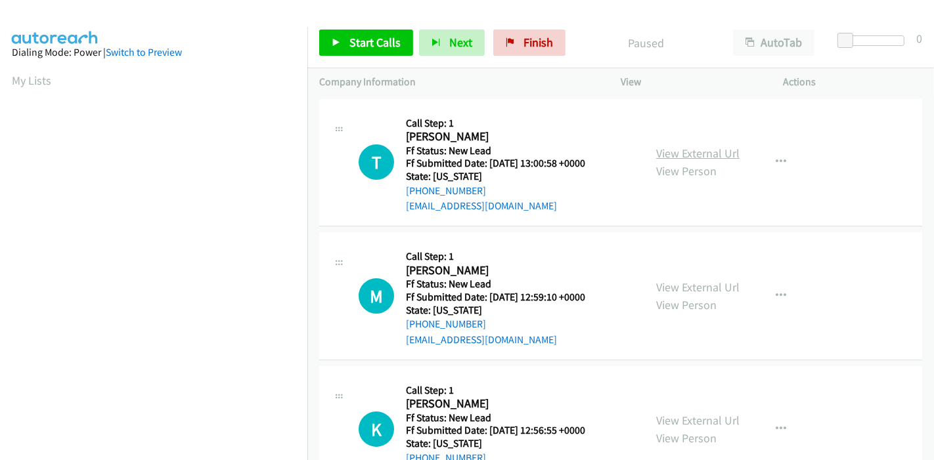
click at [704, 155] on link "View External Url" at bounding box center [697, 153] width 83 height 15
click at [675, 286] on link "View External Url" at bounding box center [697, 287] width 83 height 15
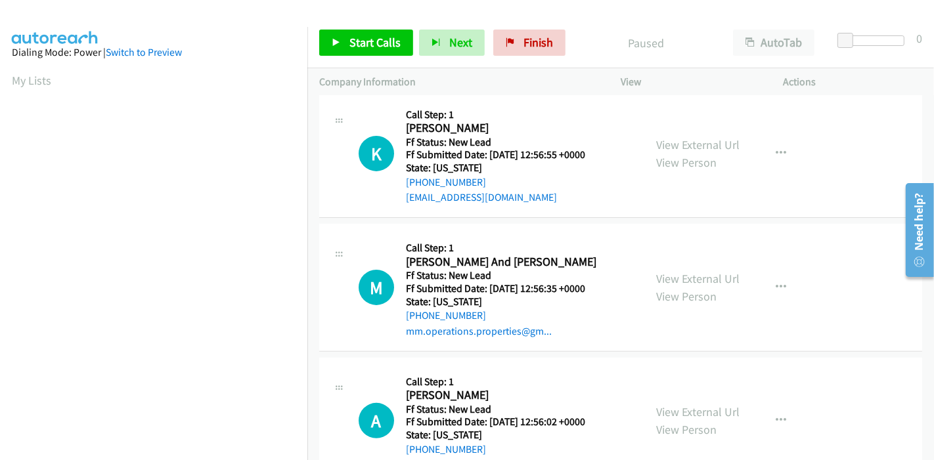
scroll to position [292, 0]
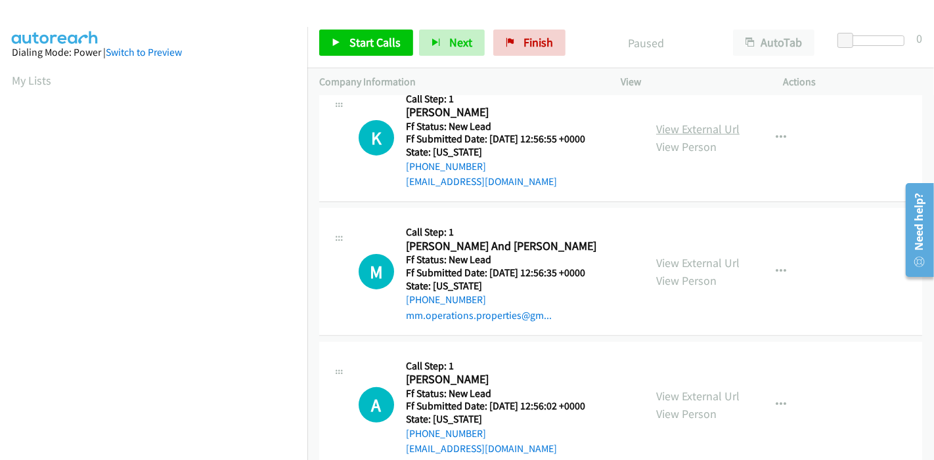
click at [681, 132] on link "View External Url" at bounding box center [697, 129] width 83 height 15
click at [680, 256] on link "View External Url" at bounding box center [697, 263] width 83 height 15
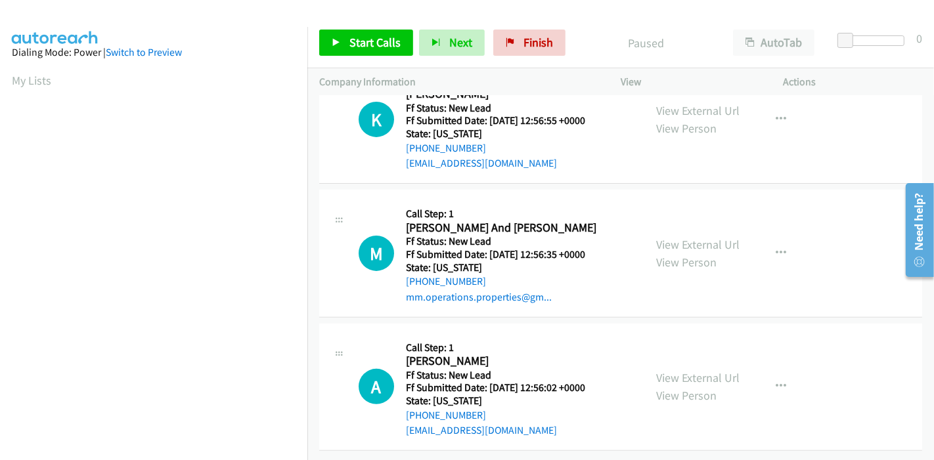
scroll to position [320, 0]
click at [666, 370] on link "View External Url" at bounding box center [697, 377] width 83 height 15
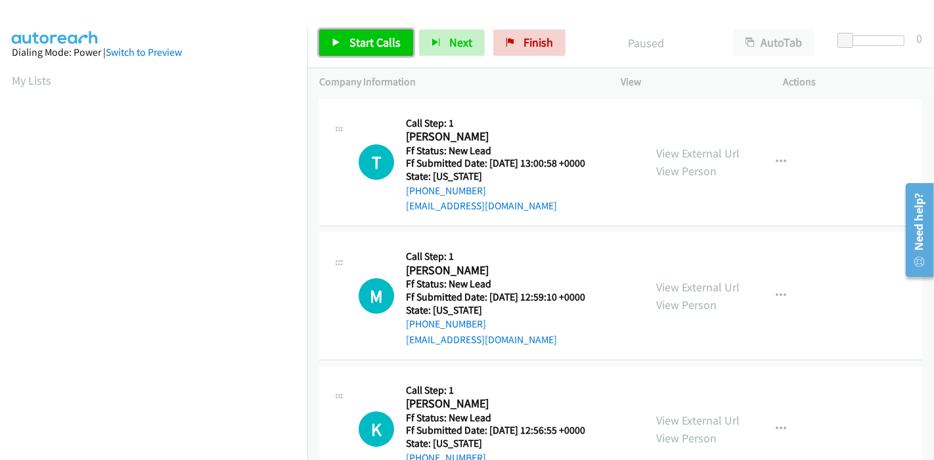
click at [358, 45] on span "Start Calls" at bounding box center [374, 42] width 51 height 15
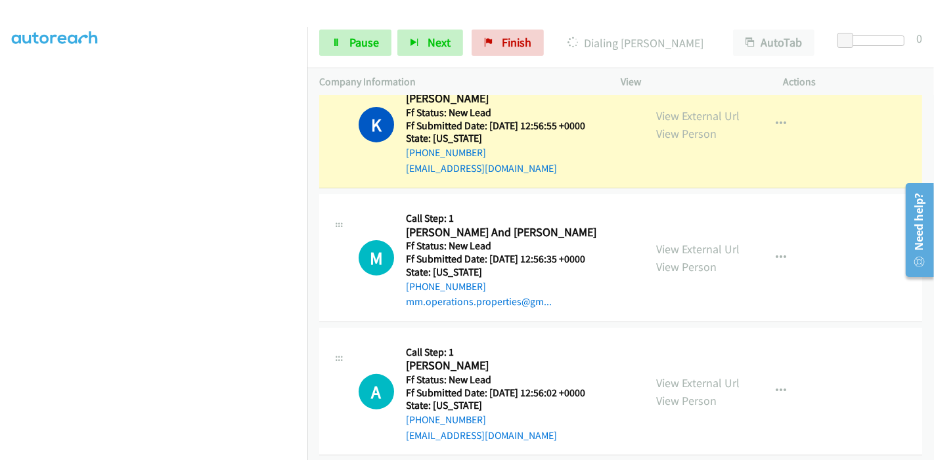
scroll to position [375, 0]
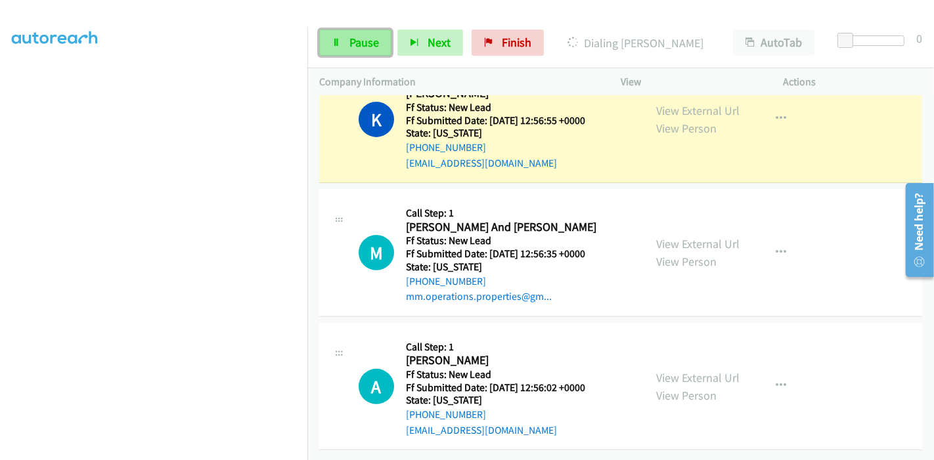
click at [332, 40] on icon at bounding box center [336, 43] width 9 height 9
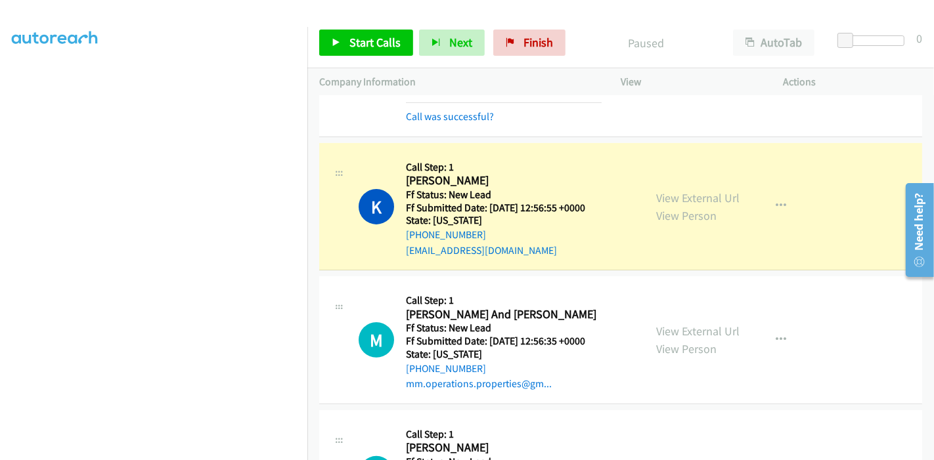
scroll to position [302, 0]
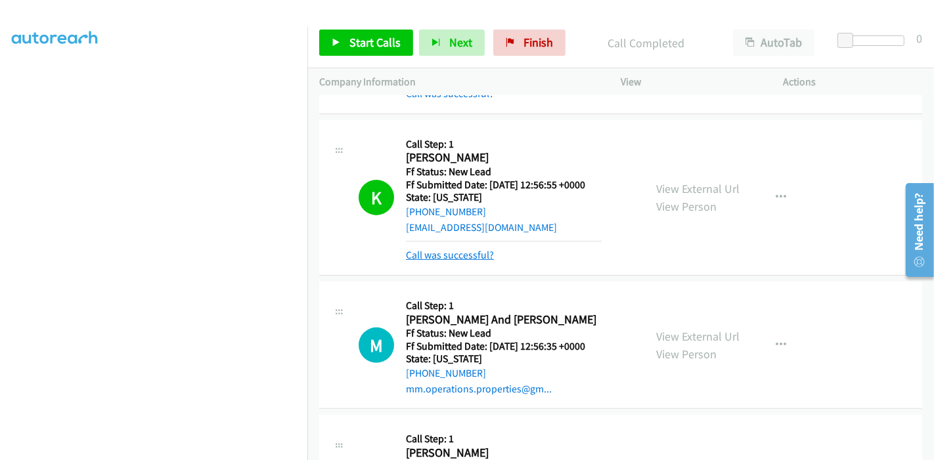
click at [481, 252] on link "Call was successful?" at bounding box center [450, 255] width 88 height 12
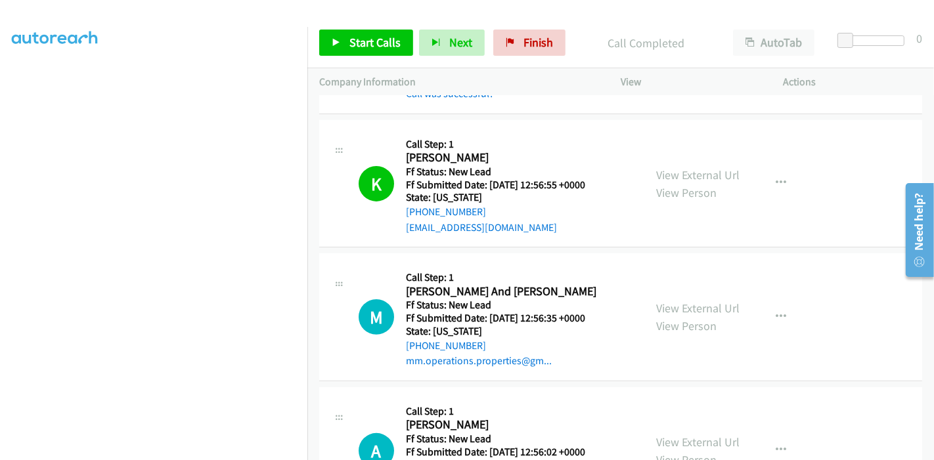
click at [384, 55] on div "Start Calls Pause Next Finish Call Completed AutoTab AutoTab 0" at bounding box center [620, 43] width 627 height 51
click at [356, 36] on span "Start Calls" at bounding box center [374, 42] width 51 height 15
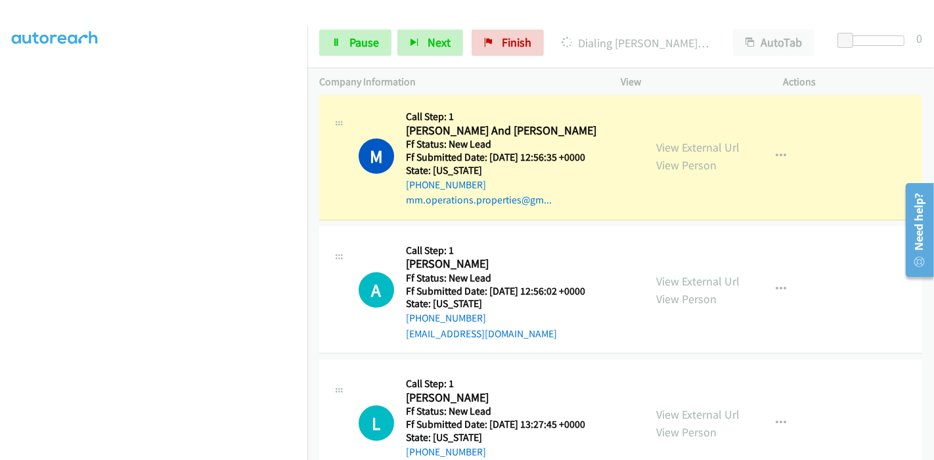
scroll to position [448, 0]
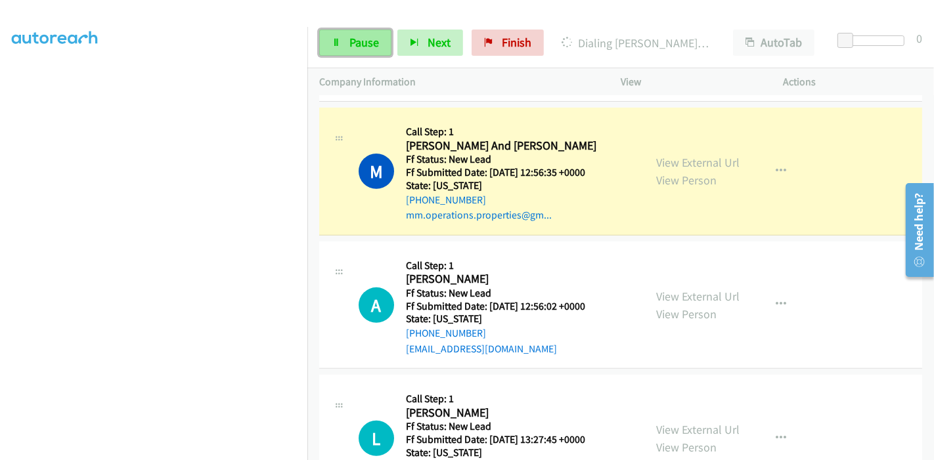
click at [346, 43] on link "Pause" at bounding box center [355, 43] width 72 height 26
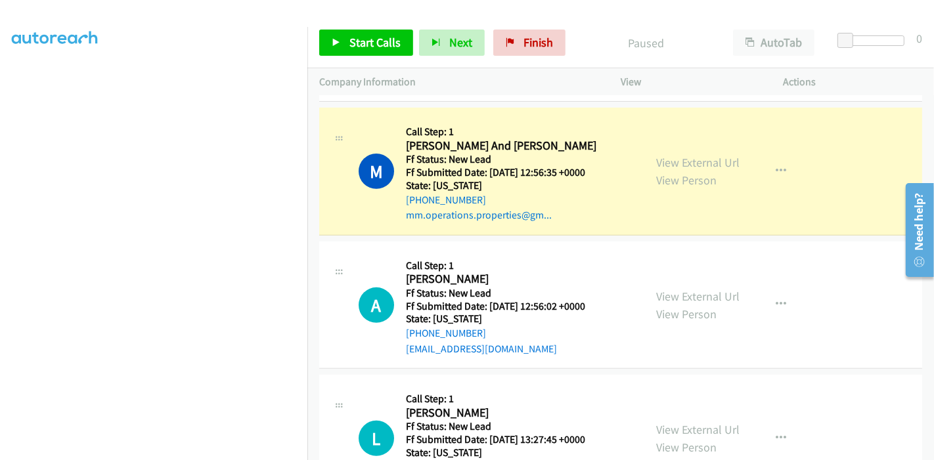
scroll to position [277, 0]
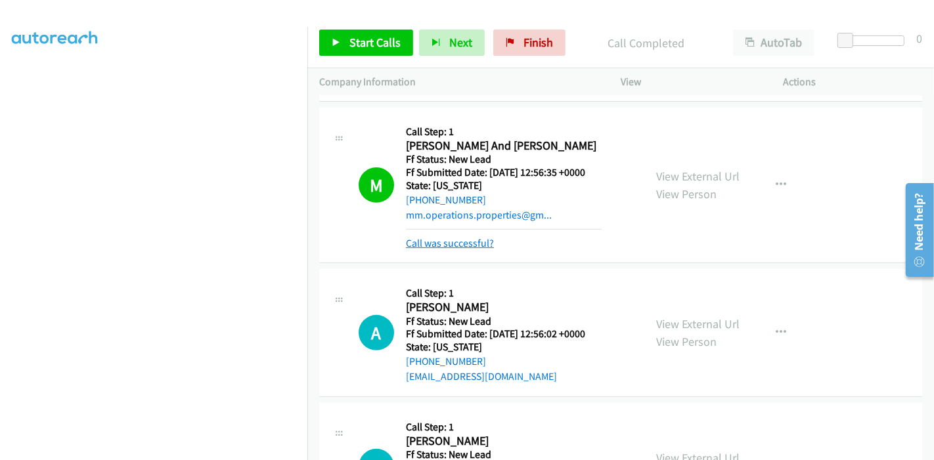
click at [471, 244] on link "Call was successful?" at bounding box center [450, 243] width 88 height 12
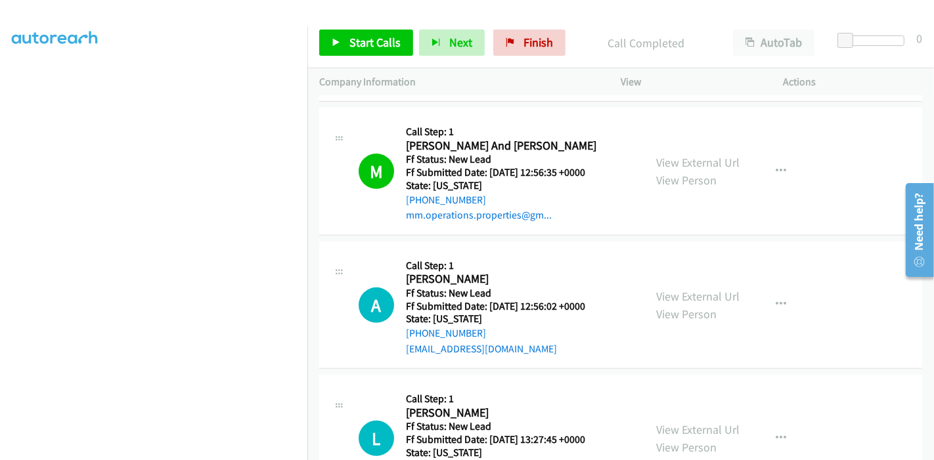
scroll to position [594, 0]
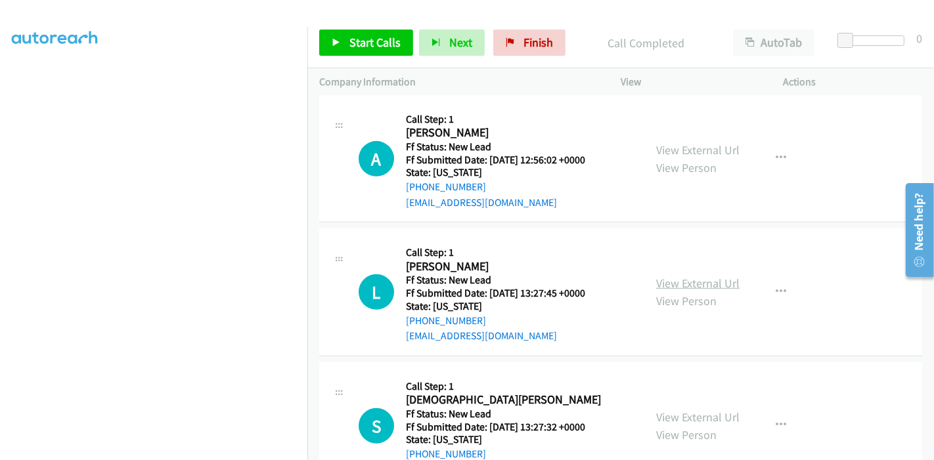
click at [698, 279] on link "View External Url" at bounding box center [697, 283] width 83 height 15
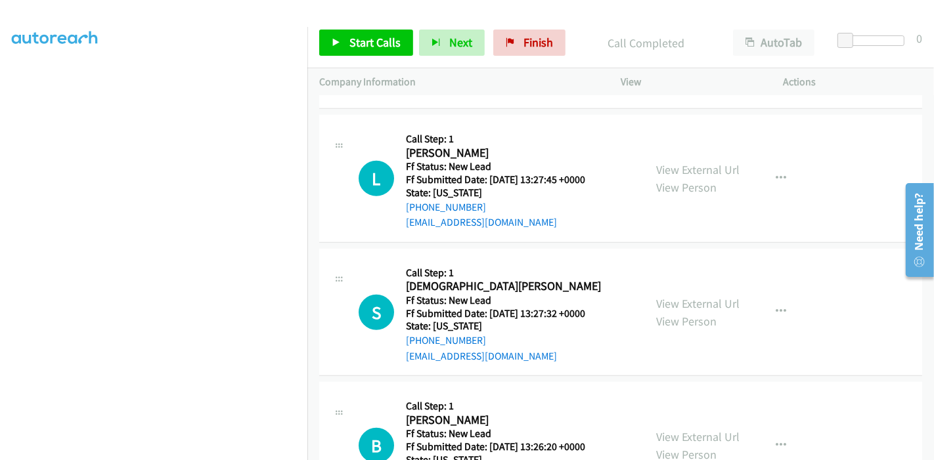
scroll to position [740, 0]
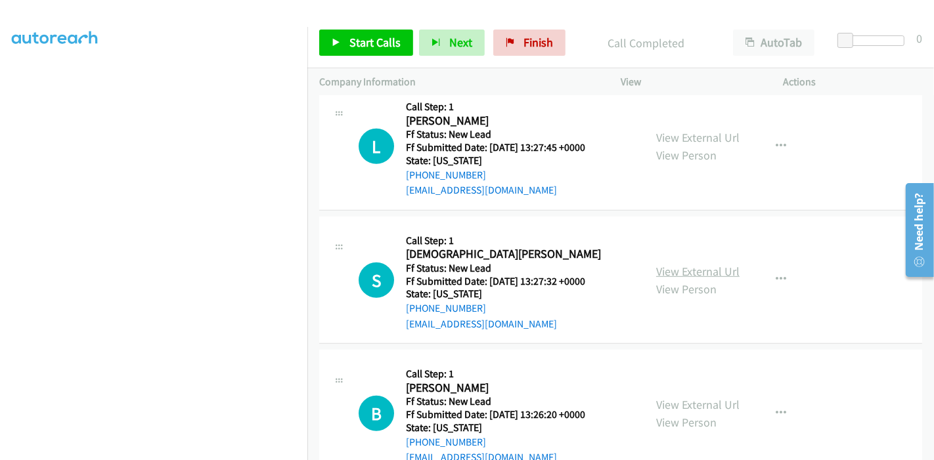
click at [673, 265] on link "View External Url" at bounding box center [697, 271] width 83 height 15
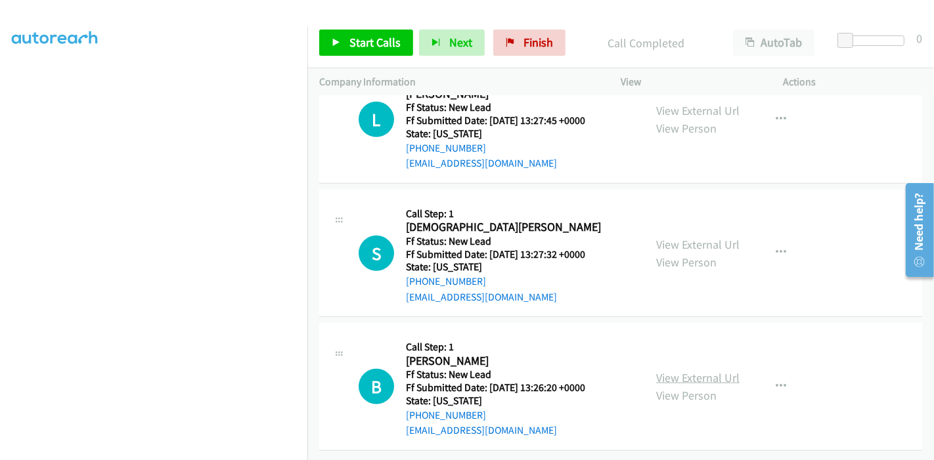
click at [664, 370] on link "View External Url" at bounding box center [697, 377] width 83 height 15
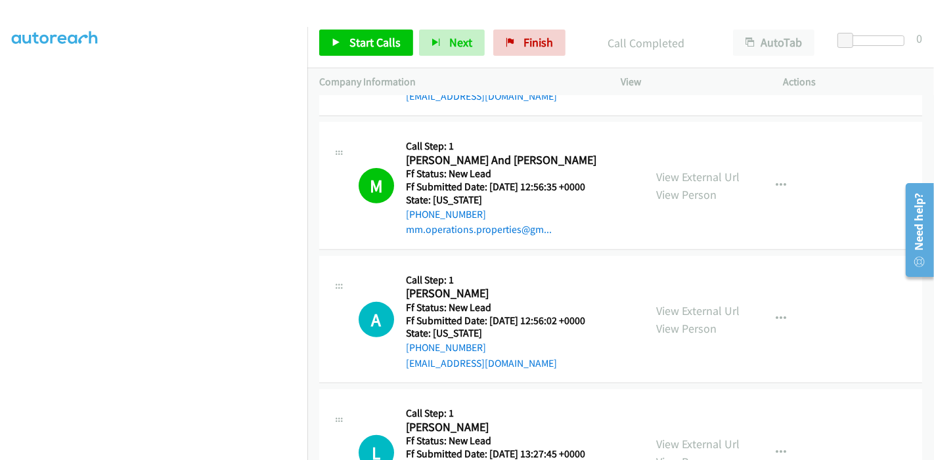
scroll to position [411, 0]
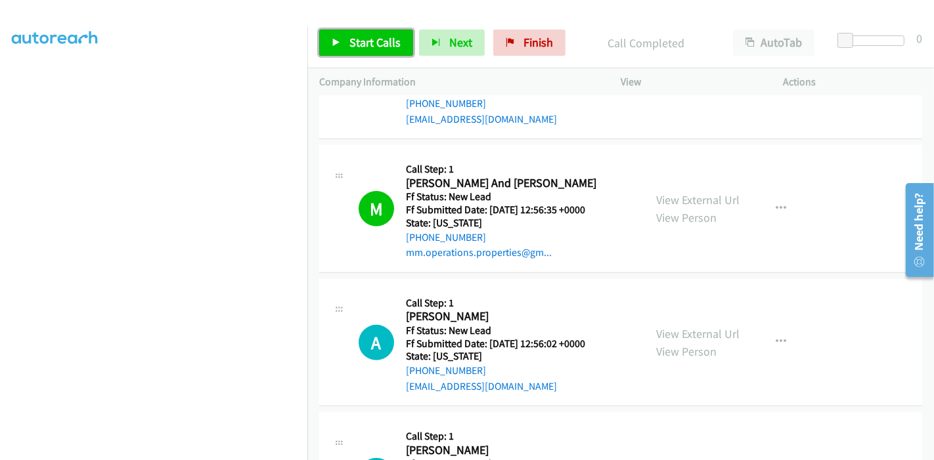
click at [338, 44] on icon at bounding box center [336, 43] width 9 height 9
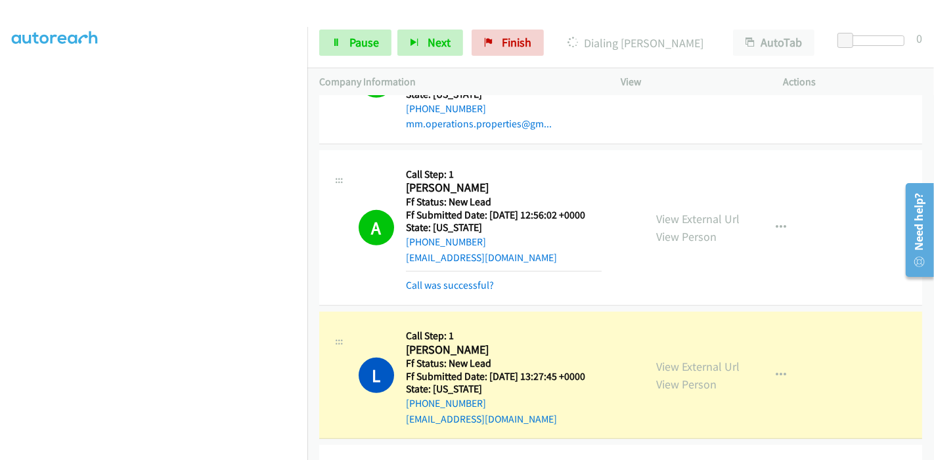
scroll to position [703, 0]
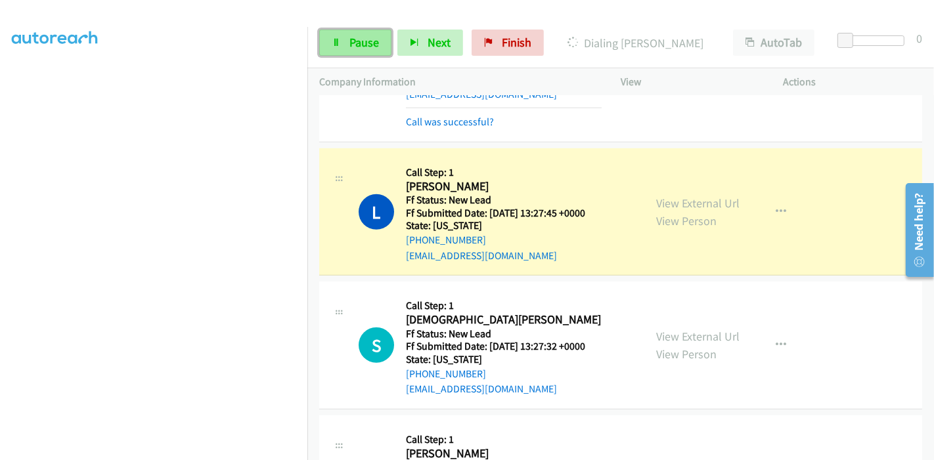
click at [339, 46] on icon at bounding box center [336, 43] width 9 height 9
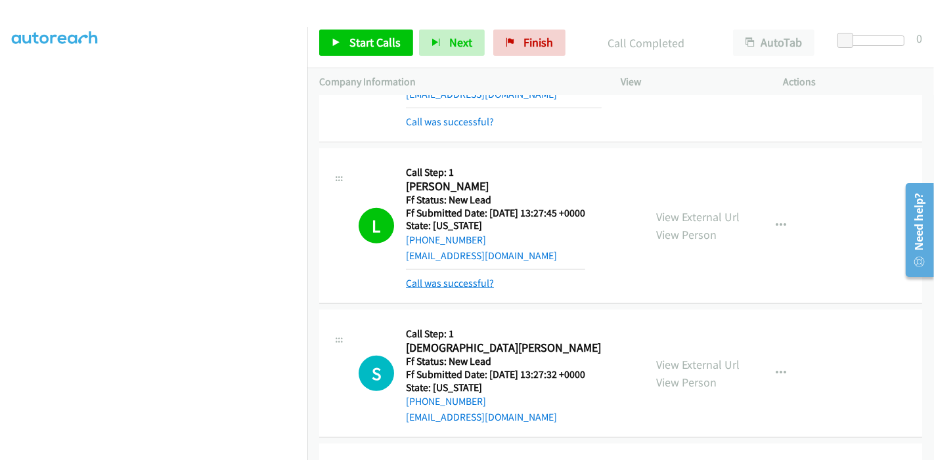
click at [437, 286] on link "Call was successful?" at bounding box center [450, 283] width 88 height 12
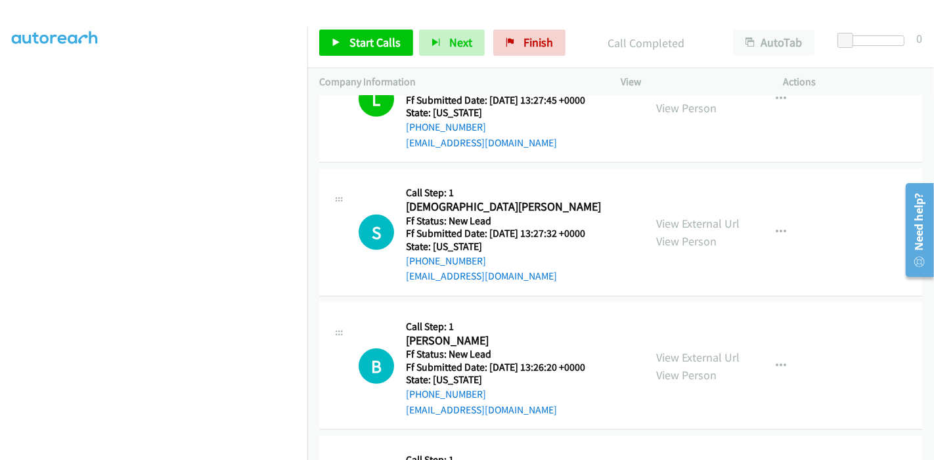
scroll to position [849, 0]
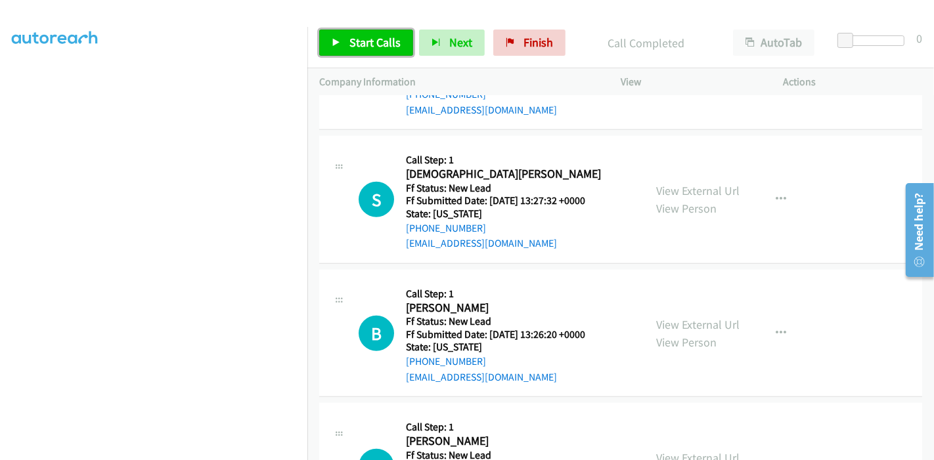
click at [353, 44] on span "Start Calls" at bounding box center [374, 42] width 51 height 15
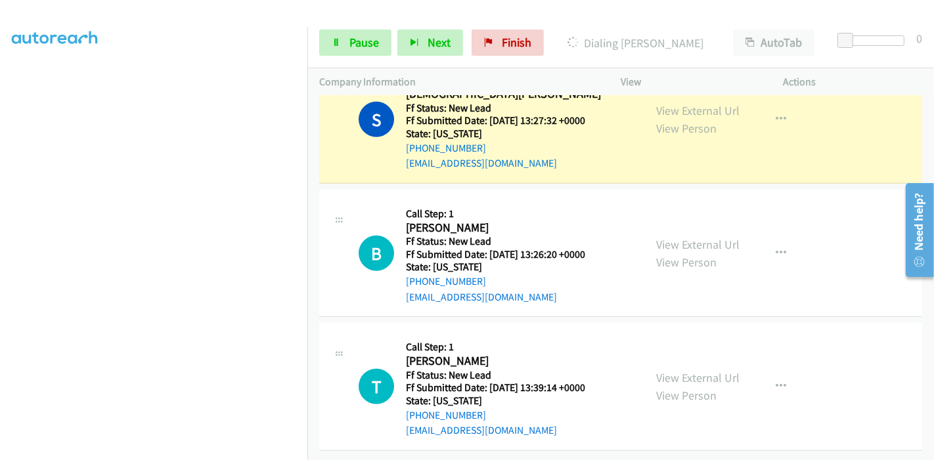
scroll to position [937, 0]
click at [675, 370] on link "View External Url" at bounding box center [697, 377] width 83 height 15
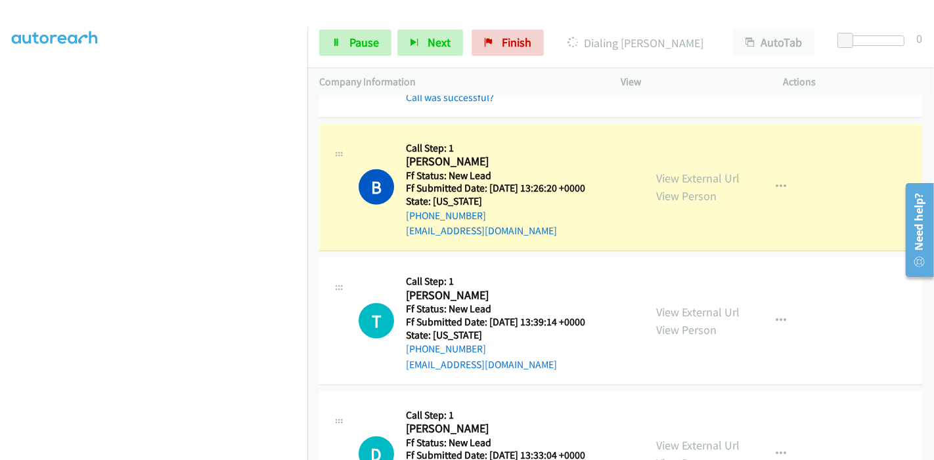
scroll to position [1000, 0]
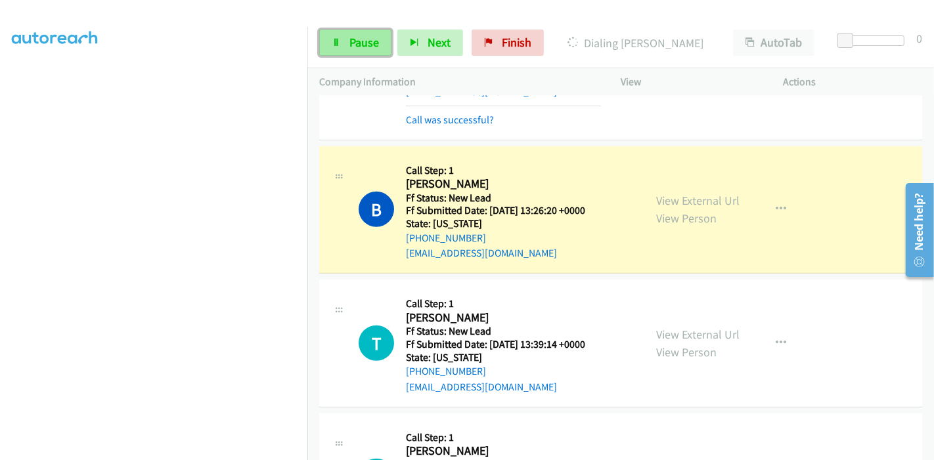
click at [340, 45] on link "Pause" at bounding box center [355, 43] width 72 height 26
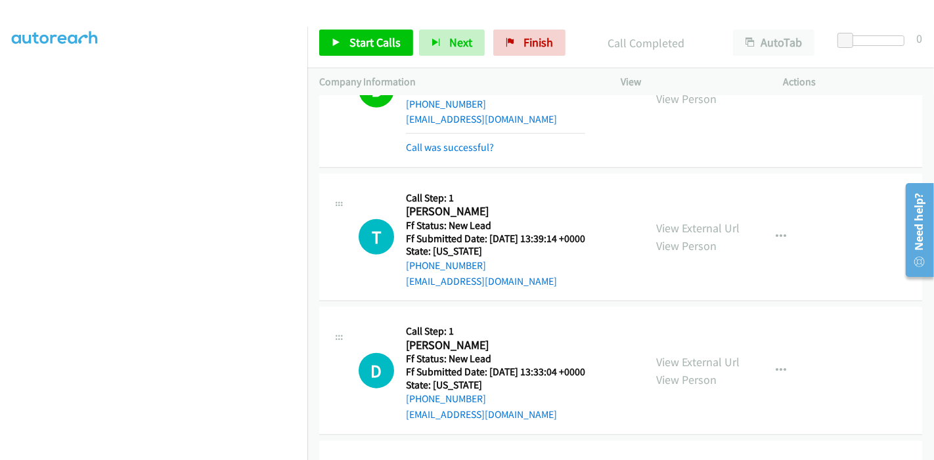
scroll to position [1073, 0]
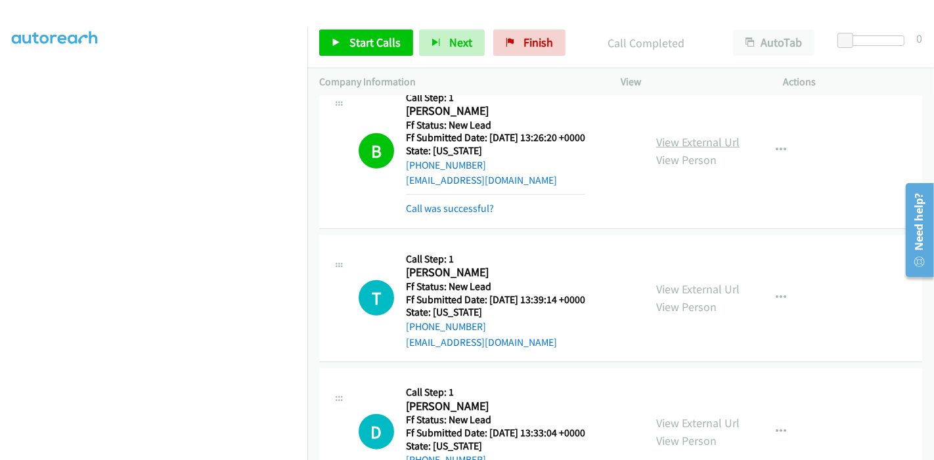
click at [717, 139] on link "View External Url" at bounding box center [697, 142] width 83 height 15
click at [448, 204] on link "Call was successful?" at bounding box center [450, 208] width 88 height 12
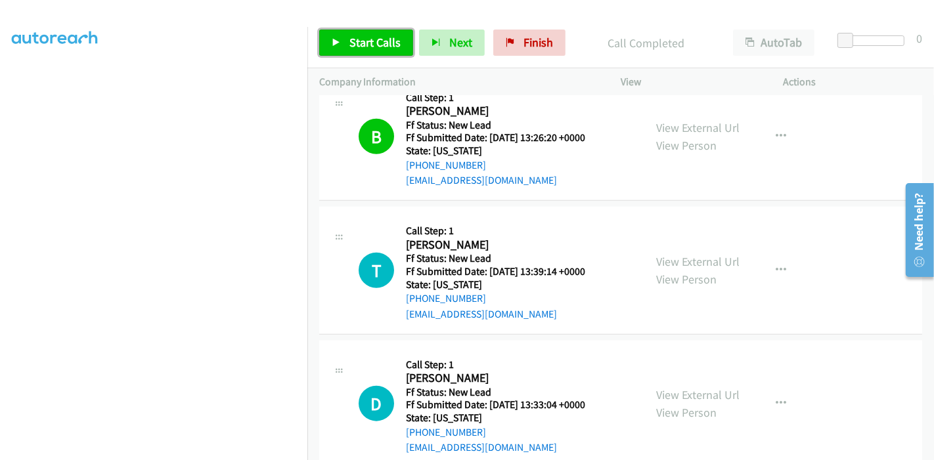
click at [390, 46] on span "Start Calls" at bounding box center [374, 42] width 51 height 15
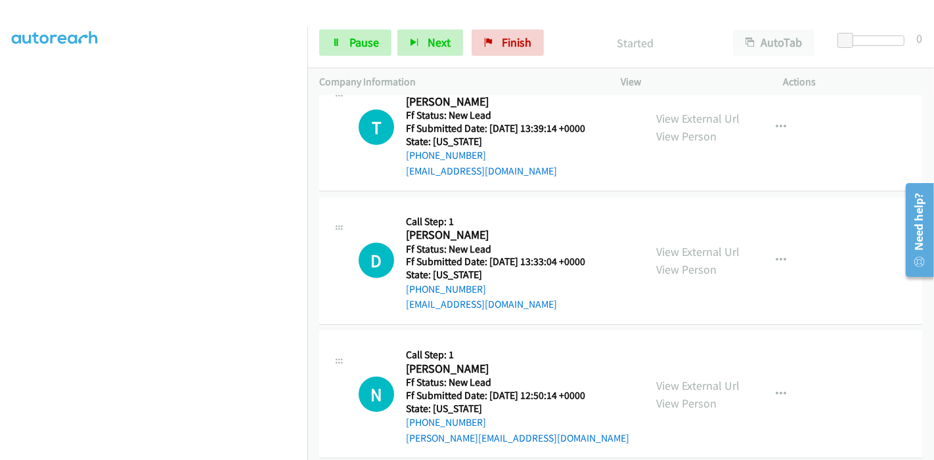
scroll to position [1220, 0]
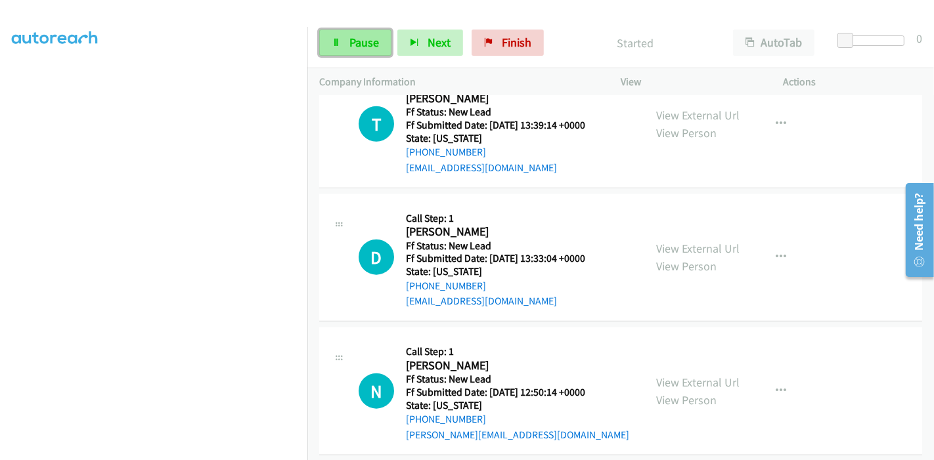
click at [341, 45] on link "Pause" at bounding box center [355, 43] width 72 height 26
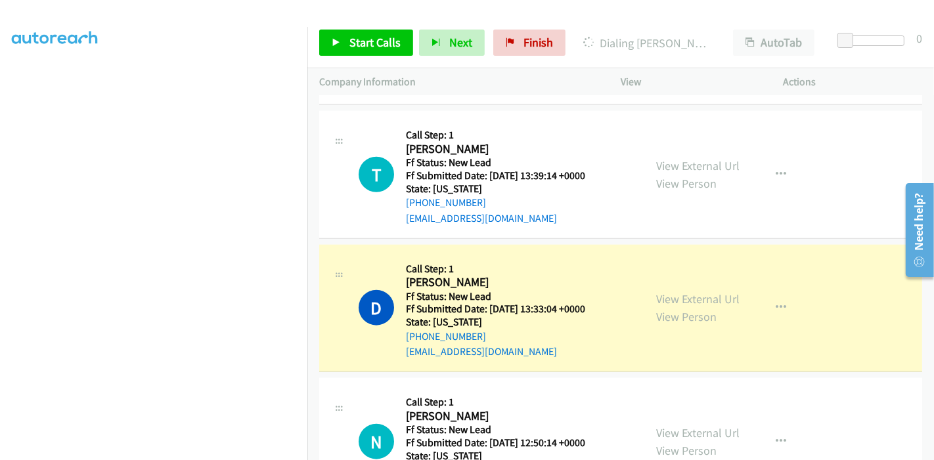
scroll to position [1146, 0]
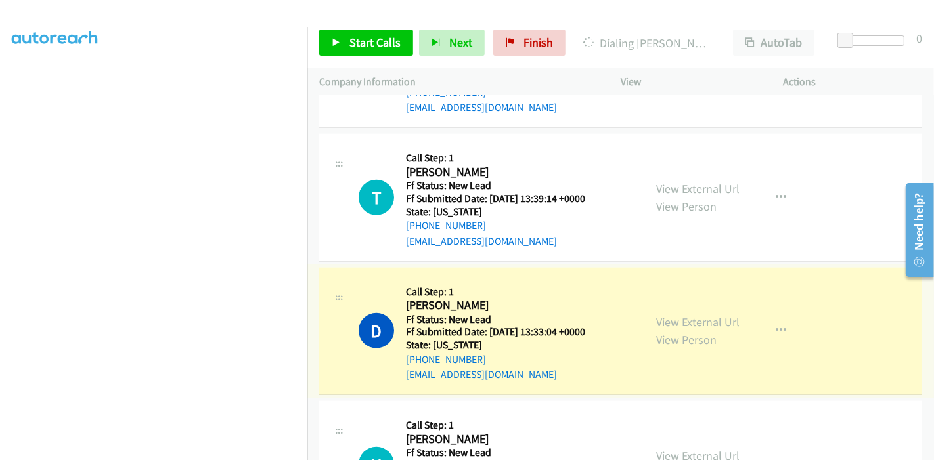
click at [713, 318] on link "View External Url" at bounding box center [697, 322] width 83 height 15
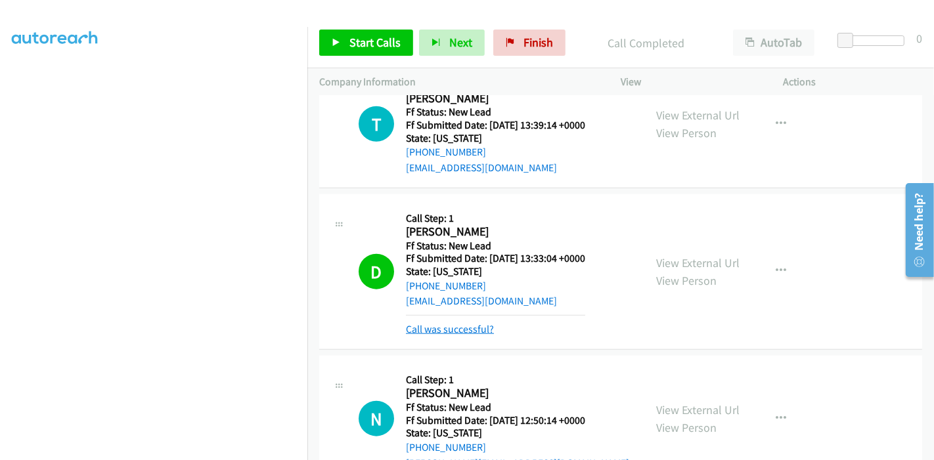
click at [449, 325] on link "Call was successful?" at bounding box center [450, 329] width 88 height 12
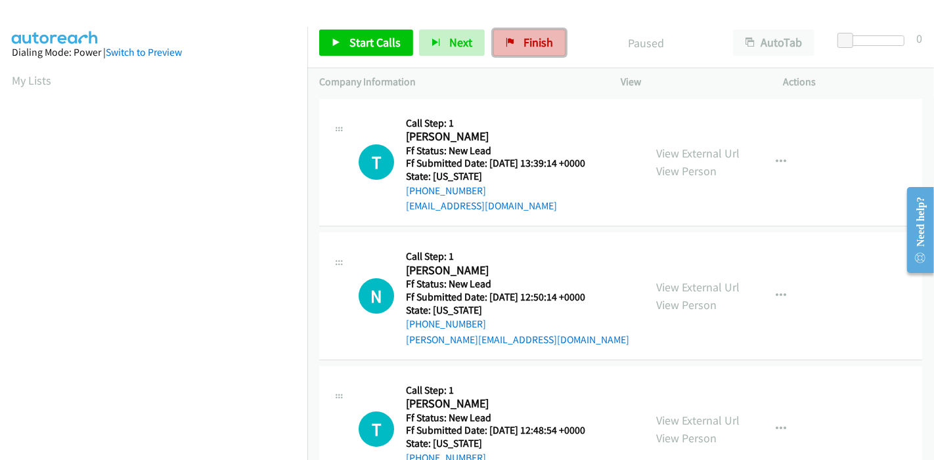
click at [525, 47] on span "Finish" at bounding box center [539, 42] width 30 height 15
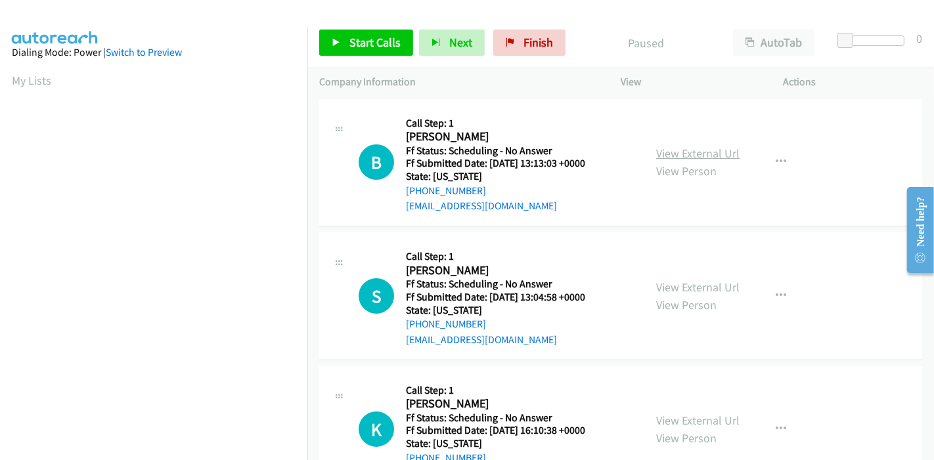
click at [715, 153] on link "View External Url" at bounding box center [697, 153] width 83 height 15
click at [688, 288] on link "View External Url" at bounding box center [697, 287] width 83 height 15
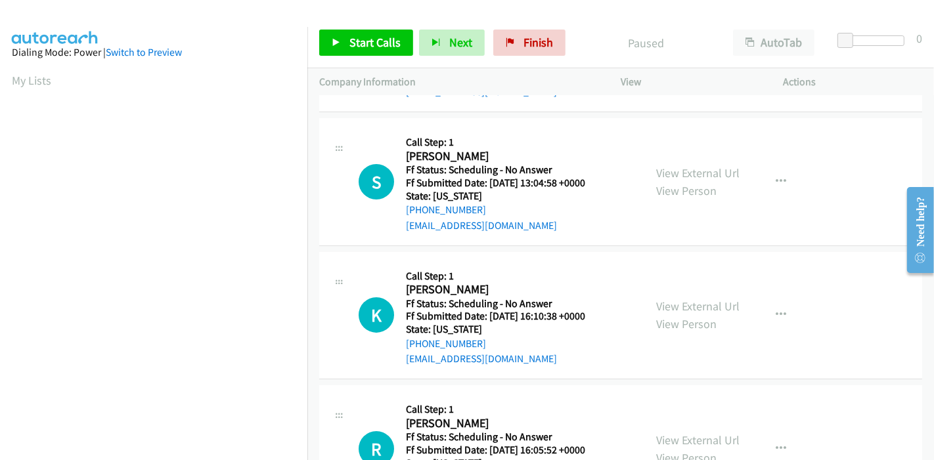
scroll to position [146, 0]
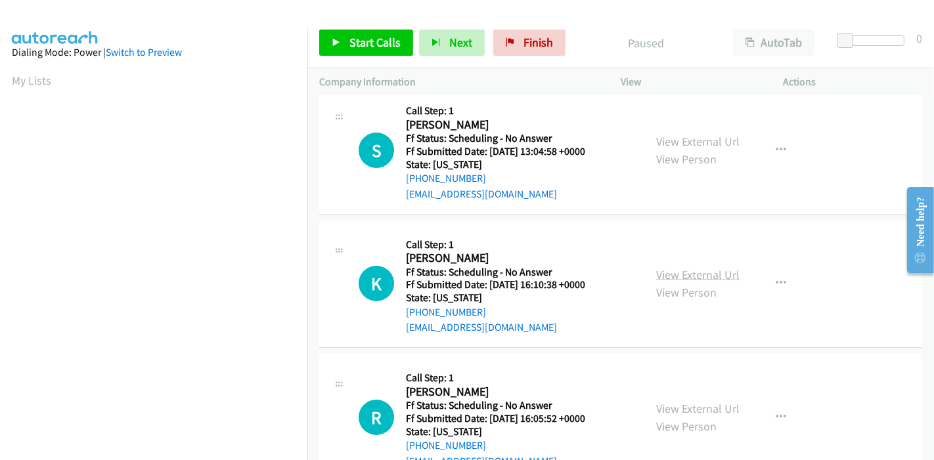
click at [675, 272] on link "View External Url" at bounding box center [697, 274] width 83 height 15
click at [358, 36] on span "Start Calls" at bounding box center [374, 42] width 51 height 15
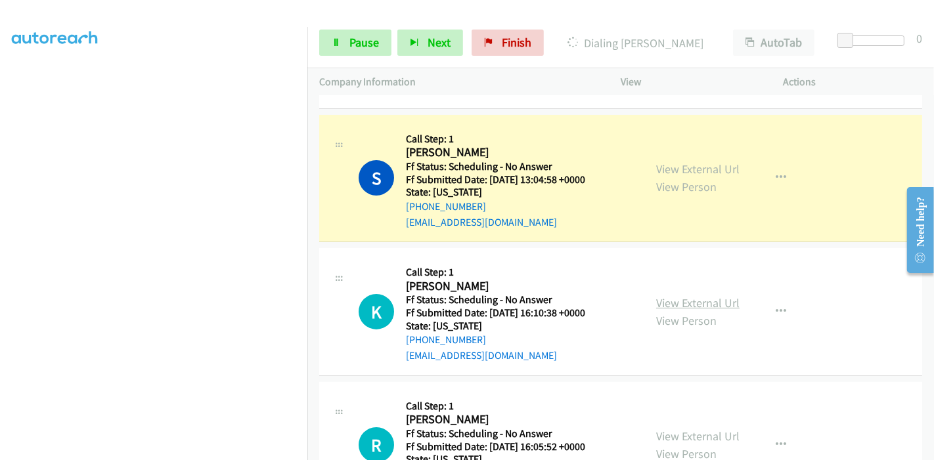
click at [700, 304] on link "View External Url" at bounding box center [697, 303] width 83 height 15
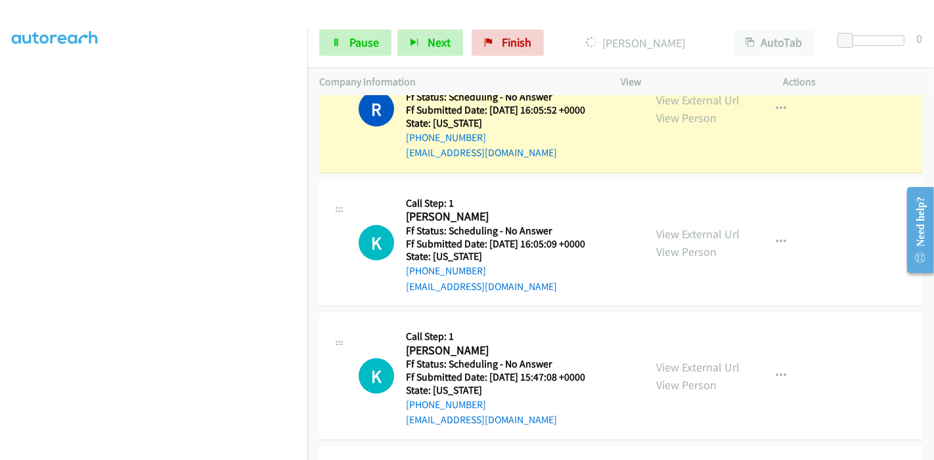
scroll to position [510, 0]
click at [696, 98] on link "View External Url" at bounding box center [697, 100] width 83 height 15
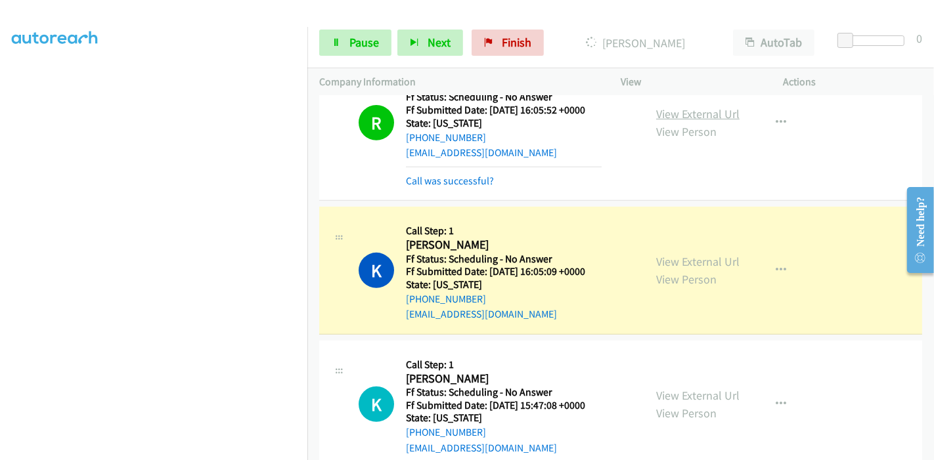
scroll to position [525, 0]
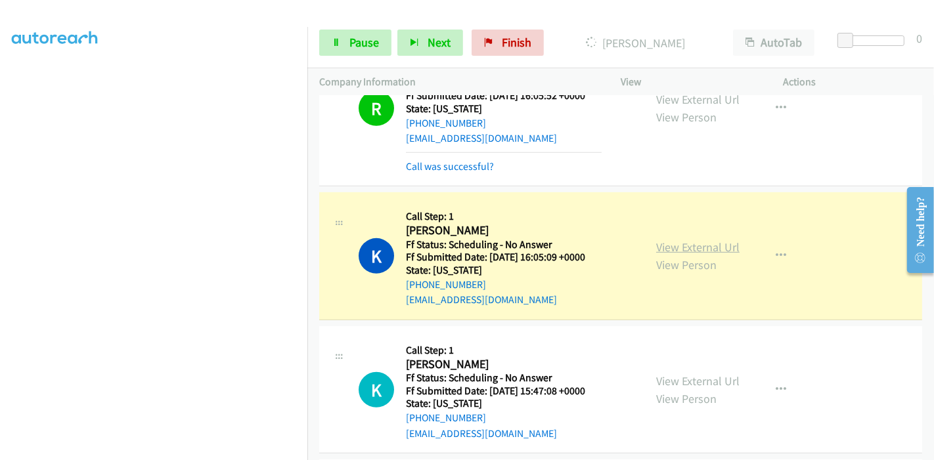
click at [681, 250] on link "View External Url" at bounding box center [697, 247] width 83 height 15
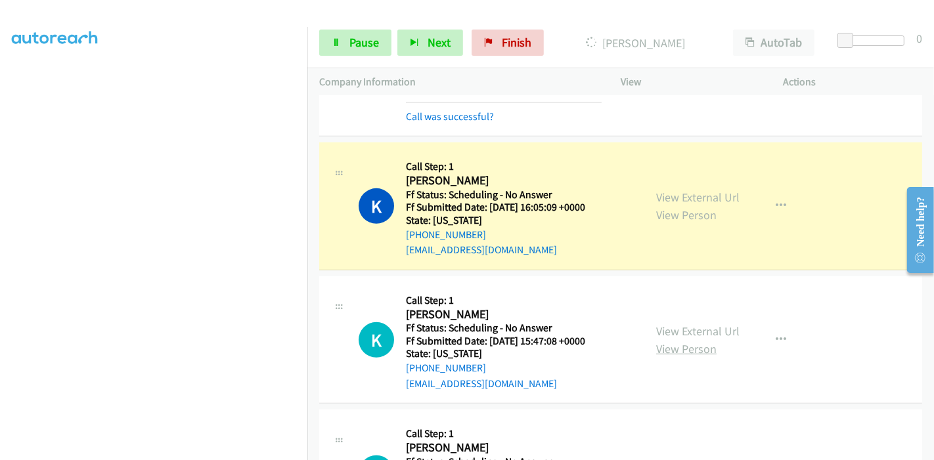
scroll to position [598, 0]
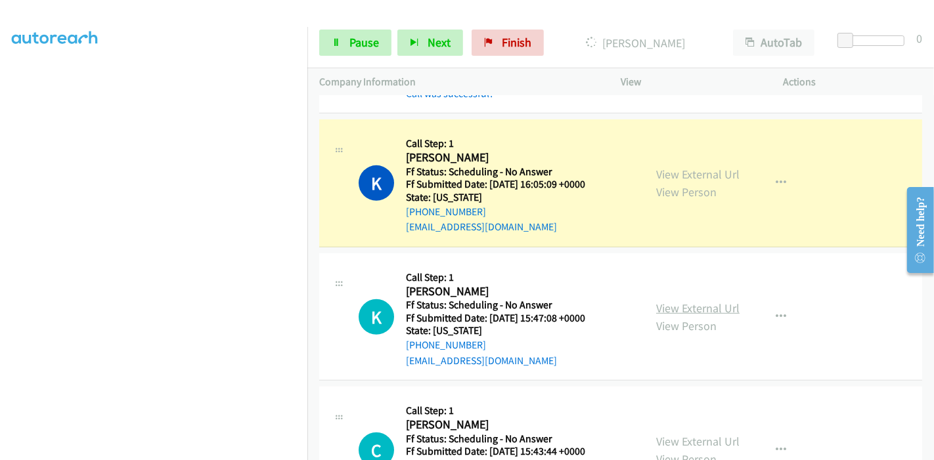
click at [711, 309] on link "View External Url" at bounding box center [697, 308] width 83 height 15
click at [333, 34] on link "Pause" at bounding box center [355, 43] width 72 height 26
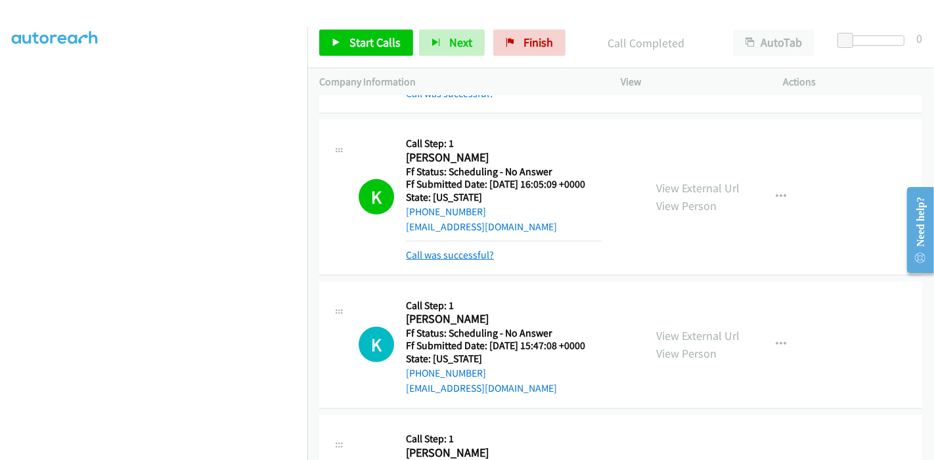
click at [439, 256] on link "Call was successful?" at bounding box center [450, 255] width 88 height 12
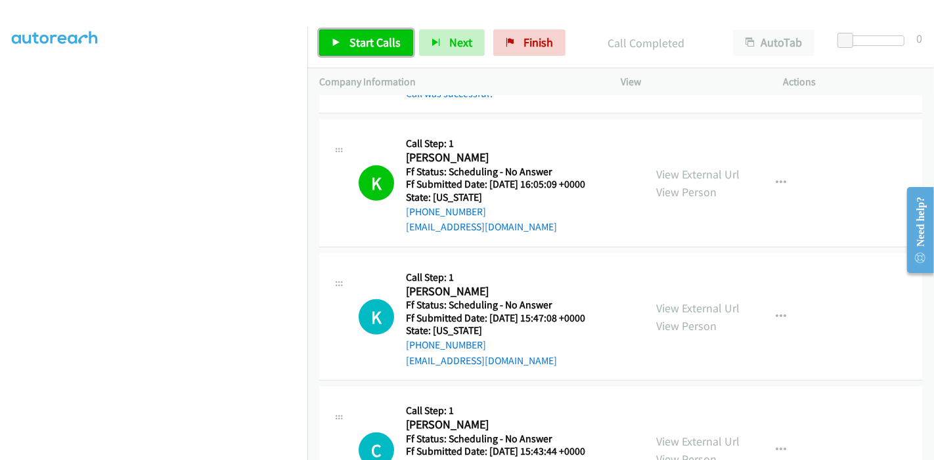
click at [364, 44] on span "Start Calls" at bounding box center [374, 42] width 51 height 15
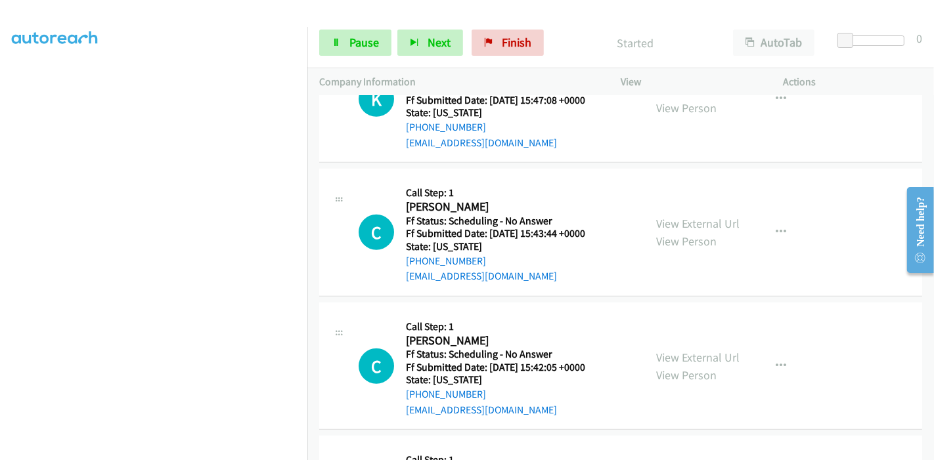
scroll to position [816, 0]
click at [675, 225] on link "View External Url" at bounding box center [697, 222] width 83 height 15
click at [666, 353] on link "View External Url" at bounding box center [697, 356] width 83 height 15
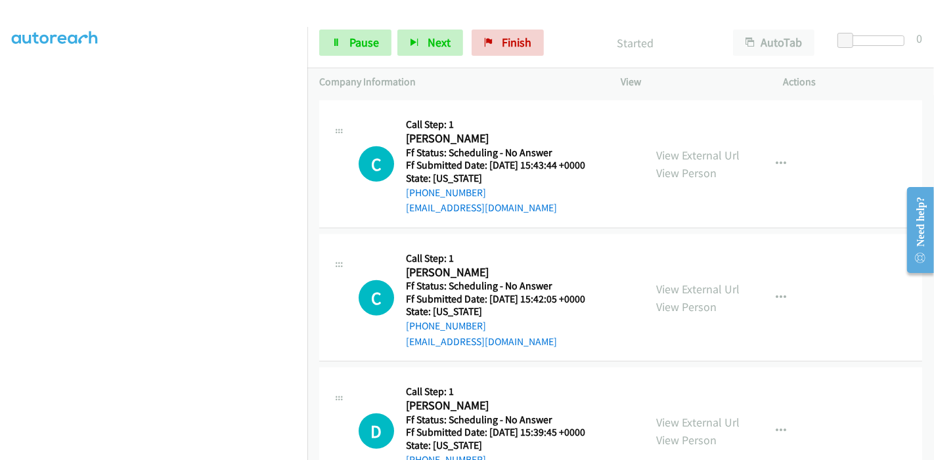
scroll to position [962, 0]
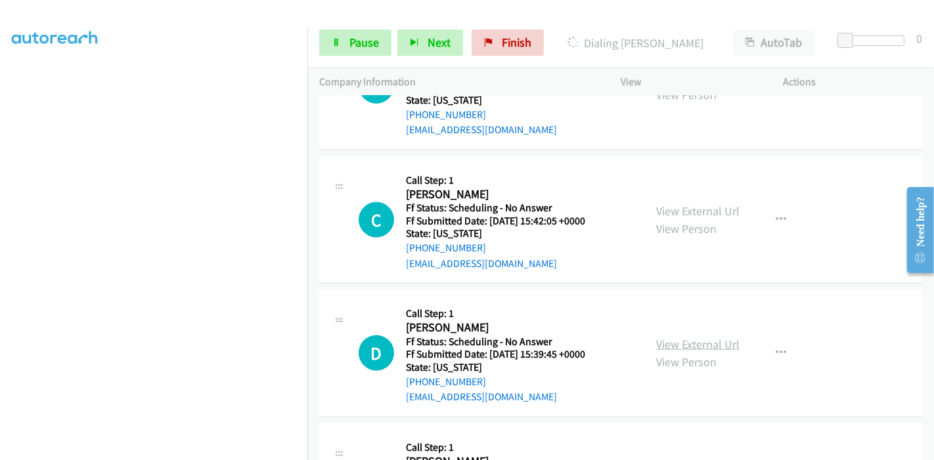
click at [671, 342] on link "View External Url" at bounding box center [697, 344] width 83 height 15
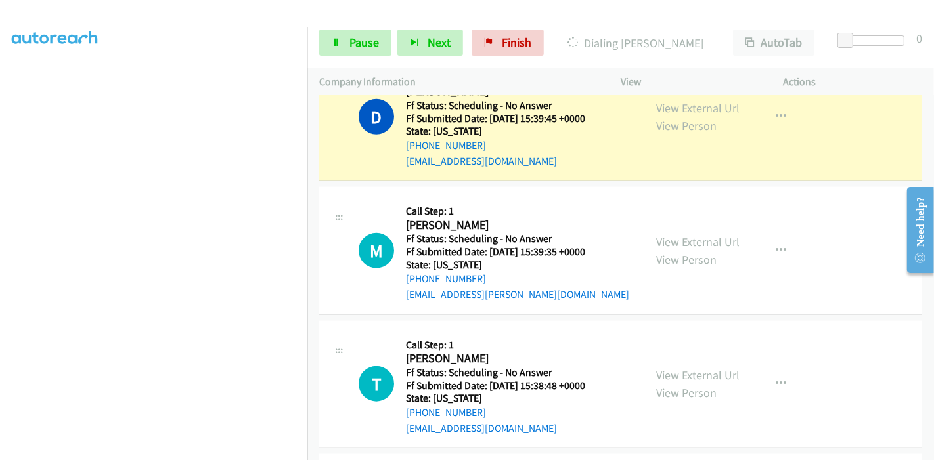
scroll to position [1182, 0]
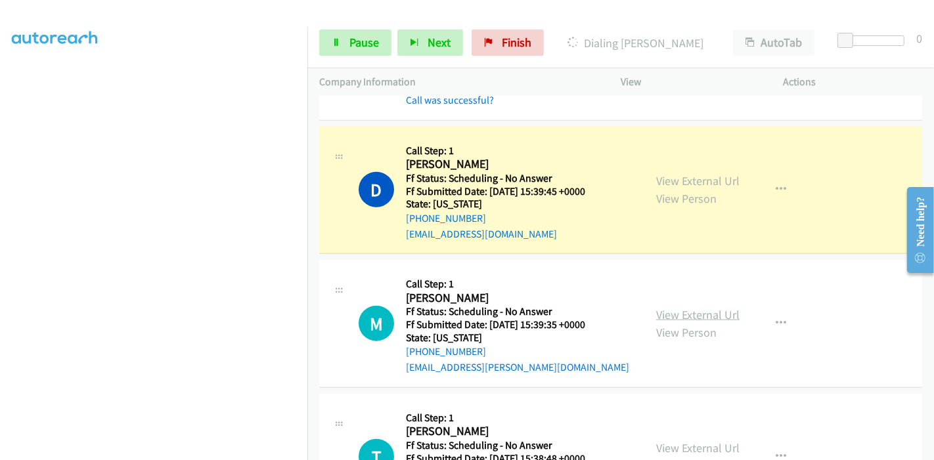
click at [681, 312] on link "View External Url" at bounding box center [697, 314] width 83 height 15
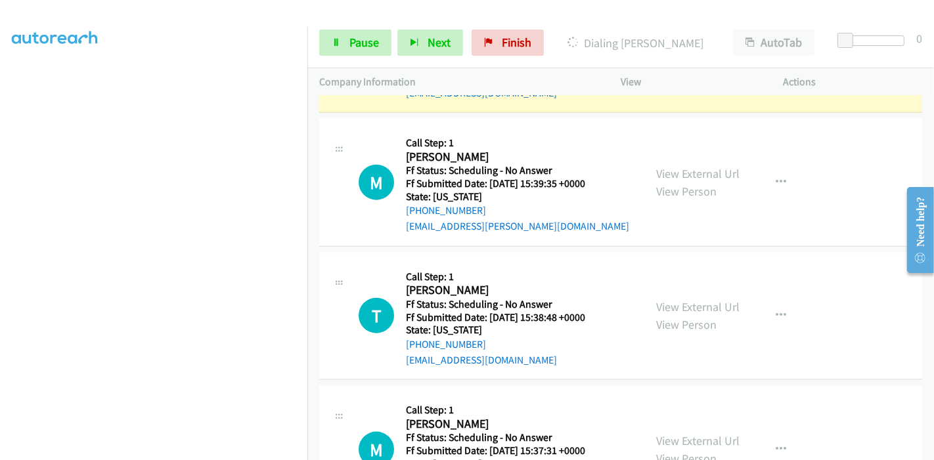
scroll to position [1328, 0]
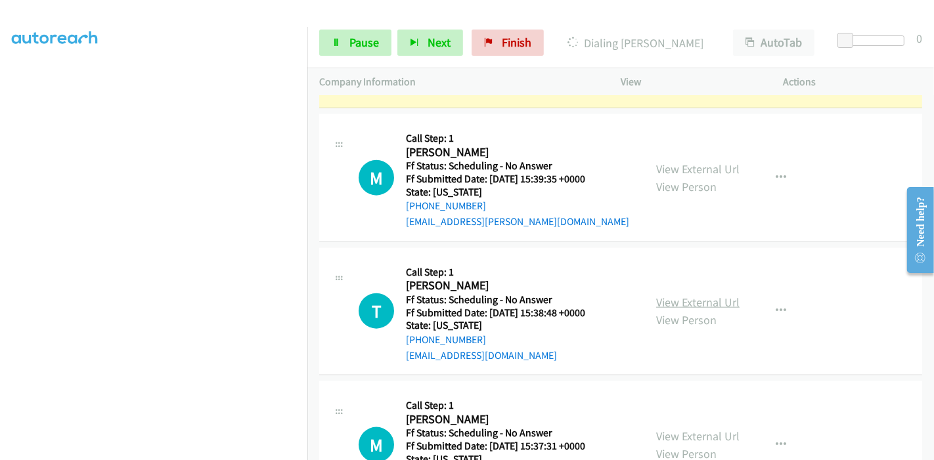
click at [670, 295] on link "View External Url" at bounding box center [697, 302] width 83 height 15
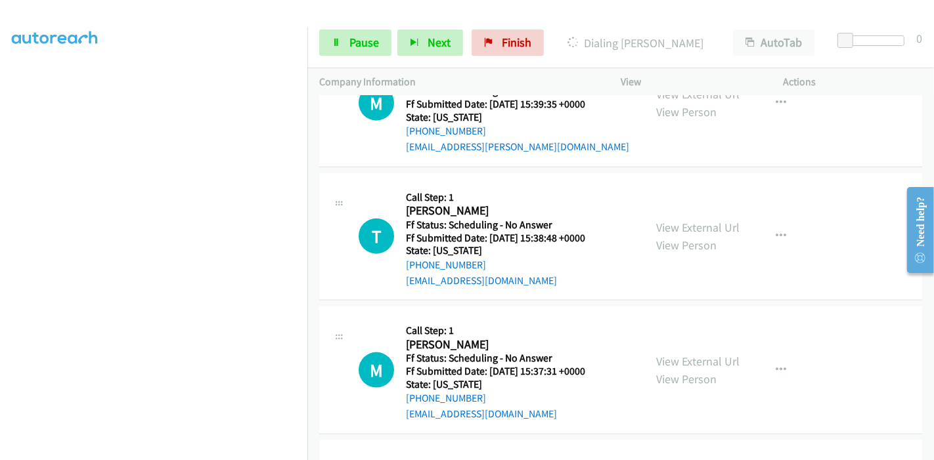
scroll to position [1473, 0]
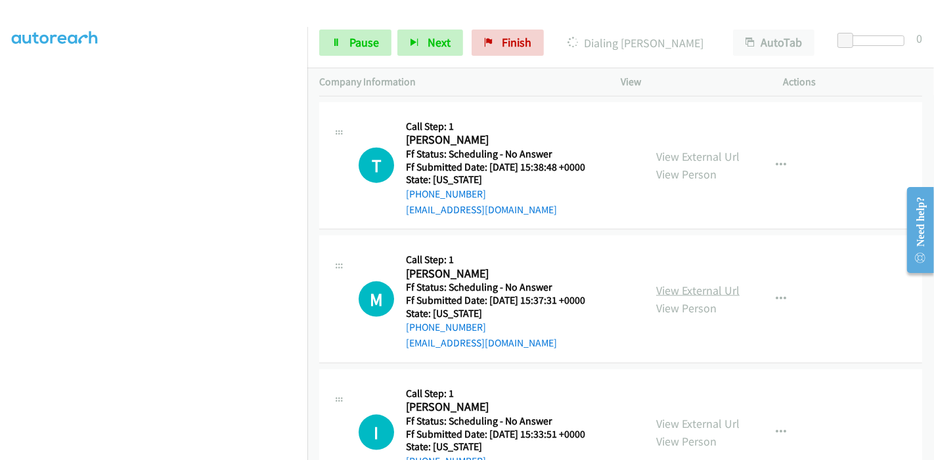
click at [667, 283] on link "View External Url" at bounding box center [697, 290] width 83 height 15
click at [667, 419] on link "View External Url" at bounding box center [697, 423] width 83 height 15
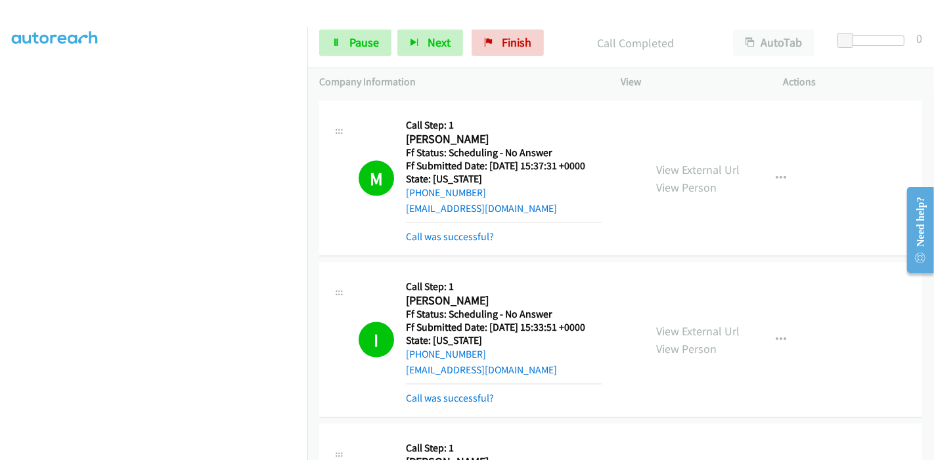
scroll to position [1693, 0]
click at [364, 42] on span "Pause" at bounding box center [364, 42] width 30 height 15
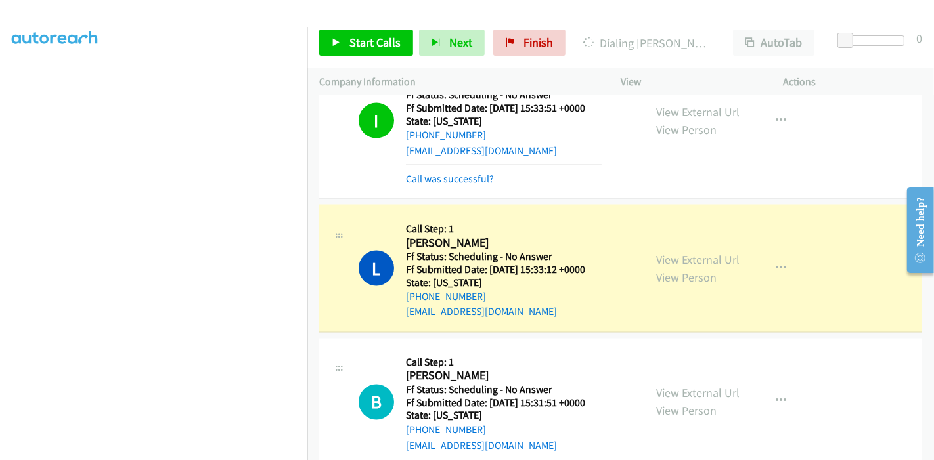
scroll to position [1839, 0]
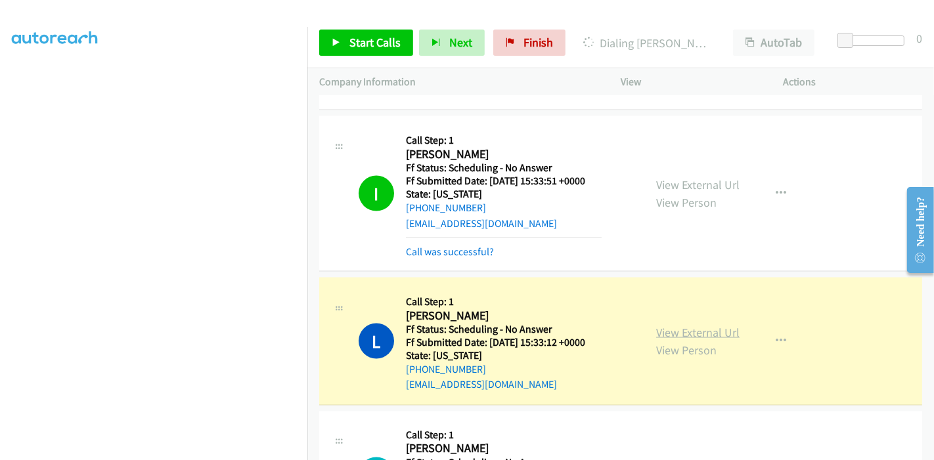
click at [679, 325] on link "View External Url" at bounding box center [697, 332] width 83 height 15
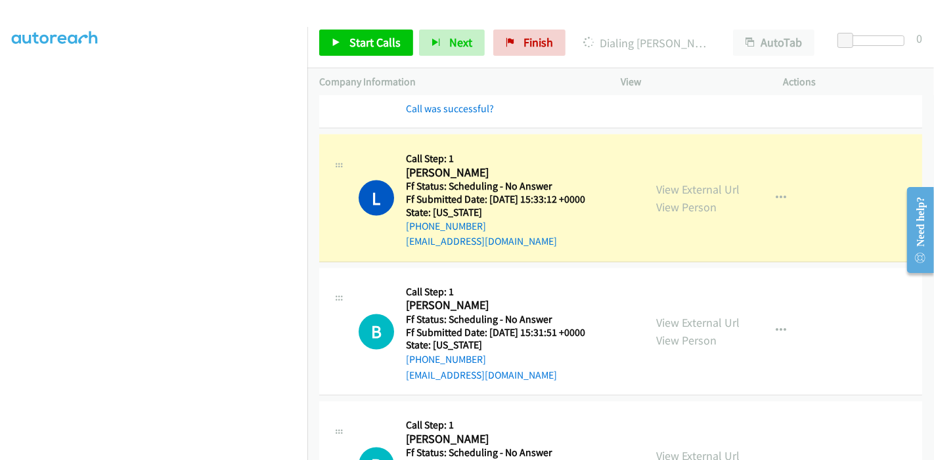
scroll to position [1984, 0]
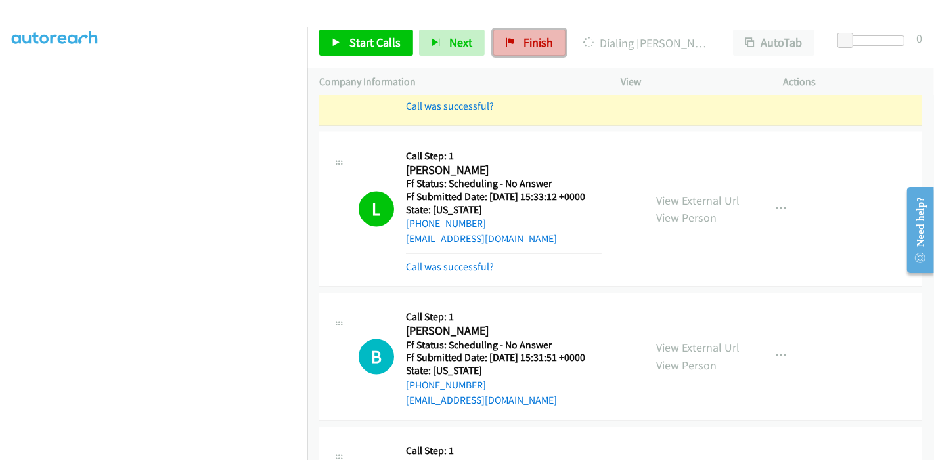
click at [524, 45] on span "Finish" at bounding box center [539, 42] width 30 height 15
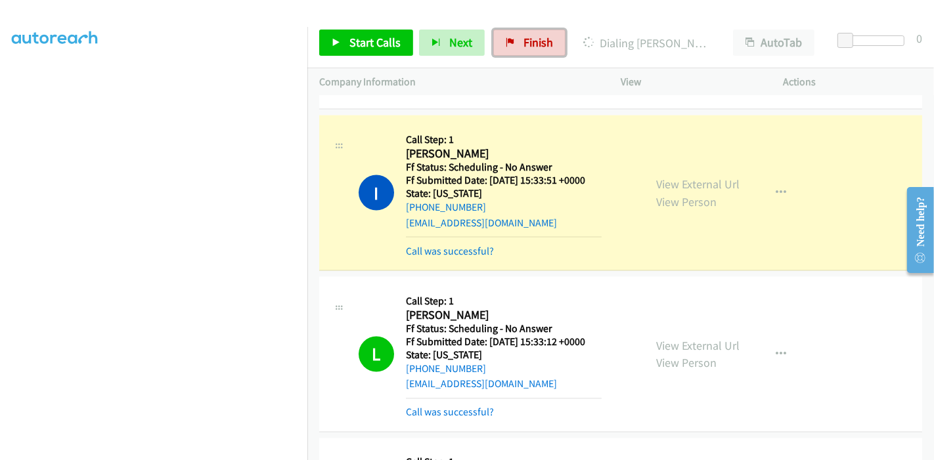
scroll to position [1839, 0]
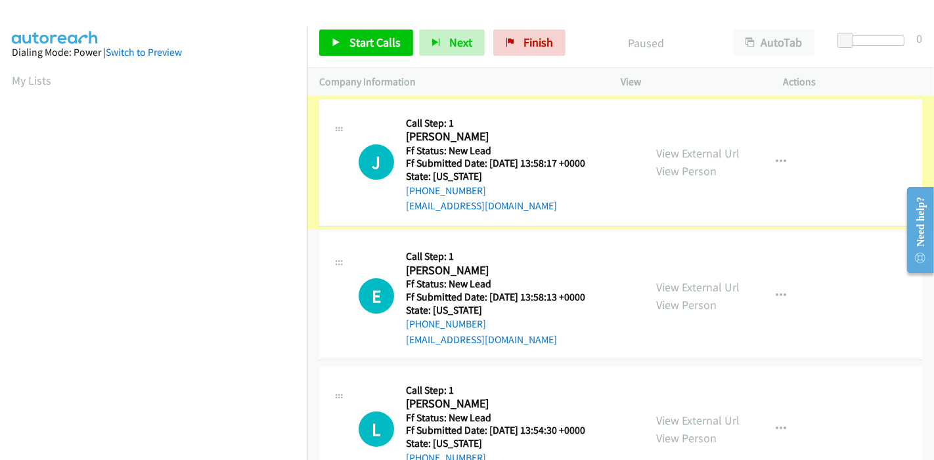
click at [711, 156] on link "View External Url" at bounding box center [697, 153] width 83 height 15
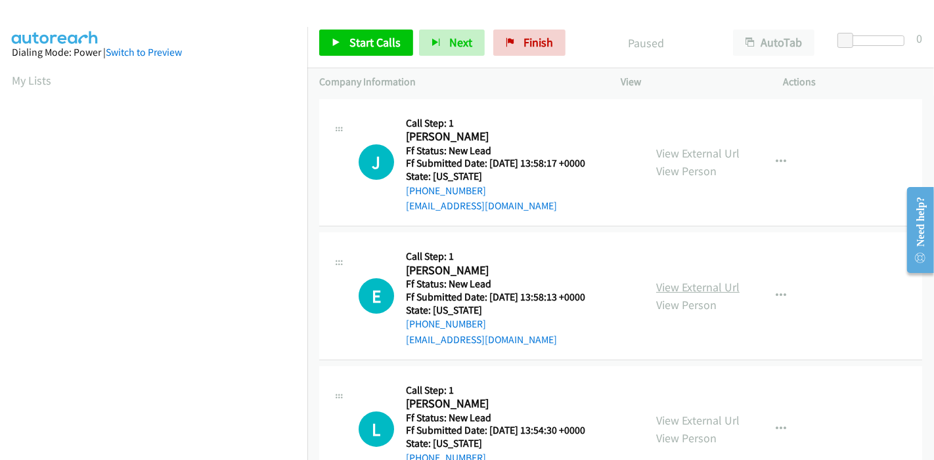
click at [688, 283] on link "View External Url" at bounding box center [697, 287] width 83 height 15
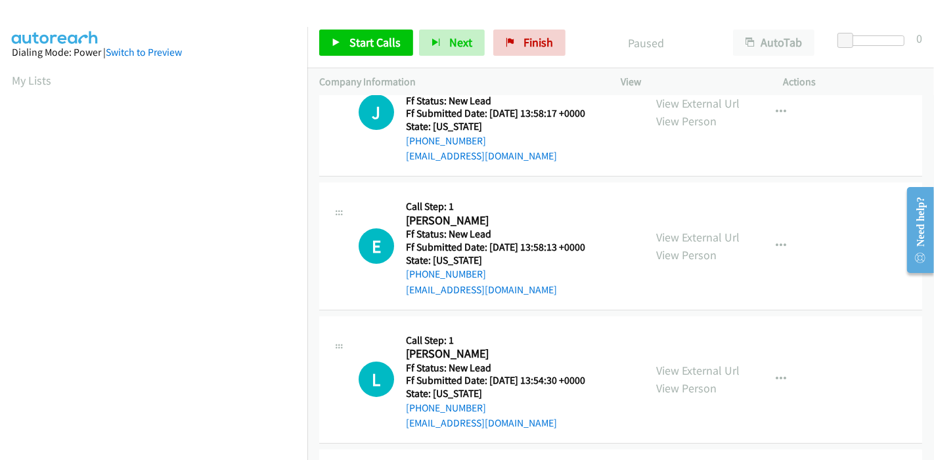
scroll to position [73, 0]
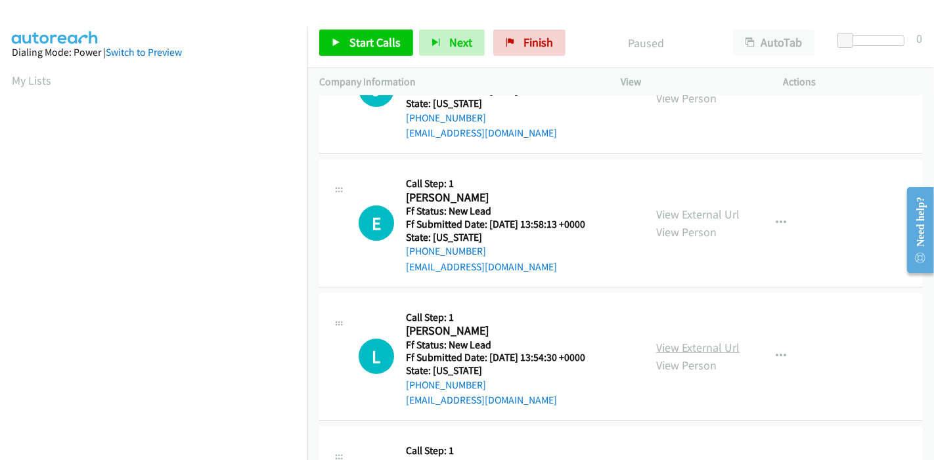
click at [675, 348] on link "View External Url" at bounding box center [697, 347] width 83 height 15
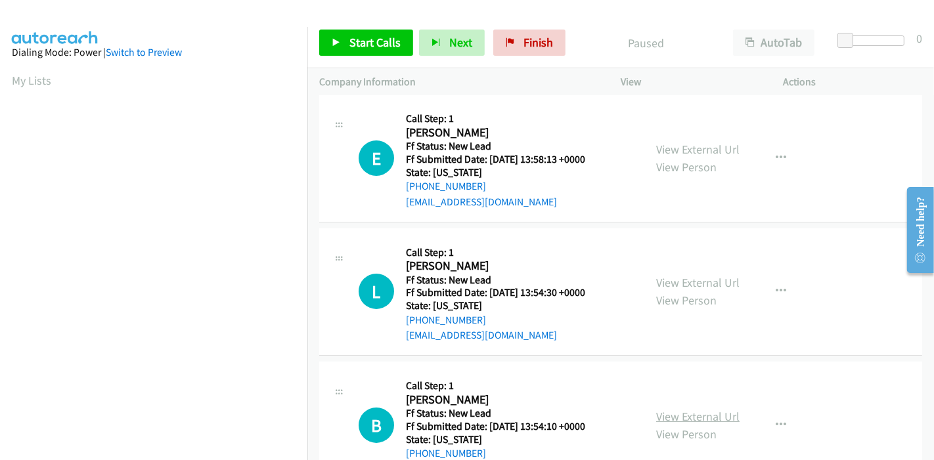
scroll to position [219, 0]
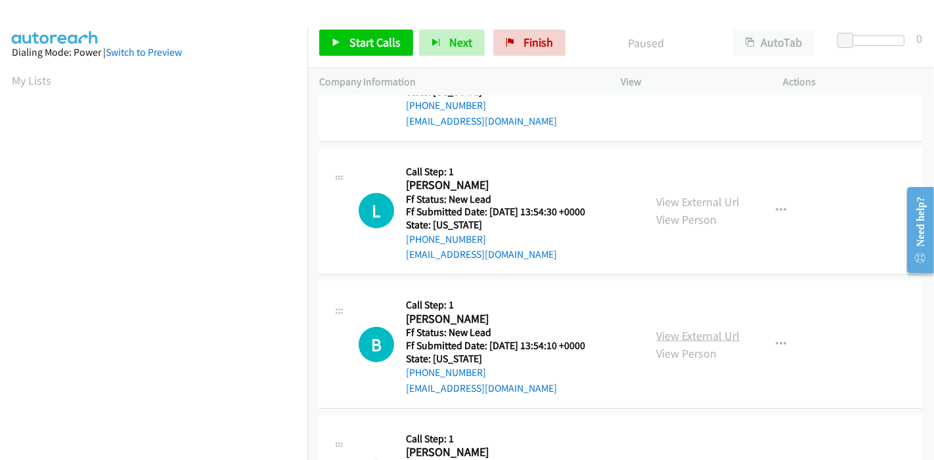
click at [659, 340] on link "View External Url" at bounding box center [697, 335] width 83 height 15
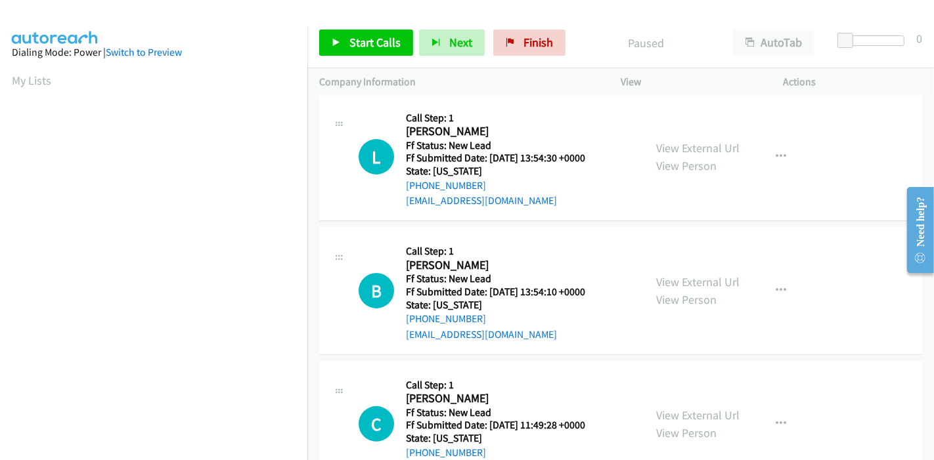
scroll to position [320, 0]
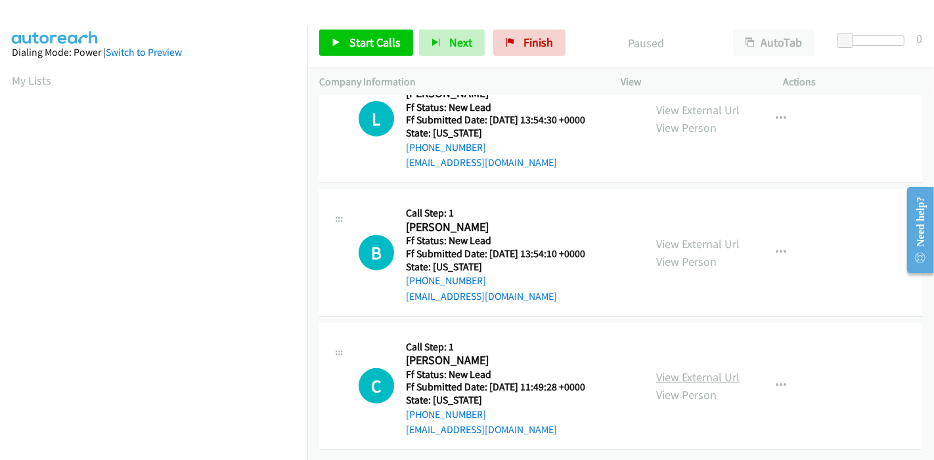
click at [682, 370] on link "View External Url" at bounding box center [697, 377] width 83 height 15
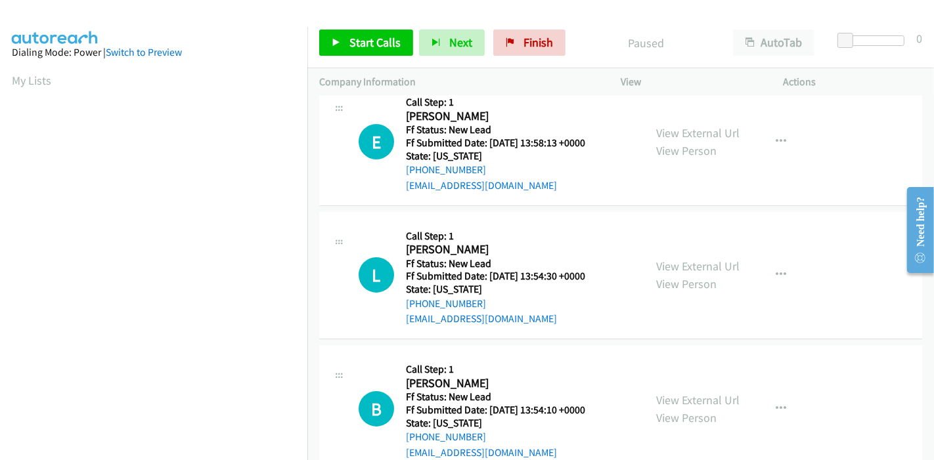
scroll to position [0, 0]
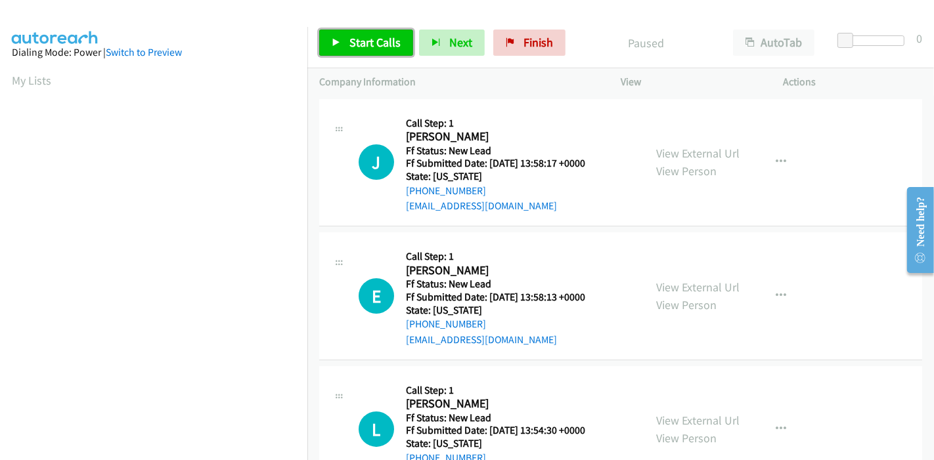
click at [364, 51] on link "Start Calls" at bounding box center [366, 43] width 94 height 26
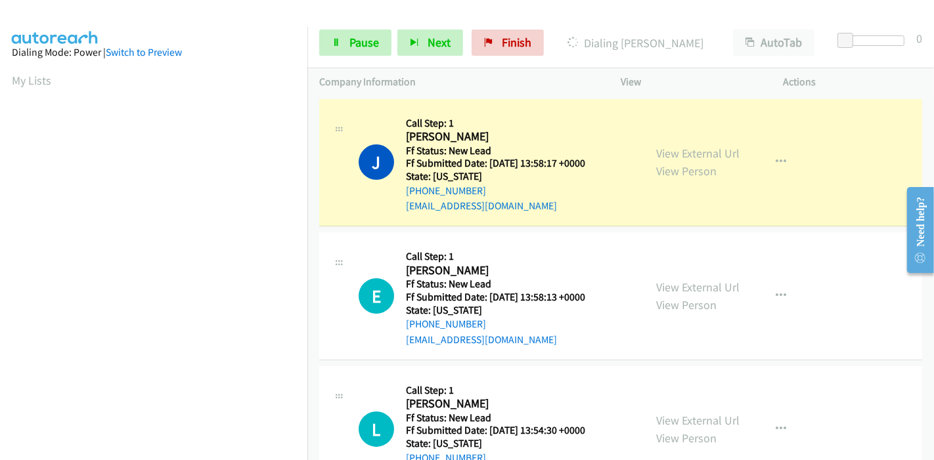
scroll to position [277, 0]
click at [355, 45] on span "Pause" at bounding box center [364, 42] width 30 height 15
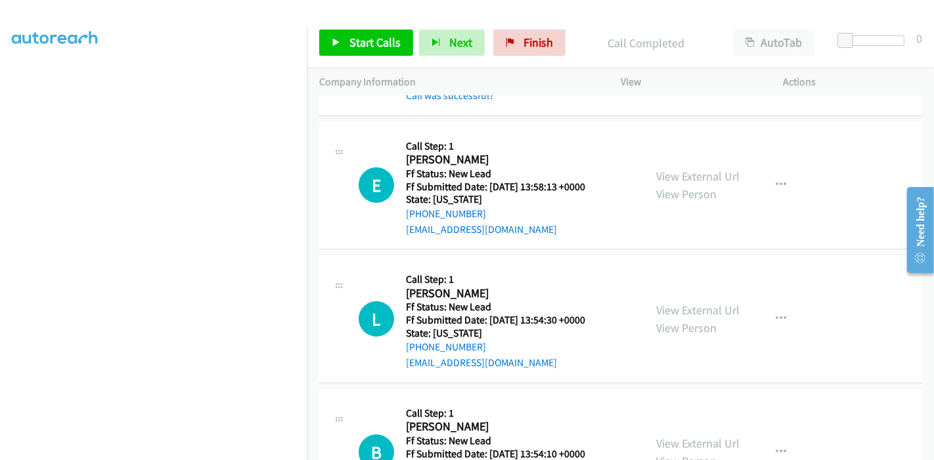
scroll to position [146, 0]
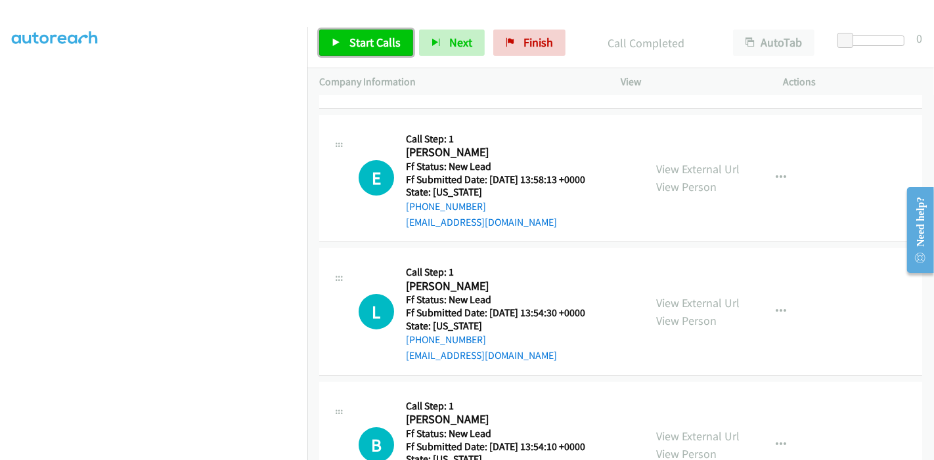
click at [349, 47] on span "Start Calls" at bounding box center [374, 42] width 51 height 15
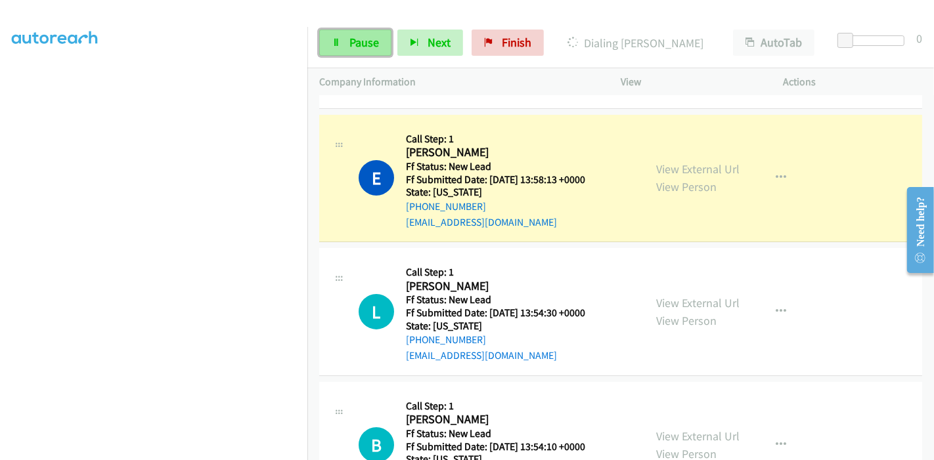
click at [355, 43] on span "Pause" at bounding box center [364, 42] width 30 height 15
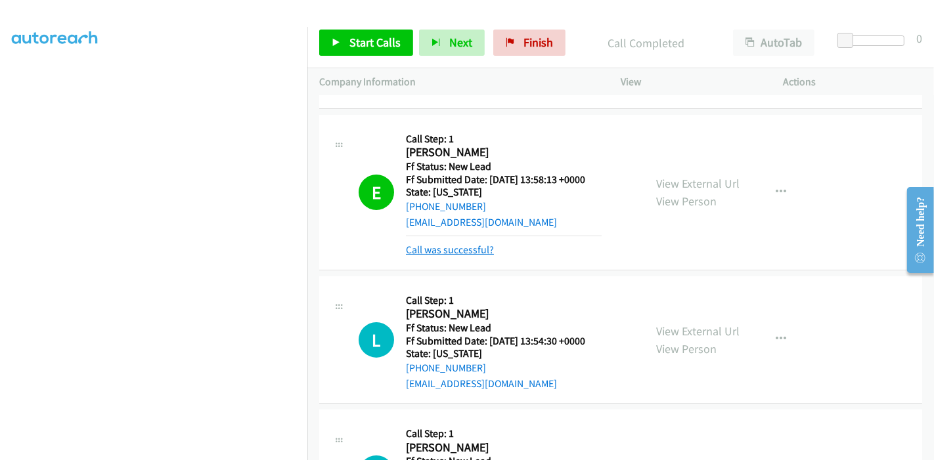
click at [460, 252] on link "Call was successful?" at bounding box center [450, 250] width 88 height 12
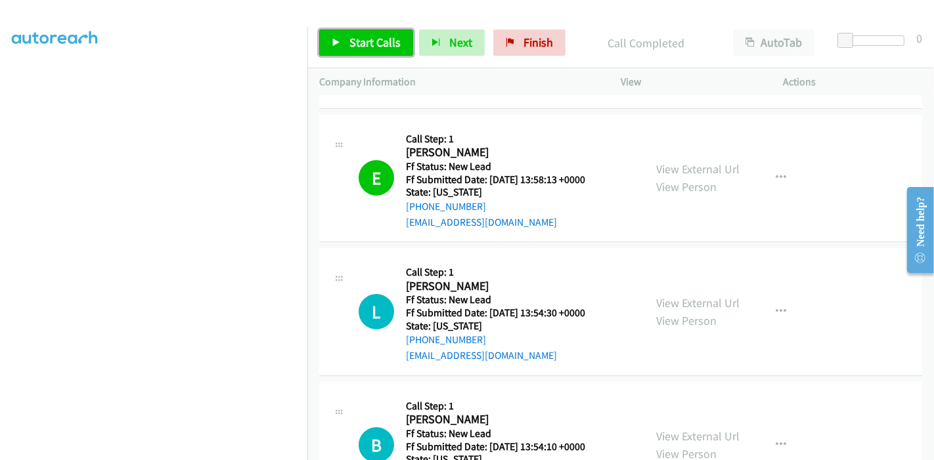
click at [355, 47] on span "Start Calls" at bounding box center [374, 42] width 51 height 15
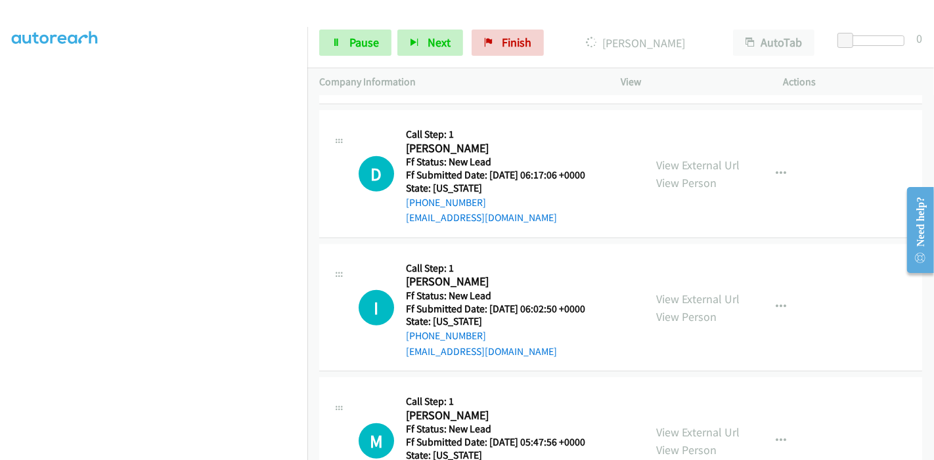
scroll to position [726, 0]
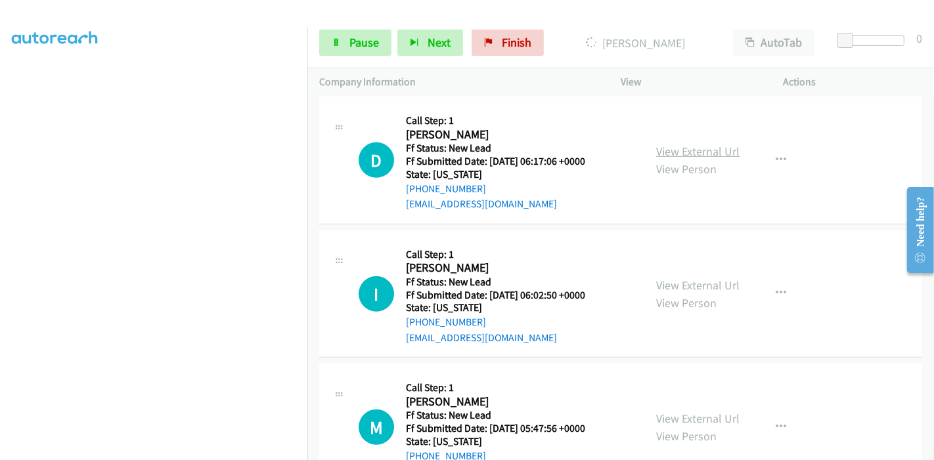
click at [716, 148] on link "View External Url" at bounding box center [697, 151] width 83 height 15
click at [687, 280] on link "View External Url" at bounding box center [697, 285] width 83 height 15
click at [677, 415] on link "View External Url" at bounding box center [697, 418] width 83 height 15
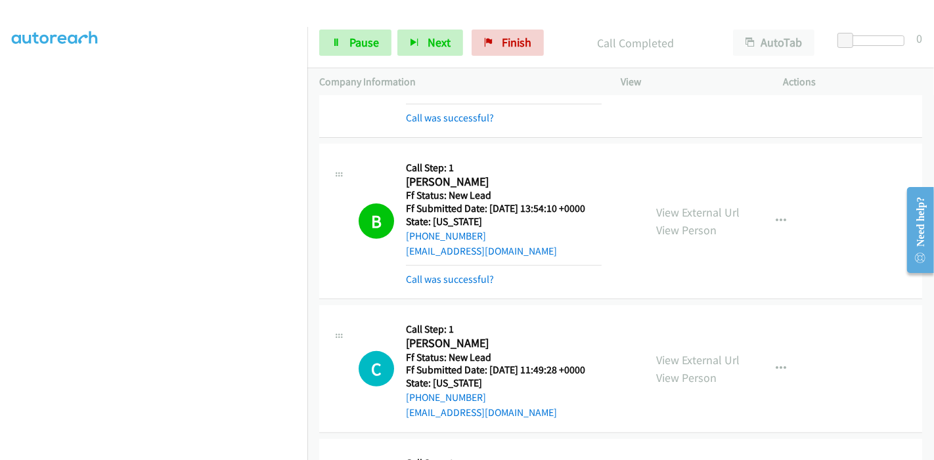
scroll to position [366, 0]
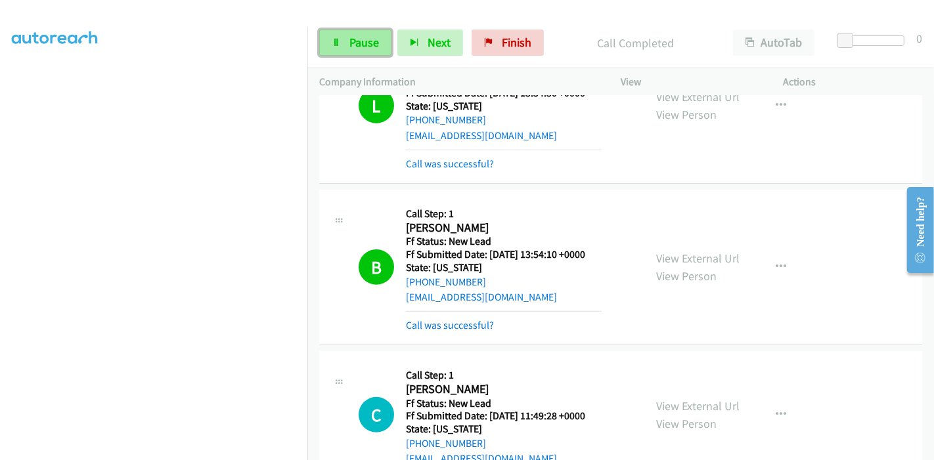
click at [343, 43] on link "Pause" at bounding box center [355, 43] width 72 height 26
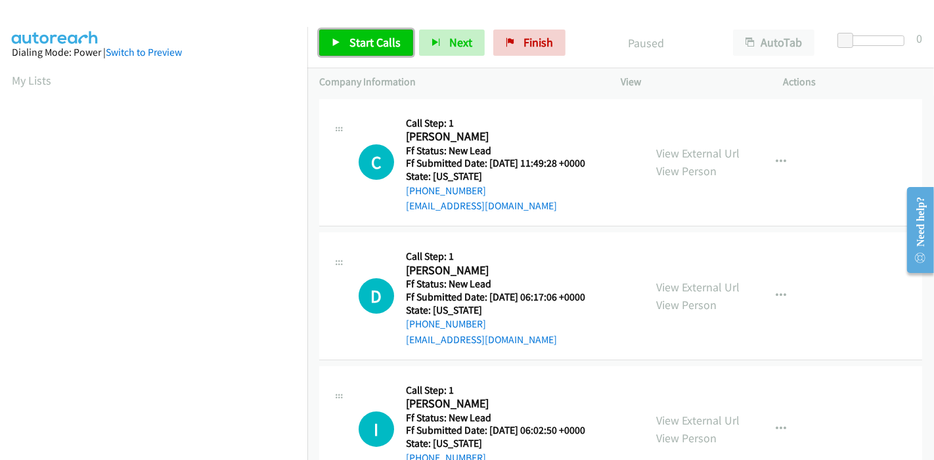
click at [338, 50] on link "Start Calls" at bounding box center [366, 43] width 94 height 26
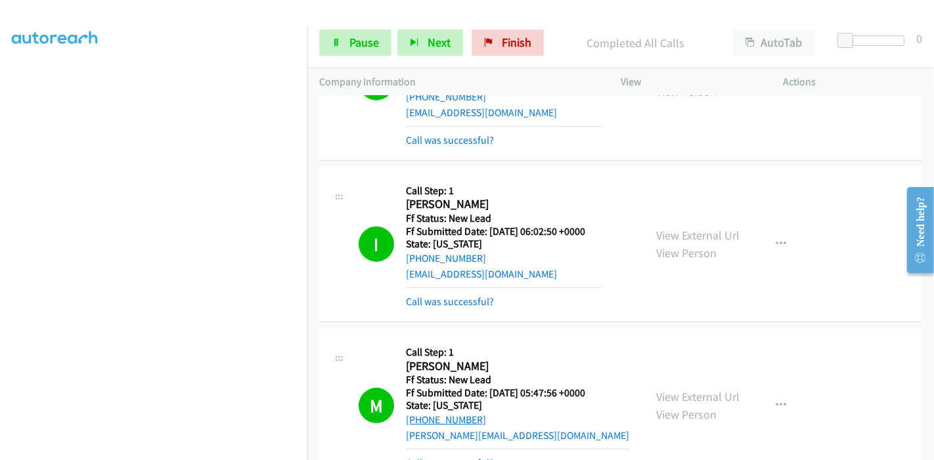
scroll to position [357, 0]
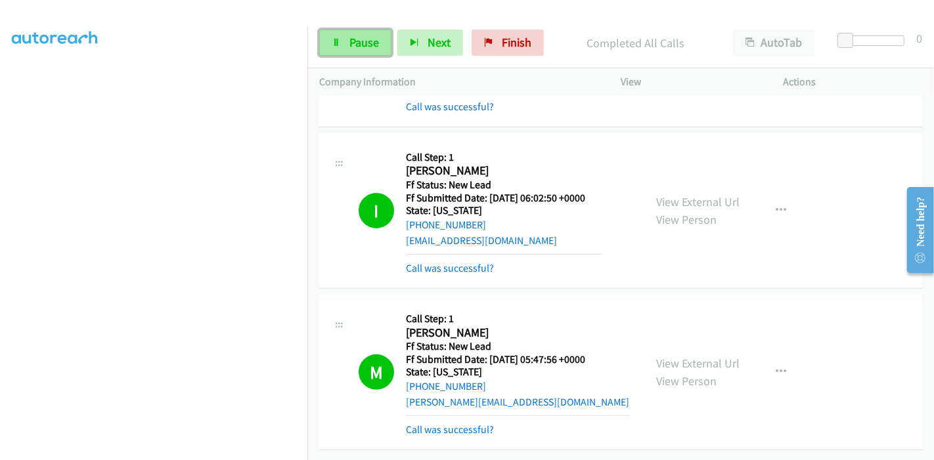
click at [355, 41] on span "Pause" at bounding box center [364, 42] width 30 height 15
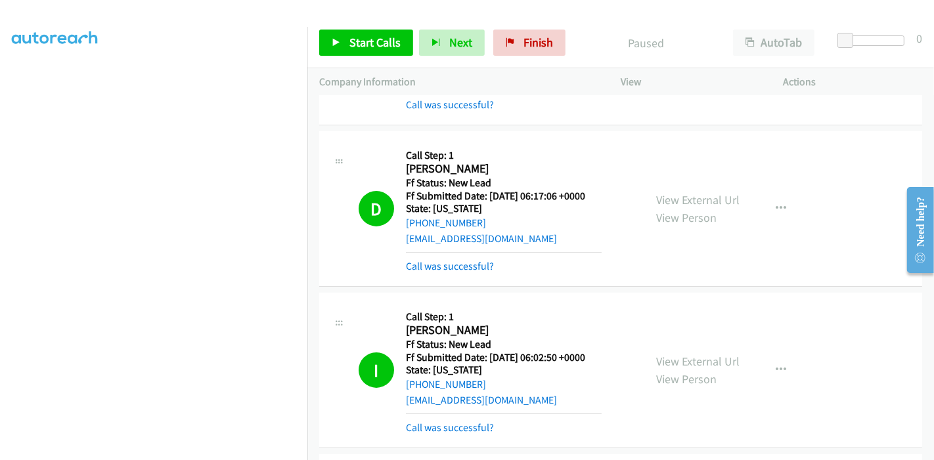
scroll to position [0, 0]
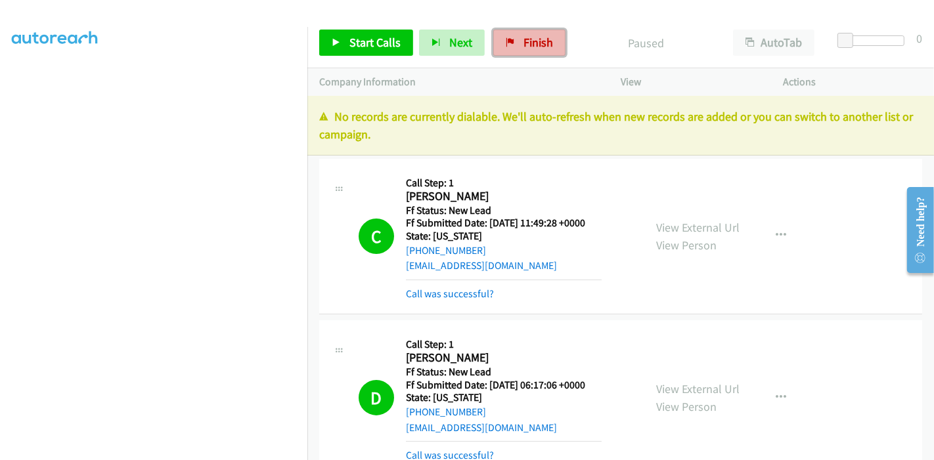
click at [531, 47] on span "Finish" at bounding box center [539, 42] width 30 height 15
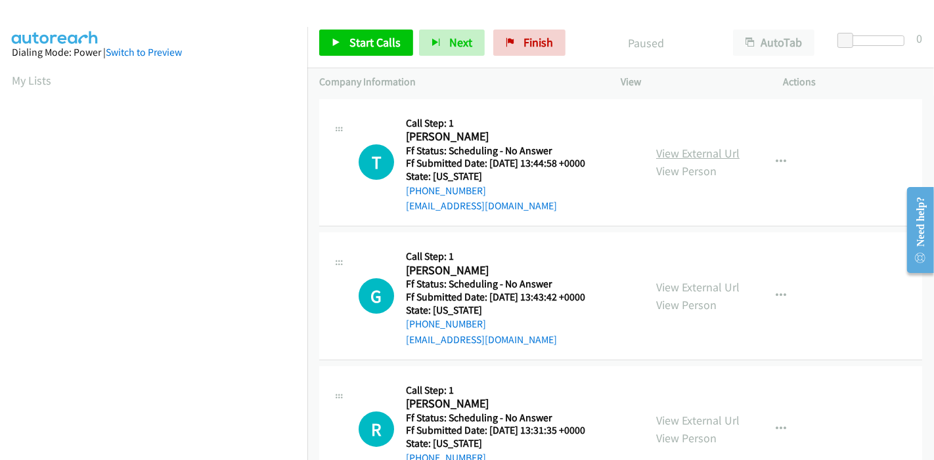
click at [702, 152] on link "View External Url" at bounding box center [697, 153] width 83 height 15
click at [676, 284] on link "View External Url" at bounding box center [697, 287] width 83 height 15
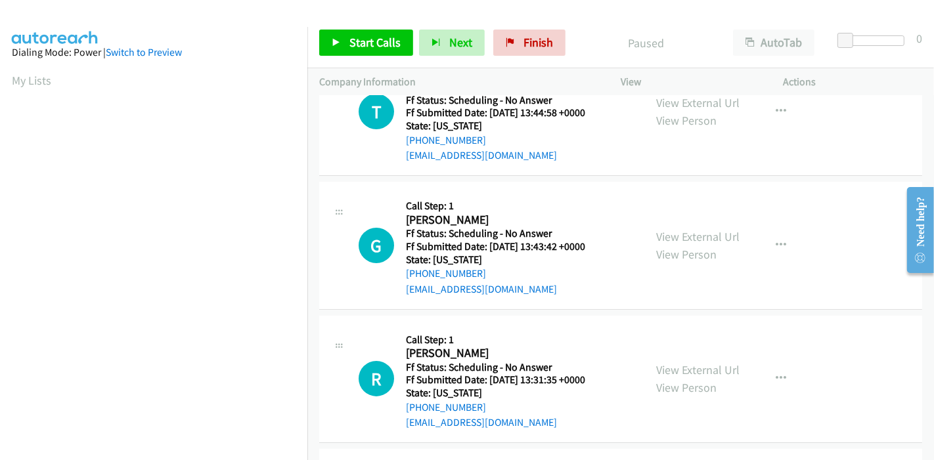
scroll to position [73, 0]
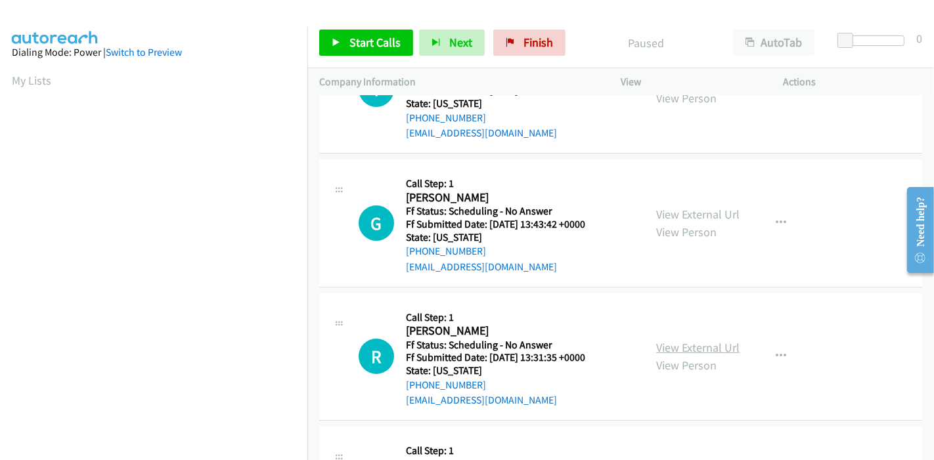
click at [696, 342] on link "View External Url" at bounding box center [697, 347] width 83 height 15
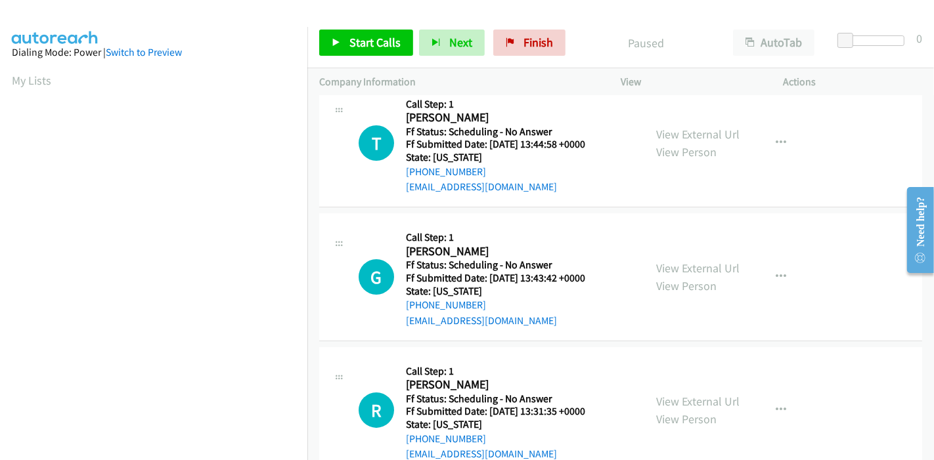
scroll to position [0, 0]
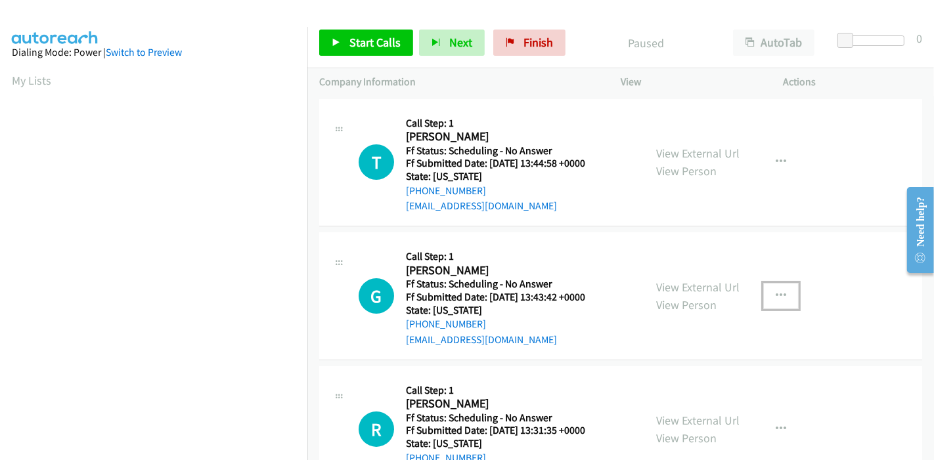
click at [780, 290] on button "button" at bounding box center [780, 296] width 35 height 26
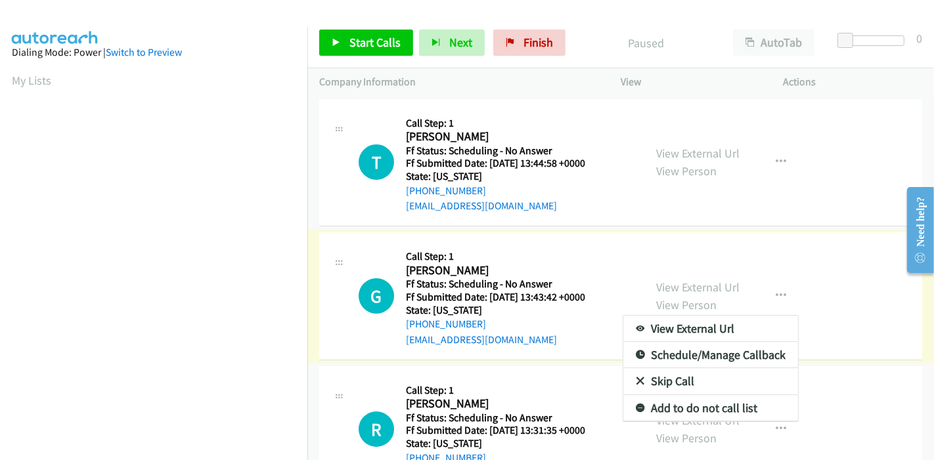
click at [673, 378] on link "Skip Call" at bounding box center [710, 382] width 175 height 26
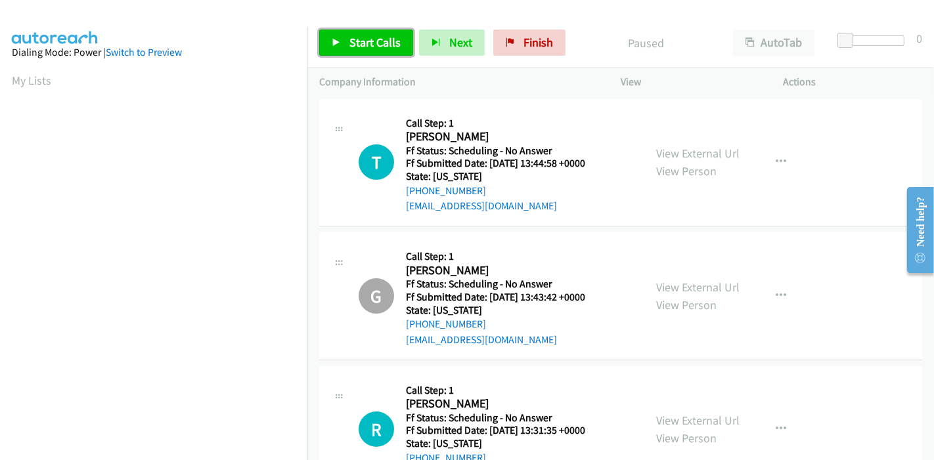
click at [360, 55] on link "Start Calls" at bounding box center [366, 43] width 94 height 26
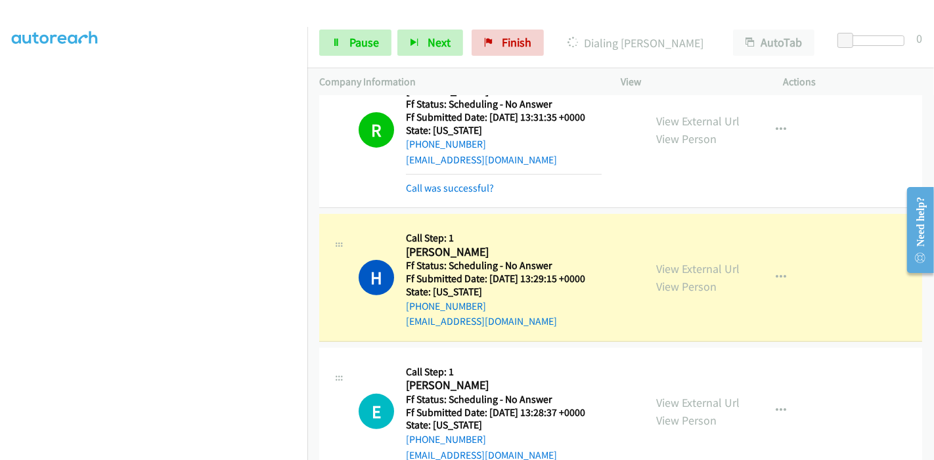
scroll to position [365, 0]
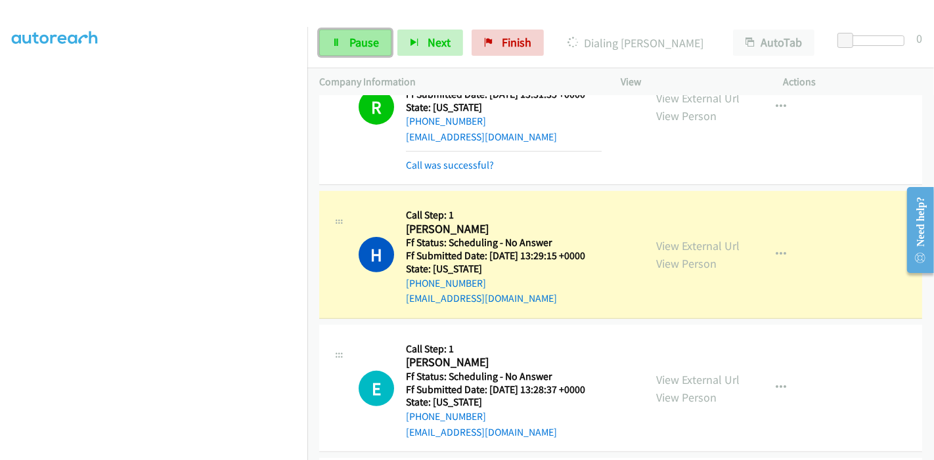
click at [357, 38] on span "Pause" at bounding box center [364, 42] width 30 height 15
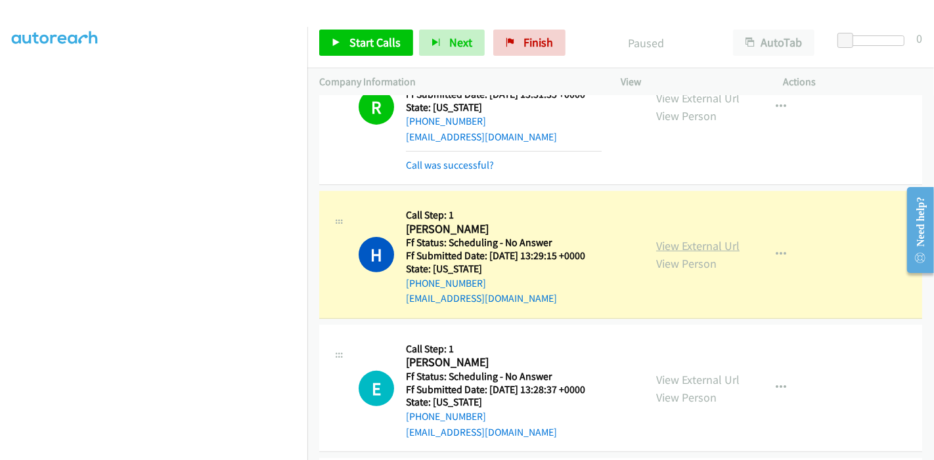
click at [699, 243] on link "View External Url" at bounding box center [697, 245] width 83 height 15
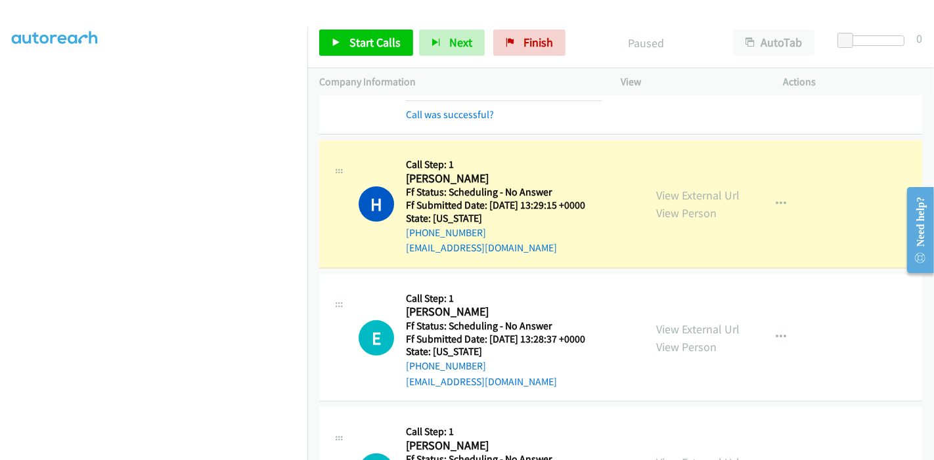
scroll to position [437, 0]
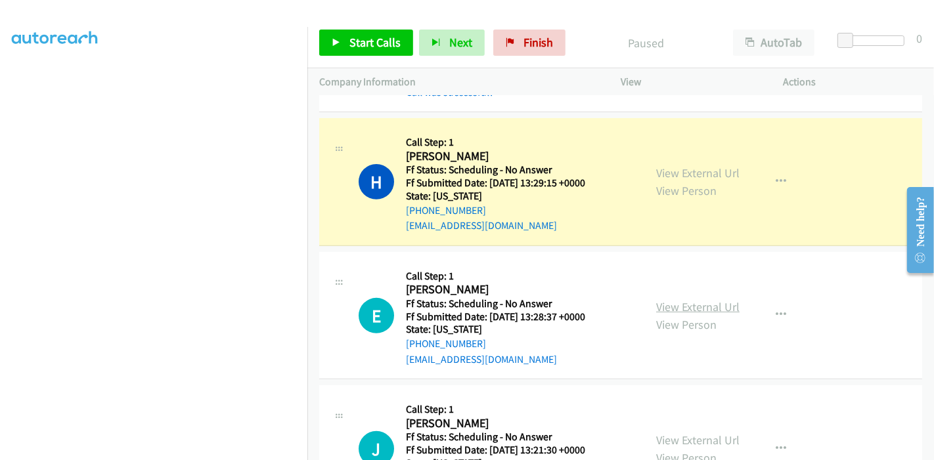
click at [688, 302] on link "View External Url" at bounding box center [697, 307] width 83 height 15
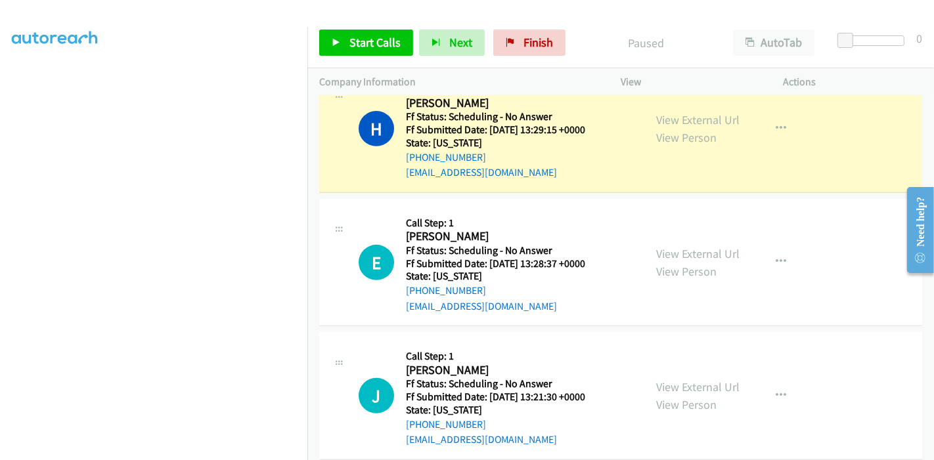
scroll to position [583, 0]
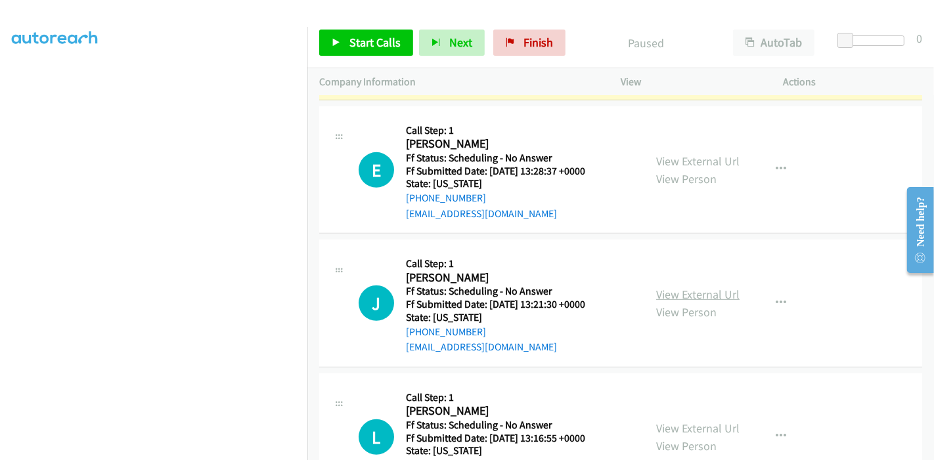
click at [664, 296] on link "View External Url" at bounding box center [697, 294] width 83 height 15
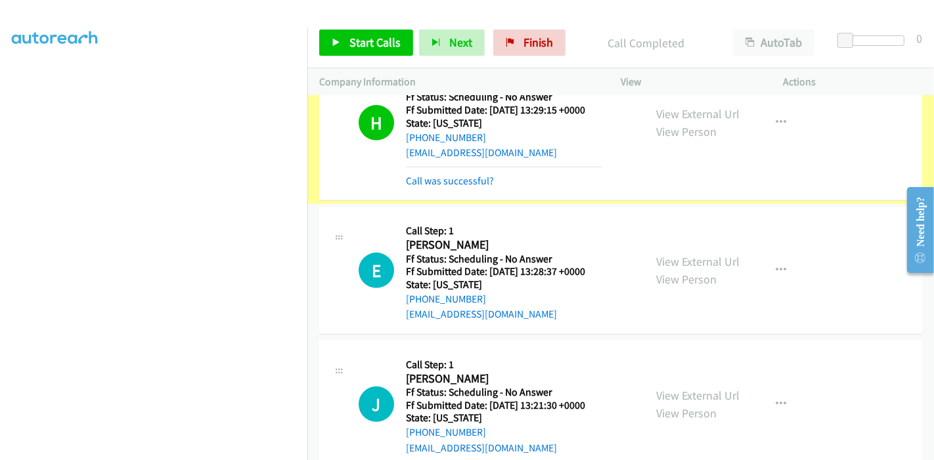
scroll to position [510, 0]
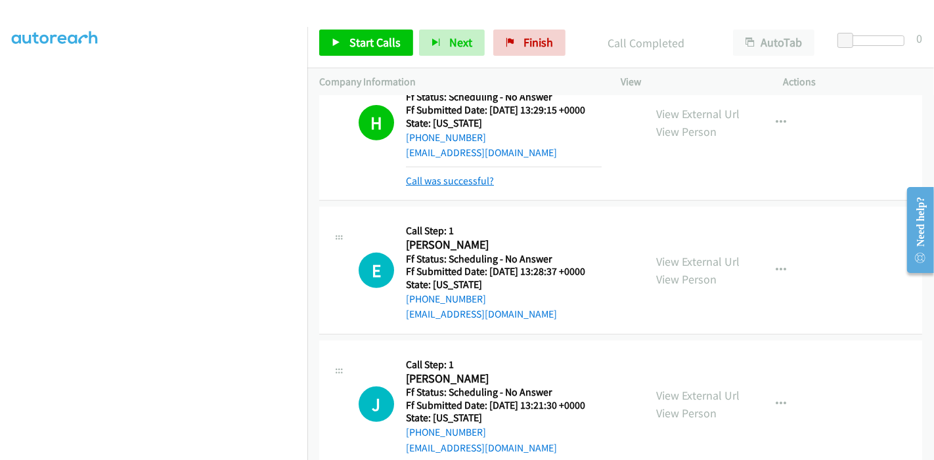
click at [414, 185] on link "Call was successful?" at bounding box center [450, 181] width 88 height 12
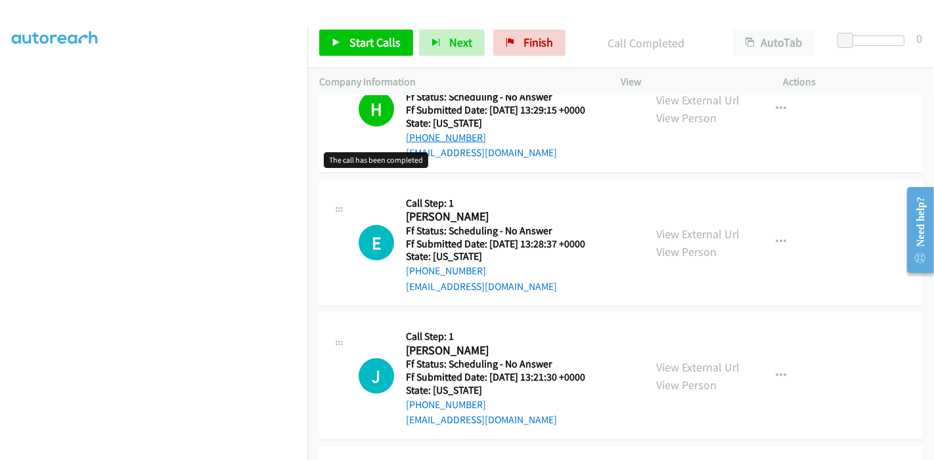
scroll to position [483, 0]
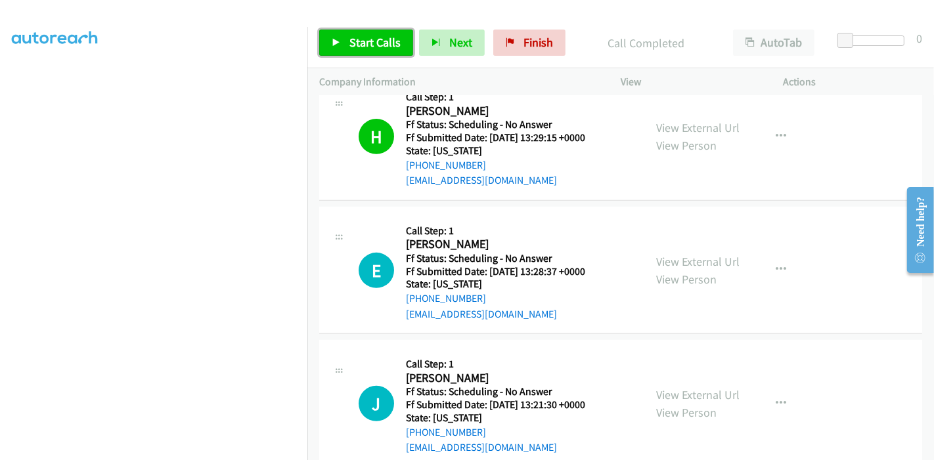
click at [343, 48] on link "Start Calls" at bounding box center [366, 43] width 94 height 26
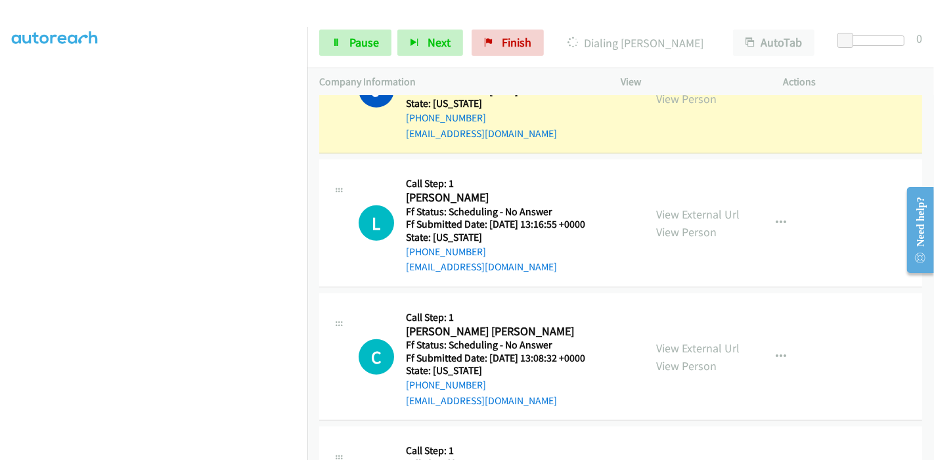
scroll to position [848, 0]
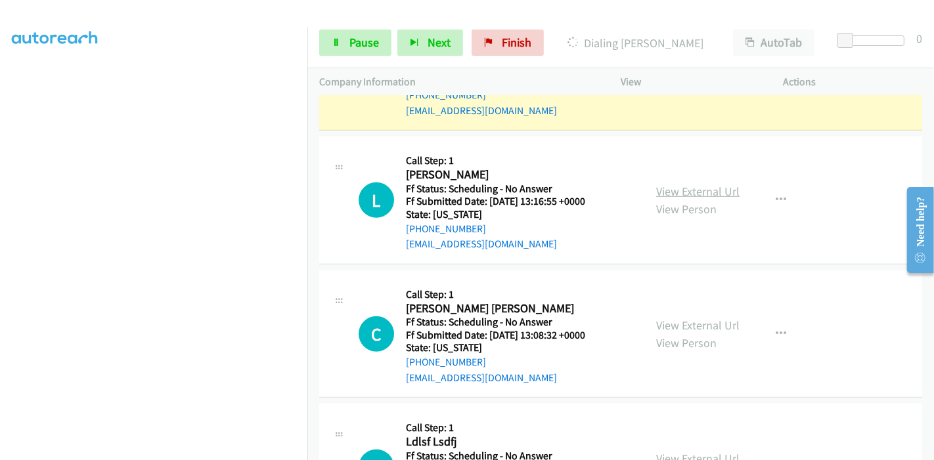
click at [677, 194] on link "View External Url" at bounding box center [697, 191] width 83 height 15
click at [700, 323] on link "View External Url" at bounding box center [697, 325] width 83 height 15
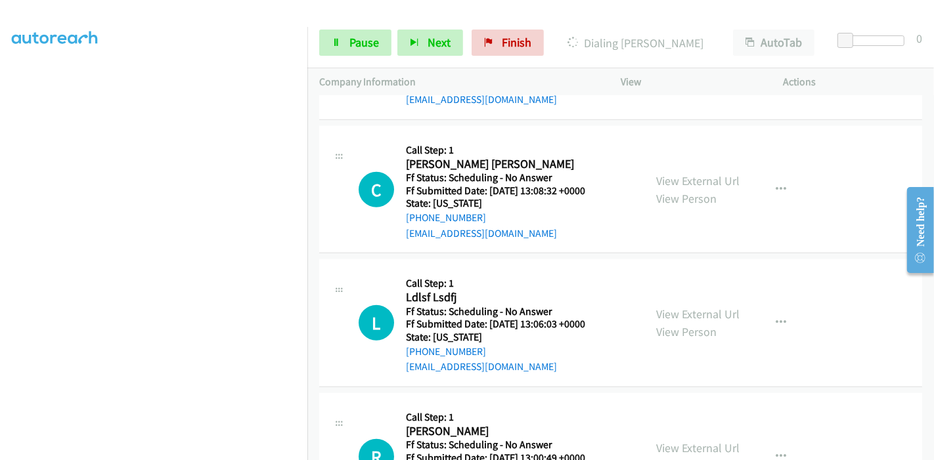
scroll to position [994, 0]
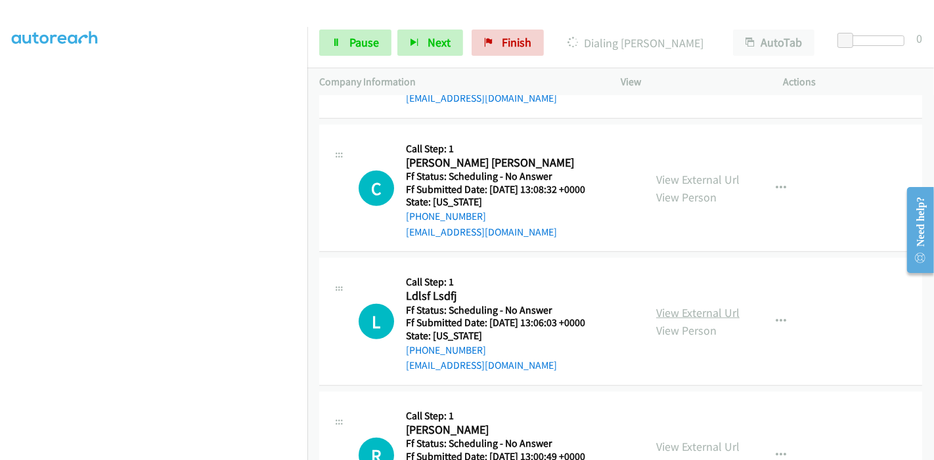
click at [679, 314] on link "View External Url" at bounding box center [697, 312] width 83 height 15
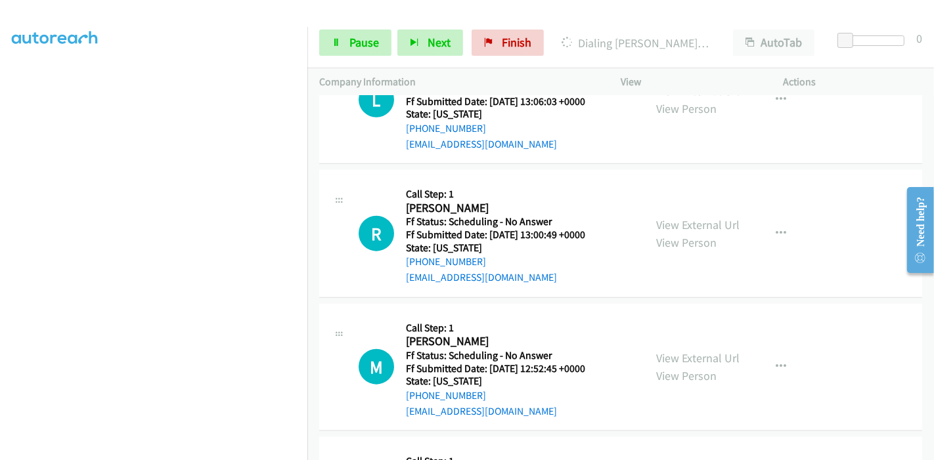
scroll to position [1285, 0]
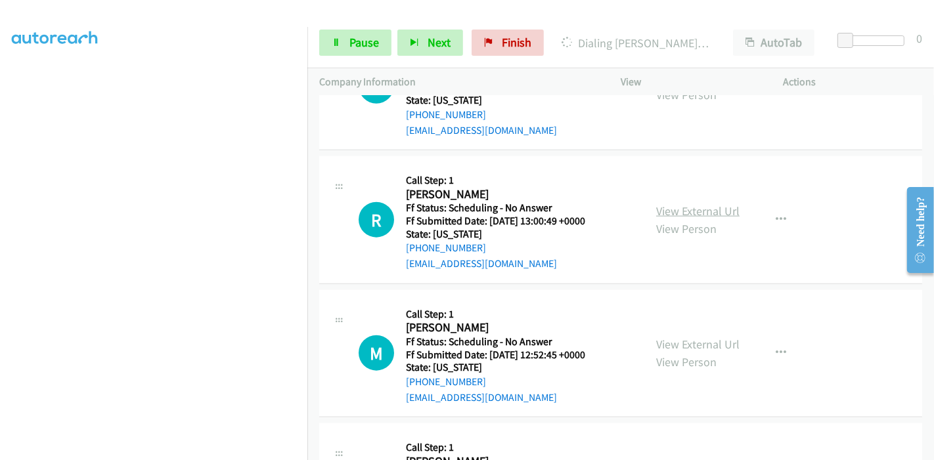
click at [679, 208] on link "View External Url" at bounding box center [697, 211] width 83 height 15
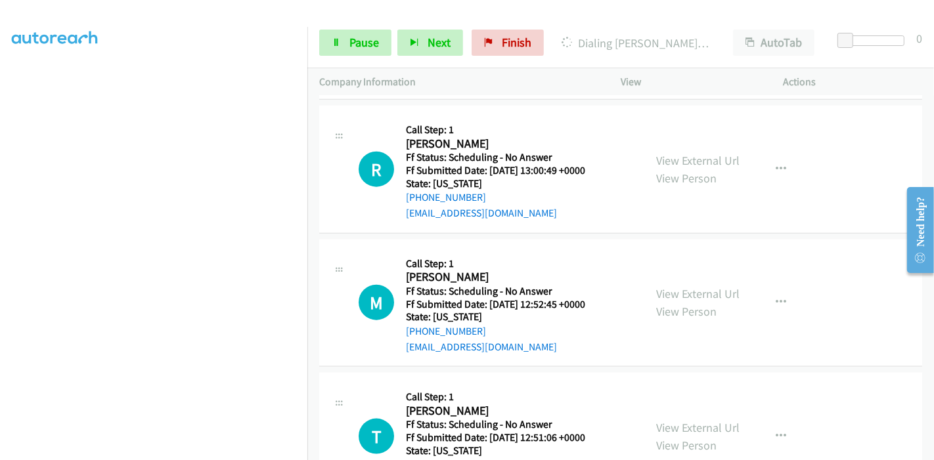
scroll to position [1358, 0]
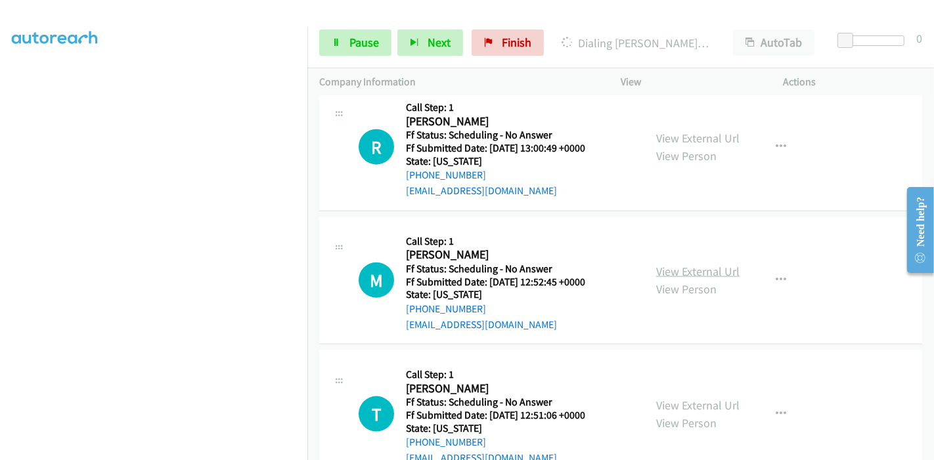
click at [671, 264] on link "View External Url" at bounding box center [697, 271] width 83 height 15
click at [667, 403] on link "View External Url" at bounding box center [697, 405] width 83 height 15
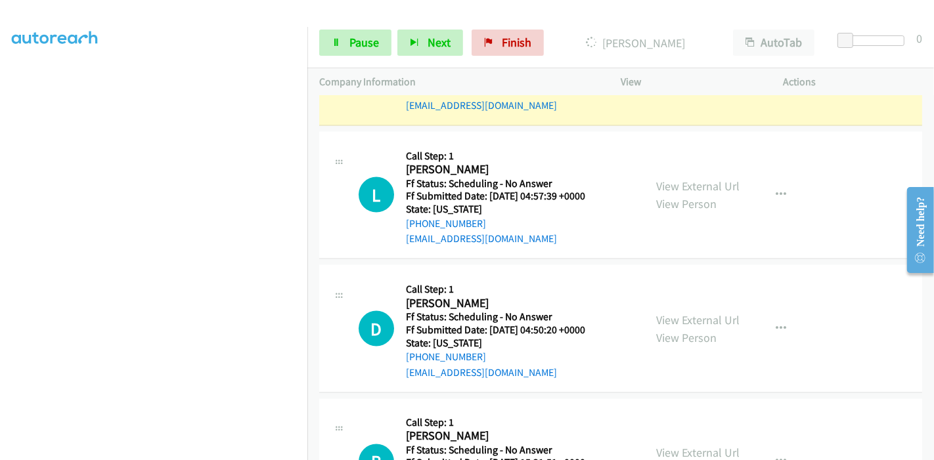
scroll to position [1797, 0]
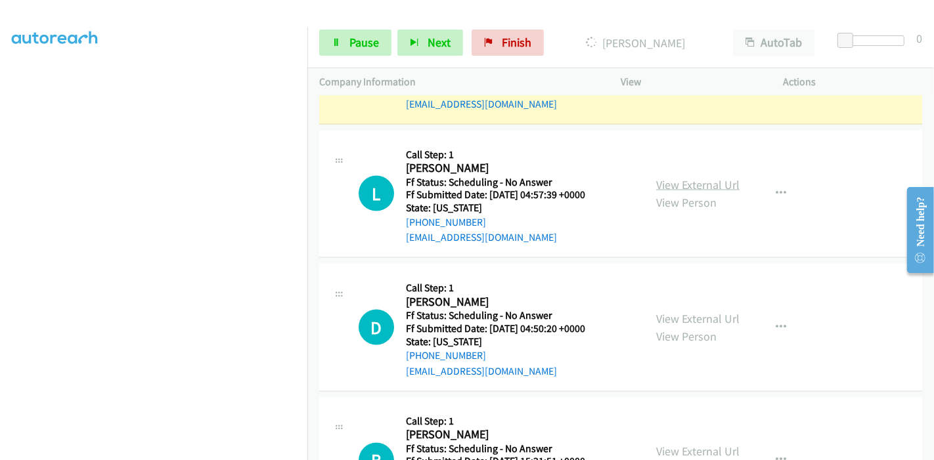
click at [694, 184] on link "View External Url" at bounding box center [697, 184] width 83 height 15
click at [664, 311] on link "View External Url" at bounding box center [697, 318] width 83 height 15
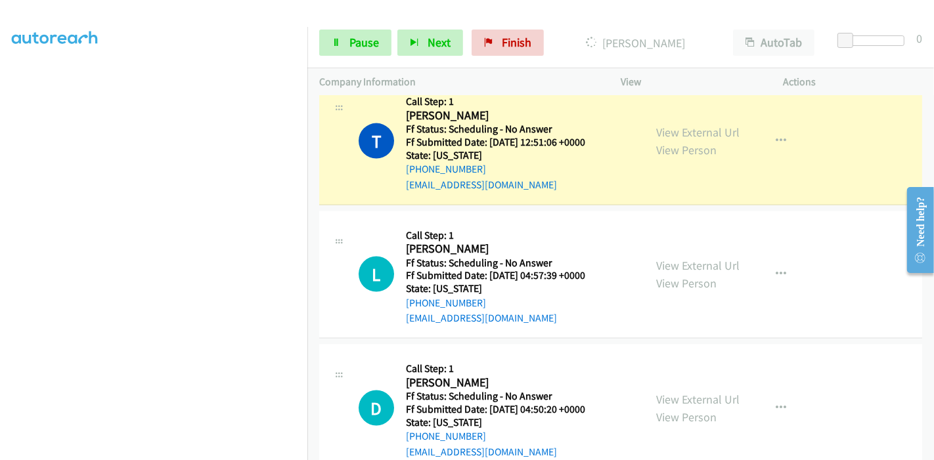
scroll to position [1651, 0]
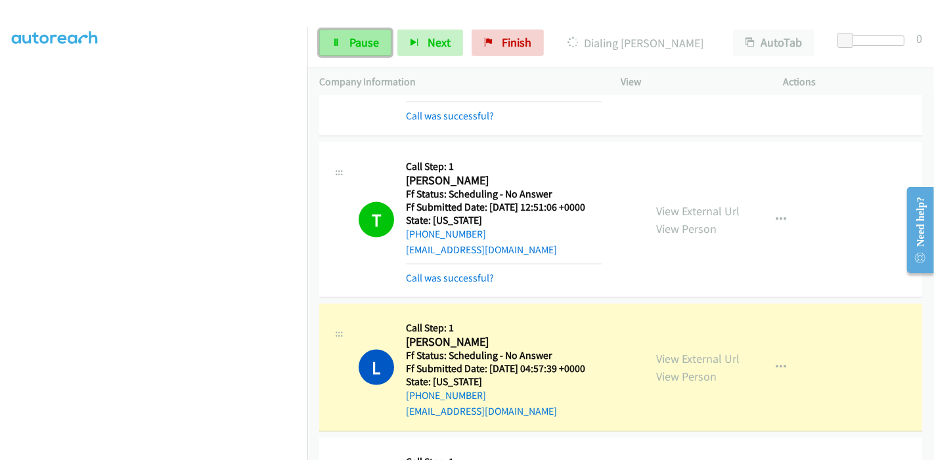
click at [345, 49] on link "Pause" at bounding box center [355, 43] width 72 height 26
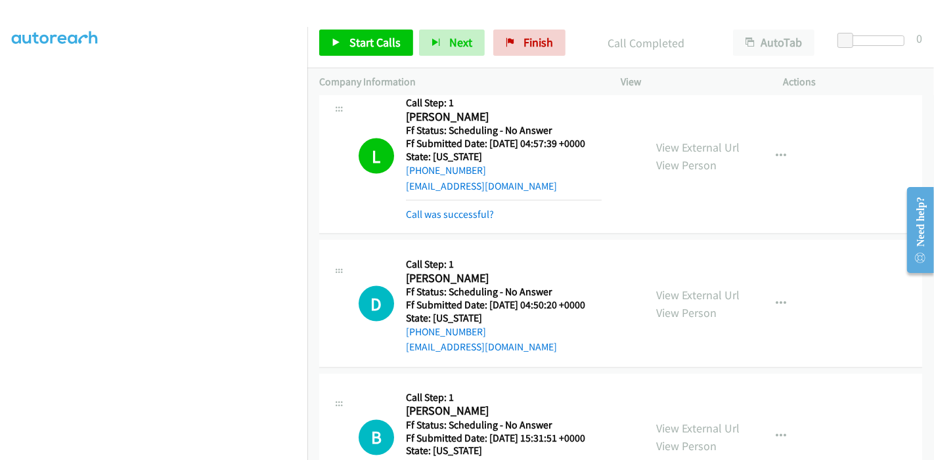
scroll to position [1942, 0]
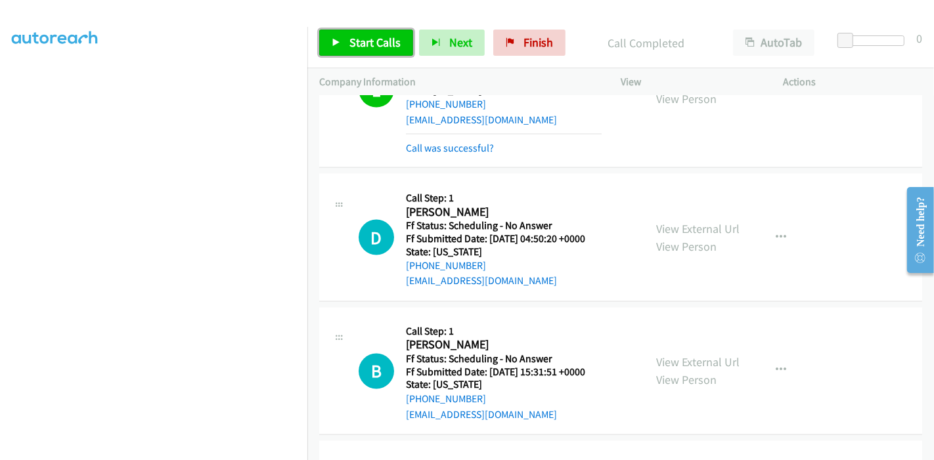
click at [365, 44] on span "Start Calls" at bounding box center [374, 42] width 51 height 15
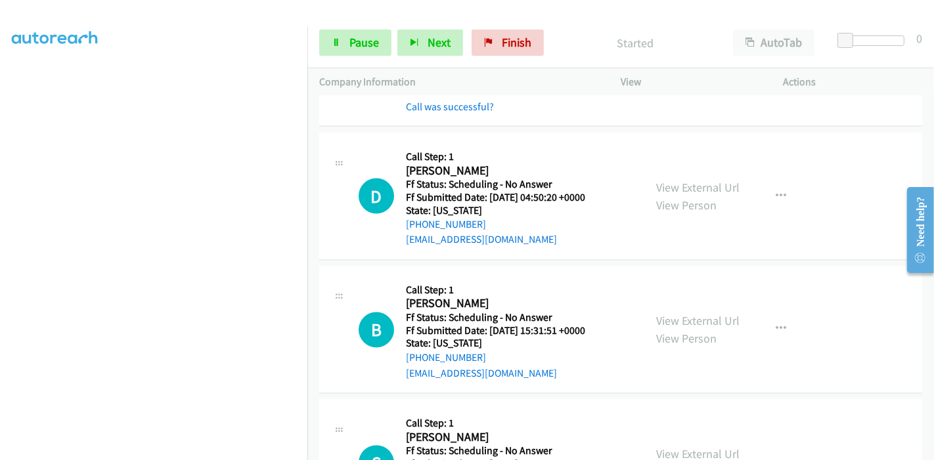
scroll to position [2015, 0]
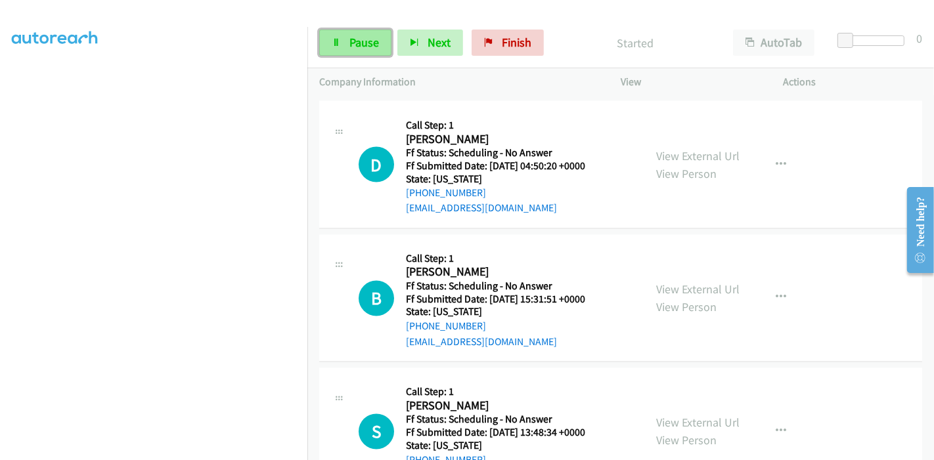
click at [349, 44] on span "Pause" at bounding box center [364, 42] width 30 height 15
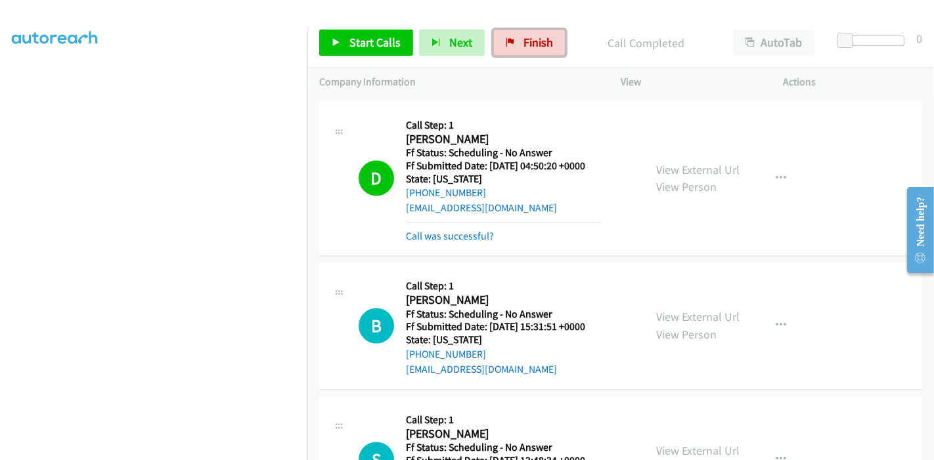
drag, startPoint x: 517, startPoint y: 46, endPoint x: 530, endPoint y: 56, distance: 16.4
click at [517, 46] on link "Finish" at bounding box center [529, 43] width 72 height 26
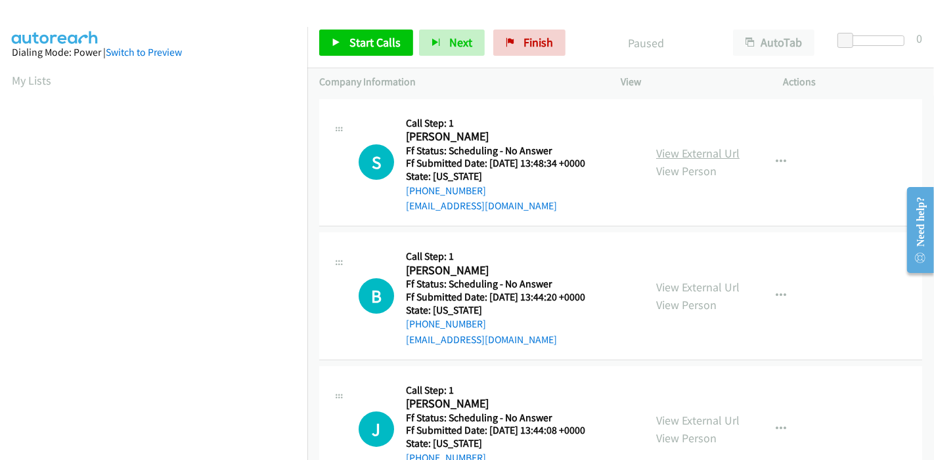
click at [686, 158] on link "View External Url" at bounding box center [697, 153] width 83 height 15
click at [669, 286] on link "View External Url" at bounding box center [697, 287] width 83 height 15
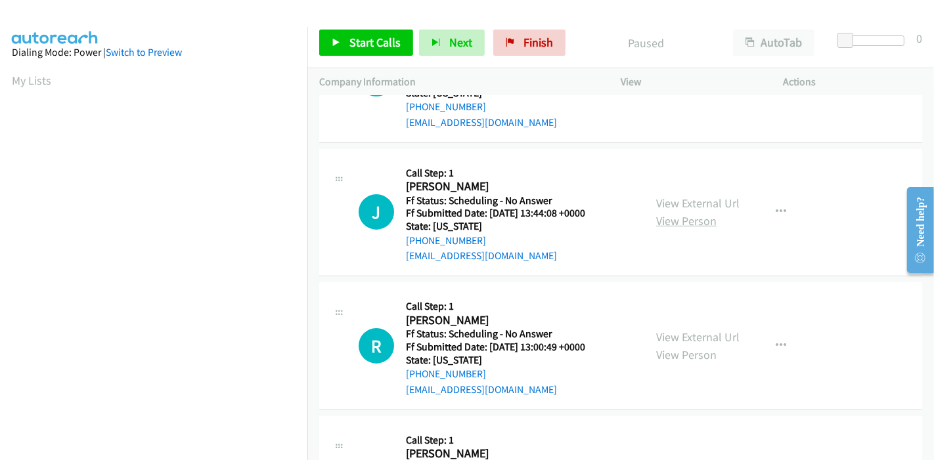
scroll to position [219, 0]
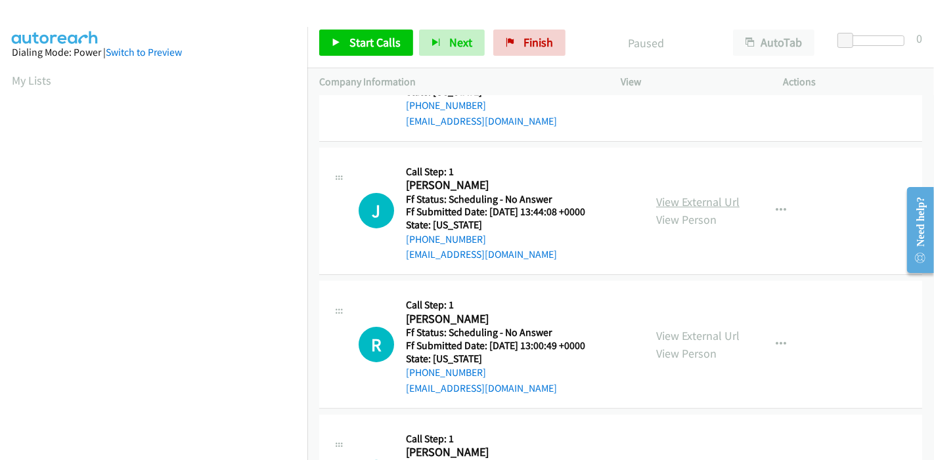
click at [687, 204] on link "View External Url" at bounding box center [697, 201] width 83 height 15
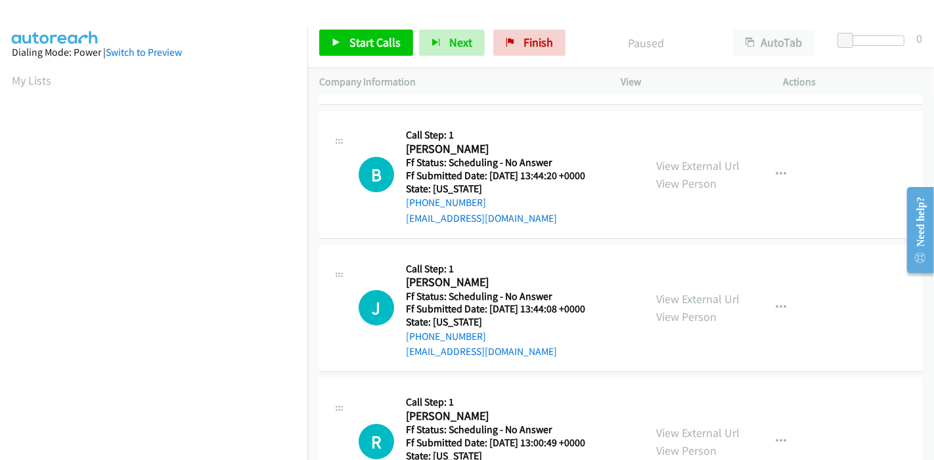
scroll to position [0, 0]
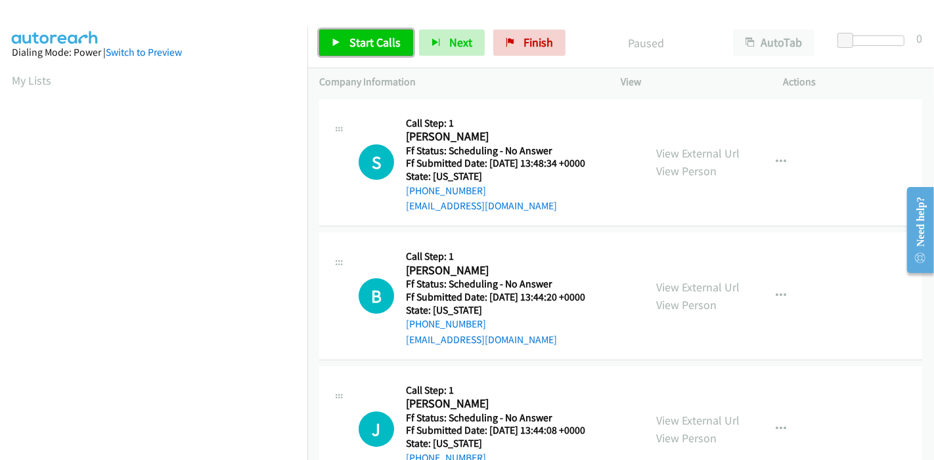
click at [355, 47] on span "Start Calls" at bounding box center [374, 42] width 51 height 15
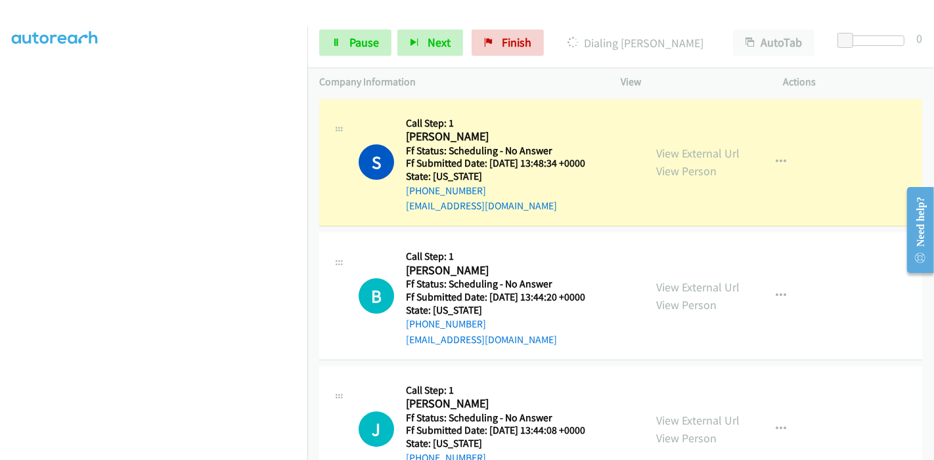
scroll to position [277, 0]
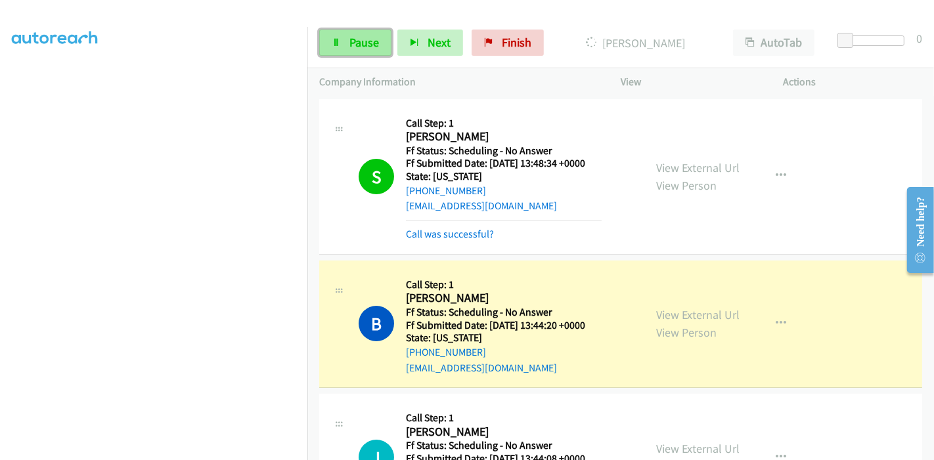
click at [355, 41] on span "Pause" at bounding box center [364, 42] width 30 height 15
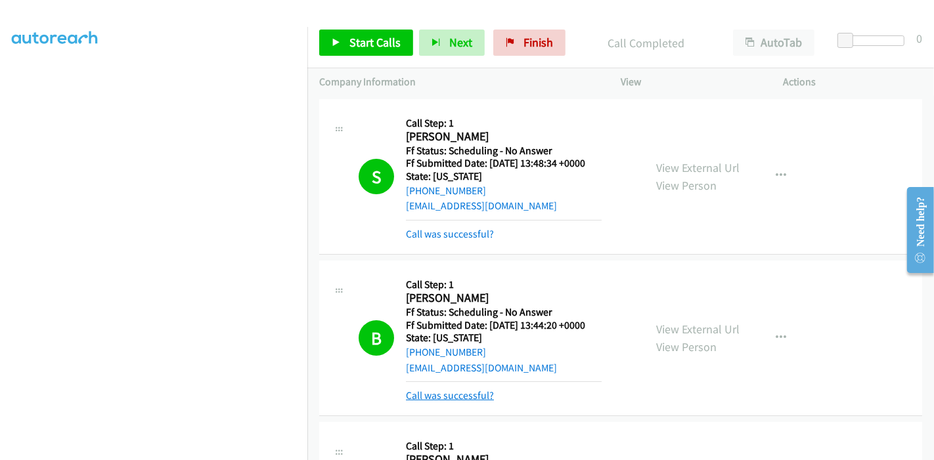
click at [473, 397] on link "Call was successful?" at bounding box center [450, 396] width 88 height 12
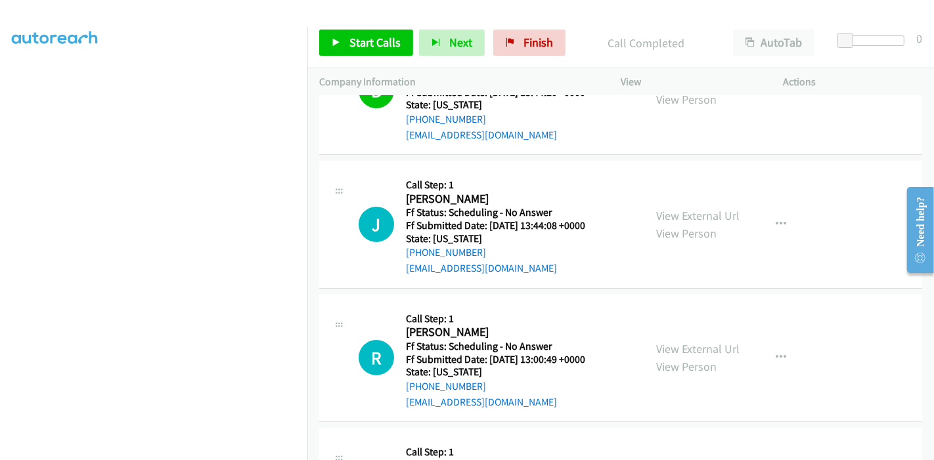
scroll to position [292, 0]
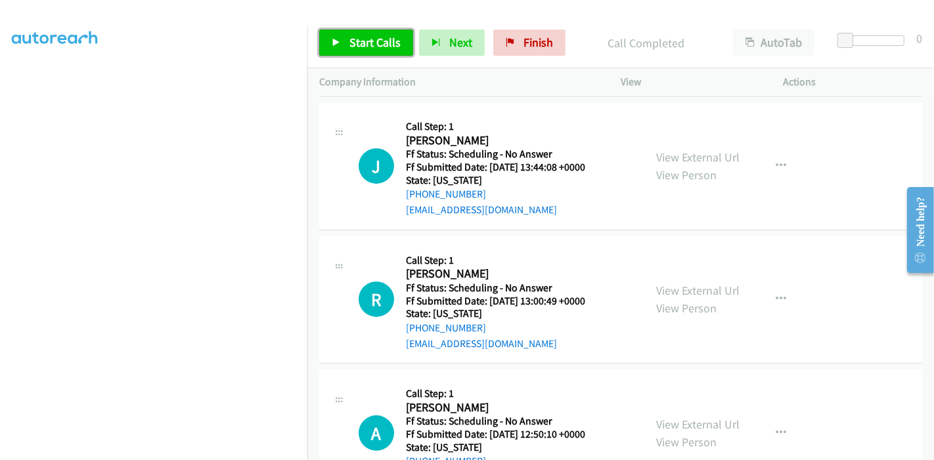
click at [355, 47] on span "Start Calls" at bounding box center [374, 42] width 51 height 15
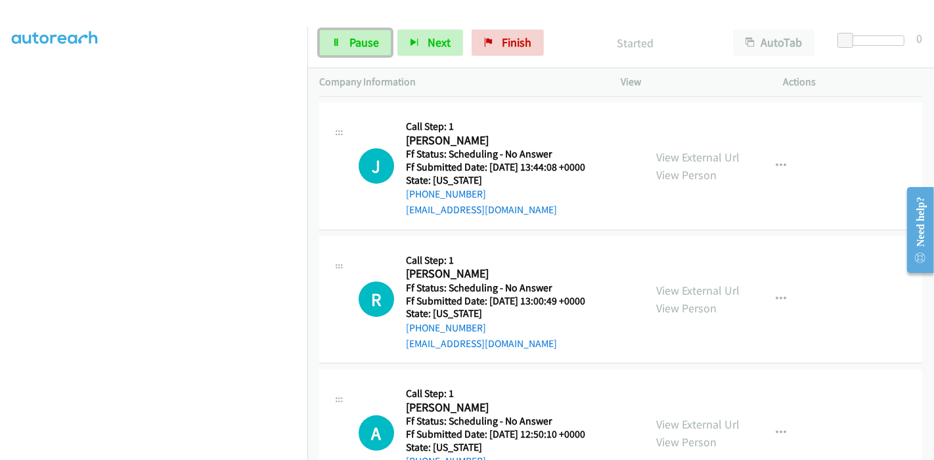
click at [355, 47] on span "Pause" at bounding box center [364, 42] width 30 height 15
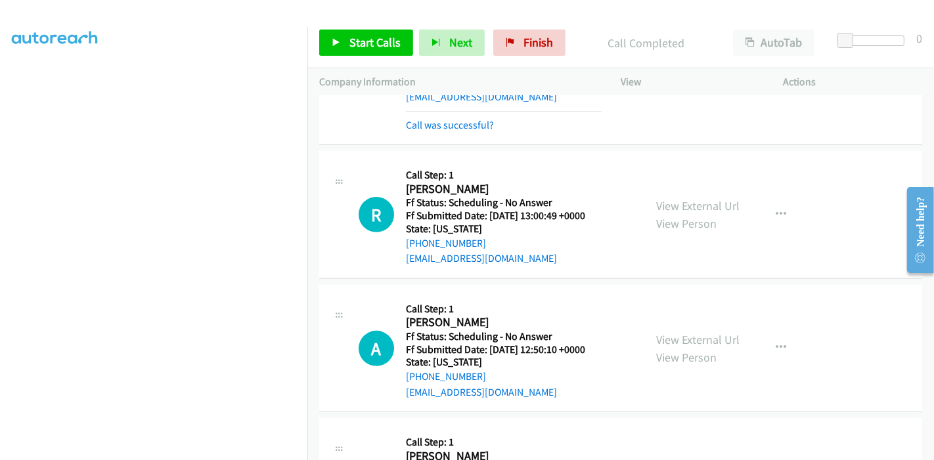
scroll to position [437, 0]
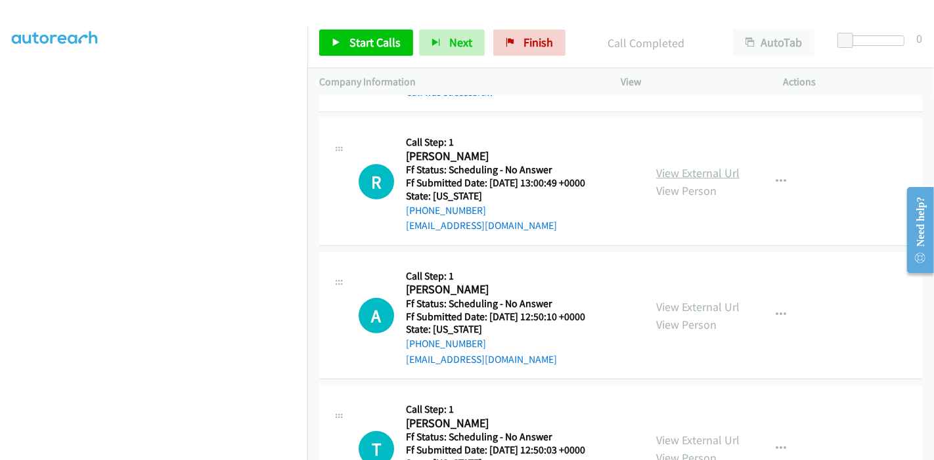
click at [711, 173] on link "View External Url" at bounding box center [697, 173] width 83 height 15
click at [709, 307] on link "View External Url" at bounding box center [697, 307] width 83 height 15
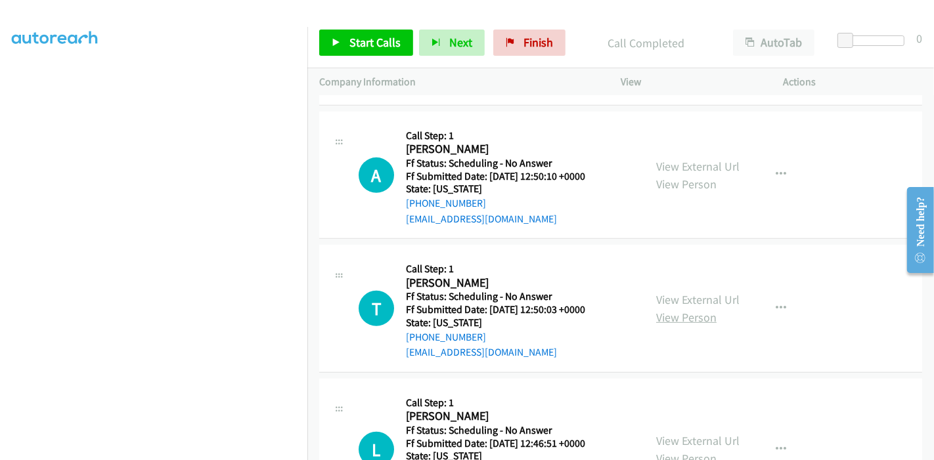
scroll to position [583, 0]
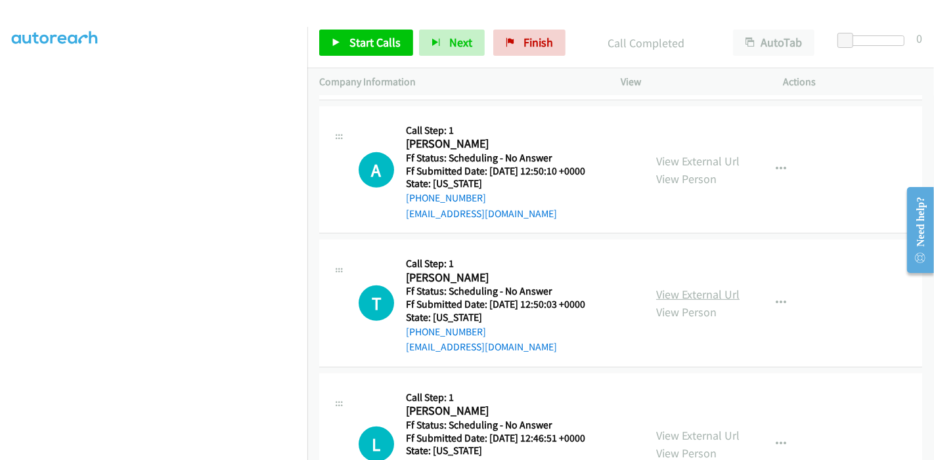
click at [677, 294] on link "View External Url" at bounding box center [697, 294] width 83 height 15
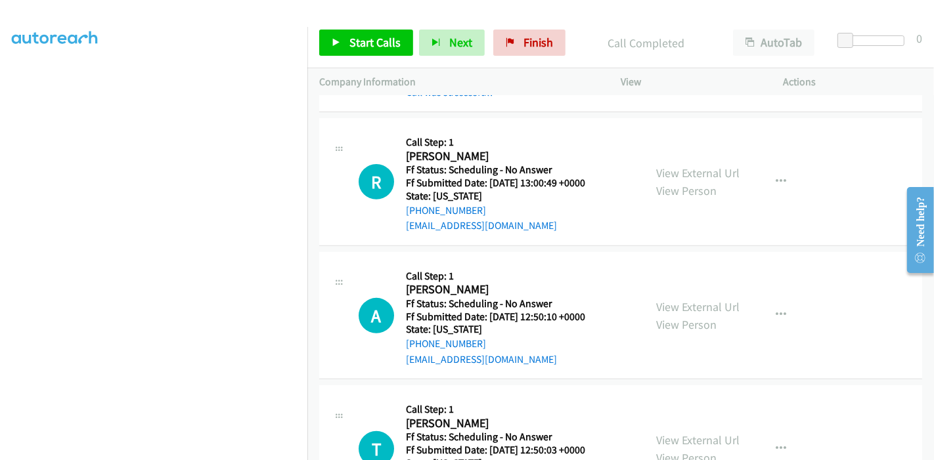
scroll to position [510, 0]
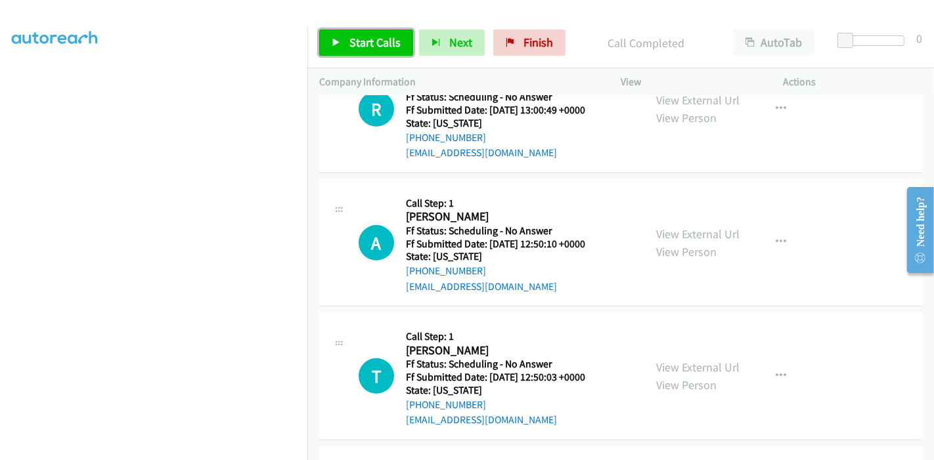
click at [359, 41] on span "Start Calls" at bounding box center [374, 42] width 51 height 15
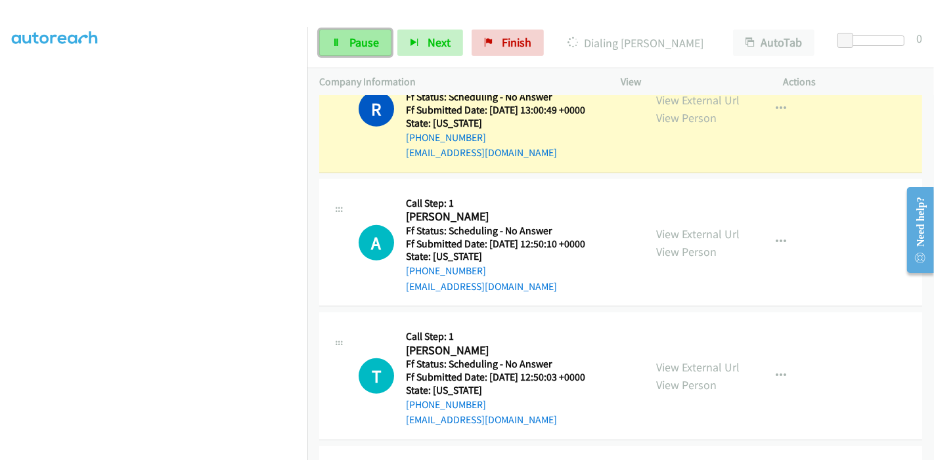
click at [345, 41] on link "Pause" at bounding box center [355, 43] width 72 height 26
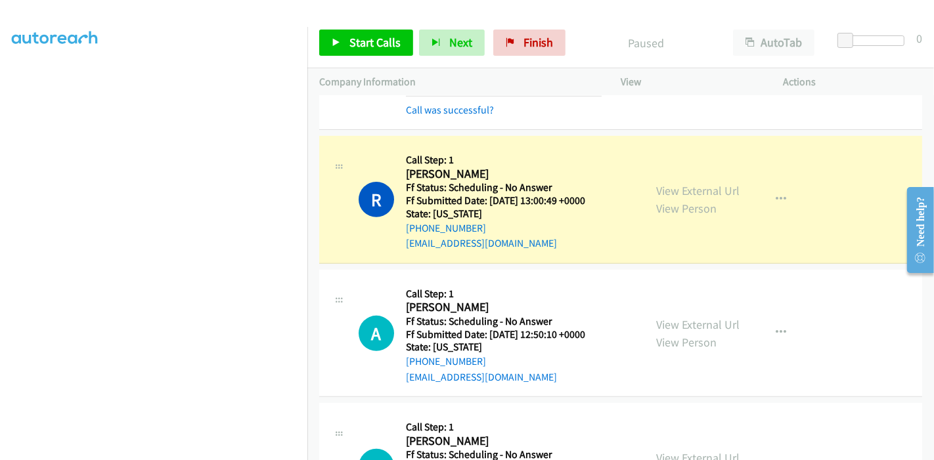
scroll to position [292, 0]
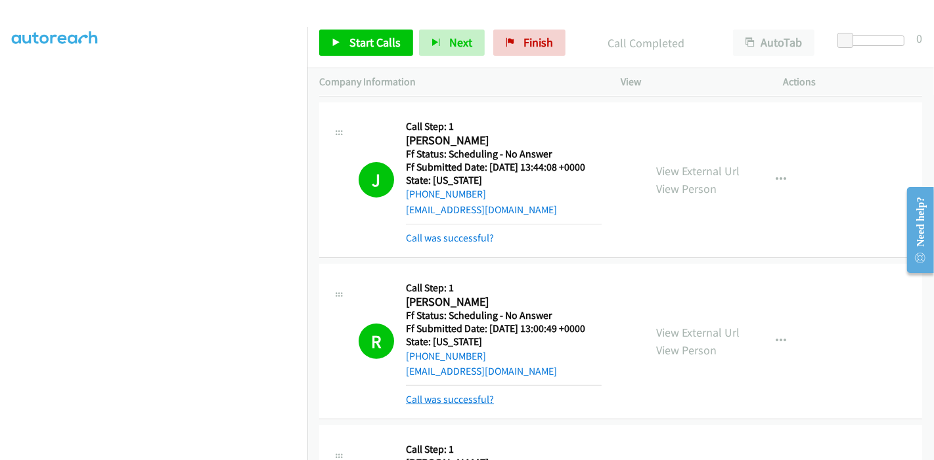
click at [463, 399] on link "Call was successful?" at bounding box center [450, 399] width 88 height 12
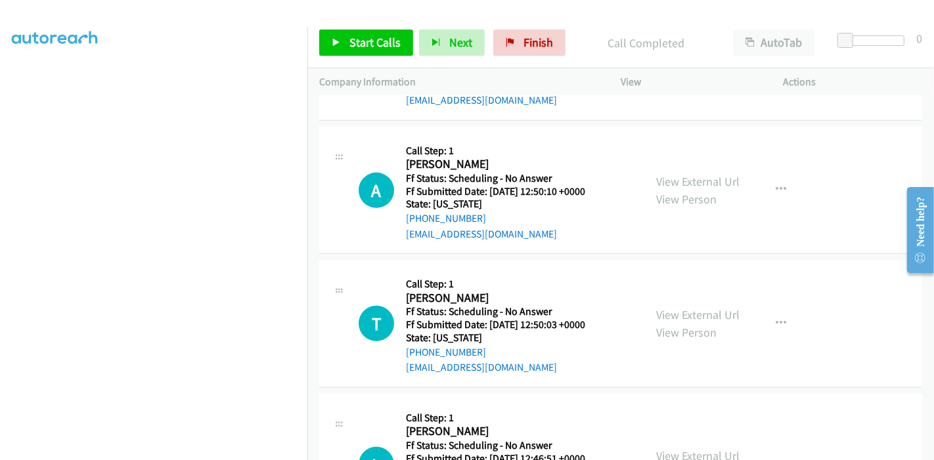
scroll to position [583, 0]
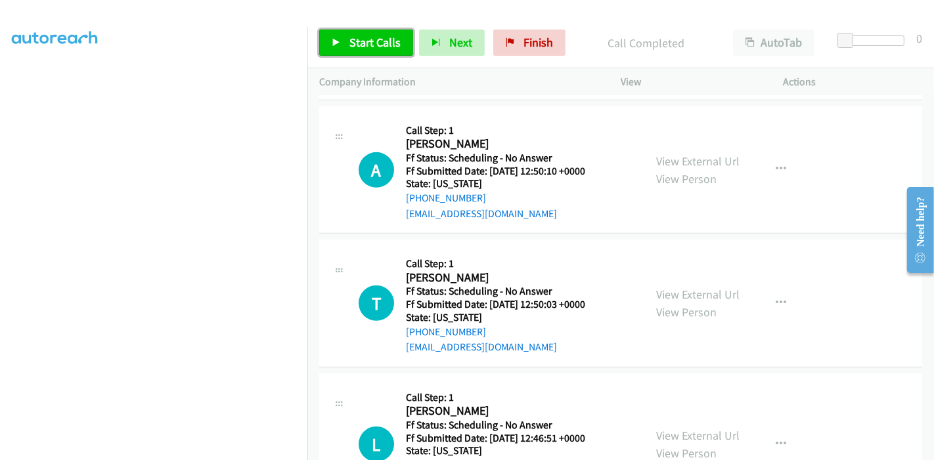
click at [351, 45] on span "Start Calls" at bounding box center [374, 42] width 51 height 15
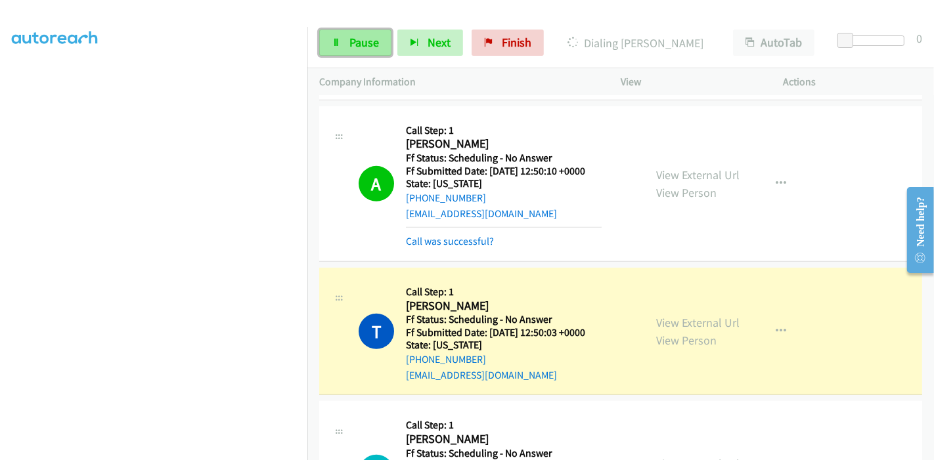
click at [355, 49] on span "Pause" at bounding box center [364, 42] width 30 height 15
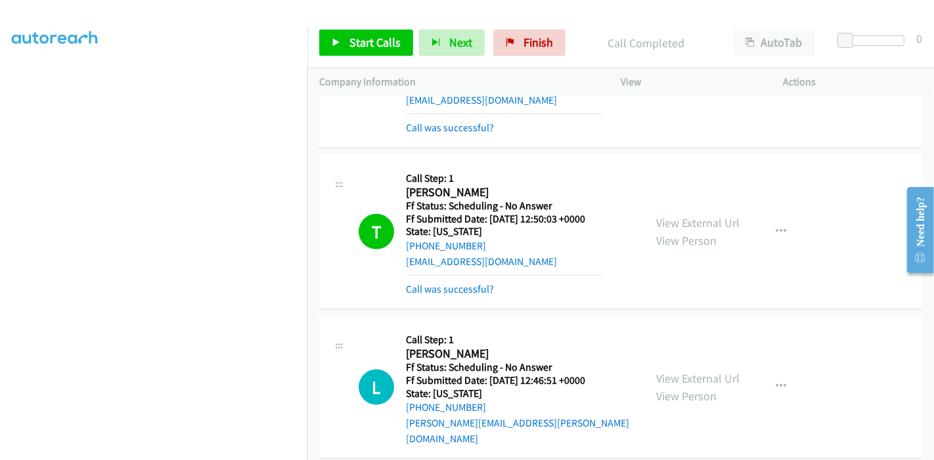
scroll to position [730, 0]
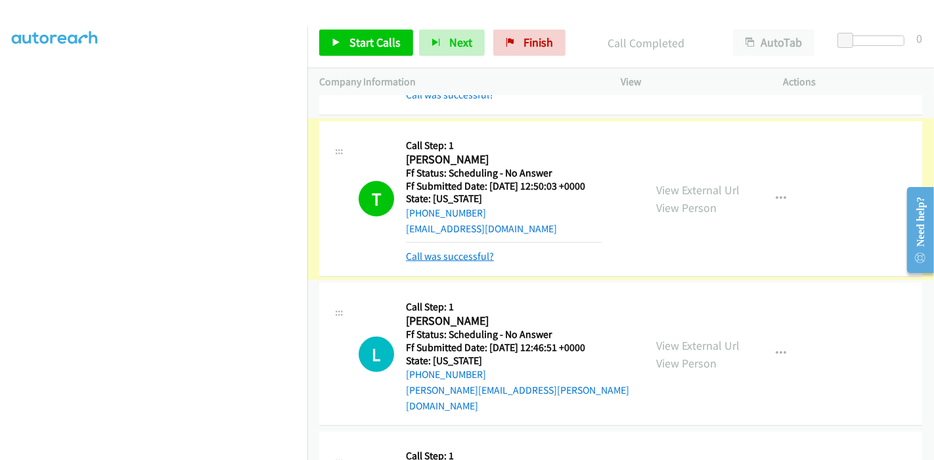
click at [489, 258] on link "Call was successful?" at bounding box center [450, 256] width 88 height 12
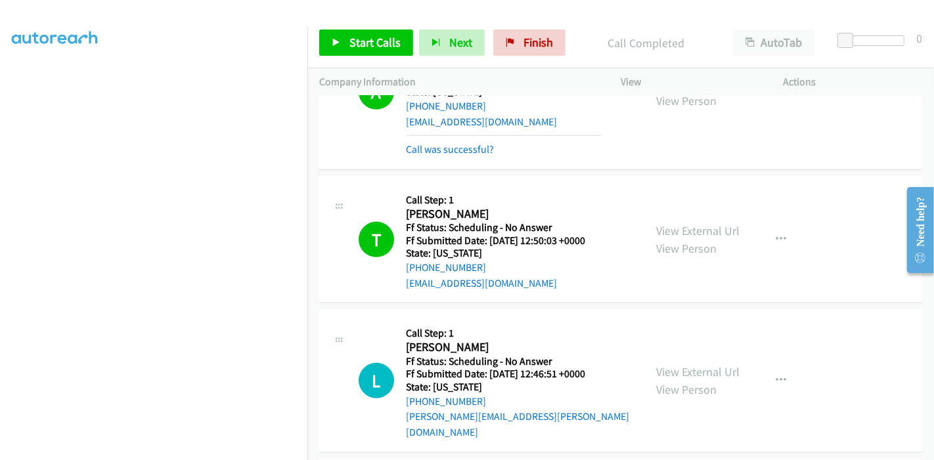
scroll to position [657, 0]
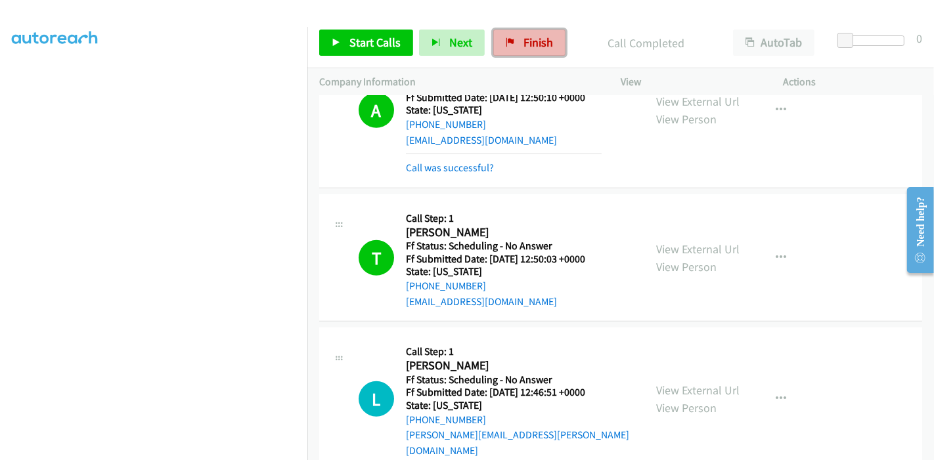
click at [542, 43] on span "Finish" at bounding box center [539, 42] width 30 height 15
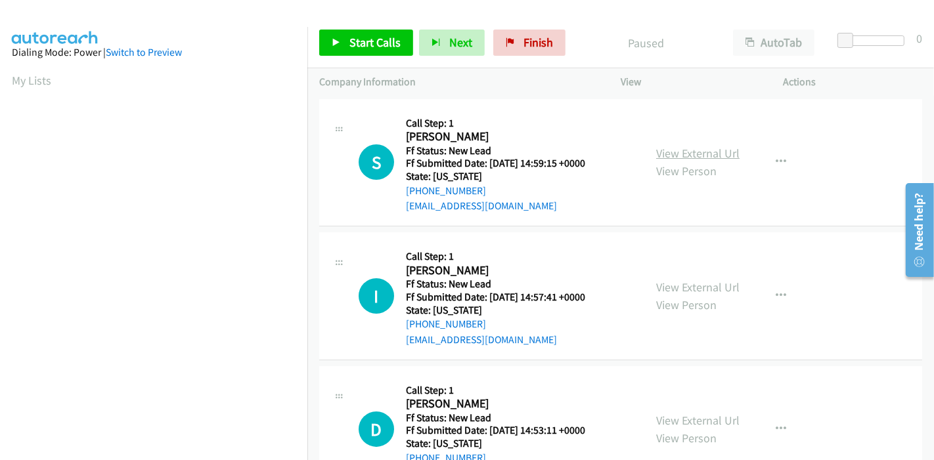
click at [707, 153] on link "View External Url" at bounding box center [697, 153] width 83 height 15
click at [705, 280] on link "View External Url" at bounding box center [697, 287] width 83 height 15
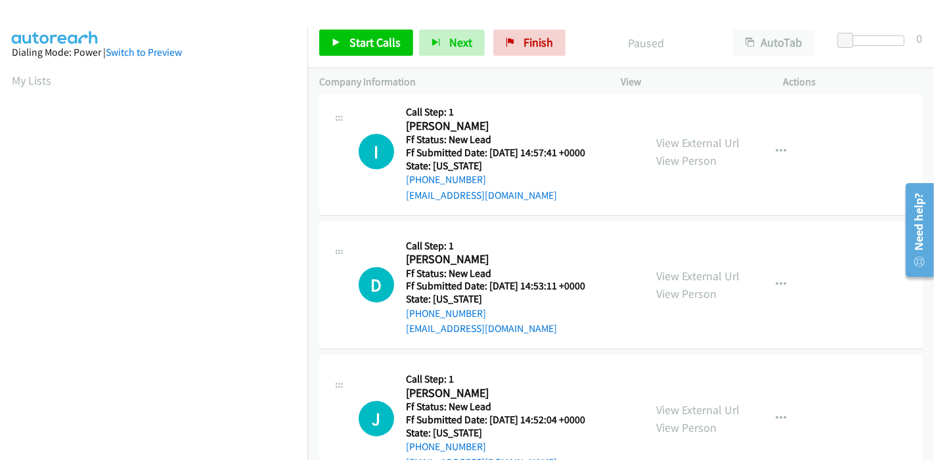
scroll to position [146, 0]
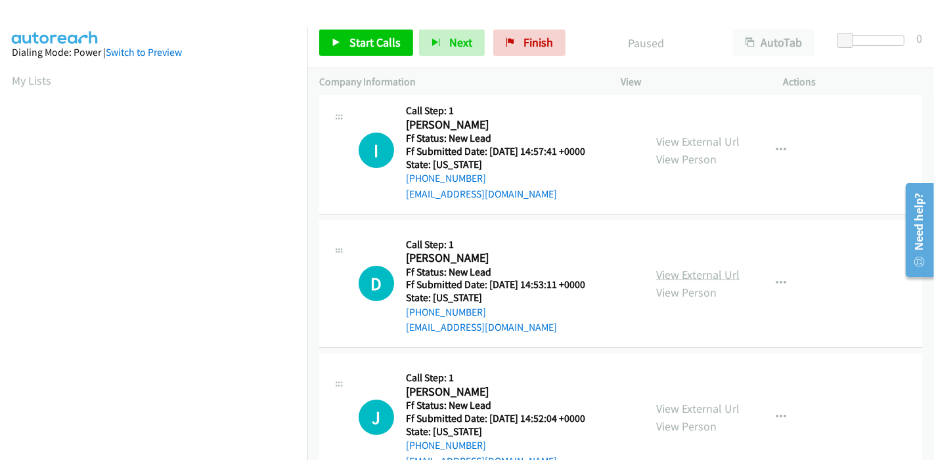
click at [708, 277] on link "View External Url" at bounding box center [697, 274] width 83 height 15
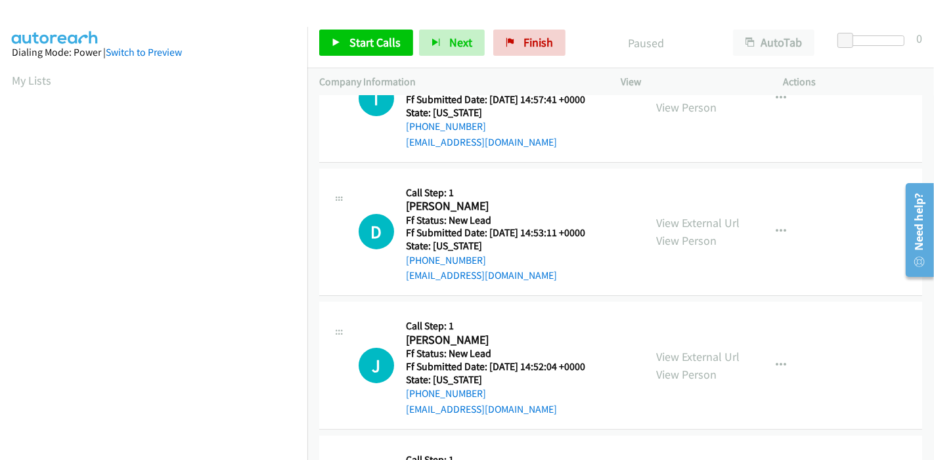
scroll to position [219, 0]
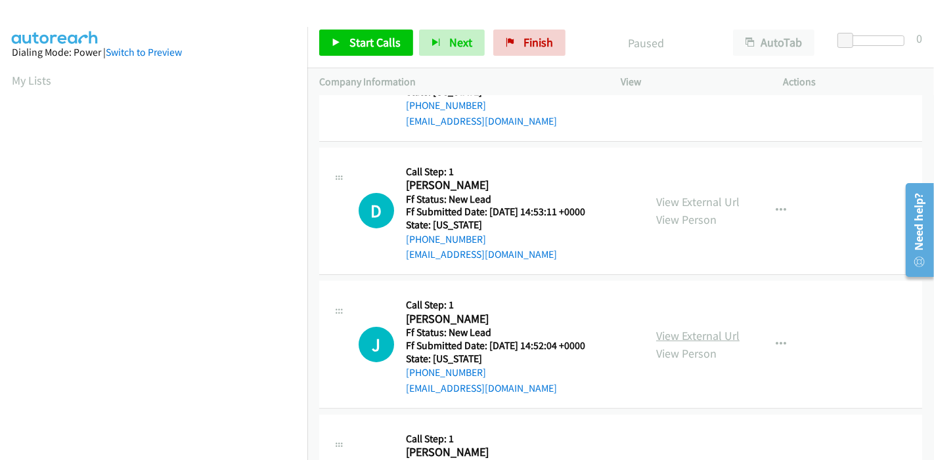
click at [689, 334] on link "View External Url" at bounding box center [697, 335] width 83 height 15
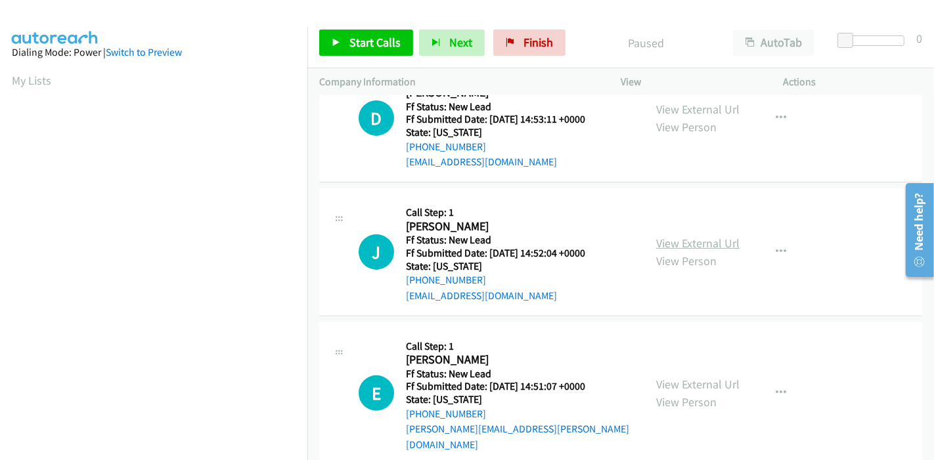
scroll to position [320, 0]
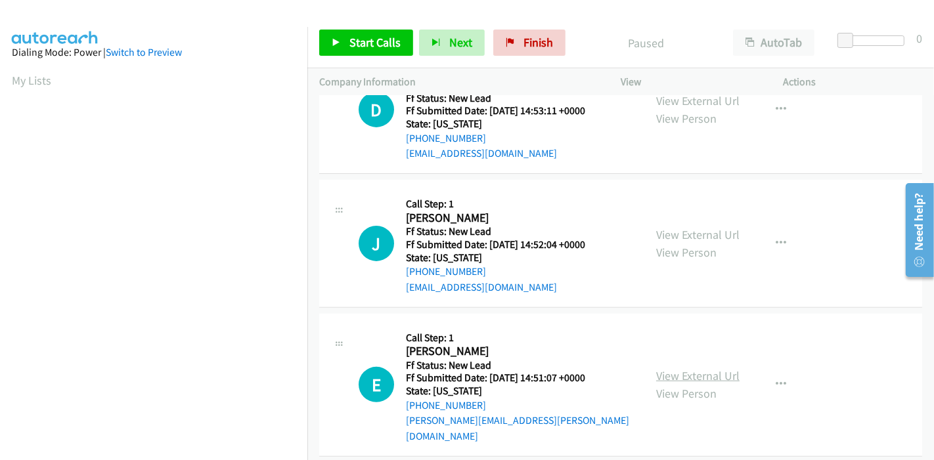
click at [704, 369] on link "View External Url" at bounding box center [697, 376] width 83 height 15
click at [342, 49] on link "Start Calls" at bounding box center [366, 43] width 94 height 26
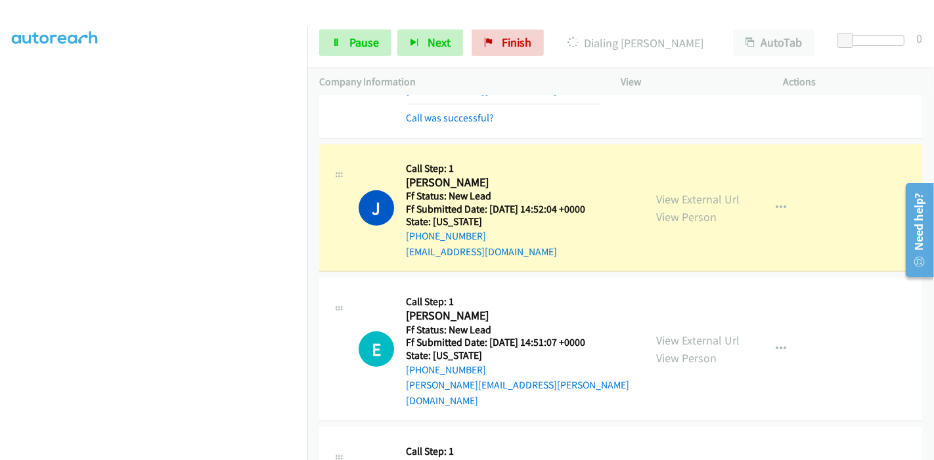
scroll to position [462, 0]
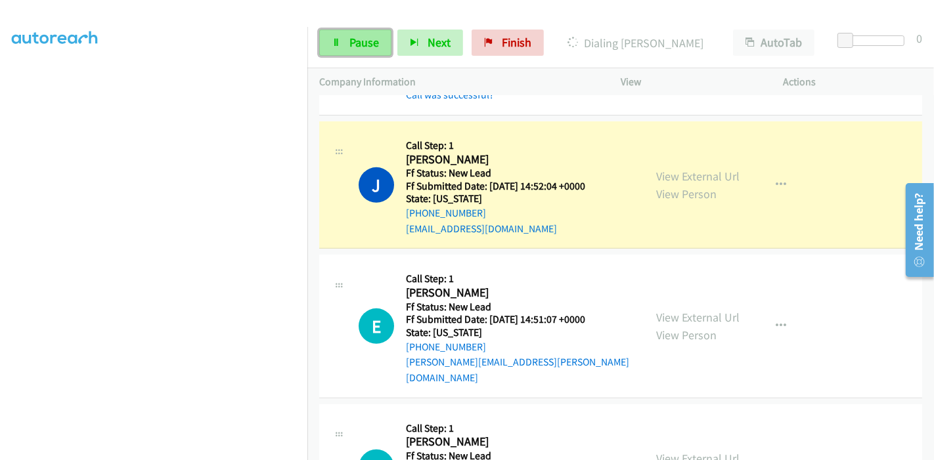
click at [340, 43] on icon at bounding box center [336, 43] width 9 height 9
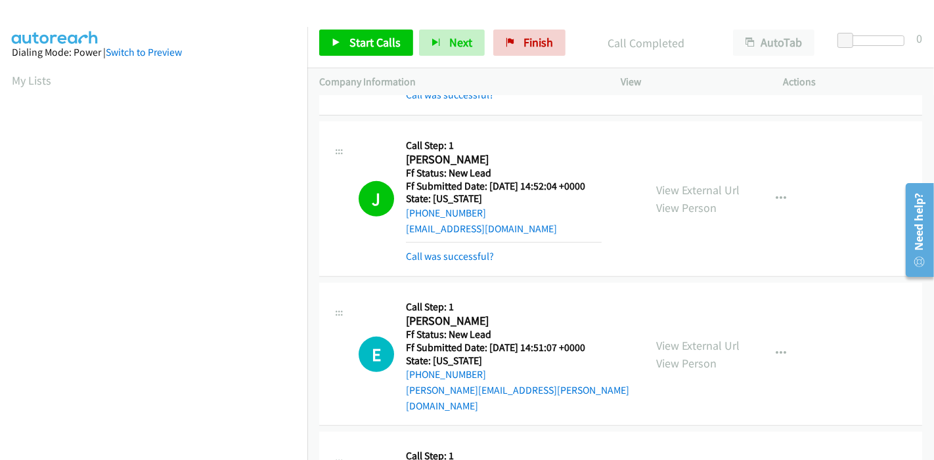
scroll to position [277, 0]
click at [459, 252] on link "Call was successful?" at bounding box center [450, 256] width 88 height 12
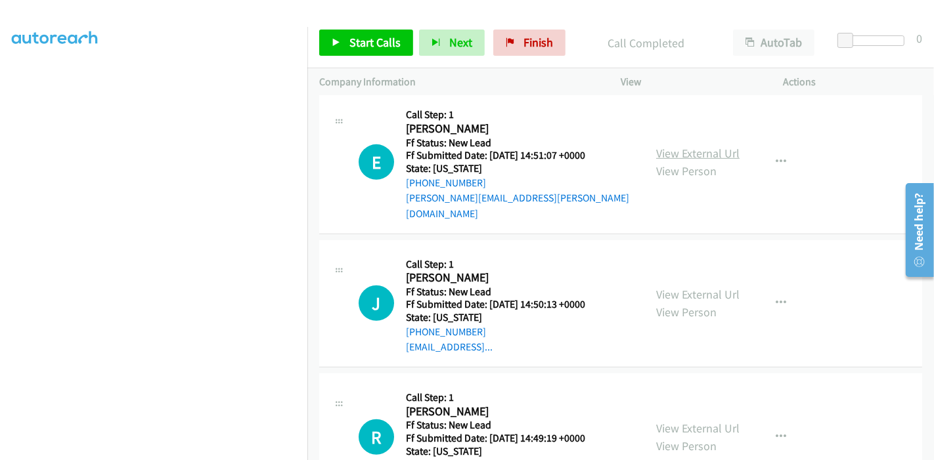
scroll to position [681, 0]
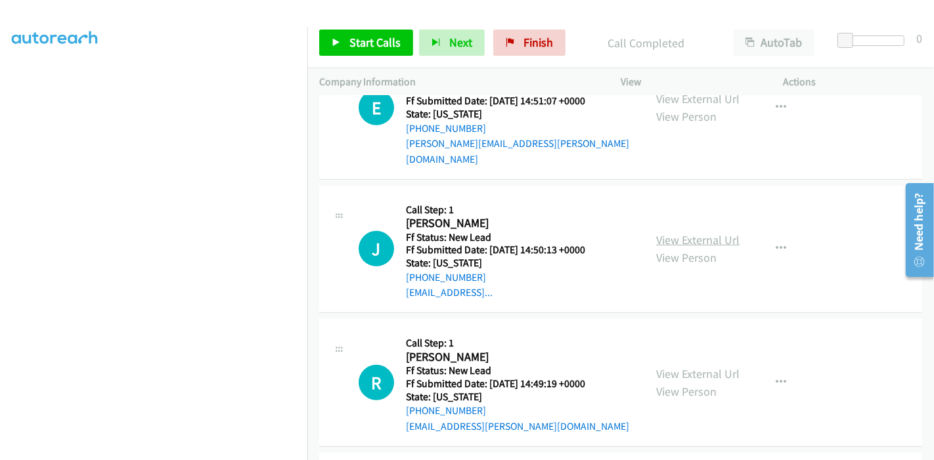
click at [698, 233] on link "View External Url" at bounding box center [697, 240] width 83 height 15
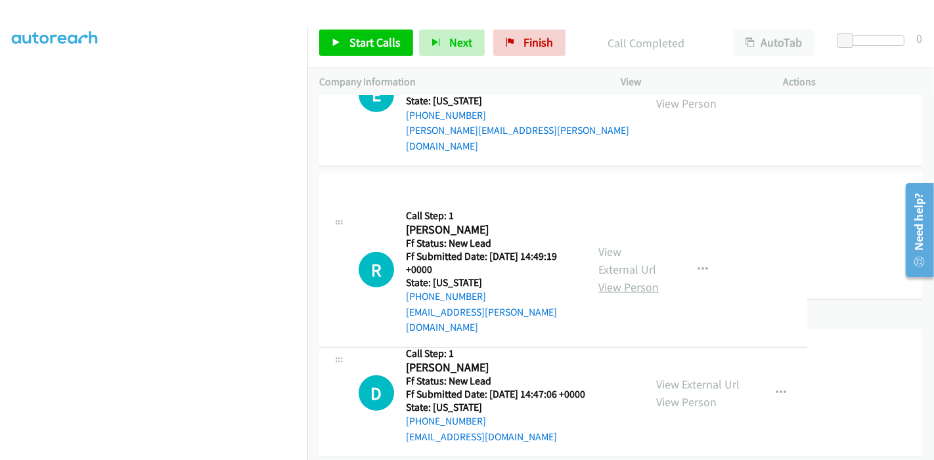
drag, startPoint x: 690, startPoint y: 245, endPoint x: 694, endPoint y: 254, distance: 9.4
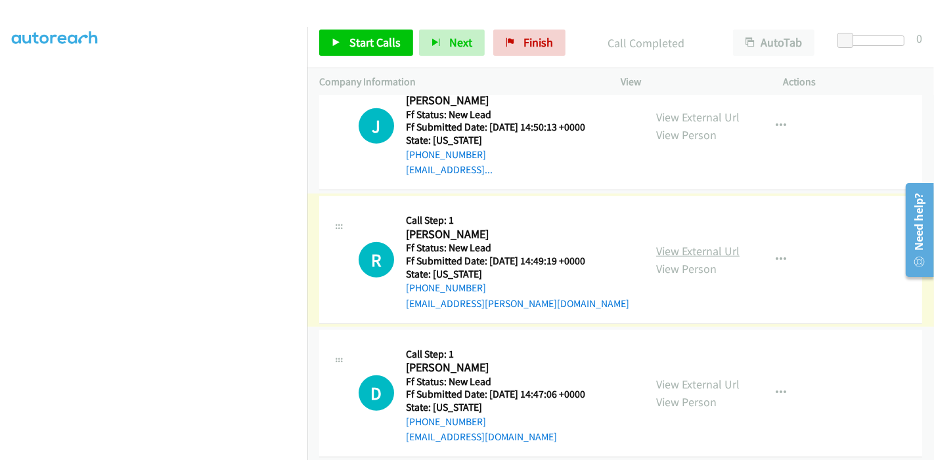
click at [695, 244] on link "View External Url" at bounding box center [697, 251] width 83 height 15
click at [702, 377] on link "View External Url" at bounding box center [697, 384] width 83 height 15
click at [330, 46] on link "Start Calls" at bounding box center [366, 43] width 94 height 26
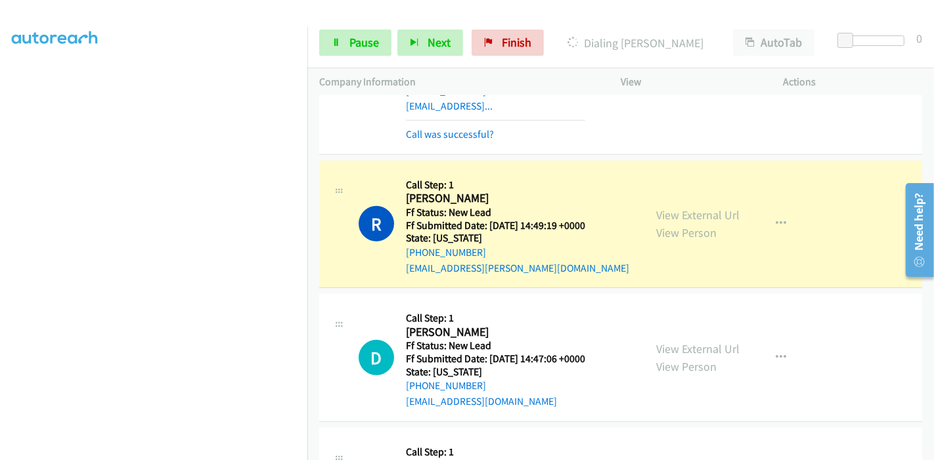
scroll to position [937, 0]
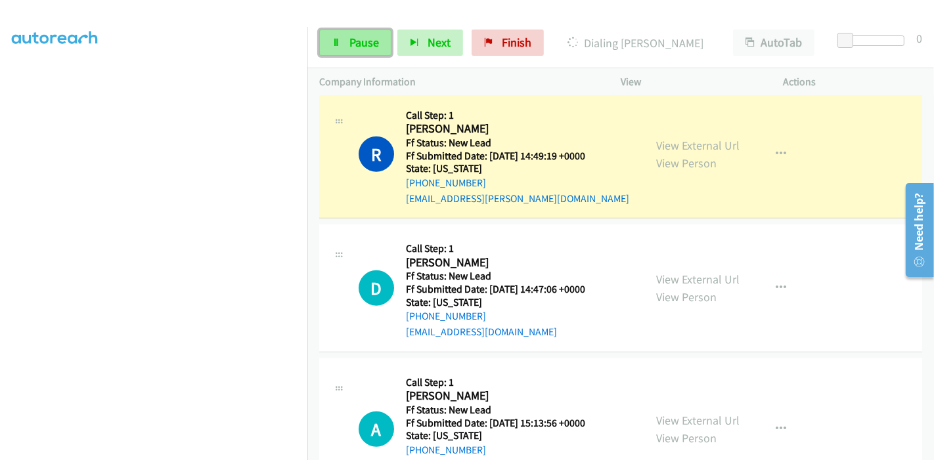
click at [357, 37] on span "Pause" at bounding box center [364, 42] width 30 height 15
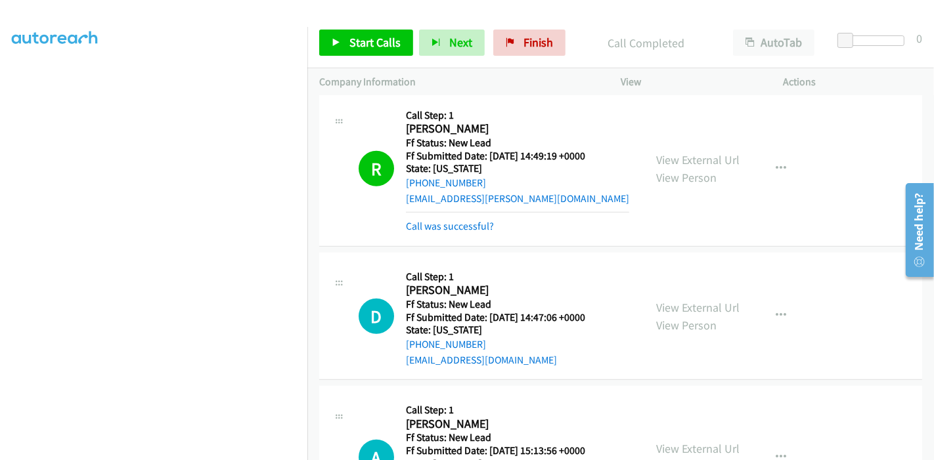
scroll to position [864, 0]
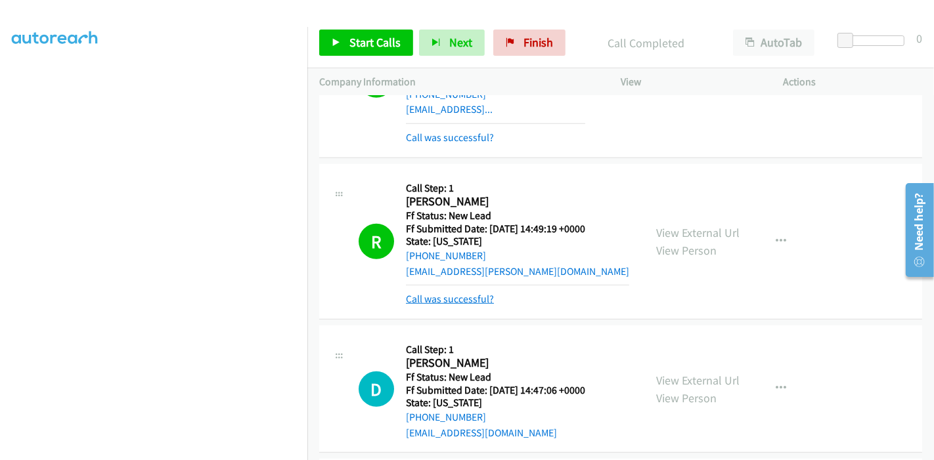
click at [458, 293] on link "Call was successful?" at bounding box center [450, 299] width 88 height 12
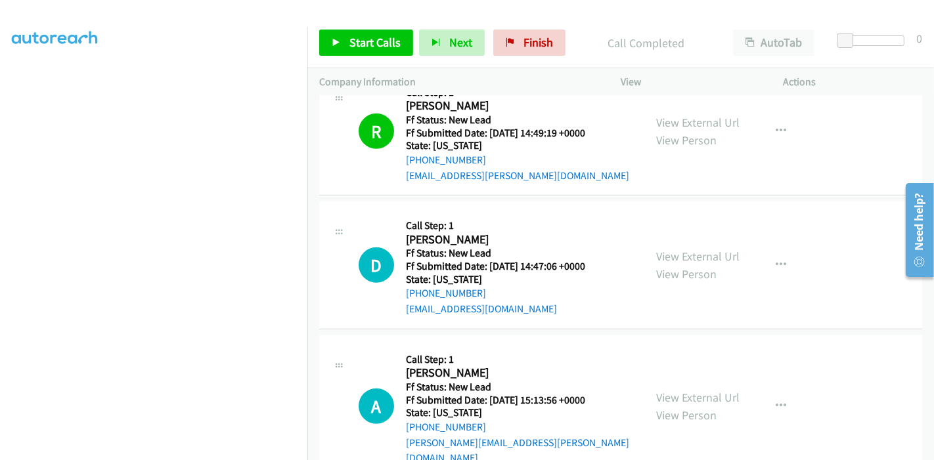
scroll to position [965, 0]
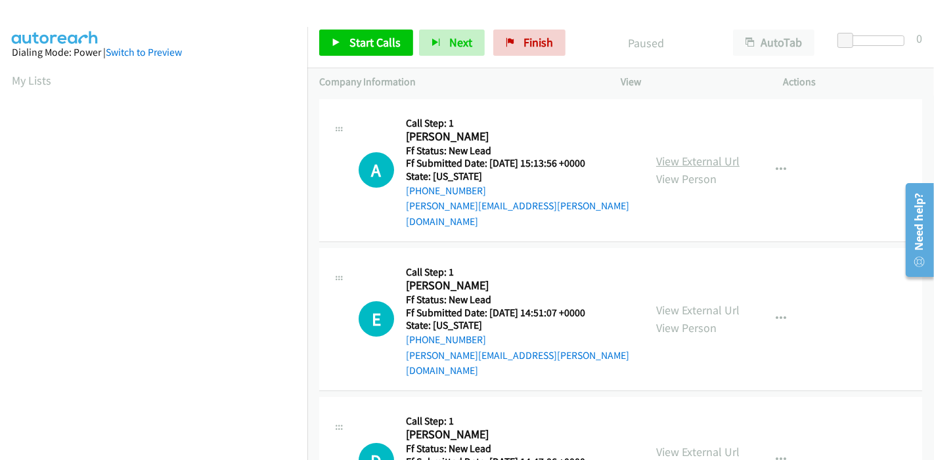
click at [692, 156] on link "View External Url" at bounding box center [697, 161] width 83 height 15
click at [708, 303] on link "View External Url" at bounding box center [697, 310] width 83 height 15
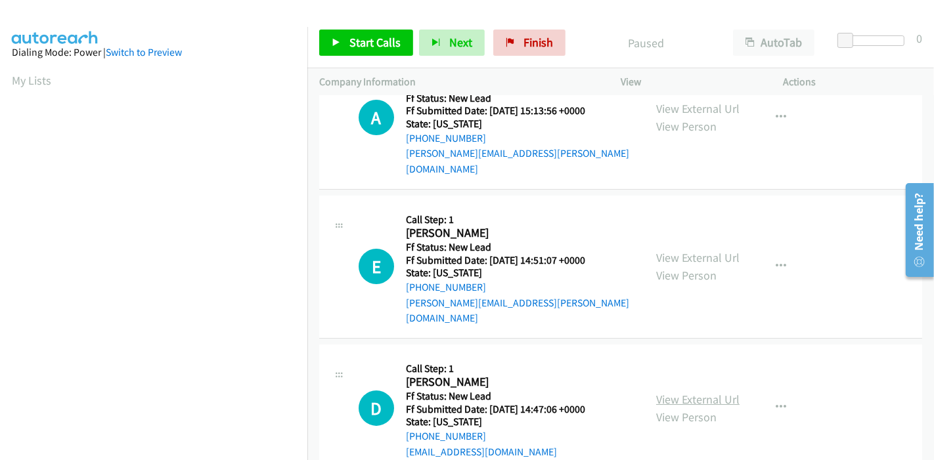
scroll to position [53, 0]
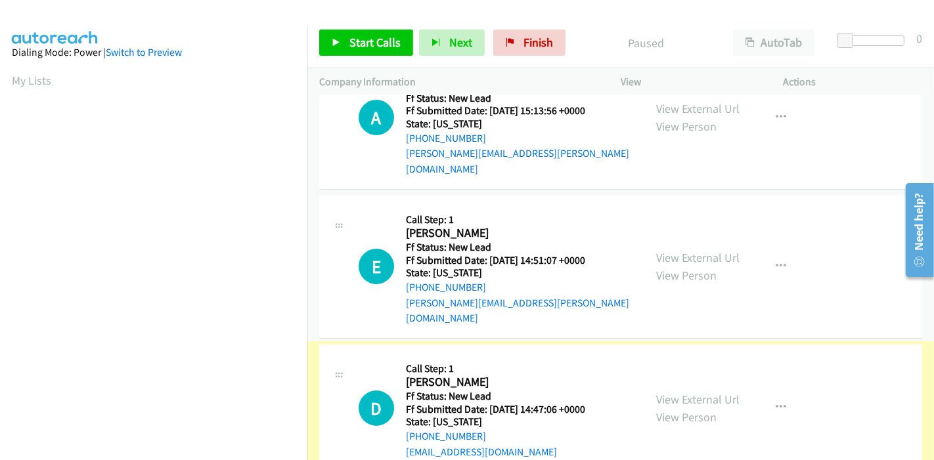
click at [709, 392] on link "View External Url" at bounding box center [697, 399] width 83 height 15
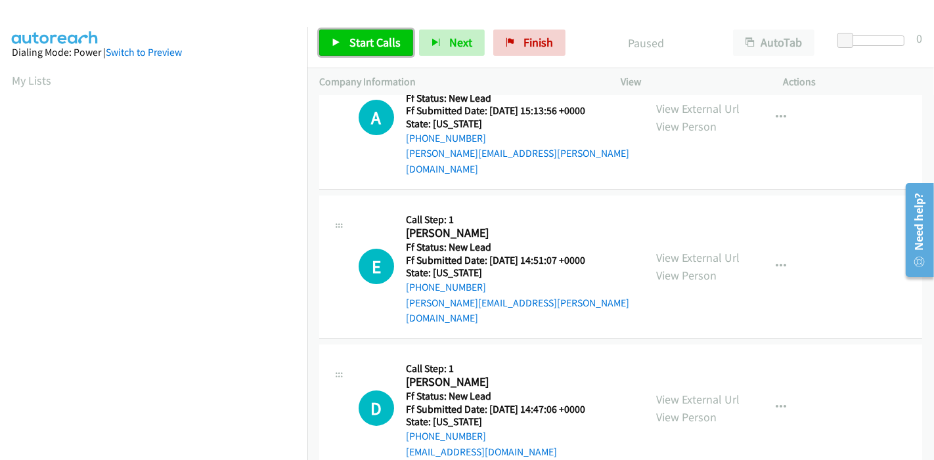
click at [336, 47] on link "Start Calls" at bounding box center [366, 43] width 94 height 26
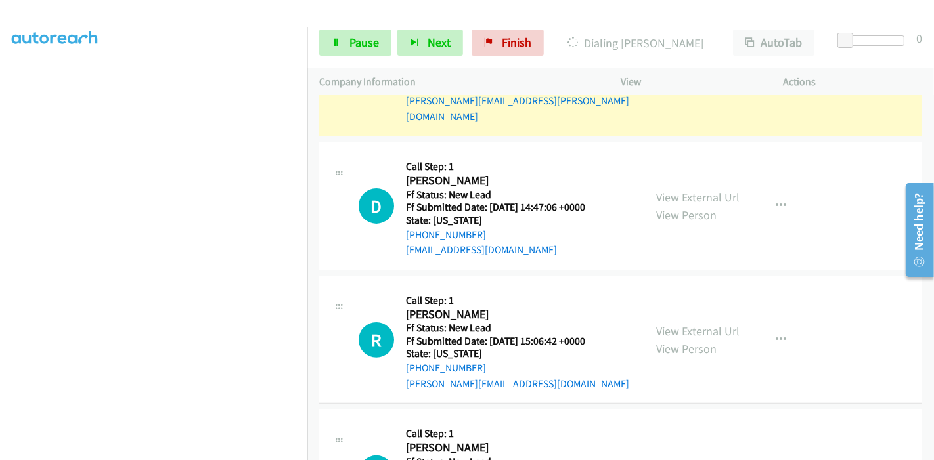
scroll to position [292, 0]
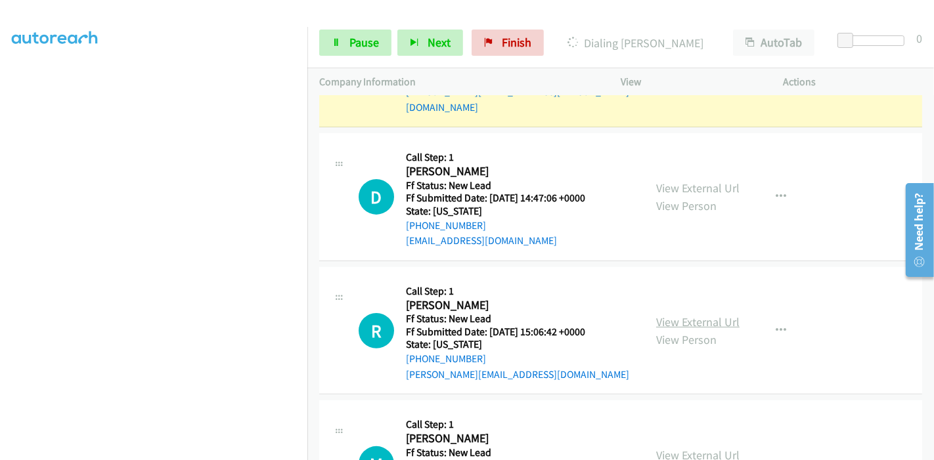
click at [712, 315] on link "View External Url" at bounding box center [697, 322] width 83 height 15
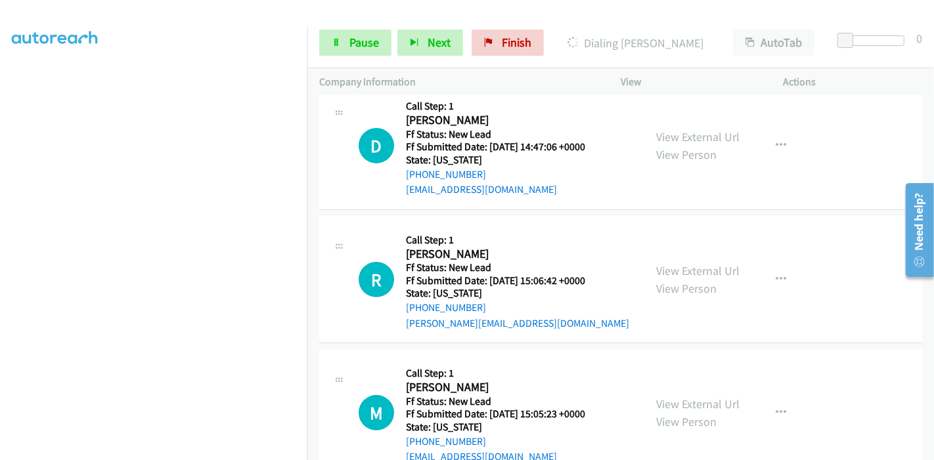
scroll to position [365, 0]
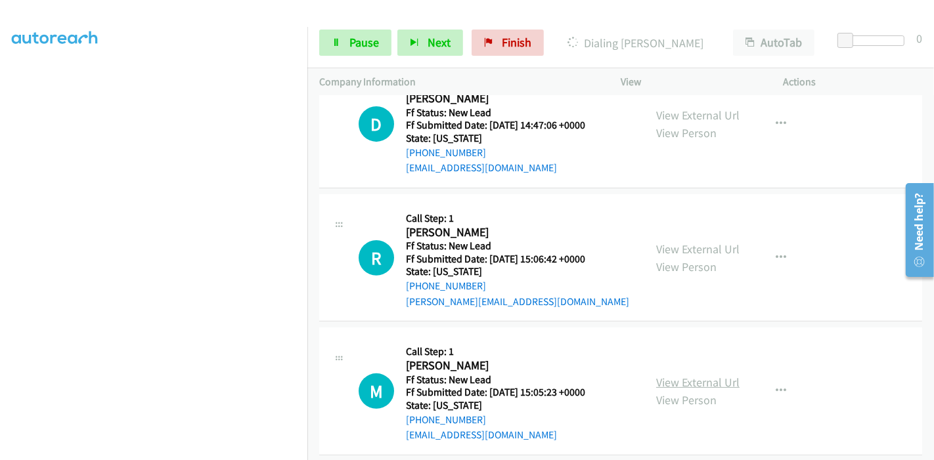
click at [684, 375] on link "View External Url" at bounding box center [697, 382] width 83 height 15
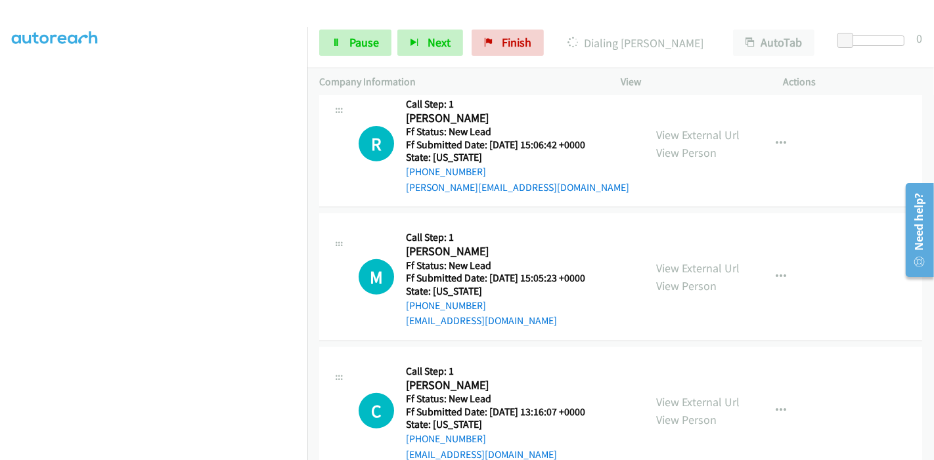
scroll to position [481, 0]
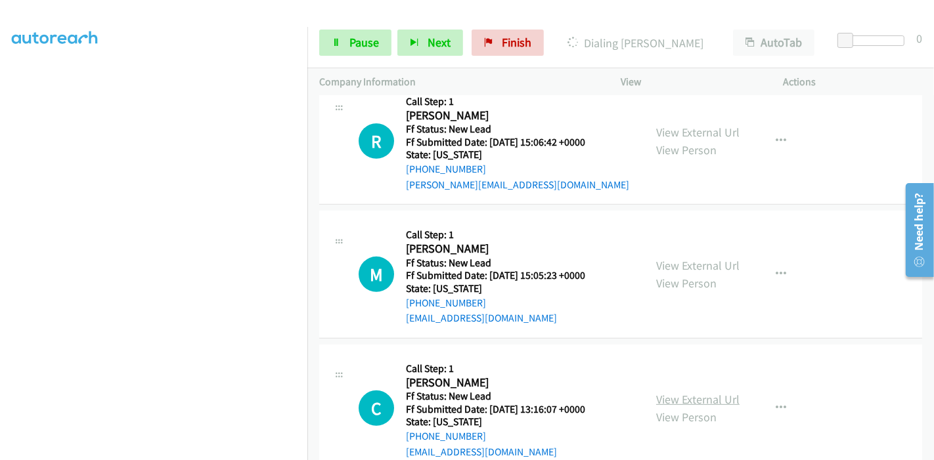
click at [699, 392] on link "View External Url" at bounding box center [697, 399] width 83 height 15
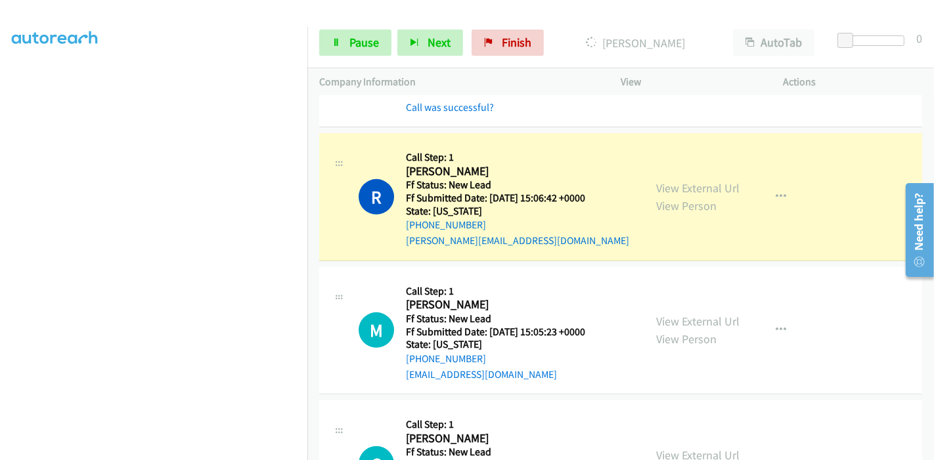
scroll to position [537, 0]
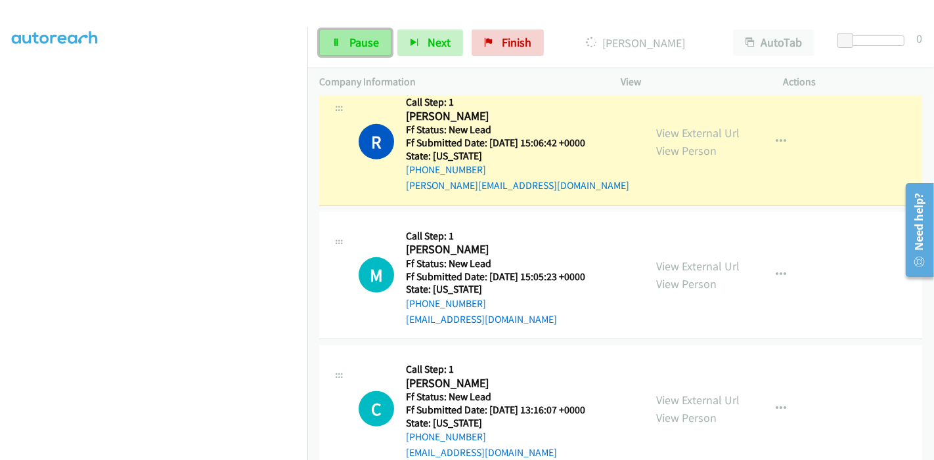
click at [347, 49] on link "Pause" at bounding box center [355, 43] width 72 height 26
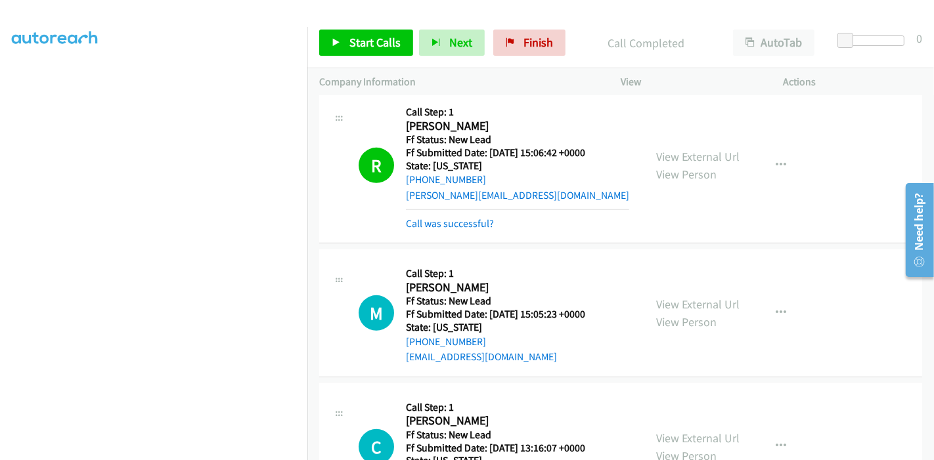
scroll to position [600, 0]
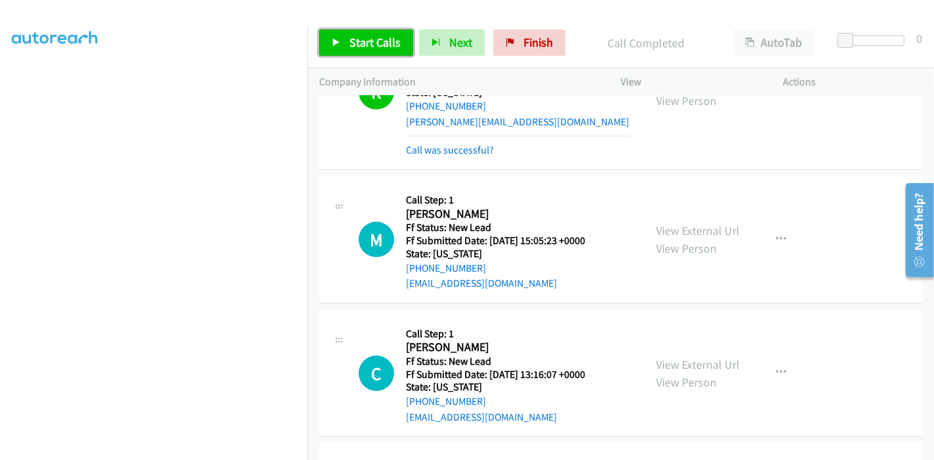
click at [349, 35] on span "Start Calls" at bounding box center [374, 42] width 51 height 15
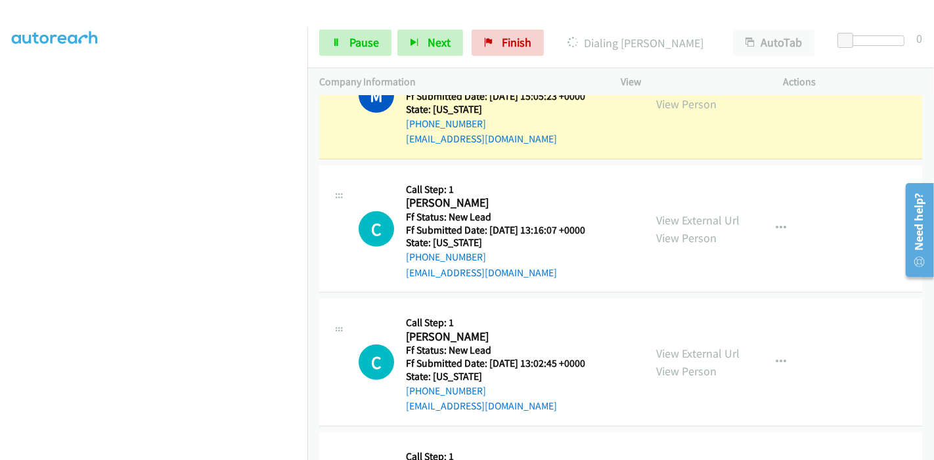
scroll to position [746, 0]
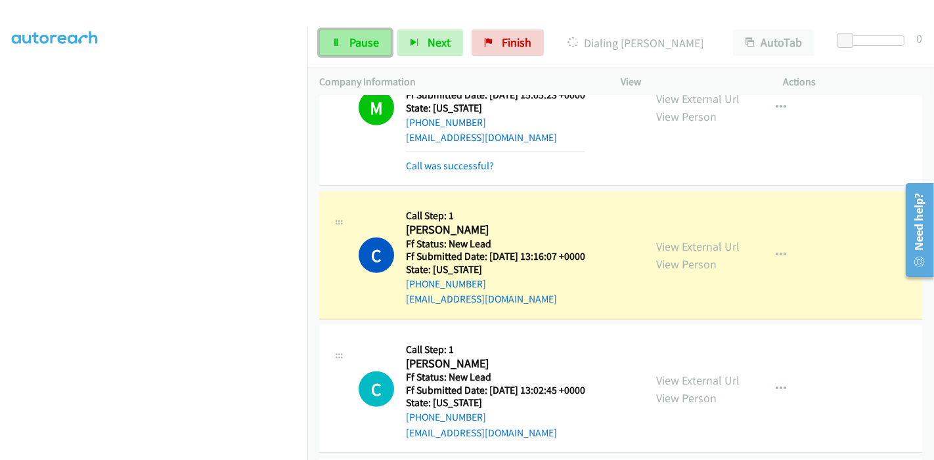
click at [343, 45] on link "Pause" at bounding box center [355, 43] width 72 height 26
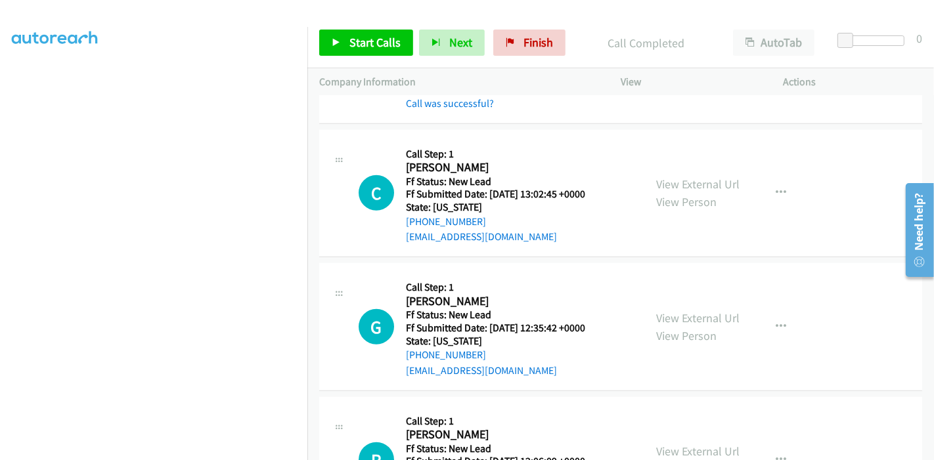
scroll to position [947, 0]
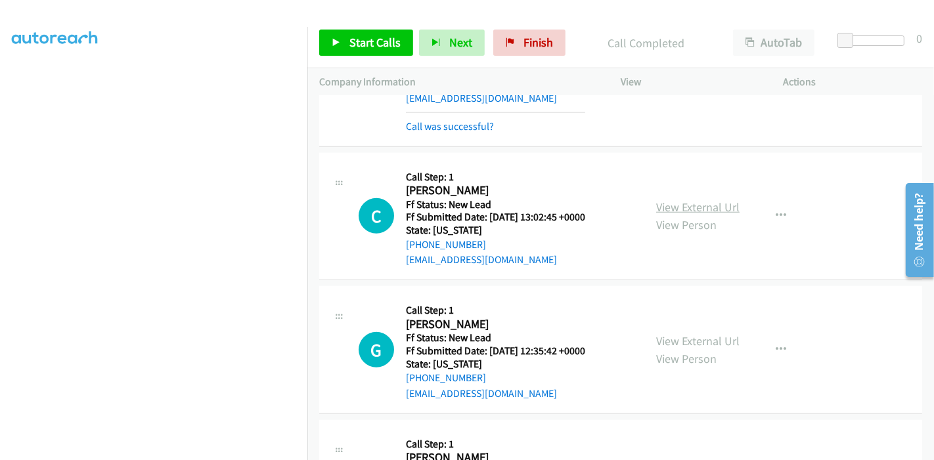
click at [715, 200] on link "View External Url" at bounding box center [697, 207] width 83 height 15
click at [689, 334] on link "View External Url" at bounding box center [697, 341] width 83 height 15
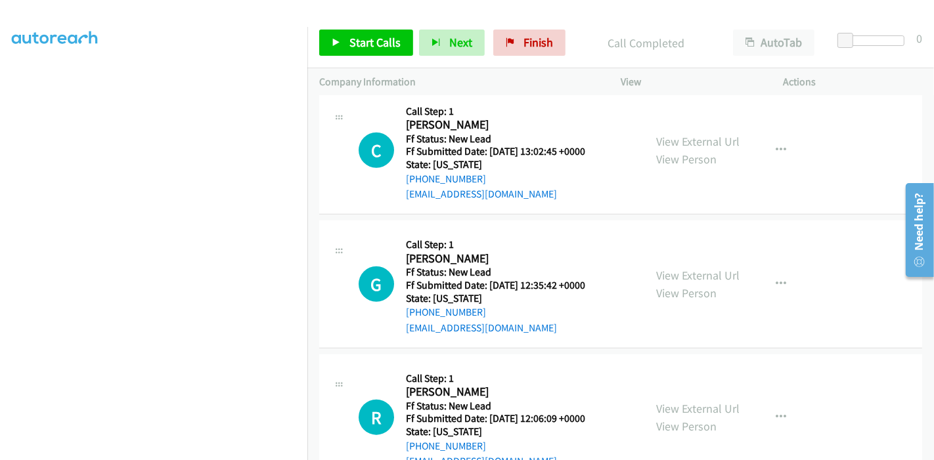
scroll to position [1021, 0]
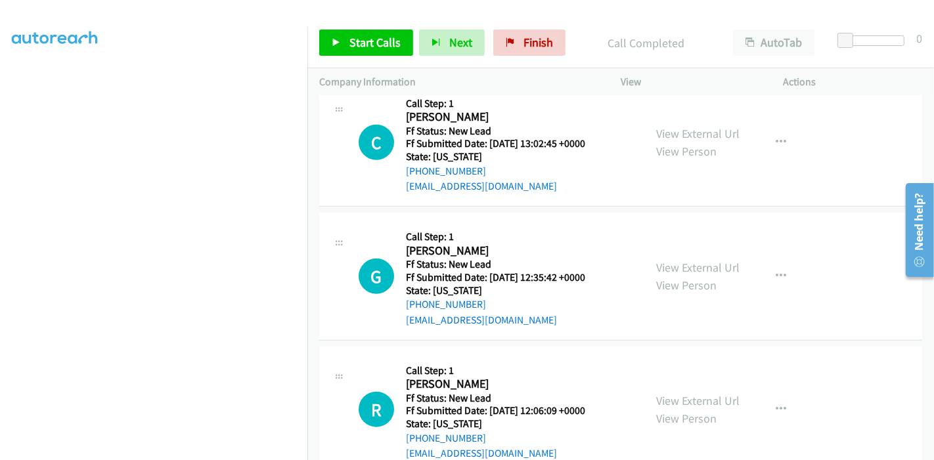
click at [704, 392] on div "View External Url View Person" at bounding box center [697, 409] width 83 height 35
click at [704, 393] on link "View External Url" at bounding box center [697, 400] width 83 height 15
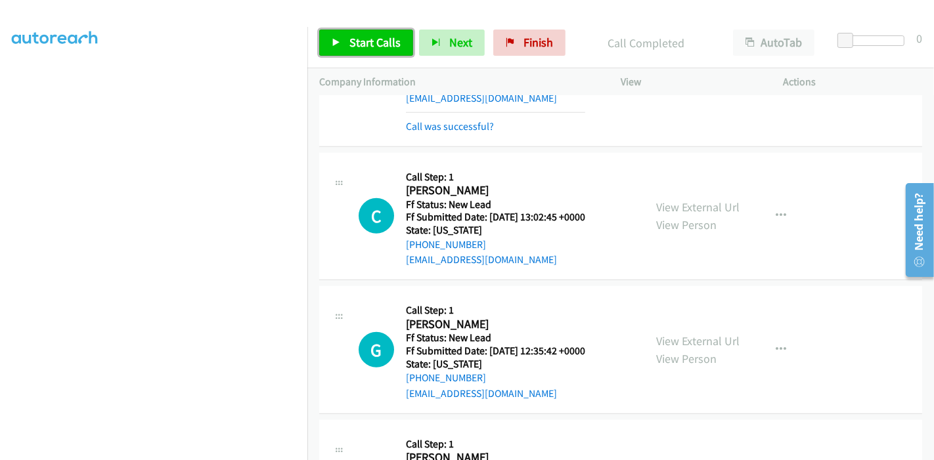
click at [362, 44] on span "Start Calls" at bounding box center [374, 42] width 51 height 15
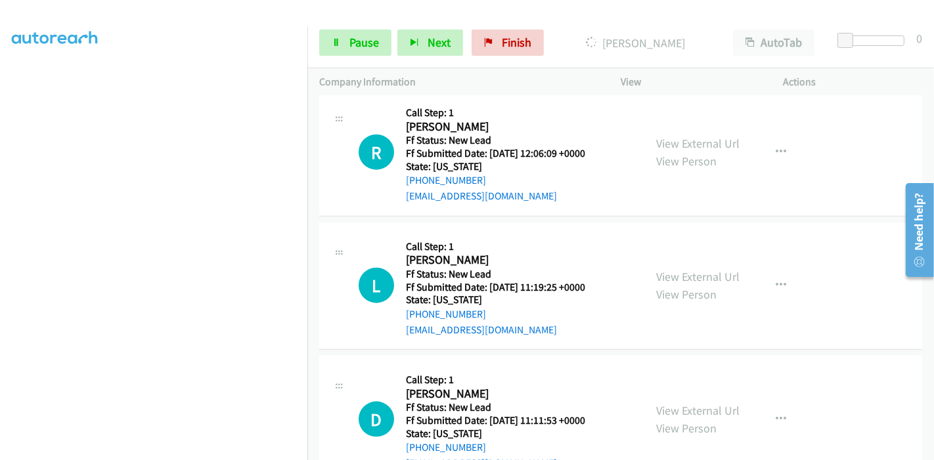
scroll to position [1385, 0]
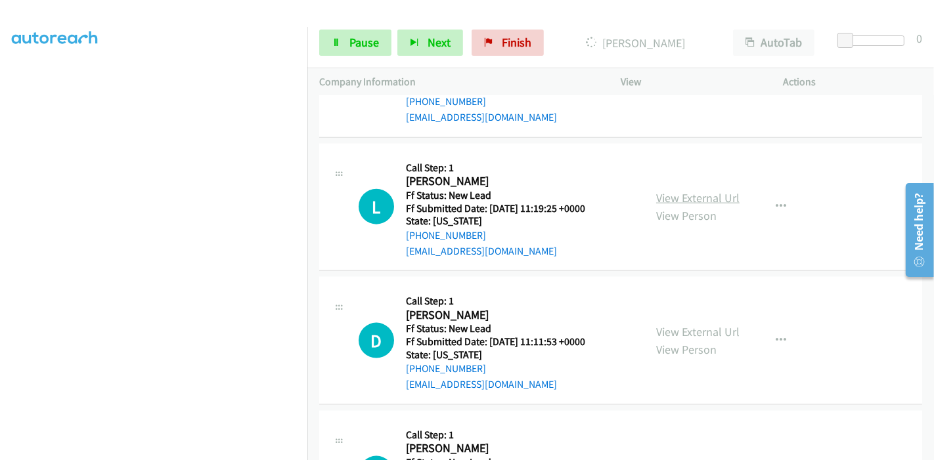
click at [698, 190] on link "View External Url" at bounding box center [697, 197] width 83 height 15
click at [696, 324] on link "View External Url" at bounding box center [697, 331] width 83 height 15
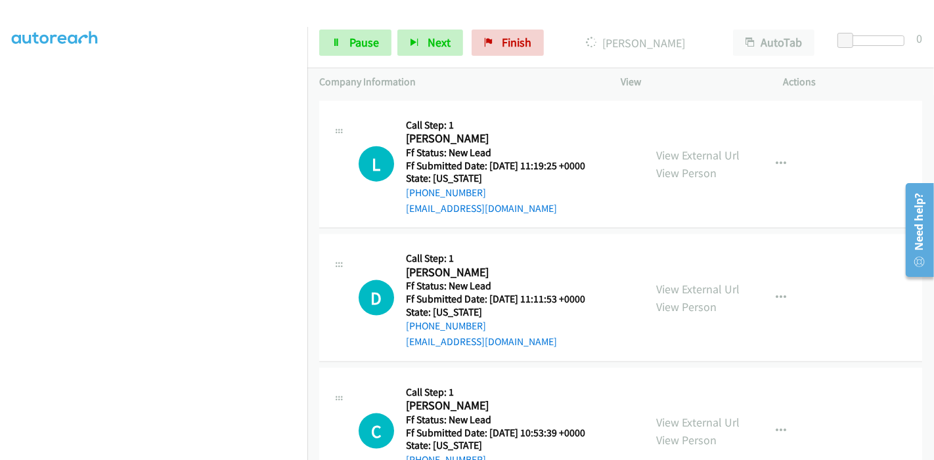
scroll to position [1448, 0]
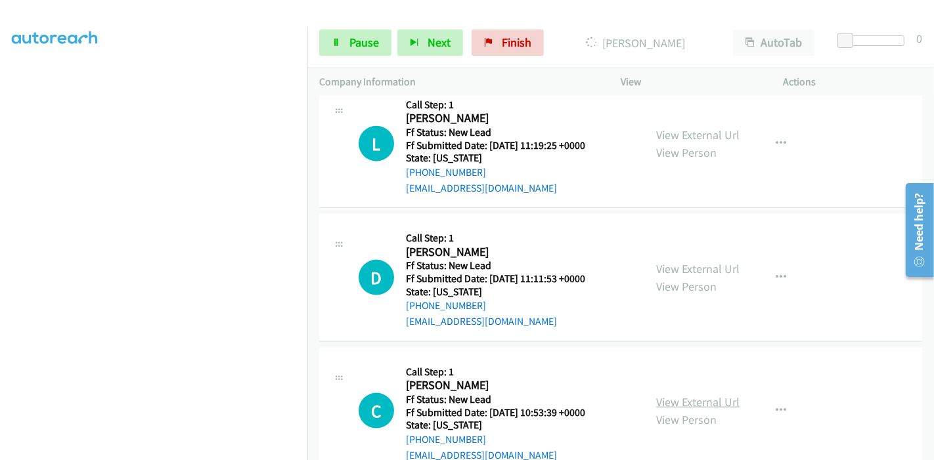
click at [700, 395] on link "View External Url" at bounding box center [697, 402] width 83 height 15
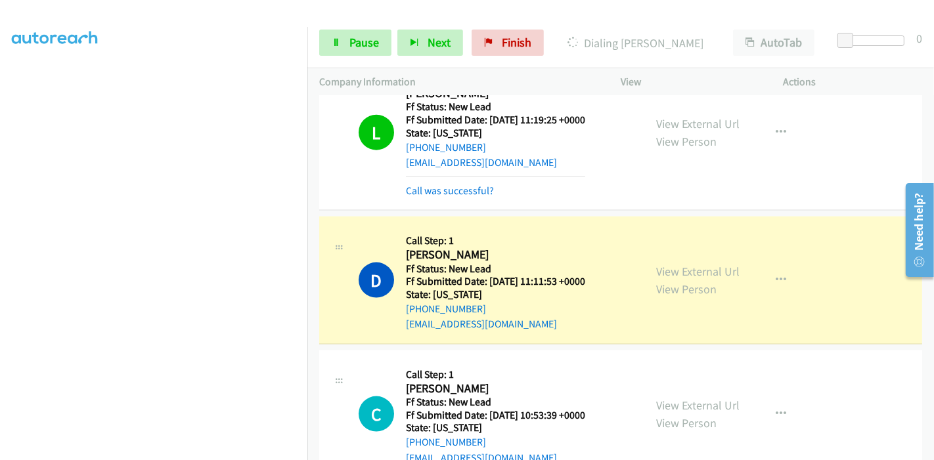
scroll to position [1505, 0]
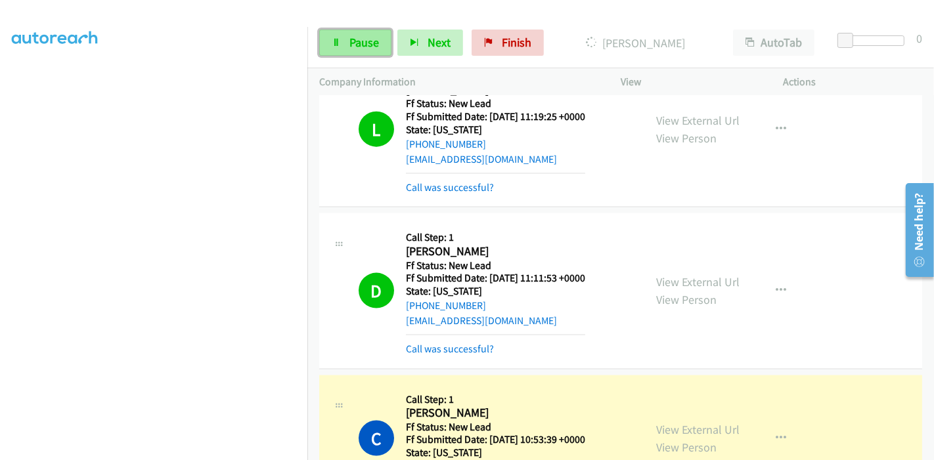
click at [355, 46] on span "Pause" at bounding box center [364, 42] width 30 height 15
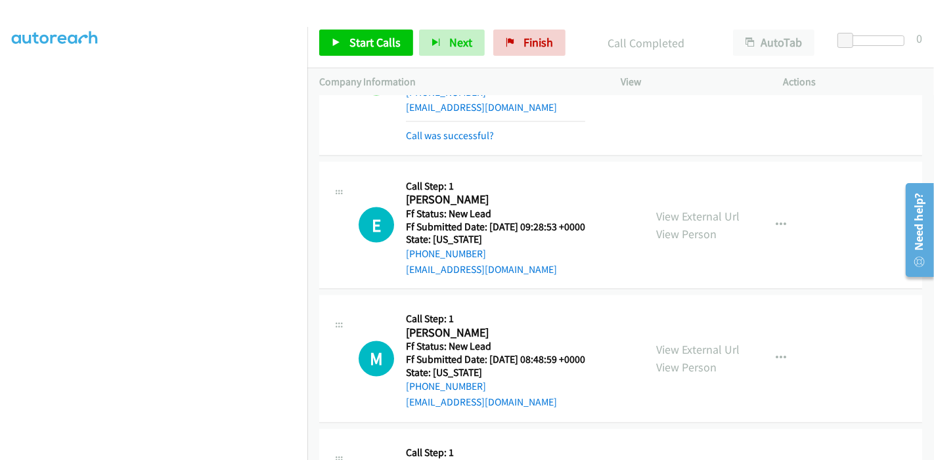
scroll to position [1933, 0]
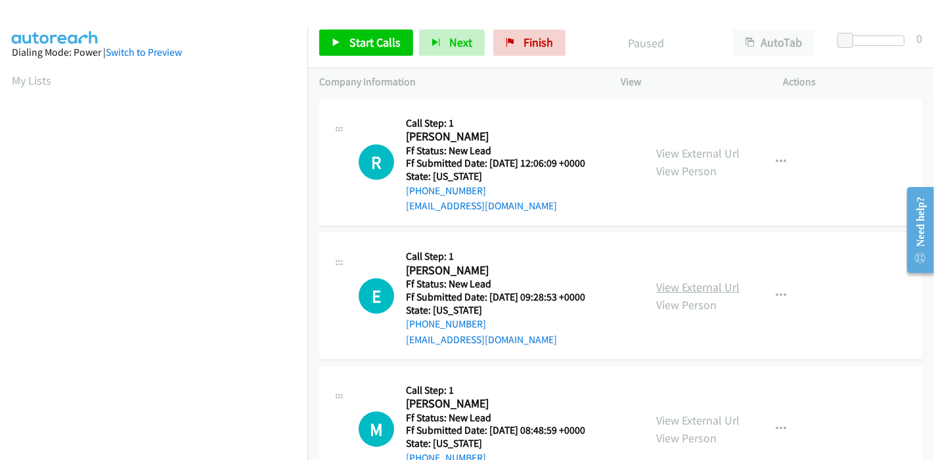
click at [704, 282] on link "View External Url" at bounding box center [697, 287] width 83 height 15
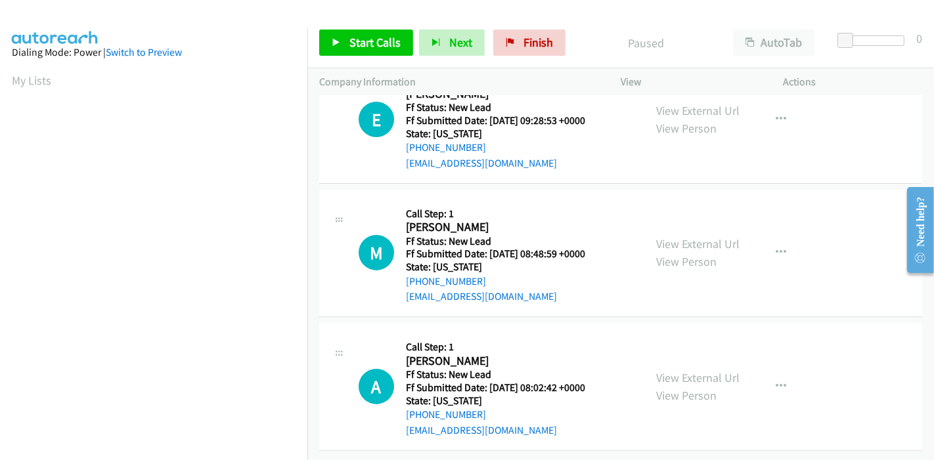
scroll to position [187, 0]
click at [707, 236] on link "View External Url" at bounding box center [697, 243] width 83 height 15
click at [685, 370] on link "View External Url" at bounding box center [697, 377] width 83 height 15
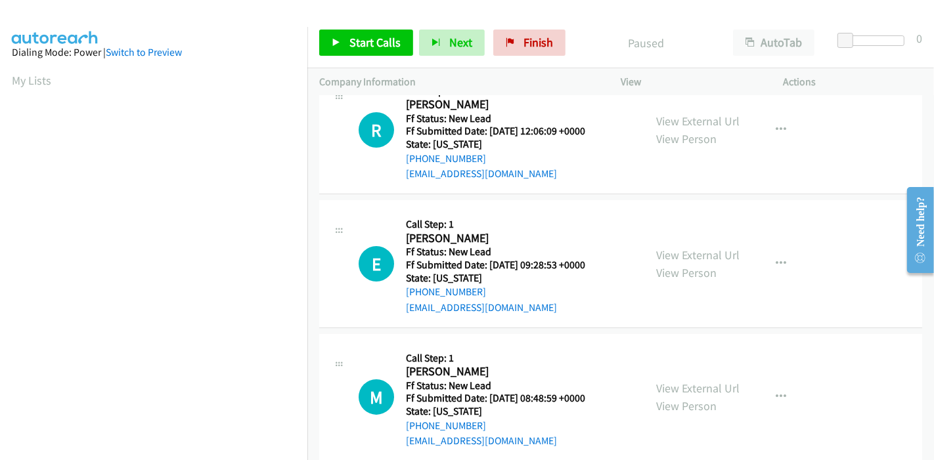
scroll to position [0, 0]
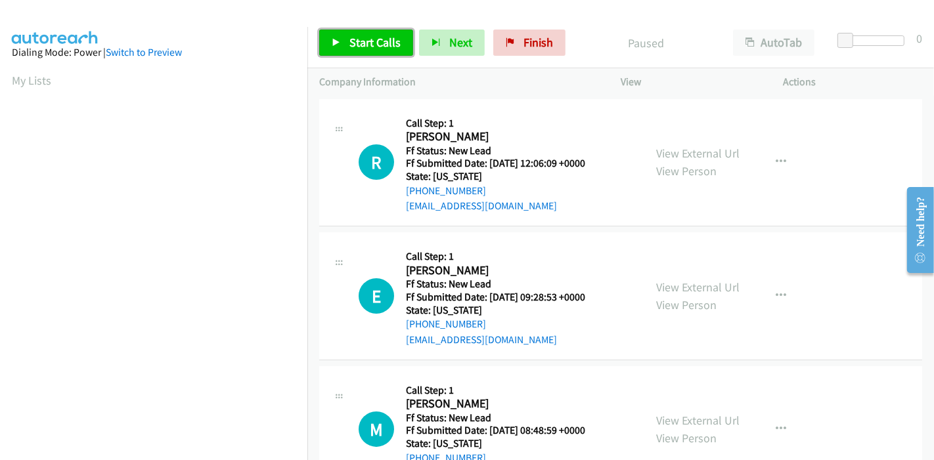
click at [347, 44] on link "Start Calls" at bounding box center [366, 43] width 94 height 26
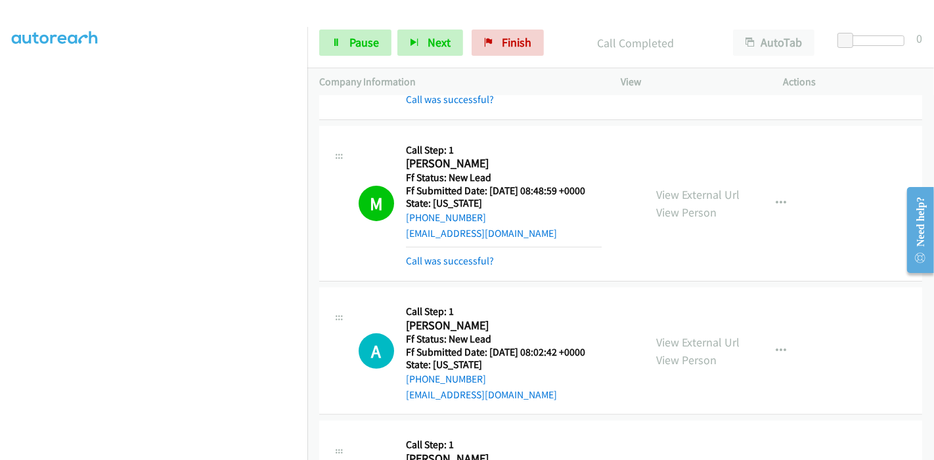
scroll to position [293, 0]
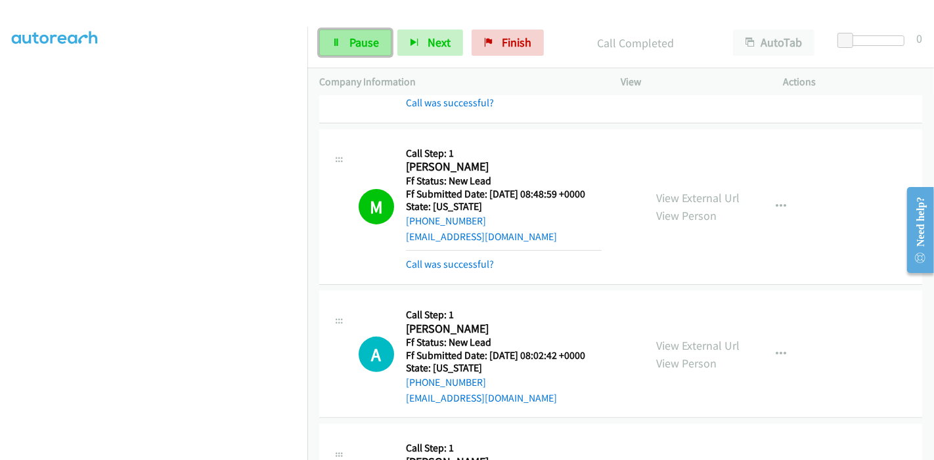
click at [347, 47] on link "Pause" at bounding box center [355, 43] width 72 height 26
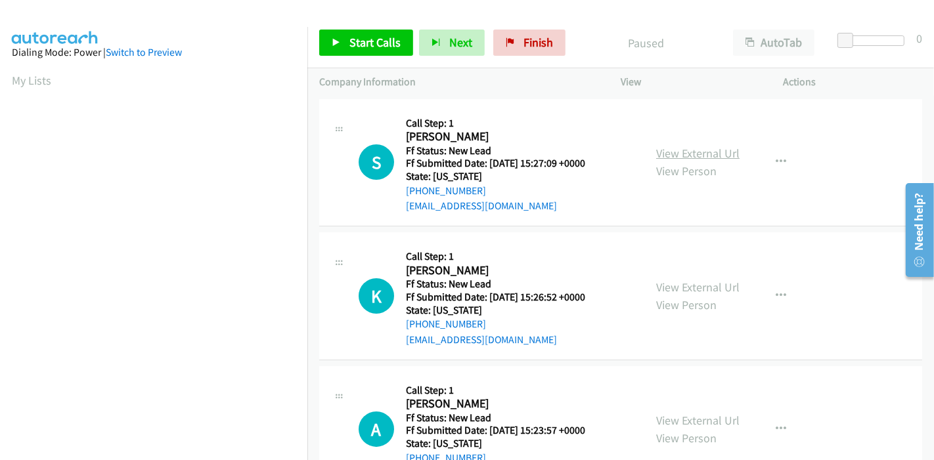
click at [697, 154] on link "View External Url" at bounding box center [697, 153] width 83 height 15
click at [698, 292] on link "View External Url" at bounding box center [697, 287] width 83 height 15
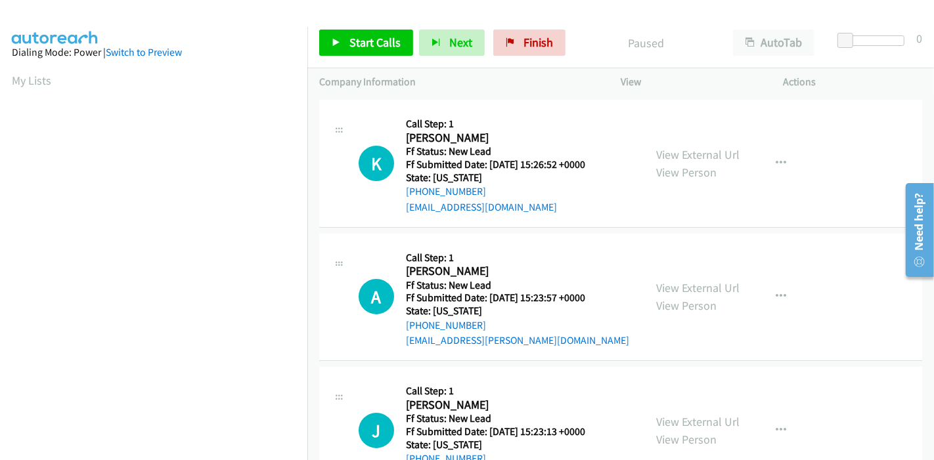
scroll to position [146, 0]
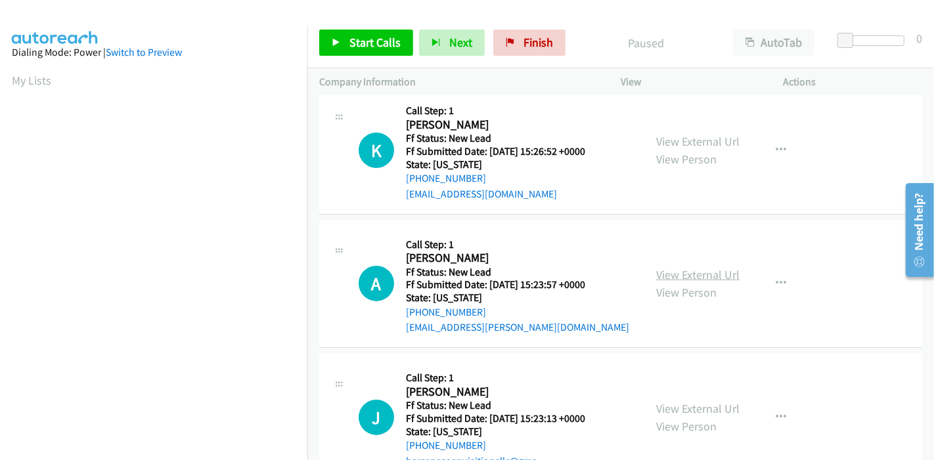
click at [678, 280] on link "View External Url" at bounding box center [697, 274] width 83 height 15
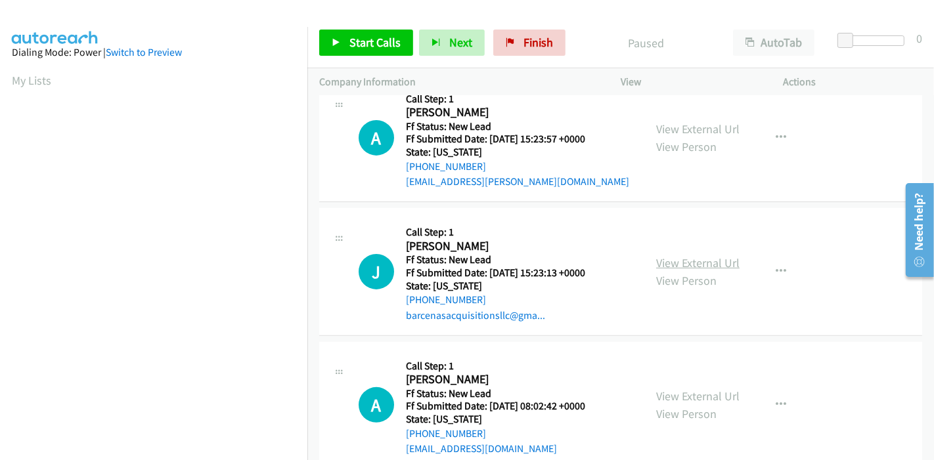
click at [677, 259] on link "View External Url" at bounding box center [697, 263] width 83 height 15
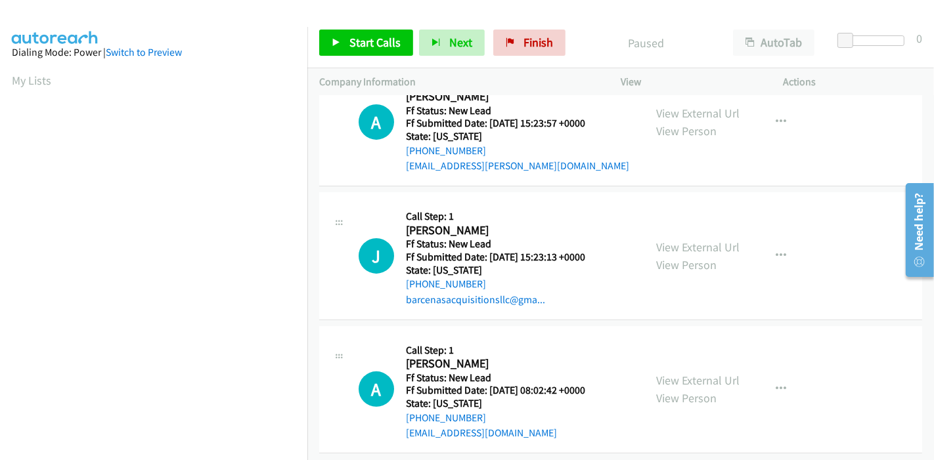
scroll to position [320, 0]
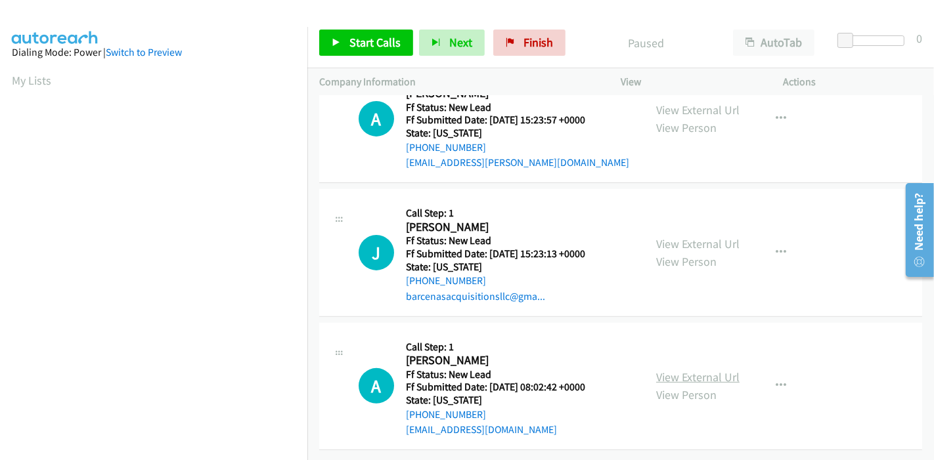
click at [669, 370] on link "View External Url" at bounding box center [697, 377] width 83 height 15
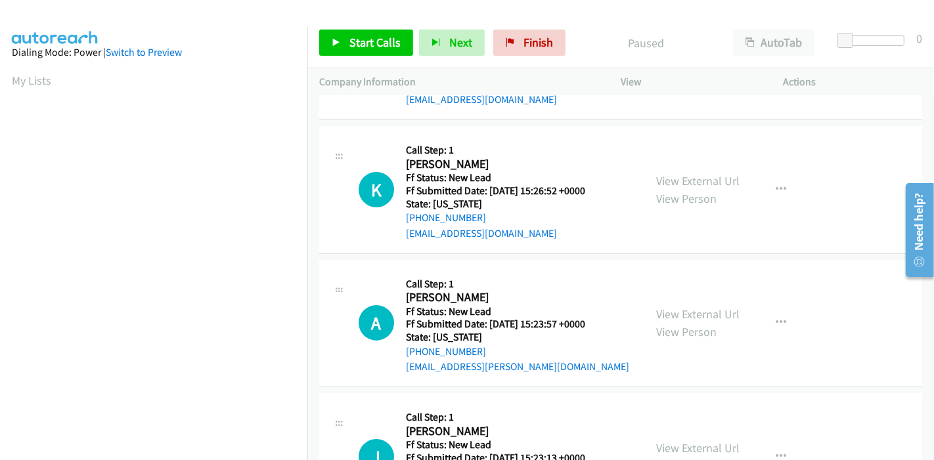
scroll to position [0, 0]
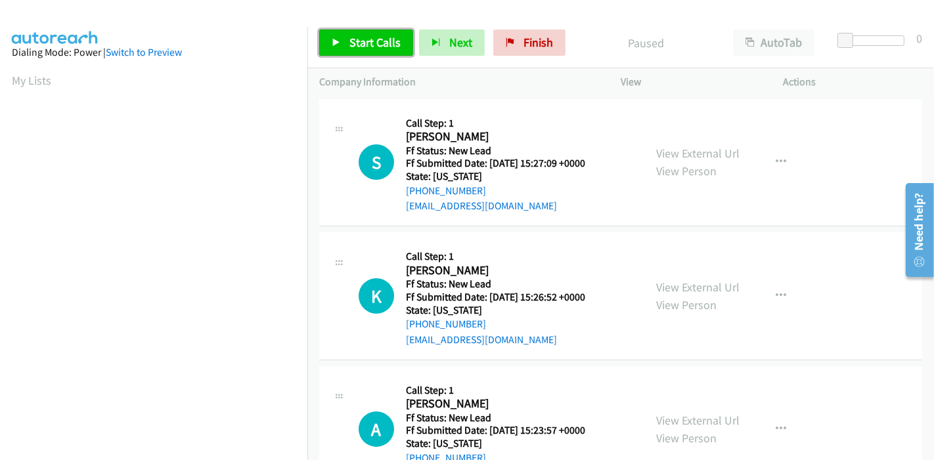
click at [373, 49] on span "Start Calls" at bounding box center [374, 42] width 51 height 15
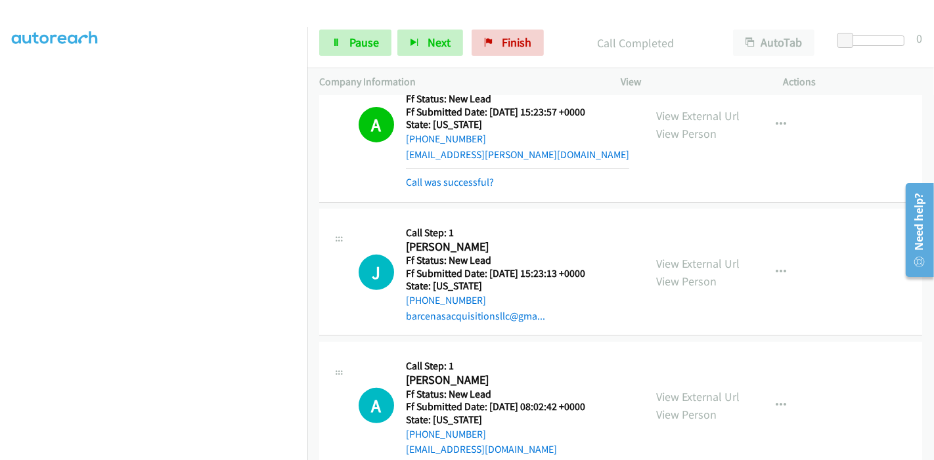
scroll to position [448, 0]
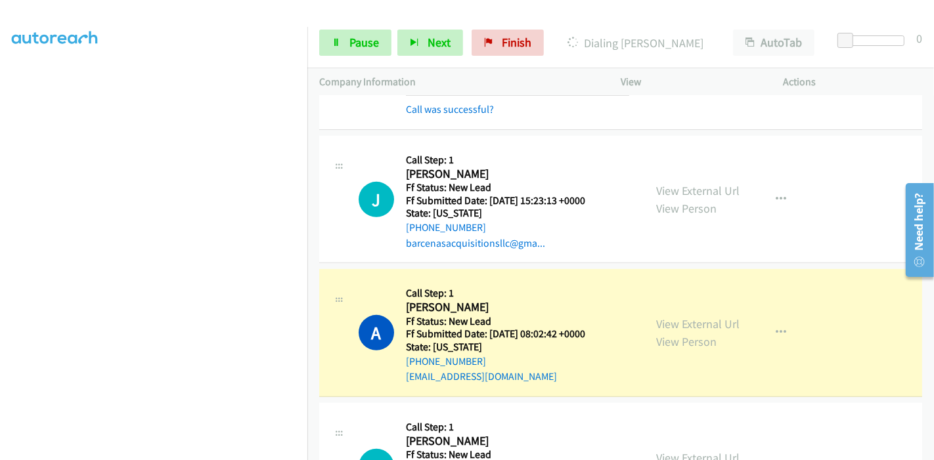
click at [358, 27] on div "Start Calls Pause Next Finish Dialing [PERSON_NAME] AutoTab AutoTab 0" at bounding box center [620, 43] width 627 height 51
click at [354, 41] on span "Pause" at bounding box center [364, 42] width 30 height 15
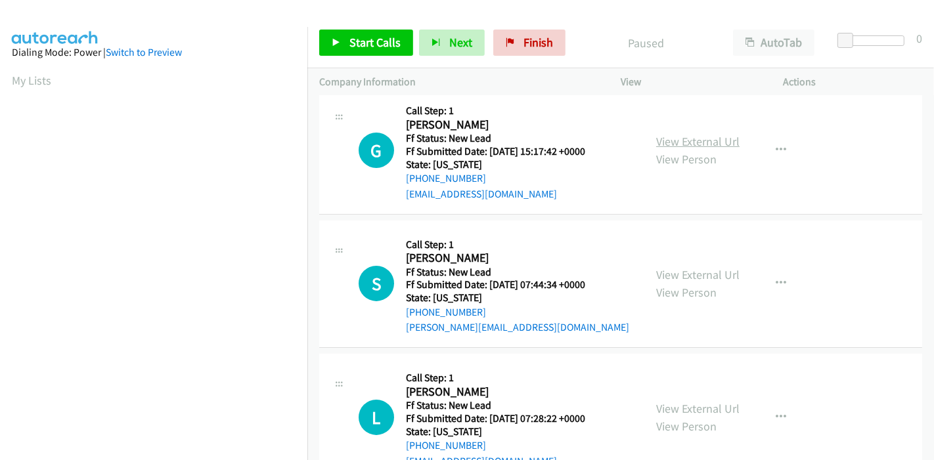
click at [686, 141] on link "View External Url" at bounding box center [697, 141] width 83 height 15
click at [671, 278] on link "View External Url" at bounding box center [697, 274] width 83 height 15
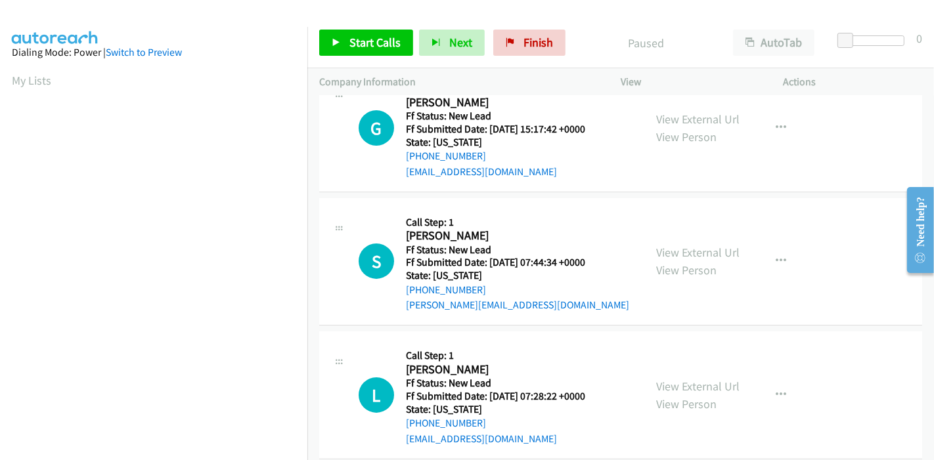
scroll to position [187, 0]
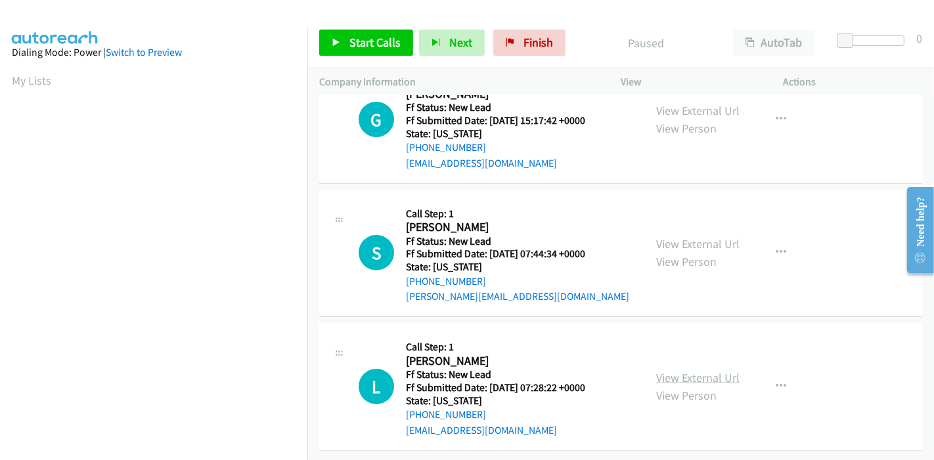
click at [674, 370] on link "View External Url" at bounding box center [697, 377] width 83 height 15
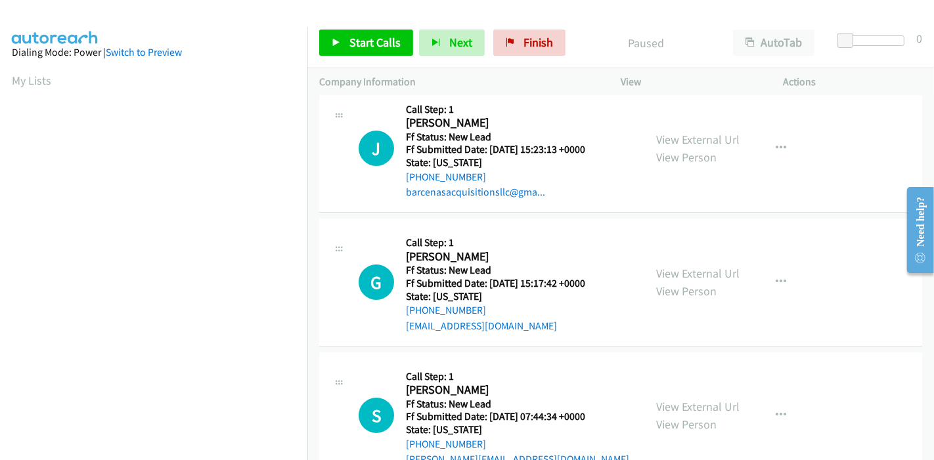
scroll to position [0, 0]
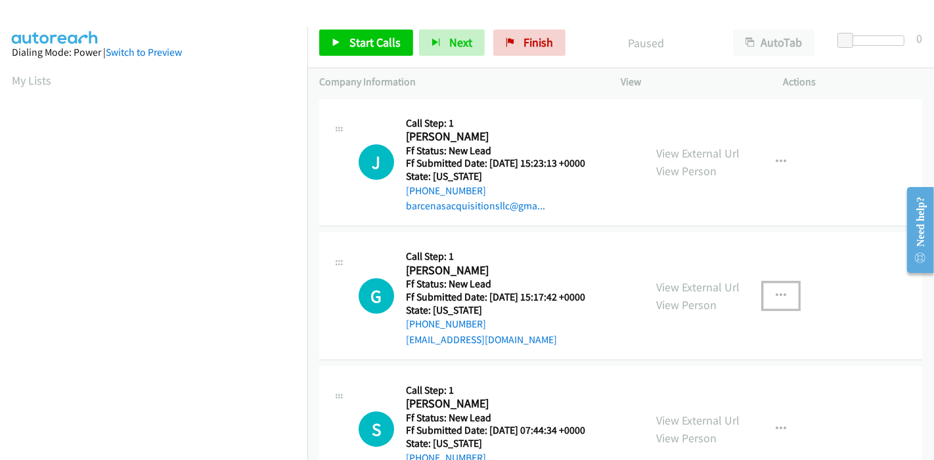
click at [776, 298] on icon "button" at bounding box center [781, 296] width 11 height 11
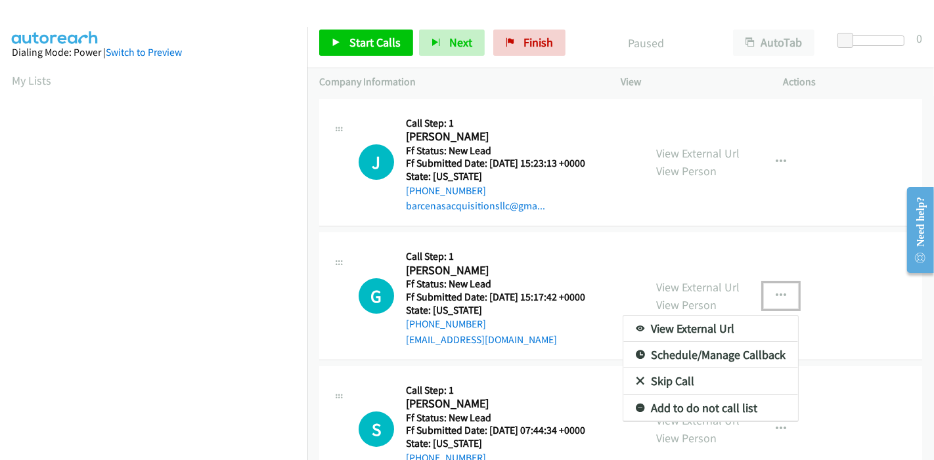
click at [682, 386] on link "Skip Call" at bounding box center [710, 382] width 175 height 26
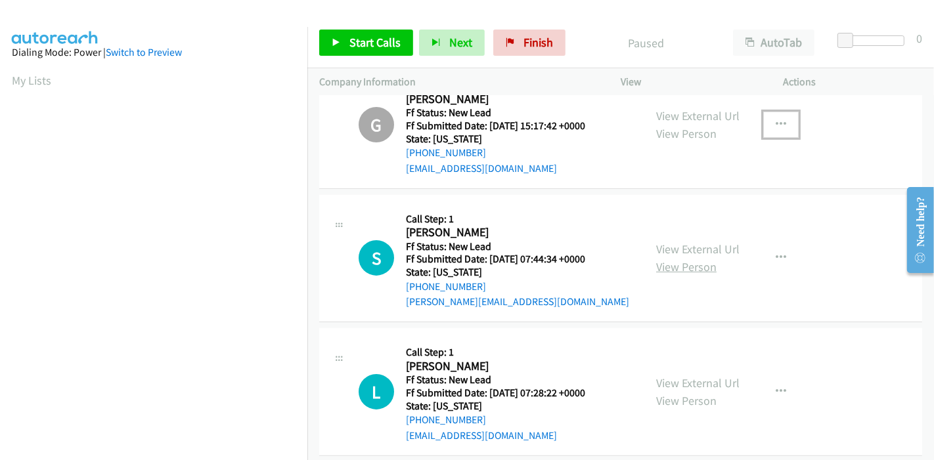
scroll to position [187, 0]
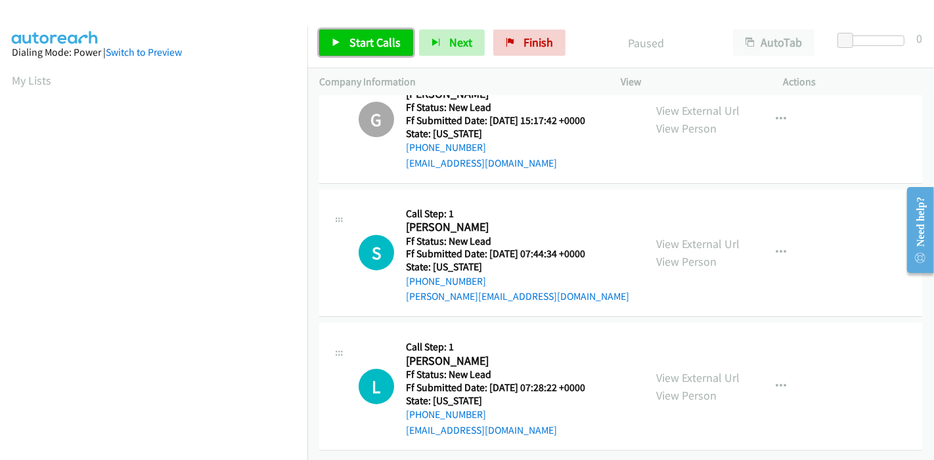
click at [344, 41] on link "Start Calls" at bounding box center [366, 43] width 94 height 26
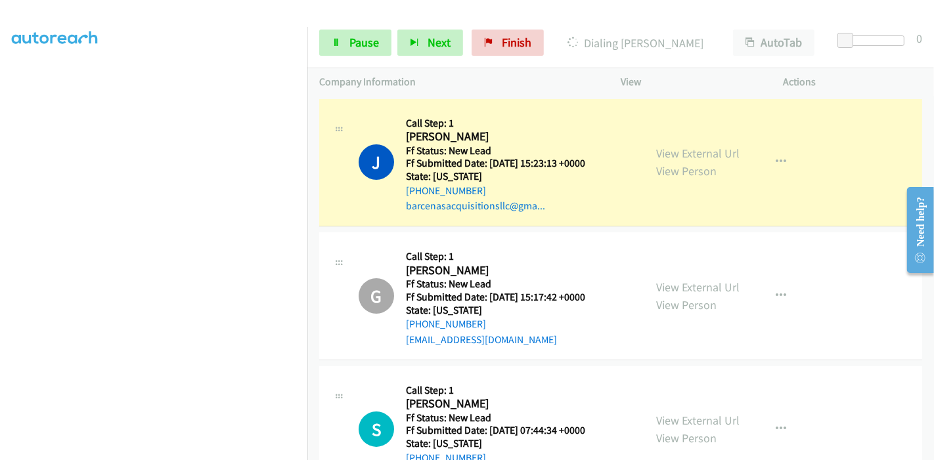
scroll to position [277, 0]
click at [346, 40] on link "Pause" at bounding box center [355, 43] width 72 height 26
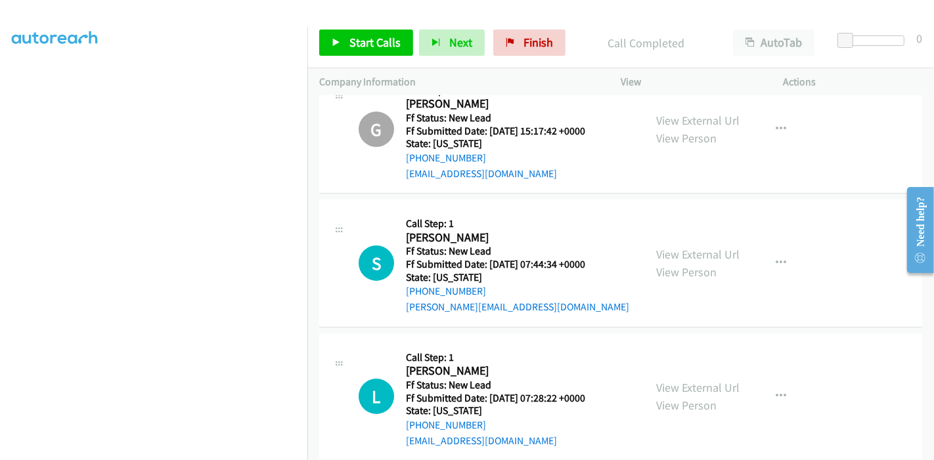
scroll to position [146, 0]
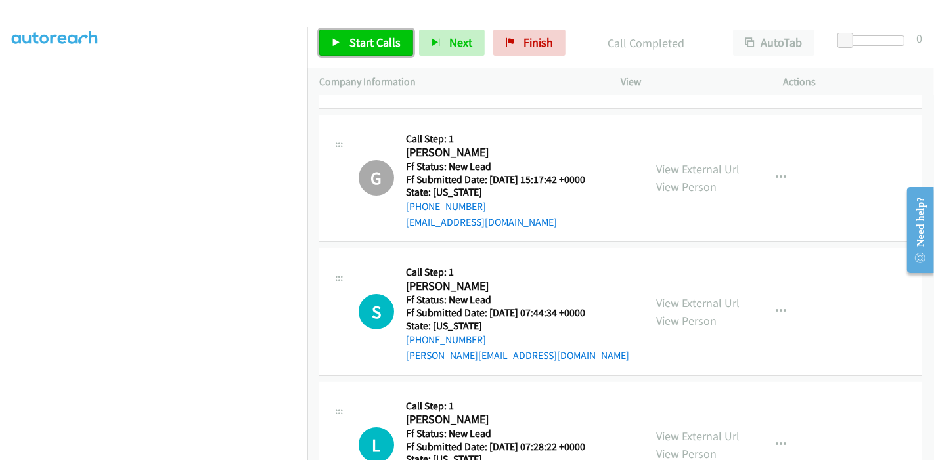
click at [403, 40] on link "Start Calls" at bounding box center [366, 43] width 94 height 26
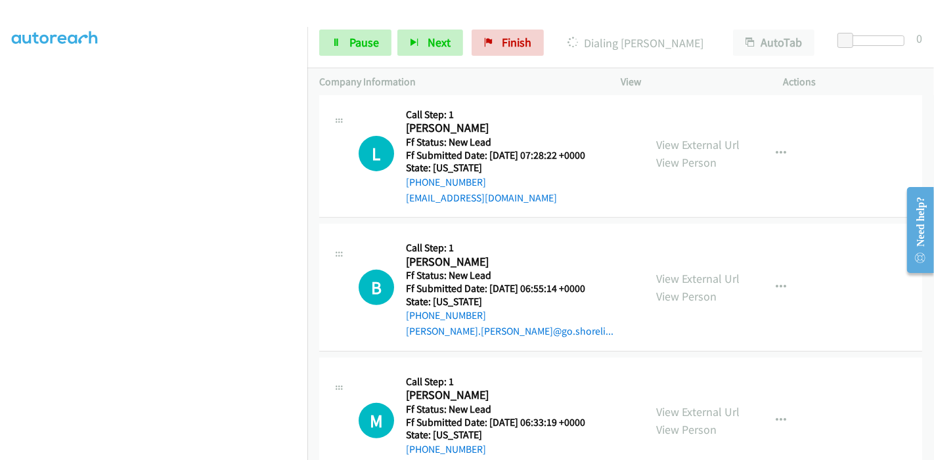
scroll to position [510, 0]
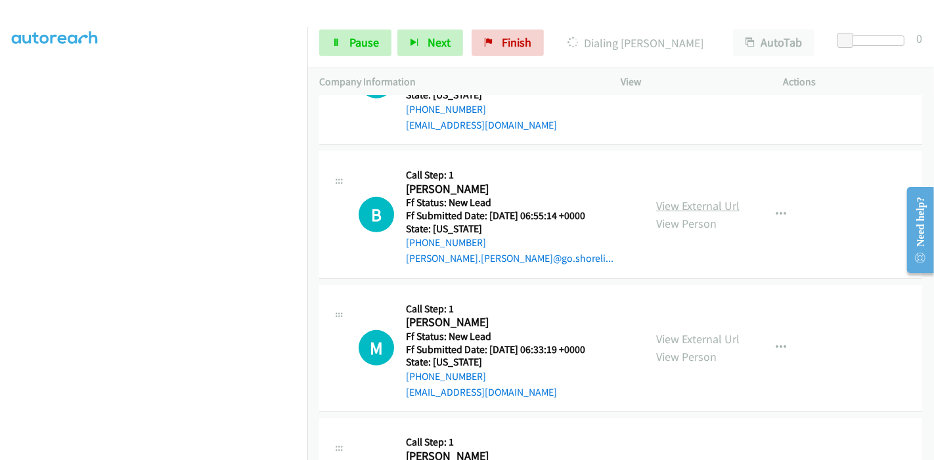
click at [699, 209] on link "View External Url" at bounding box center [697, 205] width 83 height 15
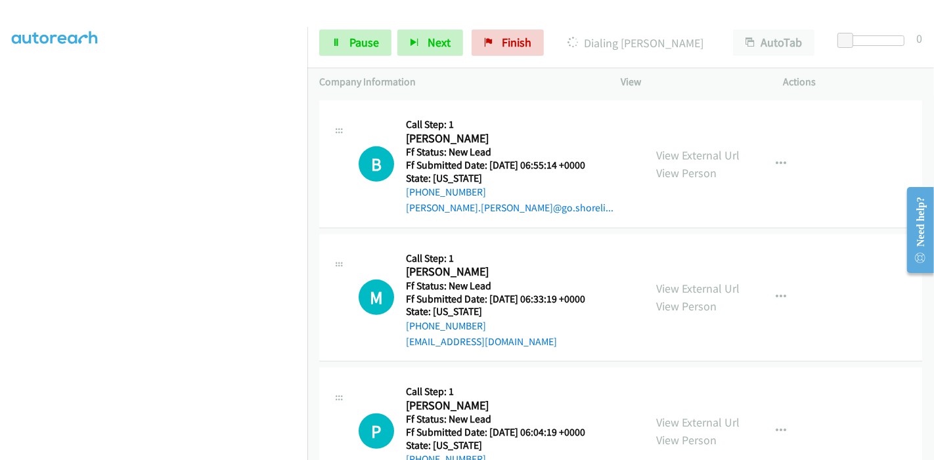
scroll to position [583, 0]
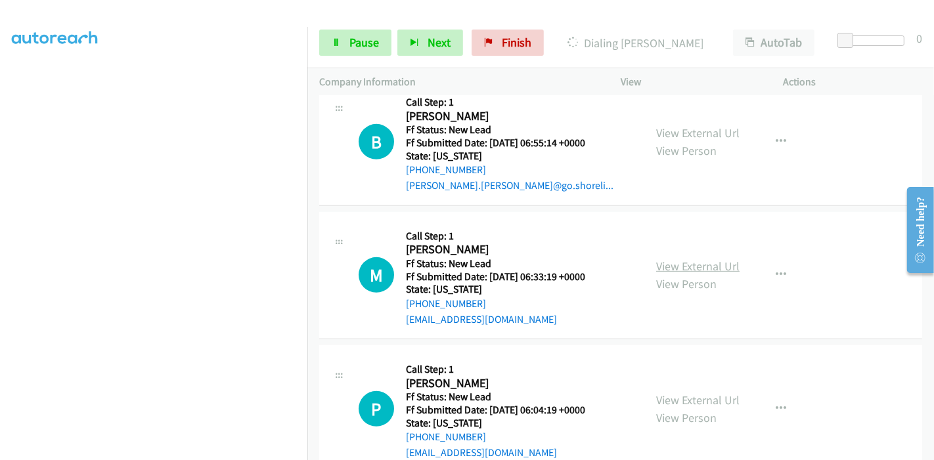
click at [663, 264] on link "View External Url" at bounding box center [697, 266] width 83 height 15
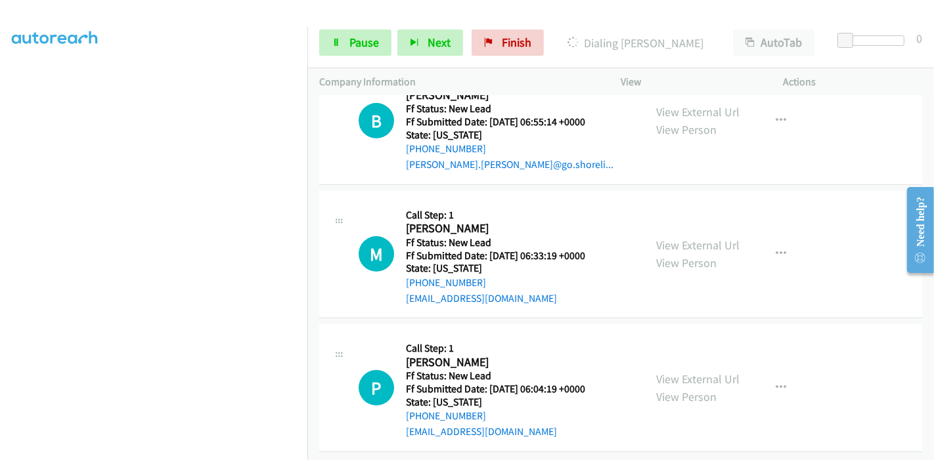
scroll to position [615, 0]
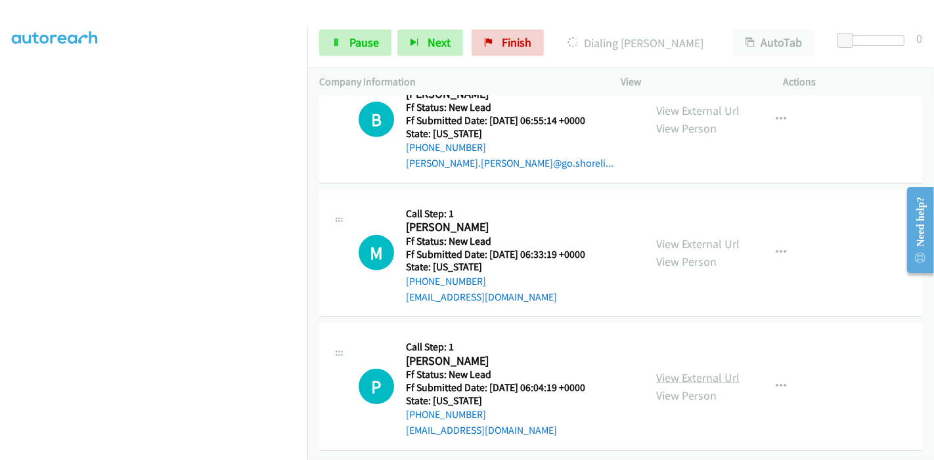
click at [690, 370] on link "View External Url" at bounding box center [697, 377] width 83 height 15
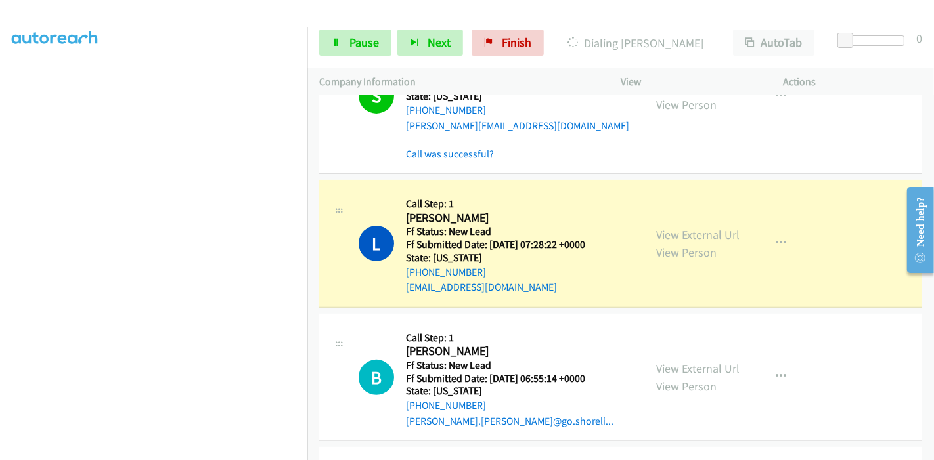
scroll to position [395, 0]
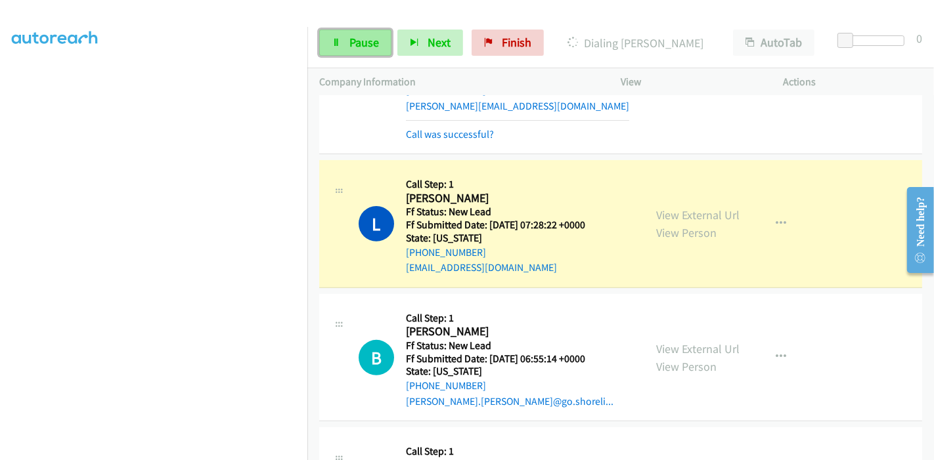
click at [342, 38] on link "Pause" at bounding box center [355, 43] width 72 height 26
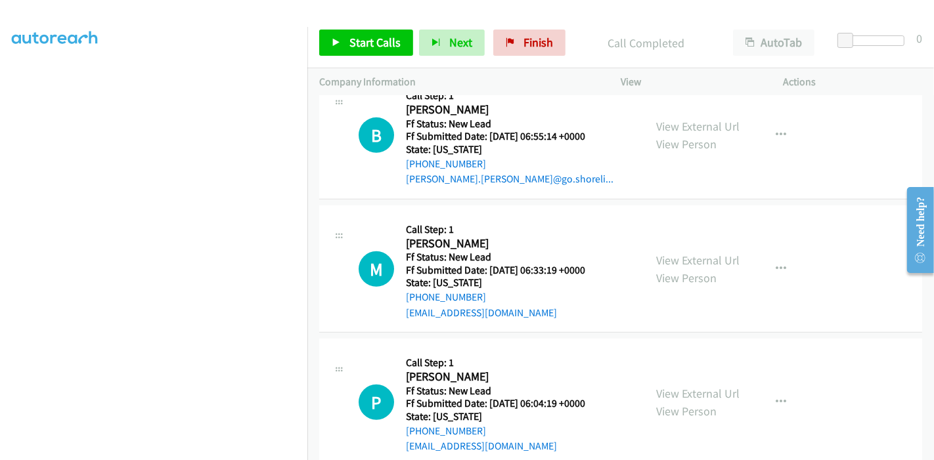
scroll to position [670, 0]
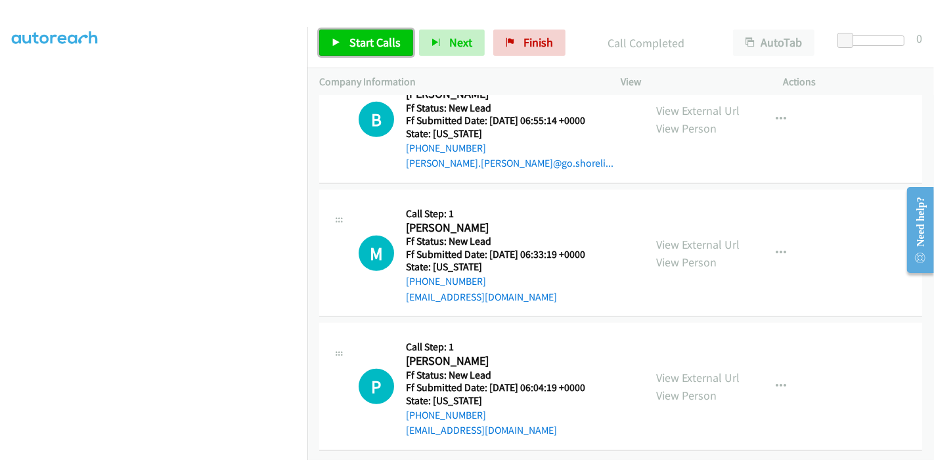
click at [350, 46] on span "Start Calls" at bounding box center [374, 42] width 51 height 15
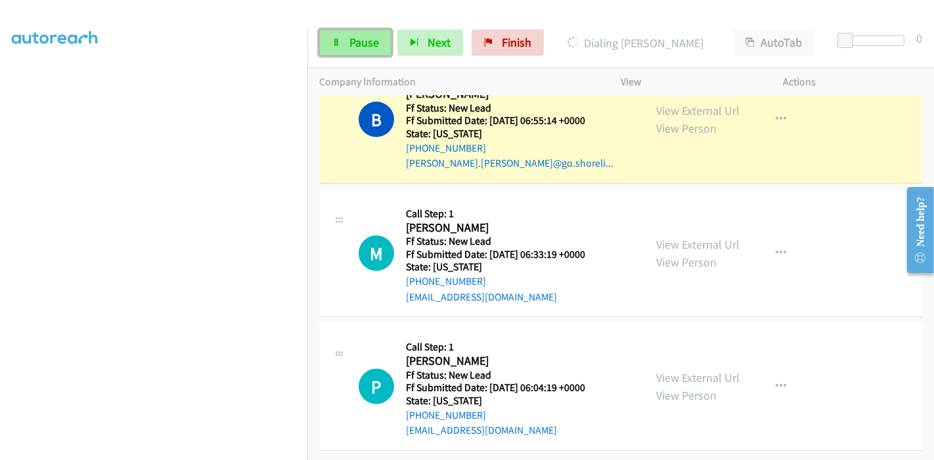
click at [369, 38] on span "Pause" at bounding box center [364, 42] width 30 height 15
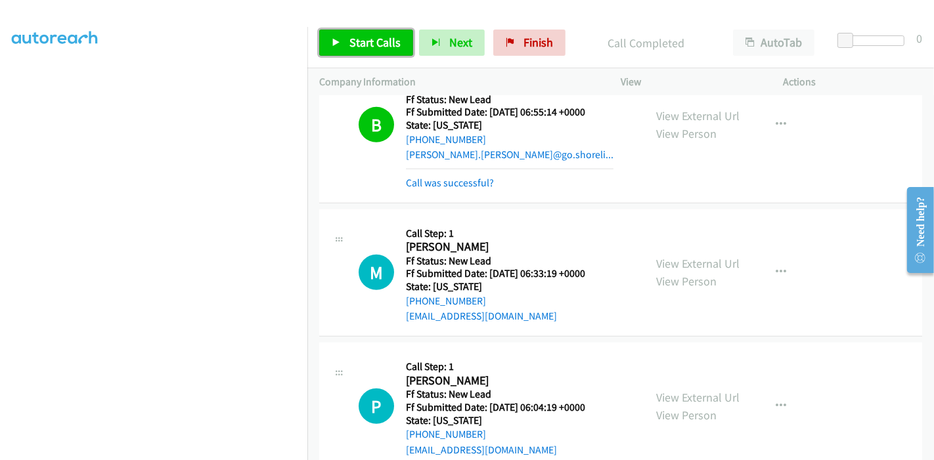
click at [344, 37] on link "Start Calls" at bounding box center [366, 43] width 94 height 26
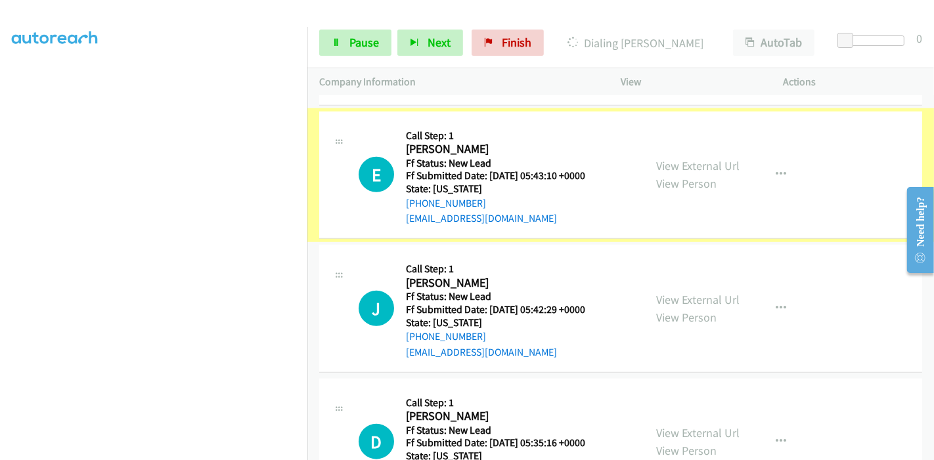
scroll to position [1035, 0]
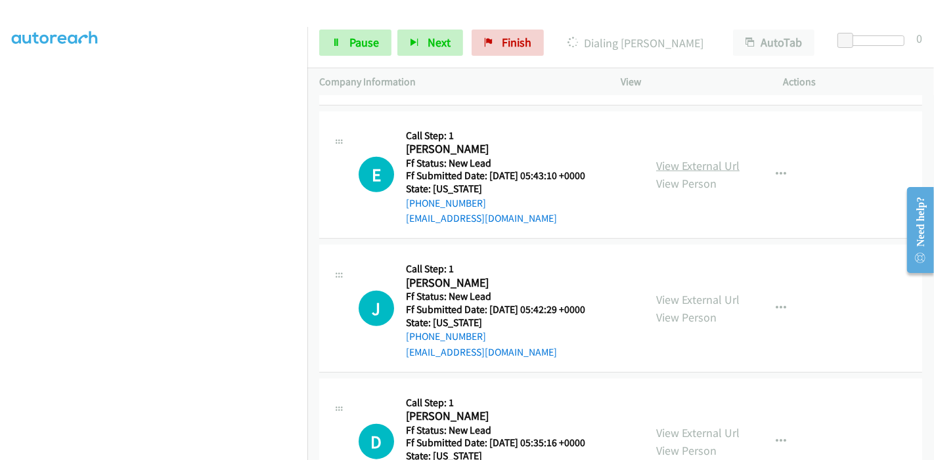
click at [674, 158] on link "View External Url" at bounding box center [697, 165] width 83 height 15
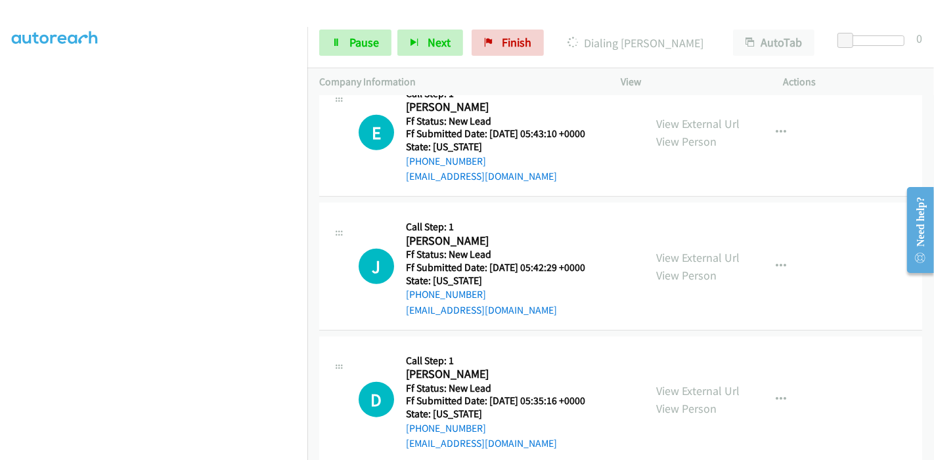
scroll to position [1098, 0]
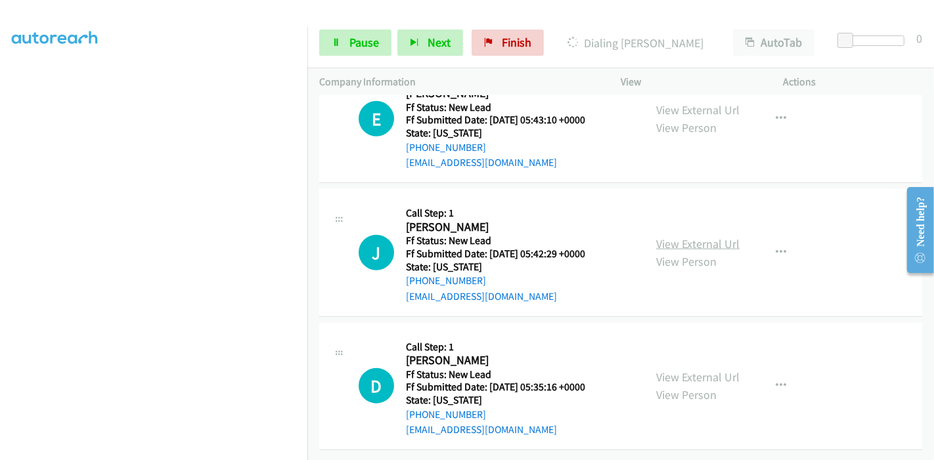
click at [668, 236] on link "View External Url" at bounding box center [697, 243] width 83 height 15
click at [682, 370] on link "View External Url" at bounding box center [697, 377] width 83 height 15
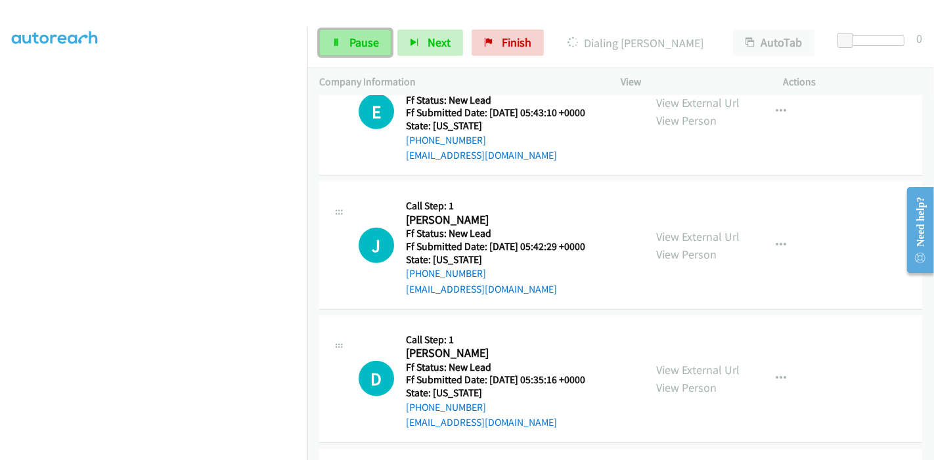
click at [362, 38] on span "Pause" at bounding box center [364, 42] width 30 height 15
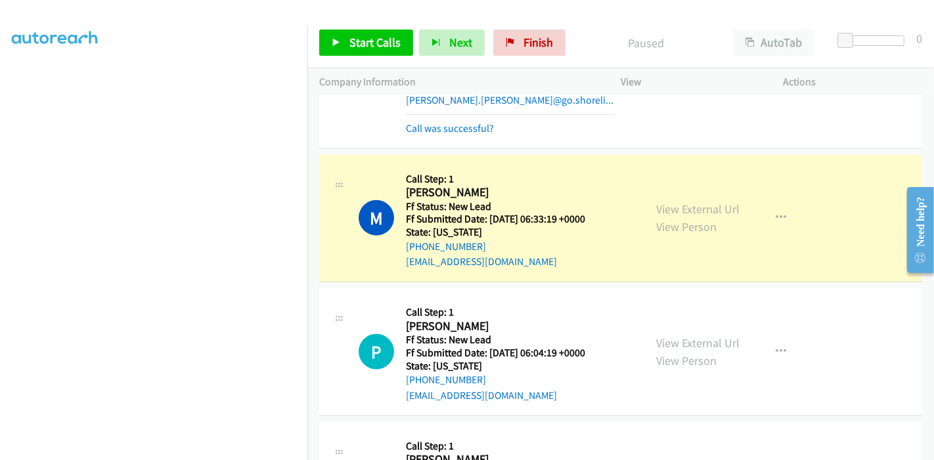
scroll to position [660, 0]
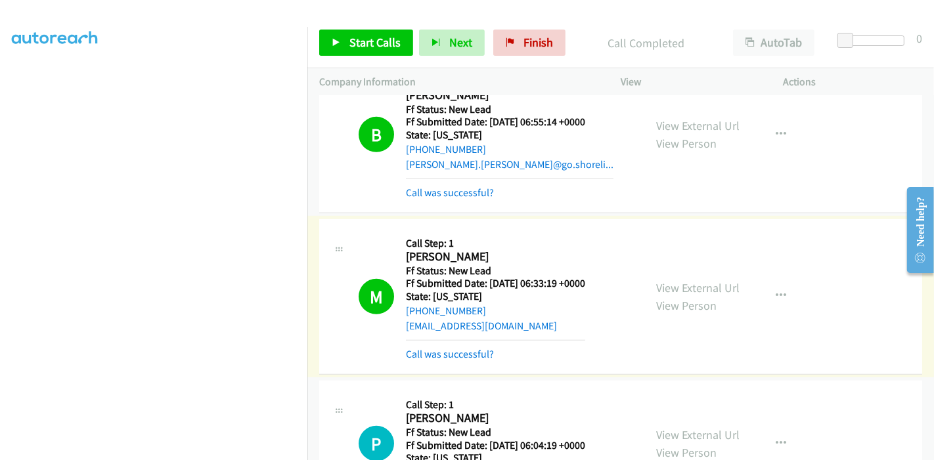
click at [461, 355] on link "Call was successful?" at bounding box center [450, 354] width 88 height 12
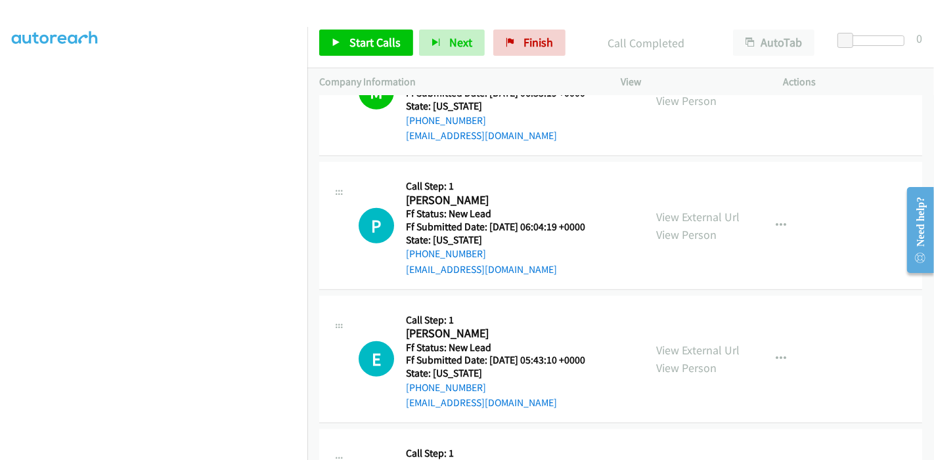
scroll to position [880, 0]
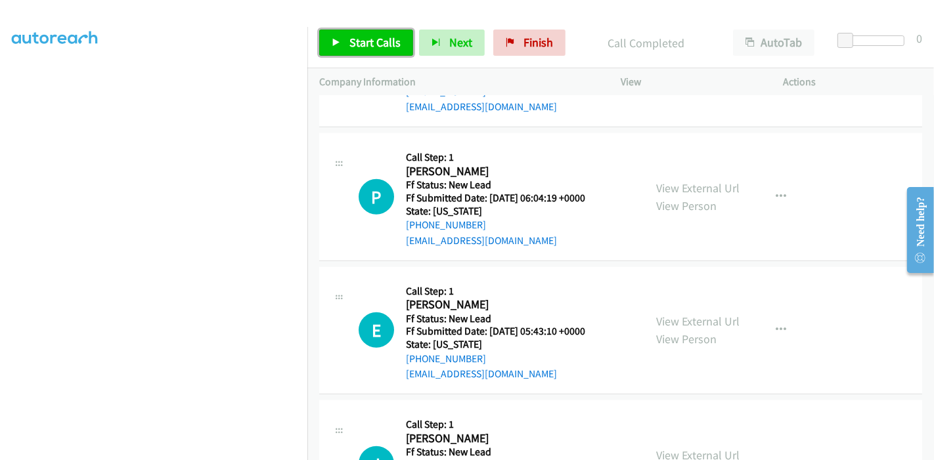
click at [352, 45] on span "Start Calls" at bounding box center [374, 42] width 51 height 15
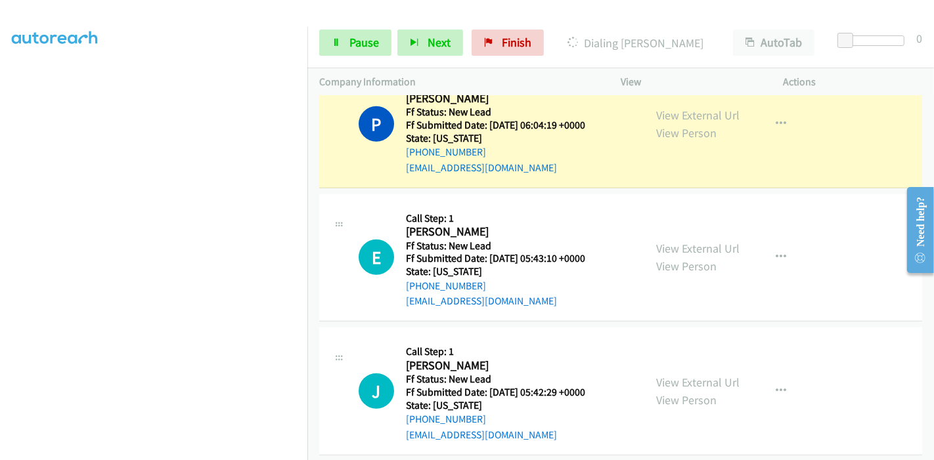
scroll to position [1025, 0]
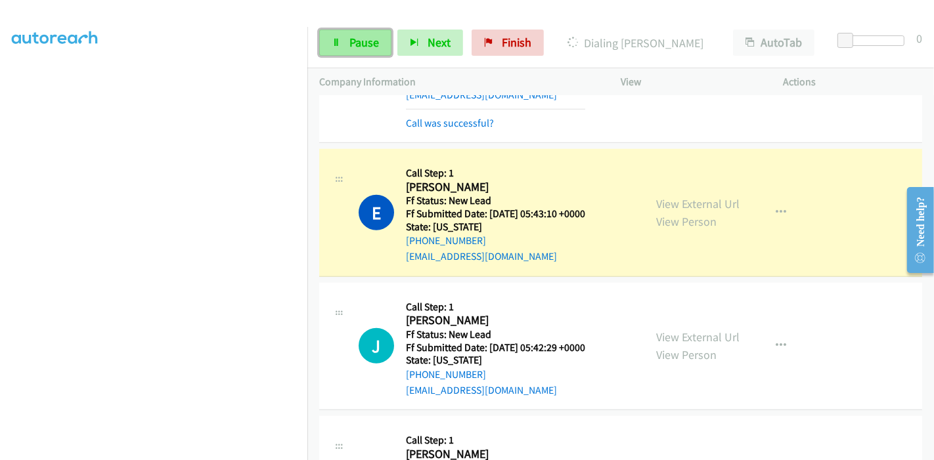
click at [349, 44] on span "Pause" at bounding box center [364, 42] width 30 height 15
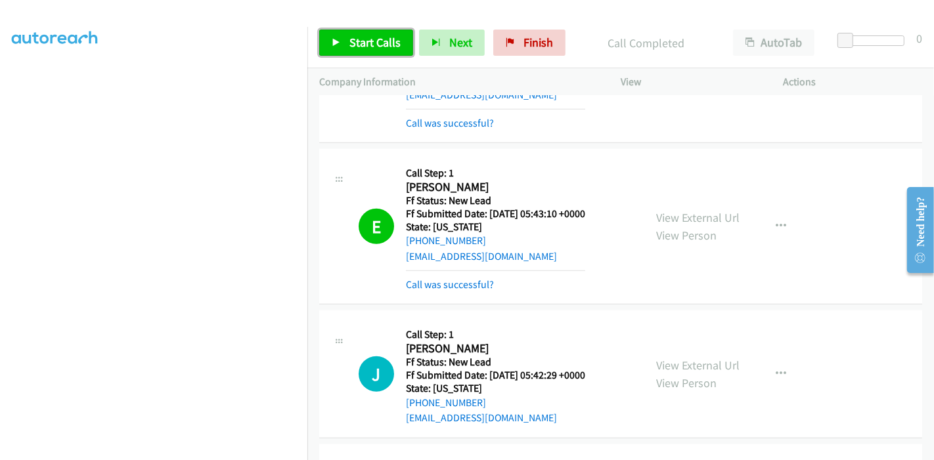
click at [341, 36] on link "Start Calls" at bounding box center [366, 43] width 94 height 26
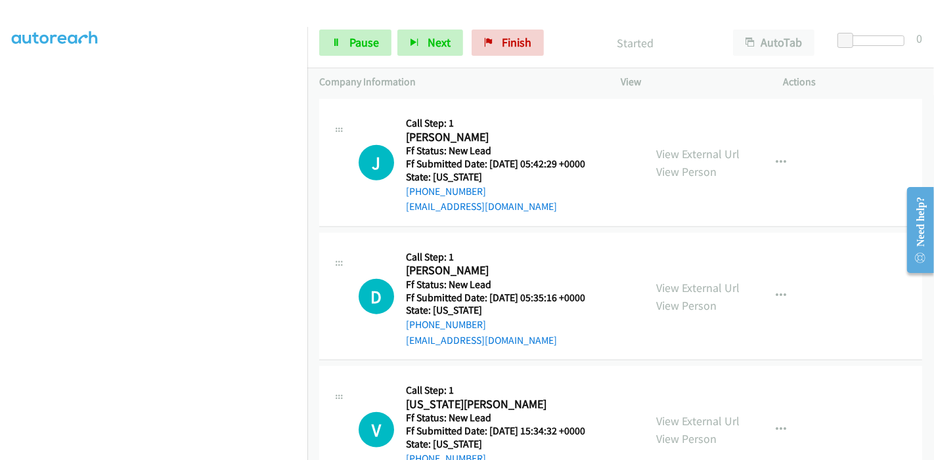
scroll to position [1215, 0]
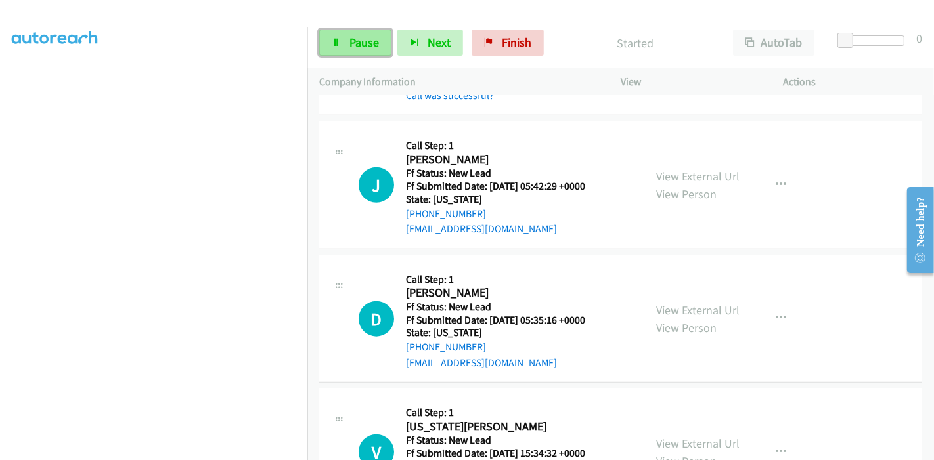
click at [350, 37] on span "Pause" at bounding box center [364, 42] width 30 height 15
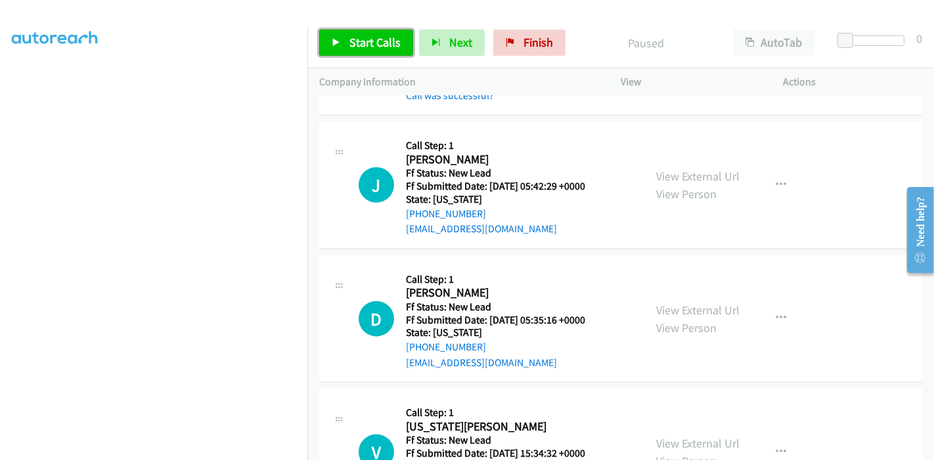
click at [350, 37] on span "Start Calls" at bounding box center [374, 42] width 51 height 15
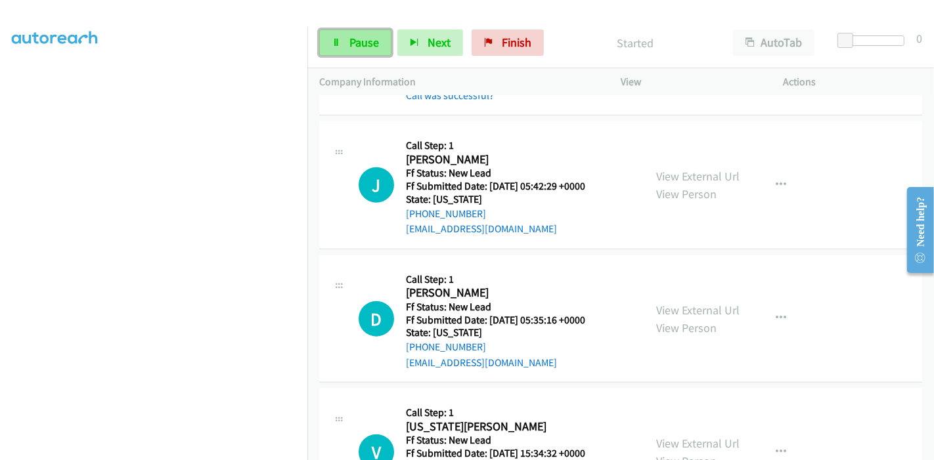
click at [344, 47] on link "Pause" at bounding box center [355, 43] width 72 height 26
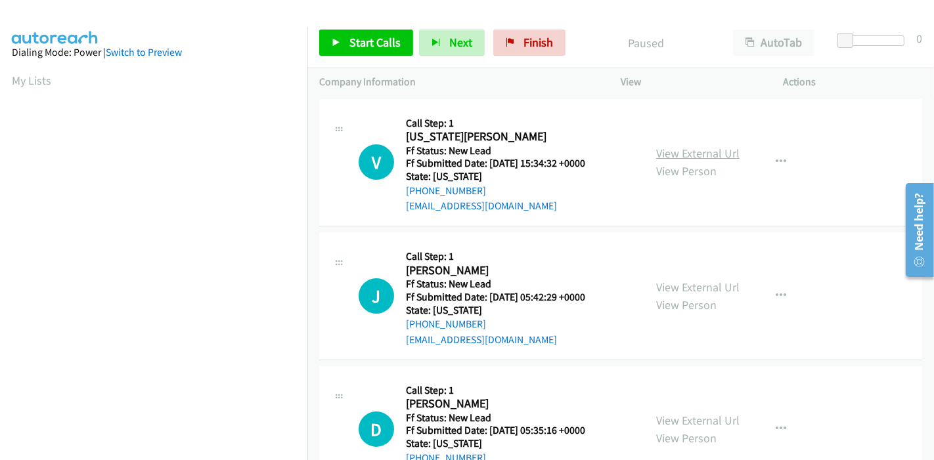
click at [705, 151] on link "View External Url" at bounding box center [697, 153] width 83 height 15
click at [339, 39] on icon at bounding box center [336, 43] width 9 height 9
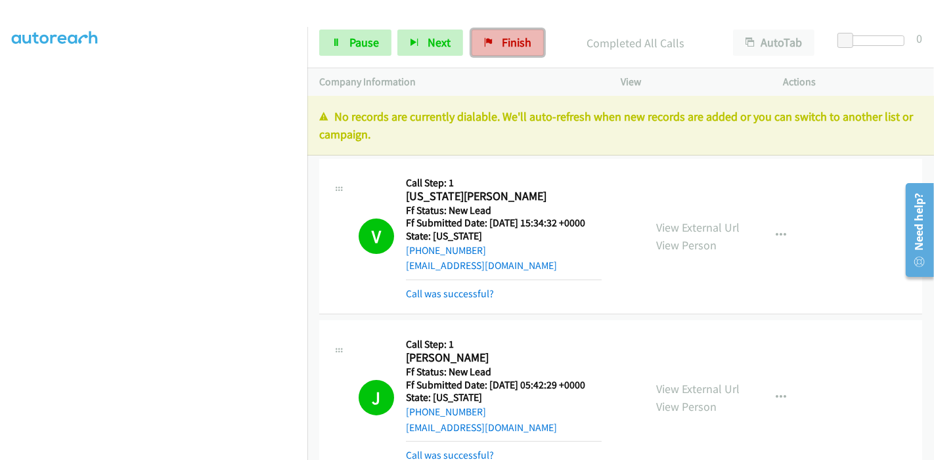
click at [510, 53] on link "Finish" at bounding box center [508, 43] width 72 height 26
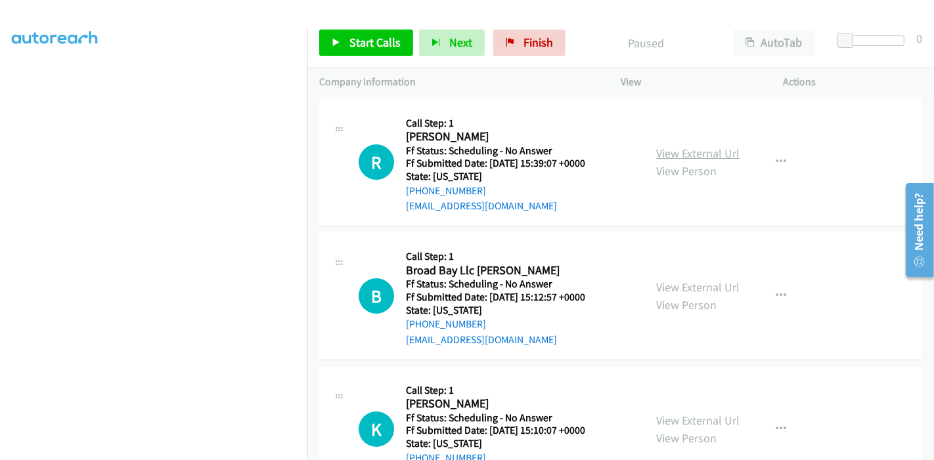
click at [726, 156] on link "View External Url" at bounding box center [697, 153] width 83 height 15
click at [677, 290] on link "View External Url" at bounding box center [697, 287] width 83 height 15
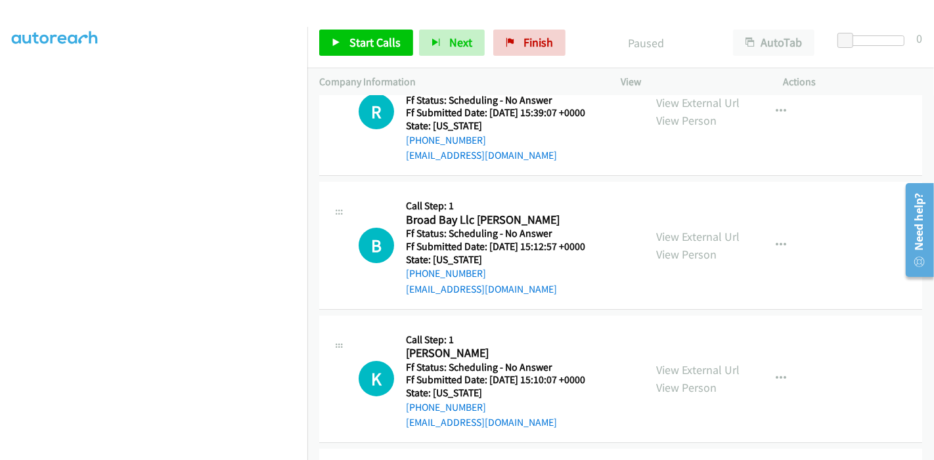
scroll to position [73, 0]
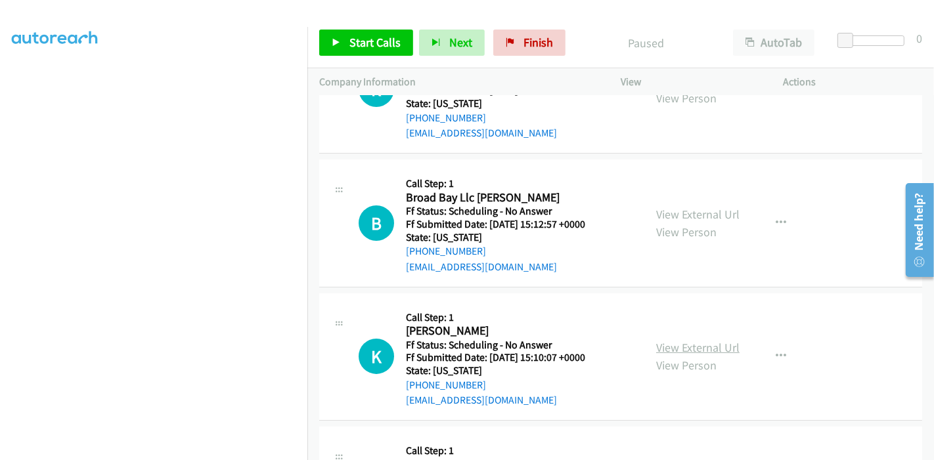
click at [671, 349] on link "View External Url" at bounding box center [697, 347] width 83 height 15
click at [776, 225] on icon "button" at bounding box center [781, 223] width 11 height 11
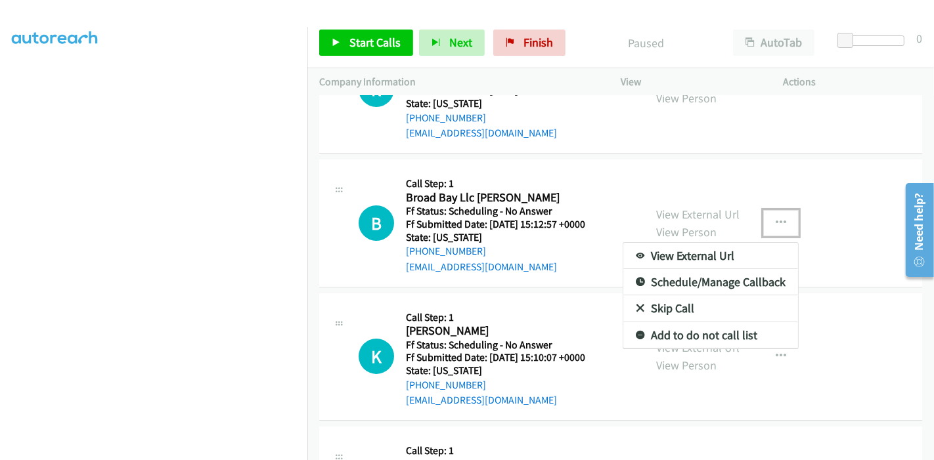
click at [667, 305] on link "Skip Call" at bounding box center [710, 309] width 175 height 26
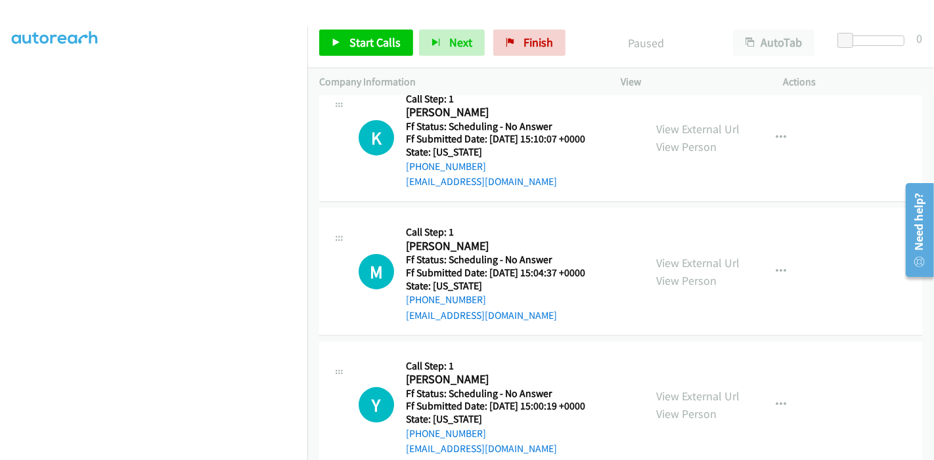
scroll to position [365, 0]
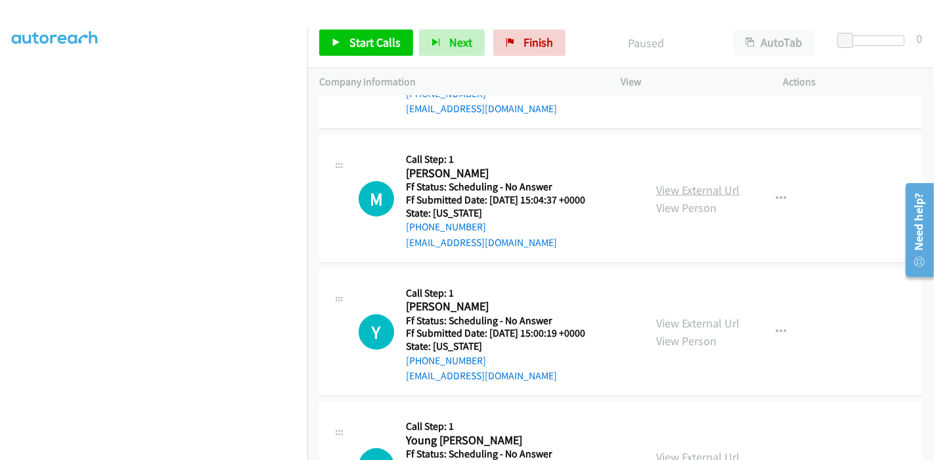
click at [721, 187] on link "View External Url" at bounding box center [697, 190] width 83 height 15
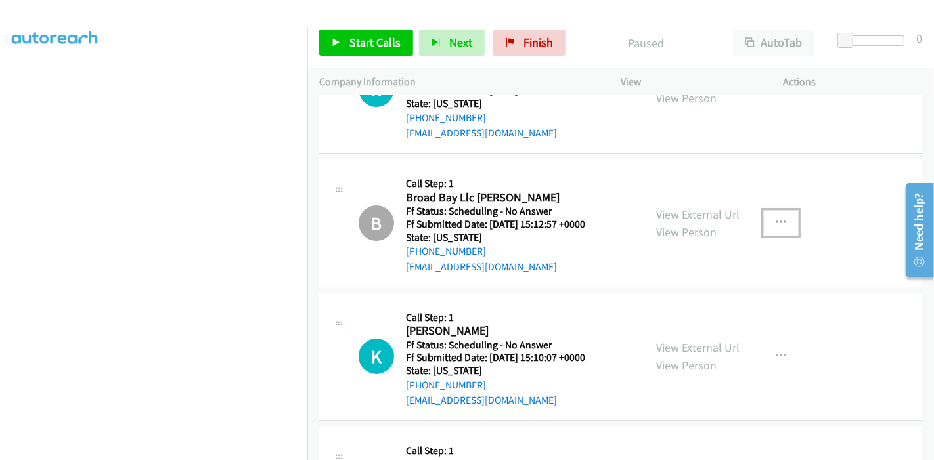
scroll to position [0, 0]
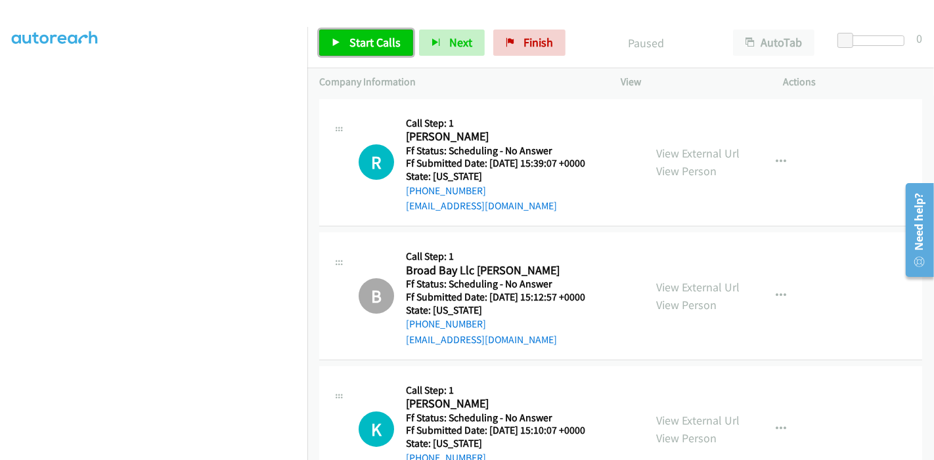
click at [377, 47] on span "Start Calls" at bounding box center [374, 42] width 51 height 15
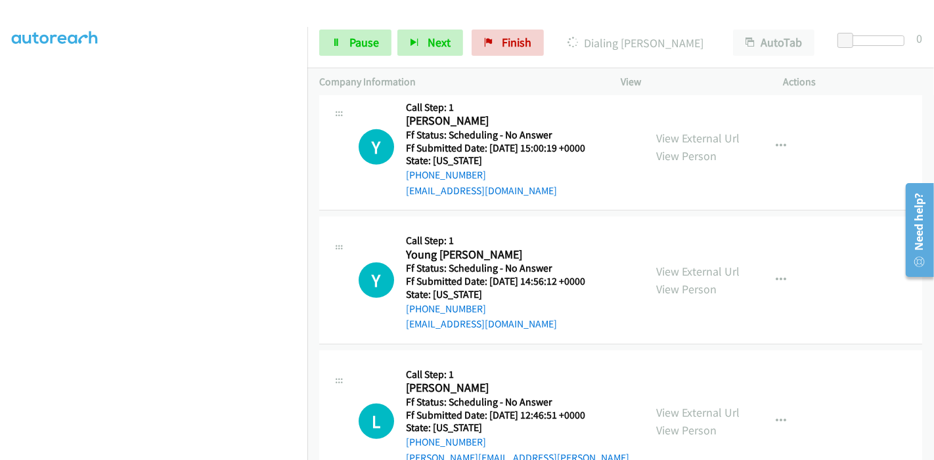
scroll to position [583, 0]
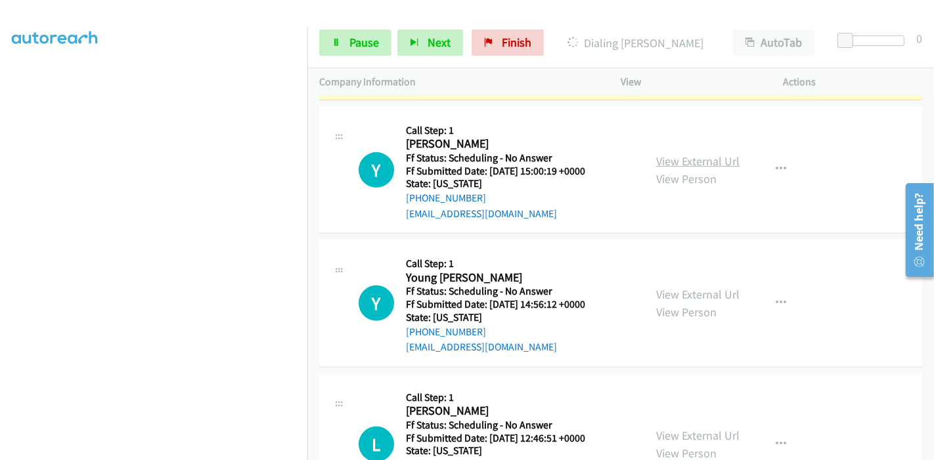
click at [692, 160] on link "View External Url" at bounding box center [697, 161] width 83 height 15
click at [683, 293] on link "View External Url" at bounding box center [697, 294] width 83 height 15
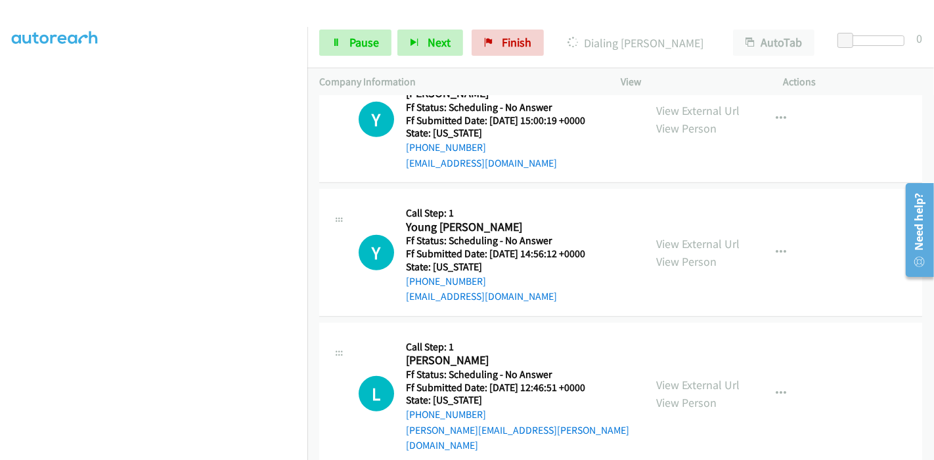
scroll to position [657, 0]
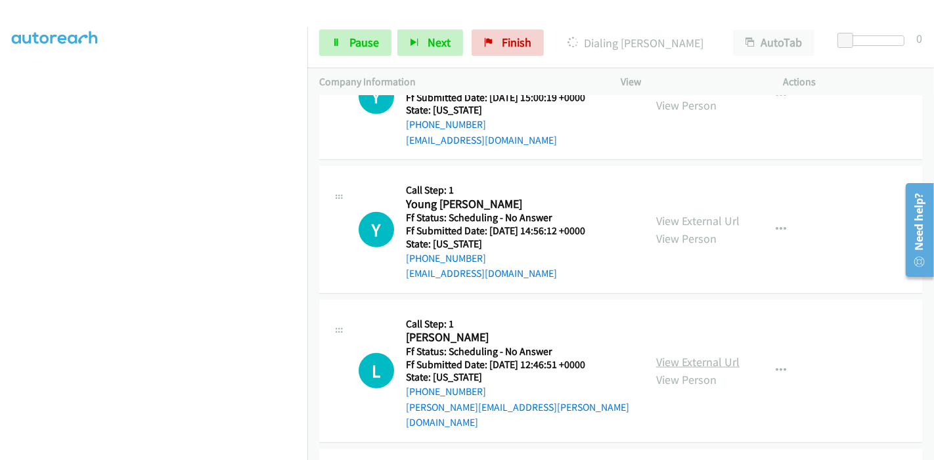
click at [684, 355] on link "View External Url" at bounding box center [697, 362] width 83 height 15
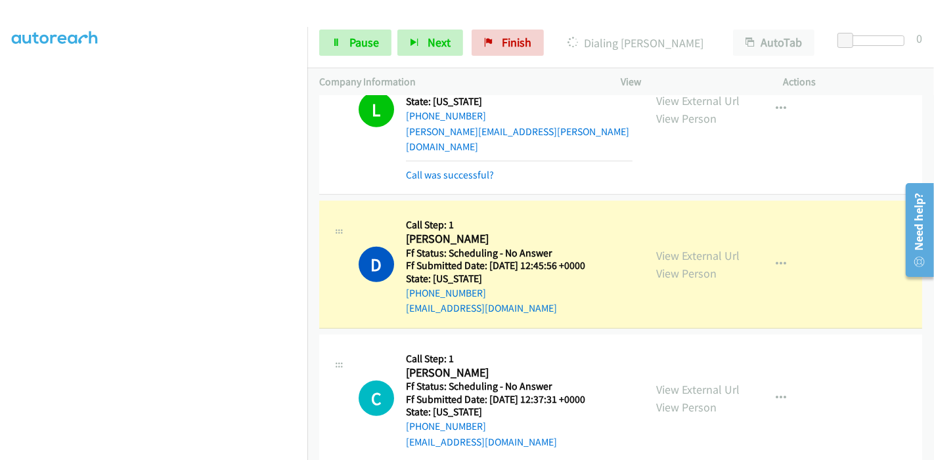
scroll to position [1021, 0]
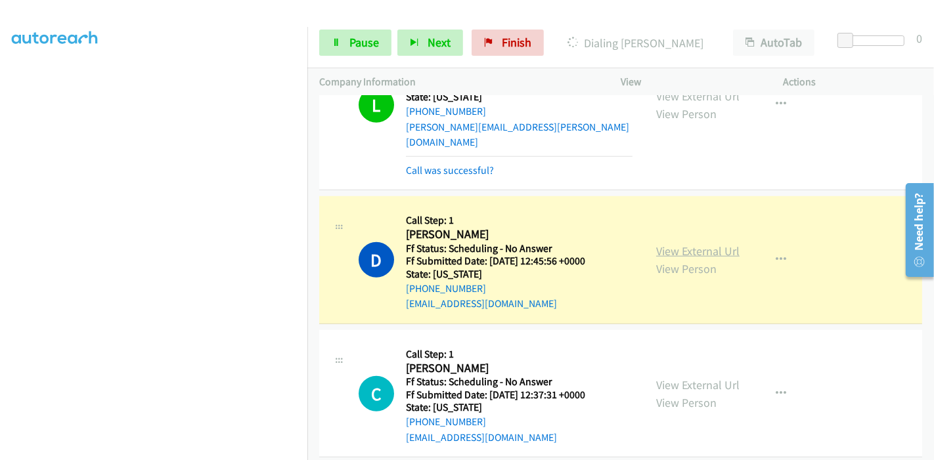
click at [677, 244] on link "View External Url" at bounding box center [697, 251] width 83 height 15
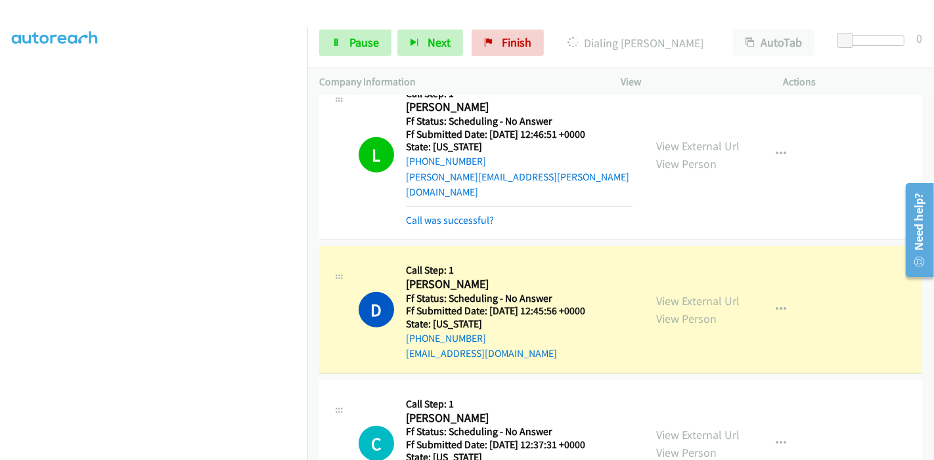
scroll to position [949, 0]
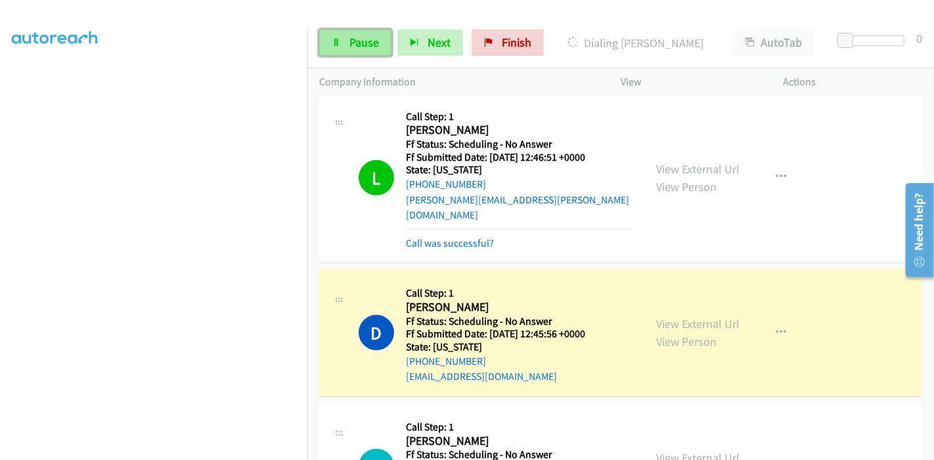
click at [364, 41] on span "Pause" at bounding box center [364, 42] width 30 height 15
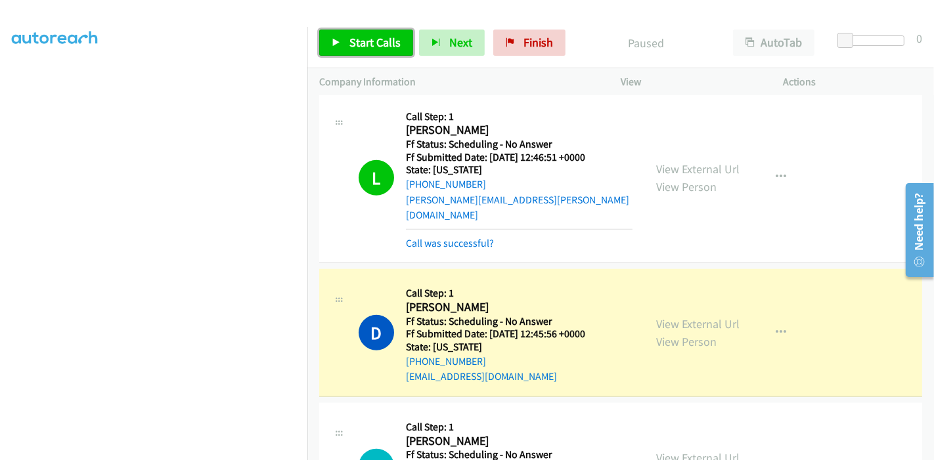
click at [351, 40] on span "Start Calls" at bounding box center [374, 42] width 51 height 15
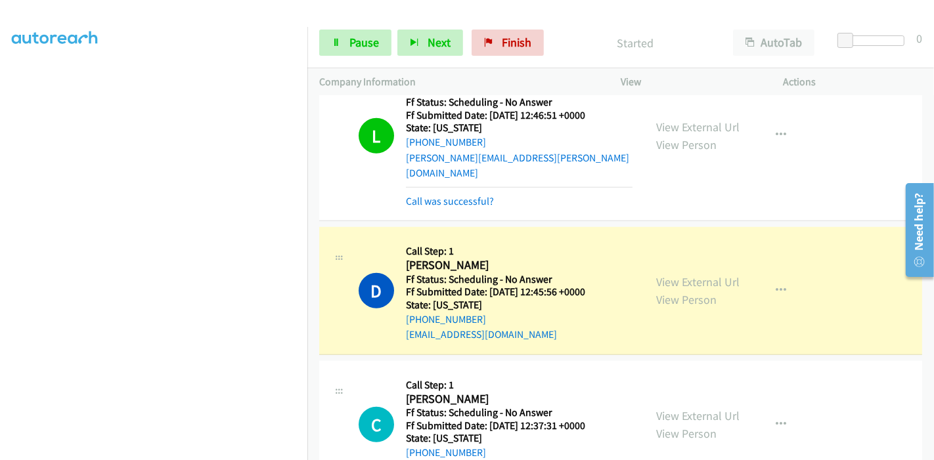
scroll to position [1021, 0]
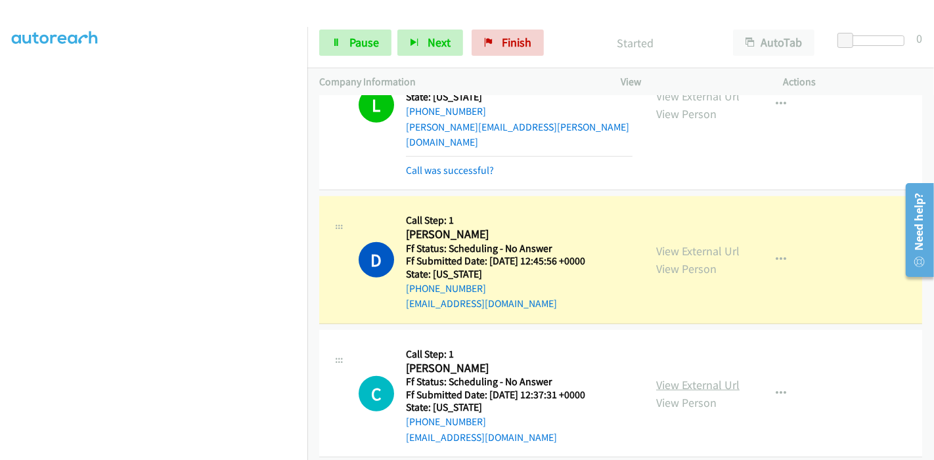
click at [681, 378] on link "View External Url" at bounding box center [697, 385] width 83 height 15
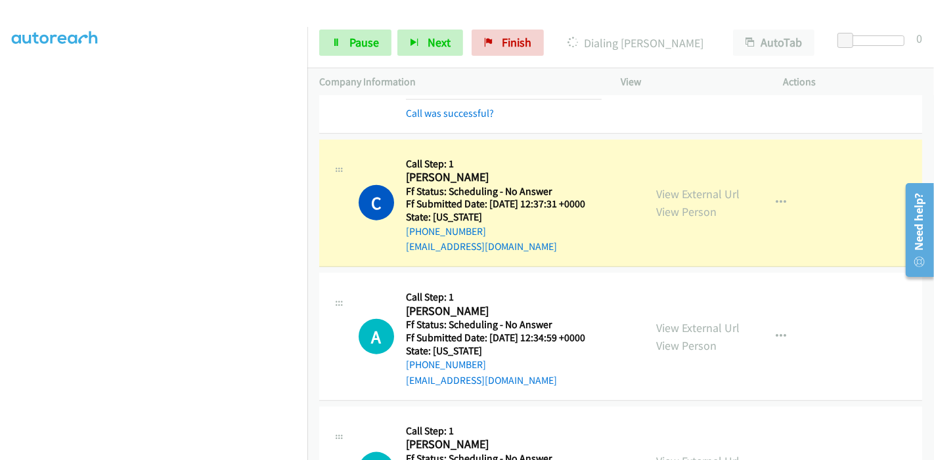
scroll to position [1240, 0]
click at [662, 321] on link "View External Url" at bounding box center [697, 328] width 83 height 15
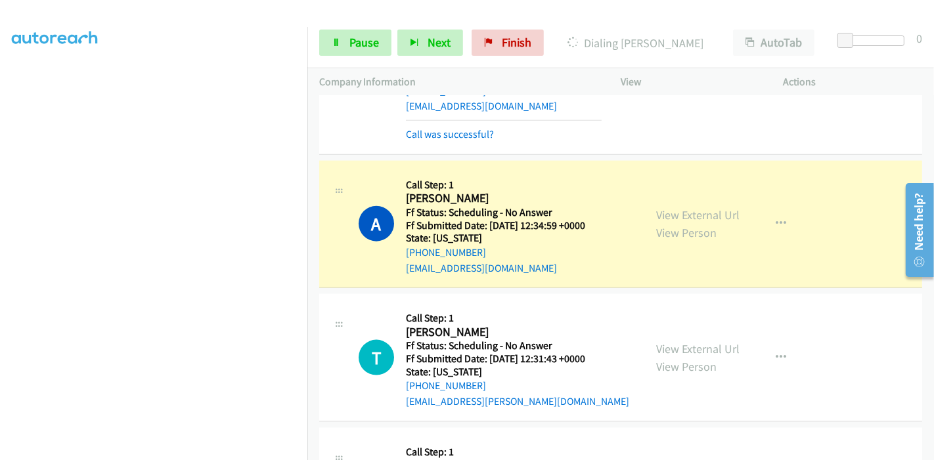
scroll to position [1387, 0]
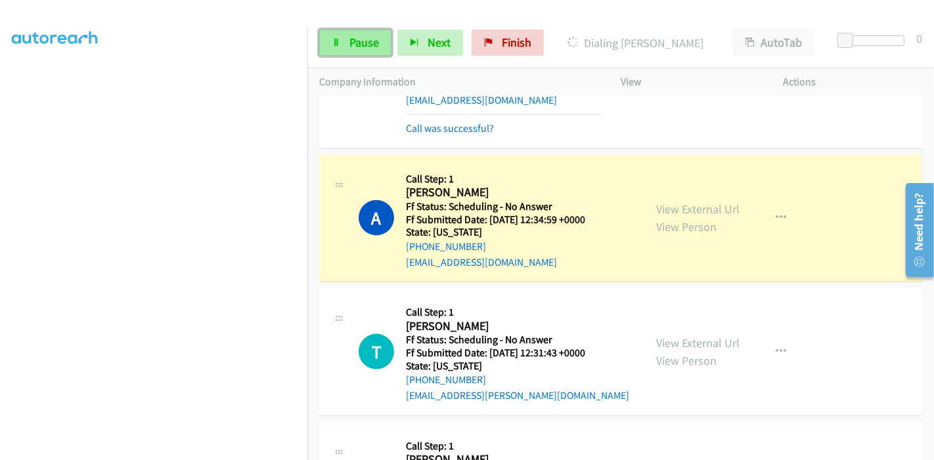
click at [354, 49] on span "Pause" at bounding box center [364, 42] width 30 height 15
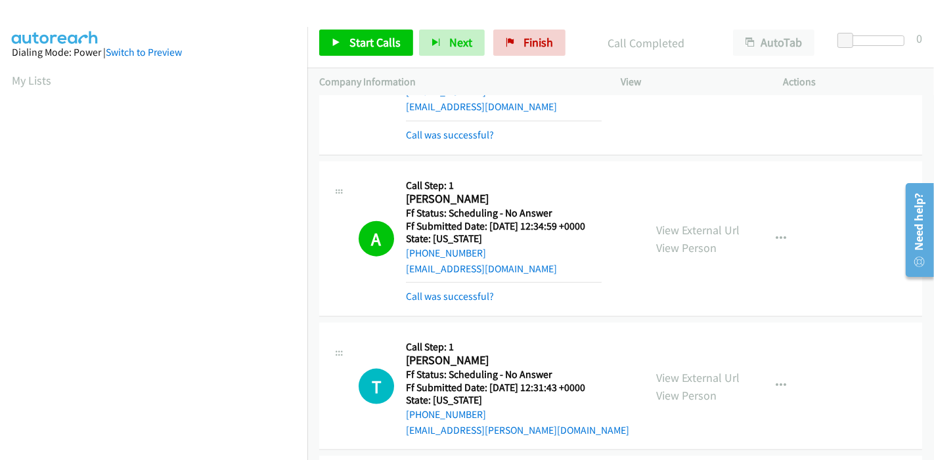
scroll to position [1460, 0]
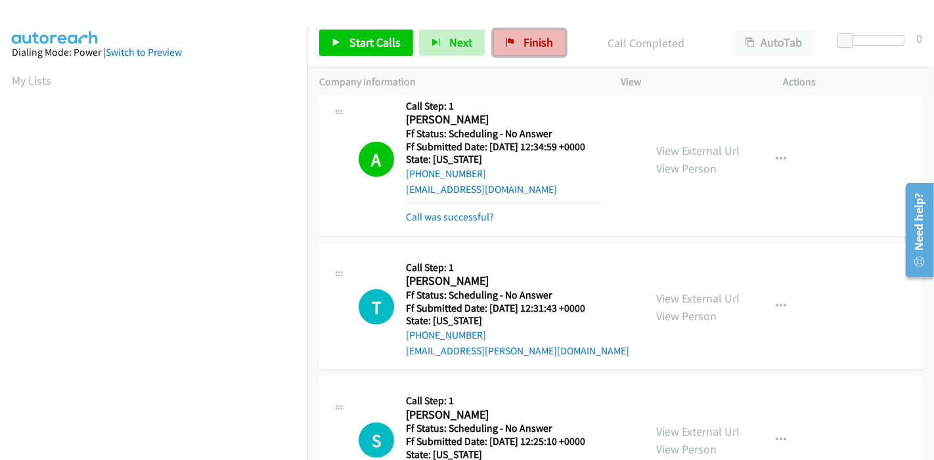
click at [524, 45] on span "Finish" at bounding box center [539, 42] width 30 height 15
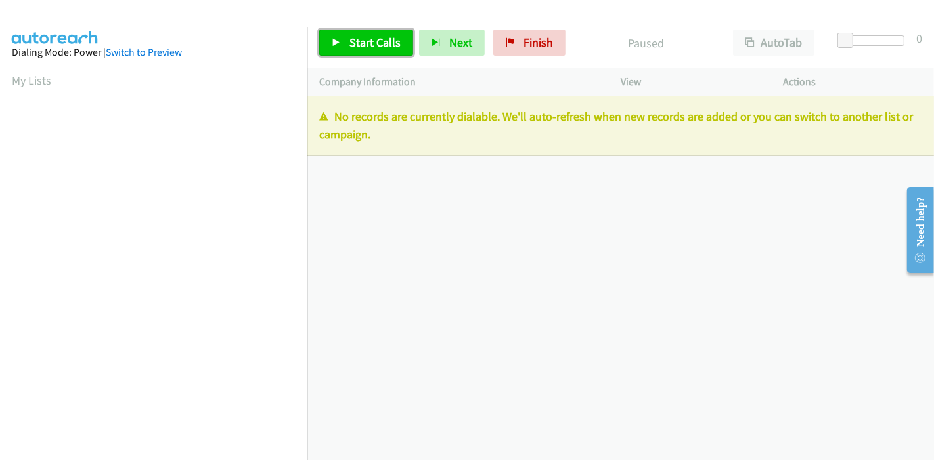
click at [328, 38] on link "Start Calls" at bounding box center [366, 43] width 94 height 26
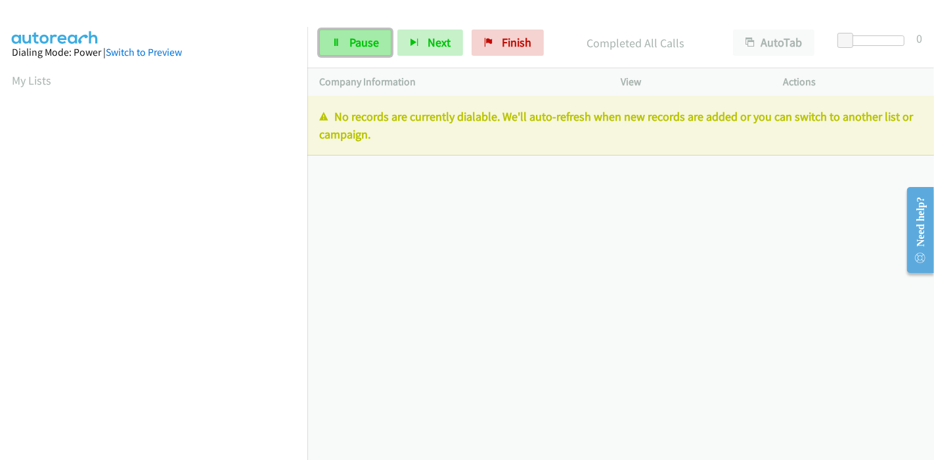
click at [345, 39] on link "Pause" at bounding box center [355, 43] width 72 height 26
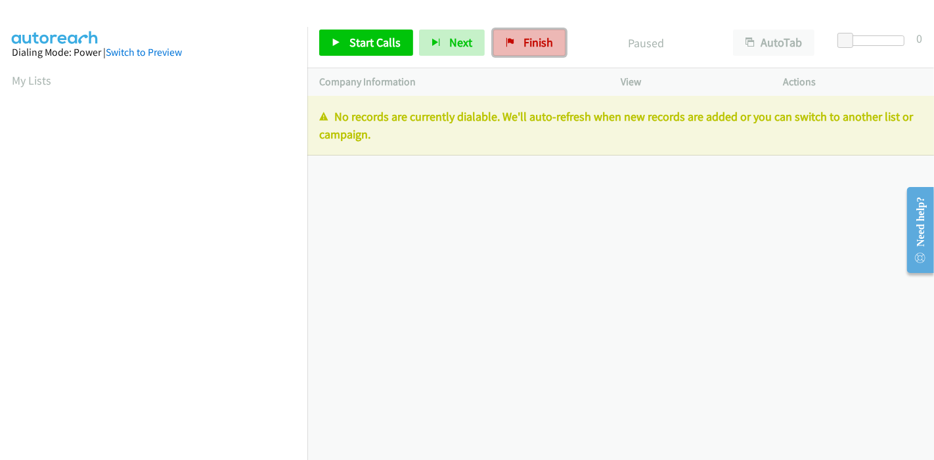
click at [531, 44] on span "Finish" at bounding box center [539, 42] width 30 height 15
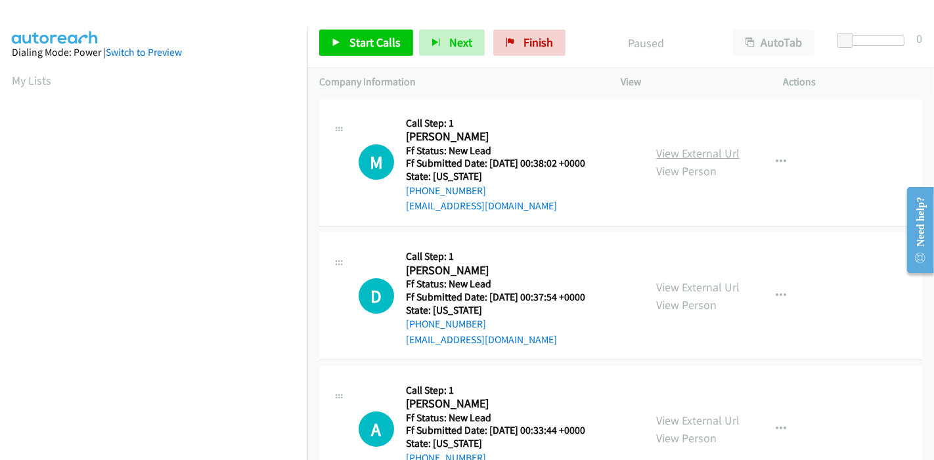
click at [705, 150] on link "View External Url" at bounding box center [697, 153] width 83 height 15
click at [701, 290] on link "View External Url" at bounding box center [697, 287] width 83 height 15
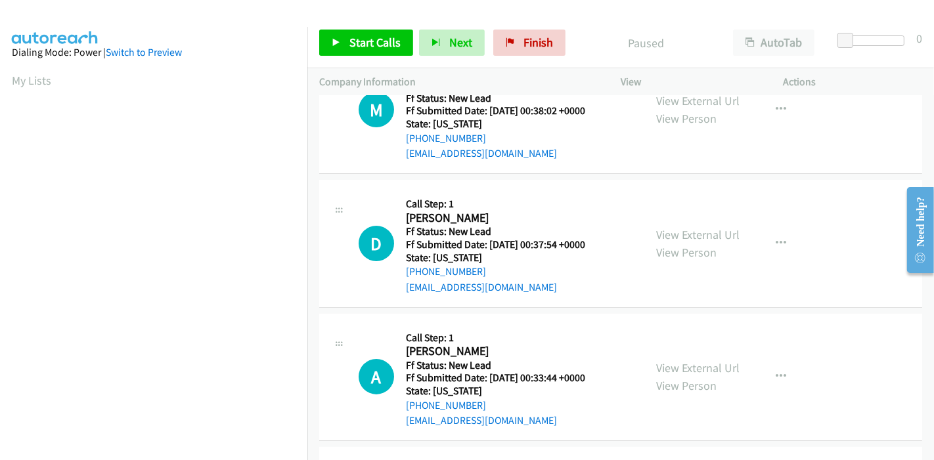
scroll to position [73, 0]
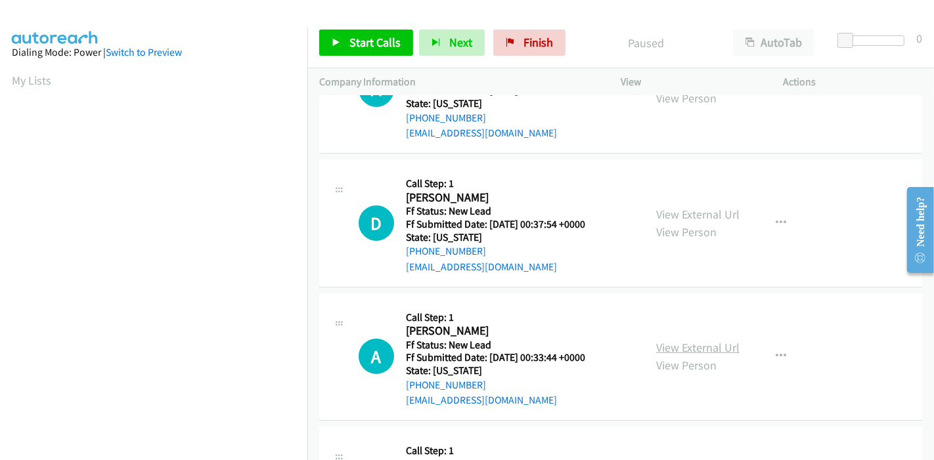
click at [692, 349] on link "View External Url" at bounding box center [697, 347] width 83 height 15
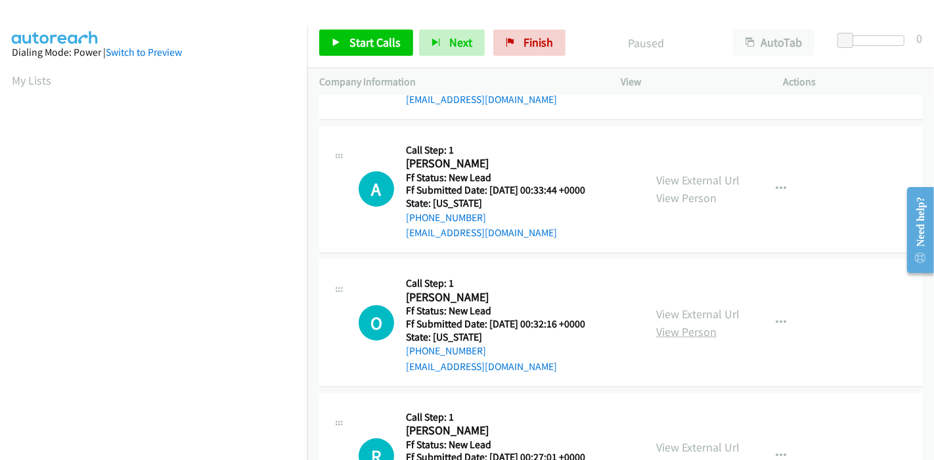
scroll to position [292, 0]
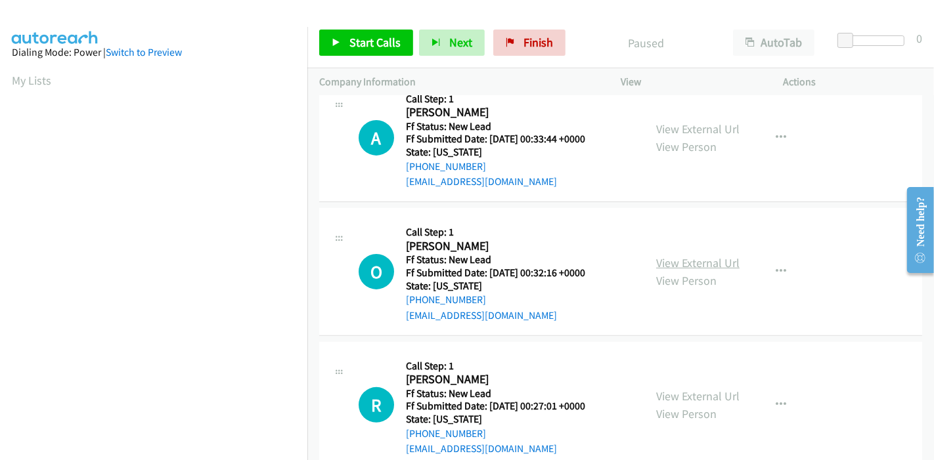
click at [686, 261] on link "View External Url" at bounding box center [697, 263] width 83 height 15
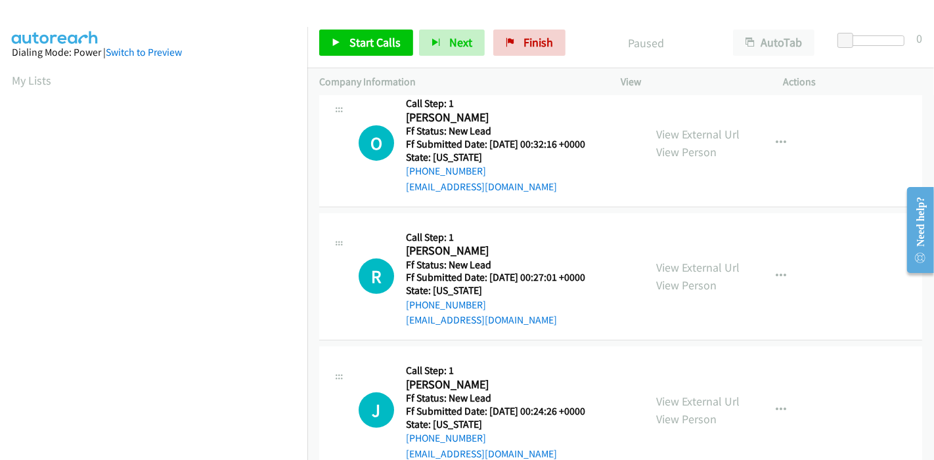
scroll to position [510, 0]
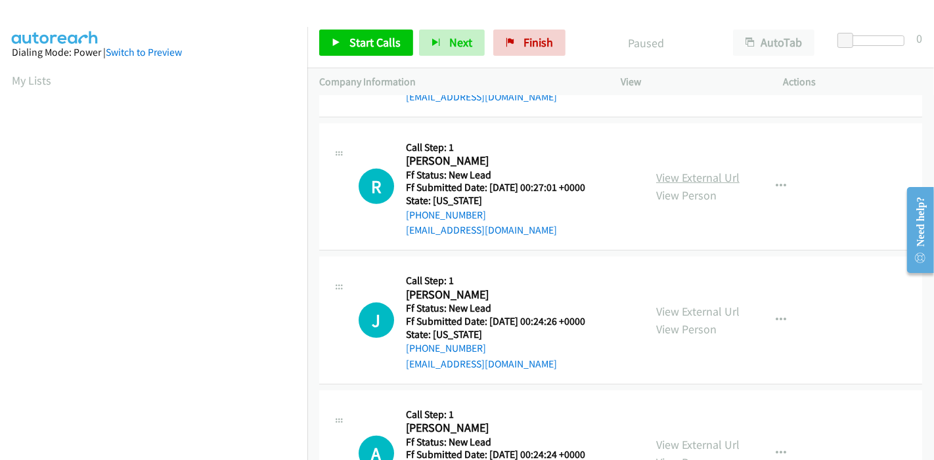
click at [688, 178] on link "View External Url" at bounding box center [697, 177] width 83 height 15
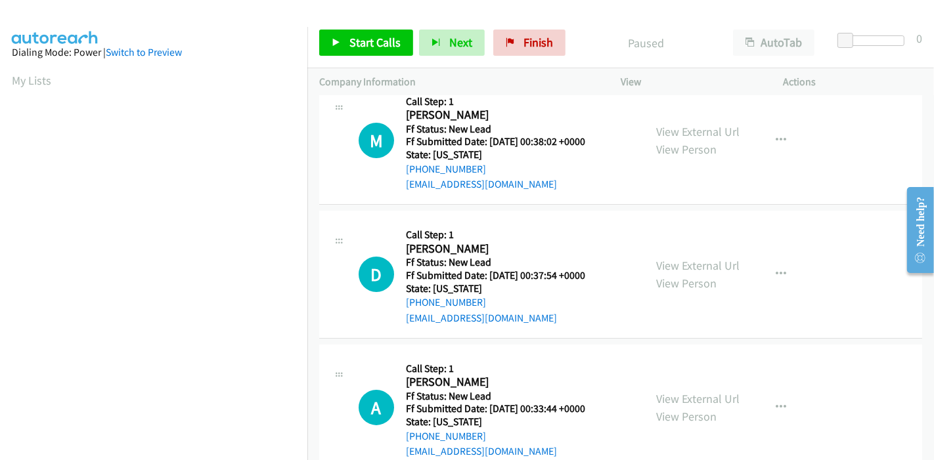
scroll to position [0, 0]
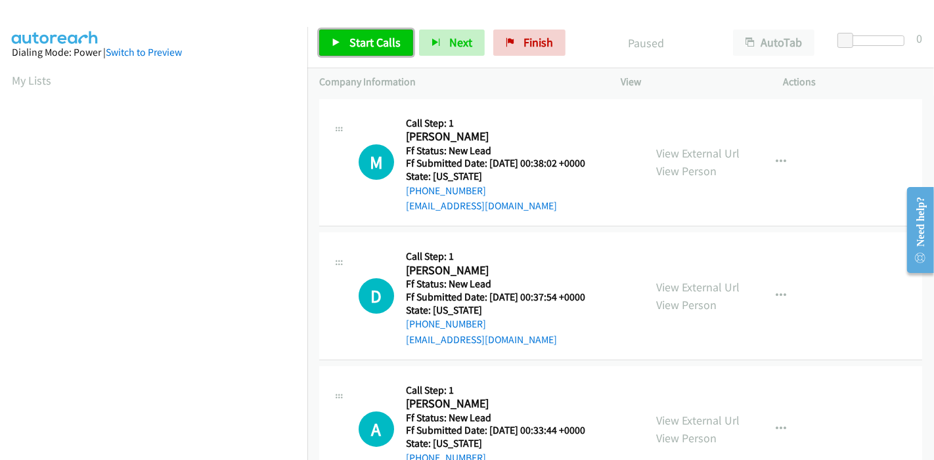
click at [347, 44] on link "Start Calls" at bounding box center [366, 43] width 94 height 26
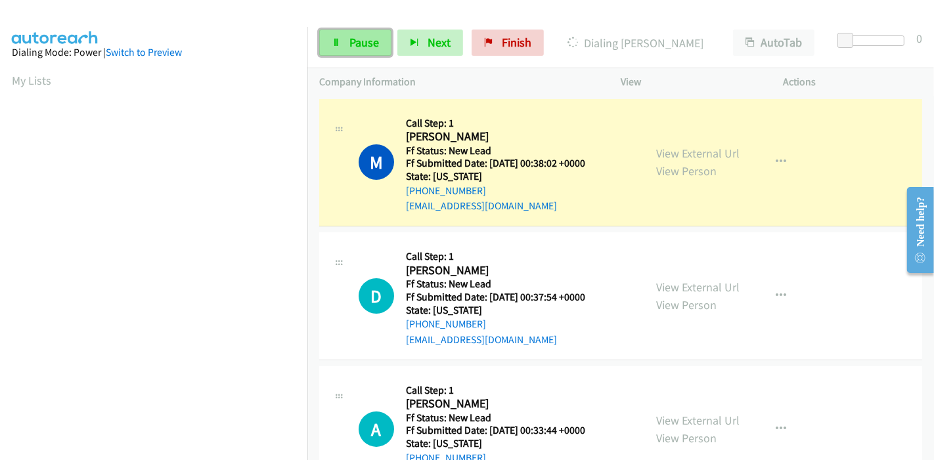
click at [355, 49] on span "Pause" at bounding box center [364, 42] width 30 height 15
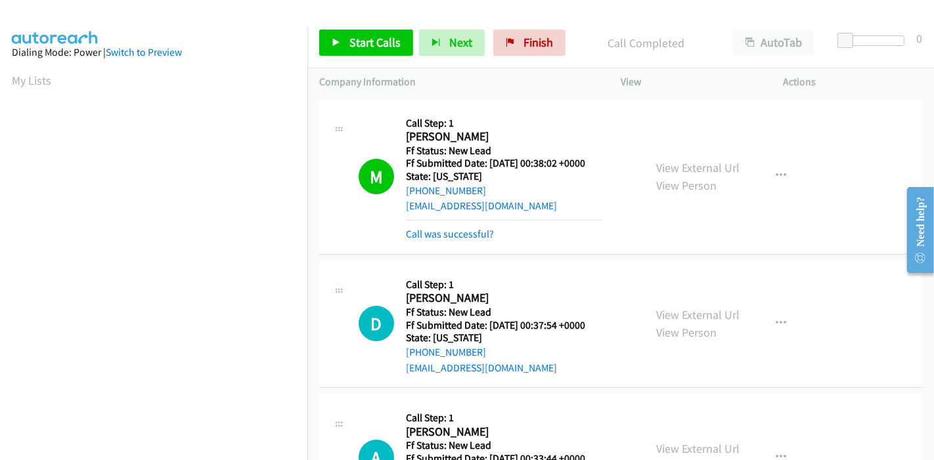
scroll to position [277, 0]
click at [337, 42] on icon at bounding box center [336, 43] width 9 height 9
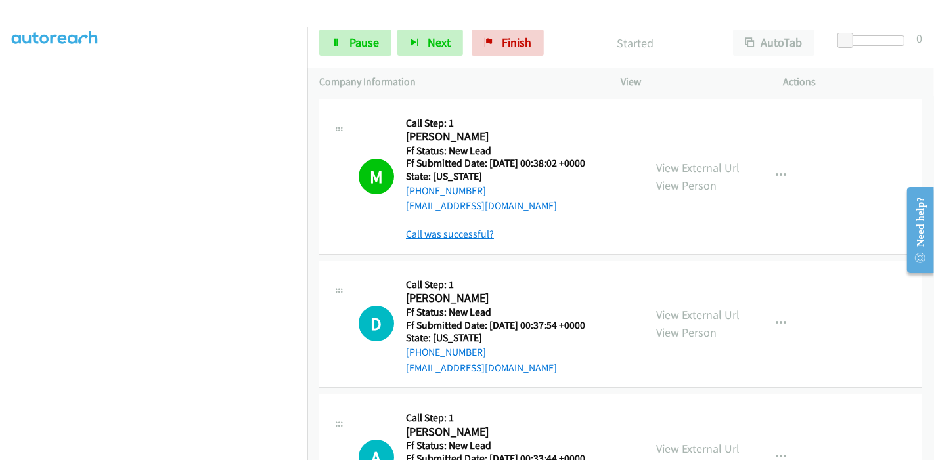
click at [434, 231] on link "Call was successful?" at bounding box center [450, 234] width 88 height 12
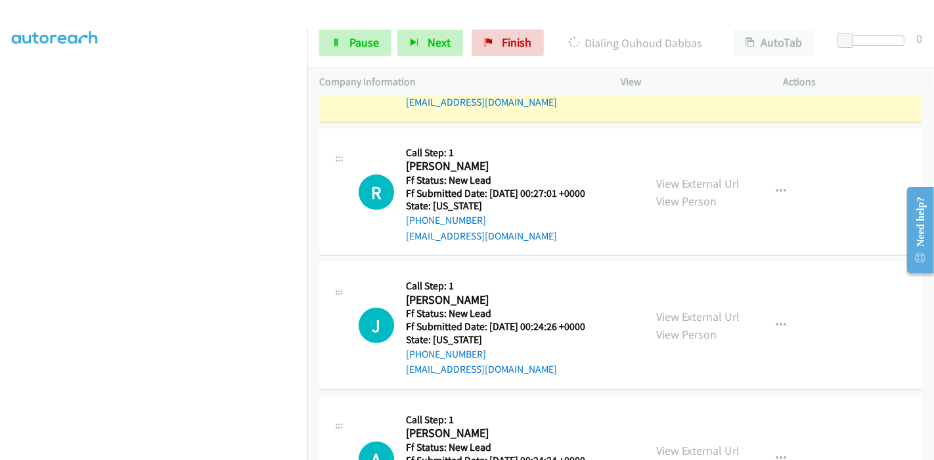
scroll to position [583, 0]
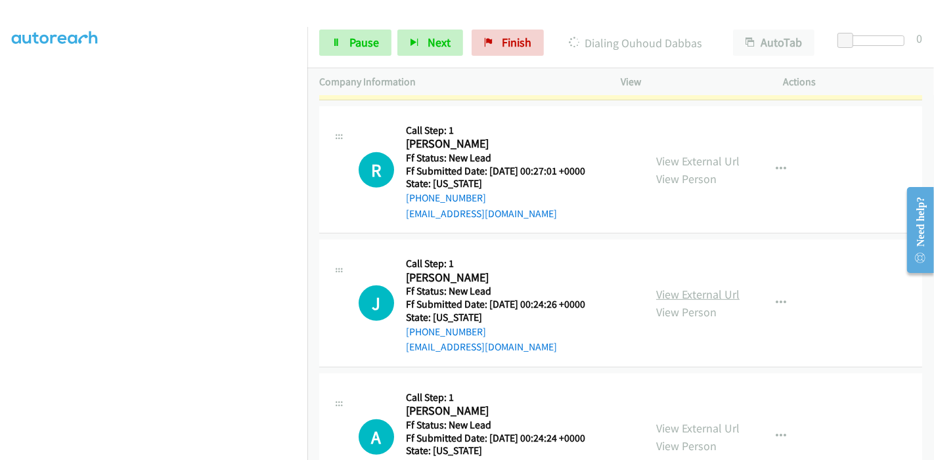
click at [692, 294] on link "View External Url" at bounding box center [697, 294] width 83 height 15
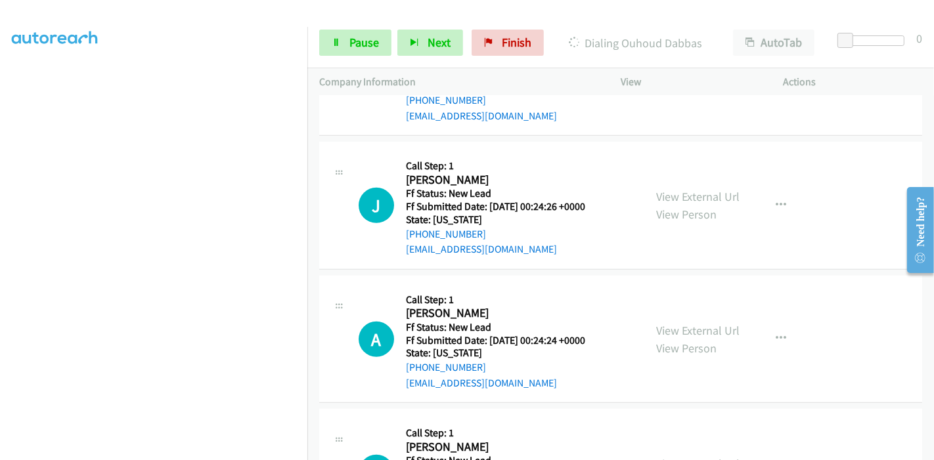
scroll to position [730, 0]
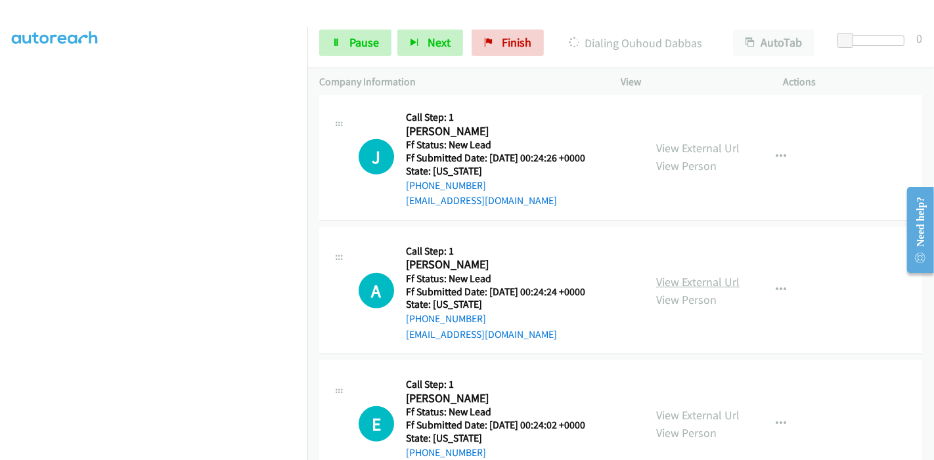
click at [690, 275] on link "View External Url" at bounding box center [697, 282] width 83 height 15
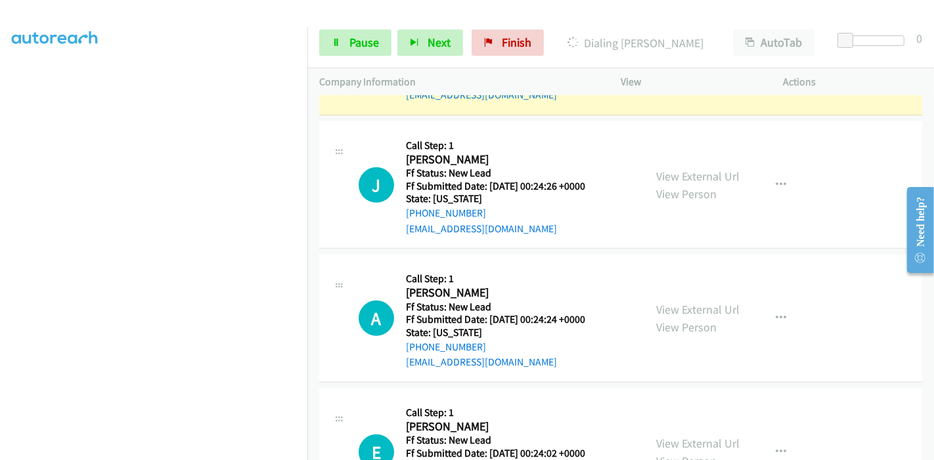
scroll to position [757, 0]
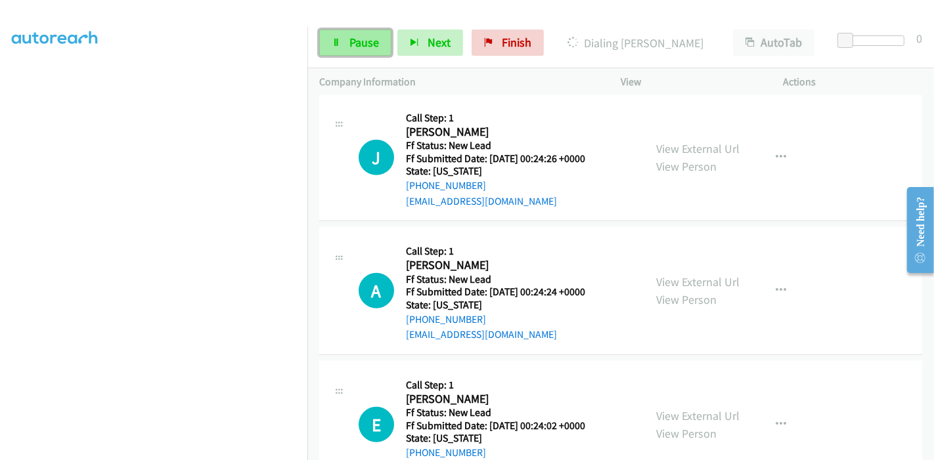
click at [341, 42] on link "Pause" at bounding box center [355, 43] width 72 height 26
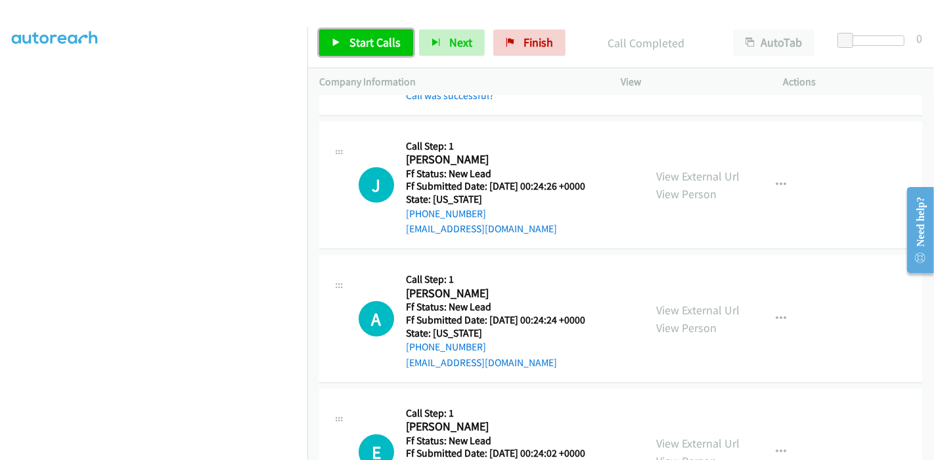
click at [354, 47] on span "Start Calls" at bounding box center [374, 42] width 51 height 15
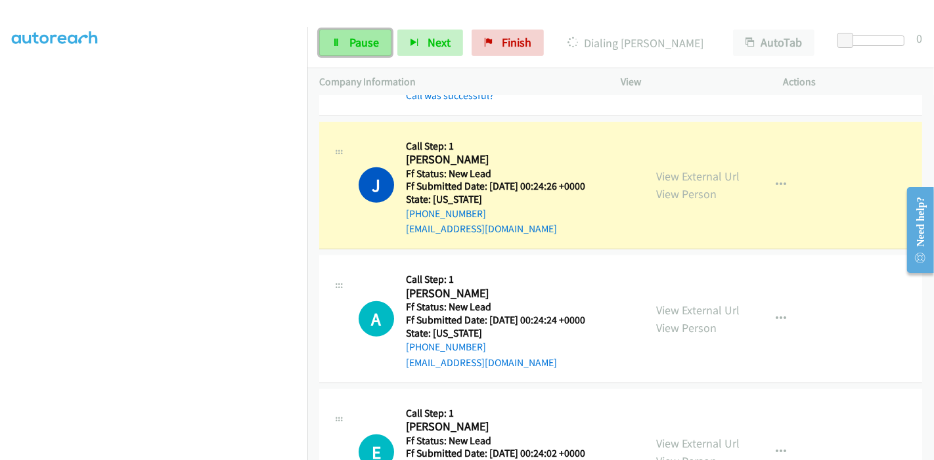
click at [365, 41] on span "Pause" at bounding box center [364, 42] width 30 height 15
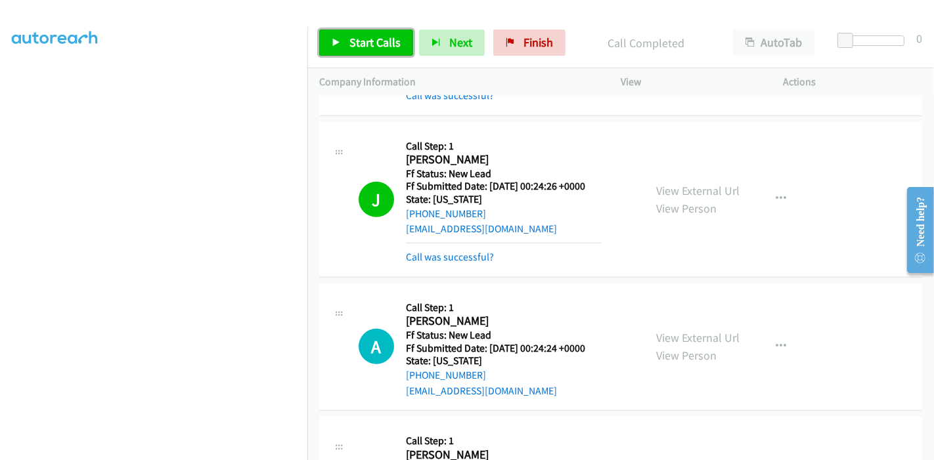
click at [362, 39] on span "Start Calls" at bounding box center [374, 42] width 51 height 15
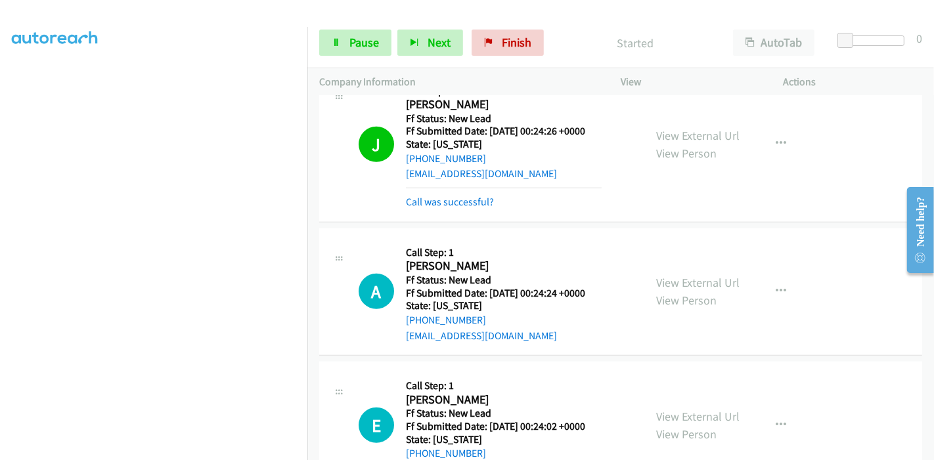
scroll to position [830, 0]
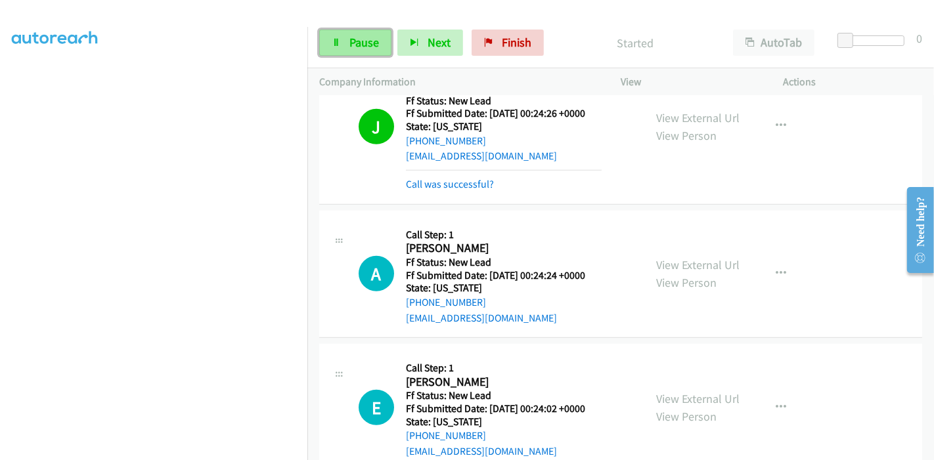
click at [359, 39] on span "Pause" at bounding box center [364, 42] width 30 height 15
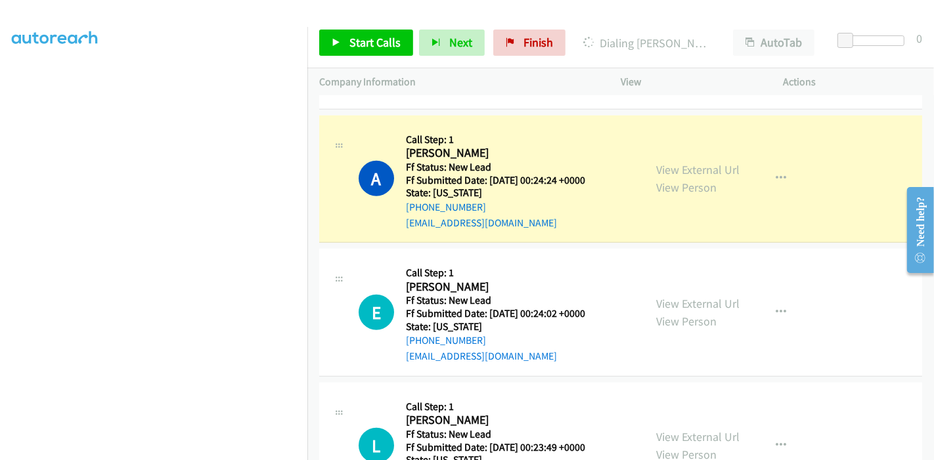
scroll to position [903, 0]
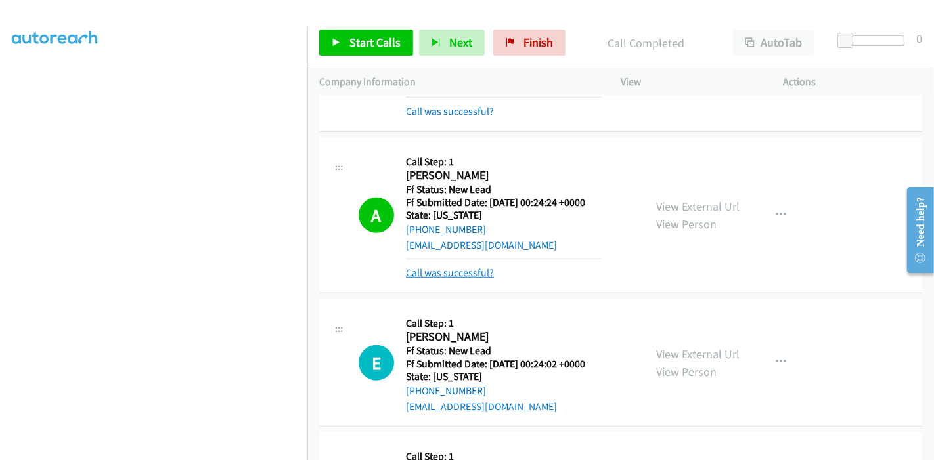
click at [424, 267] on link "Call was successful?" at bounding box center [450, 273] width 88 height 12
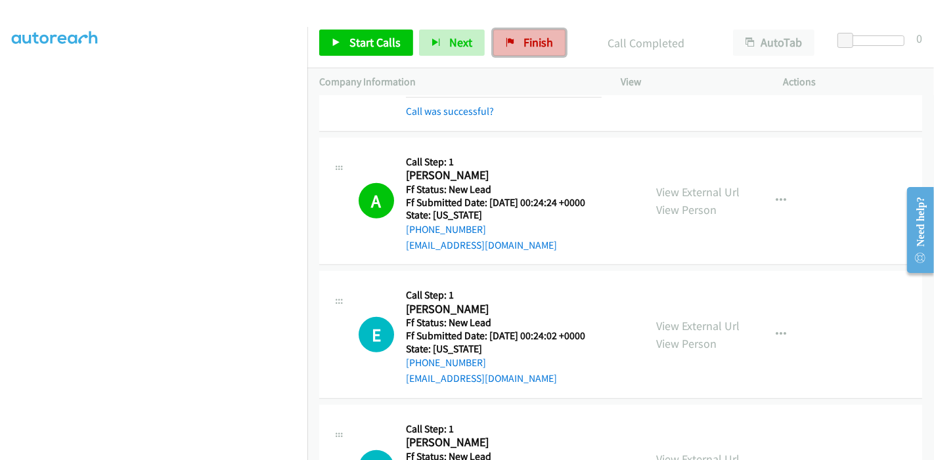
drag, startPoint x: 524, startPoint y: 38, endPoint x: 507, endPoint y: 43, distance: 17.2
click at [524, 38] on span "Finish" at bounding box center [539, 42] width 30 height 15
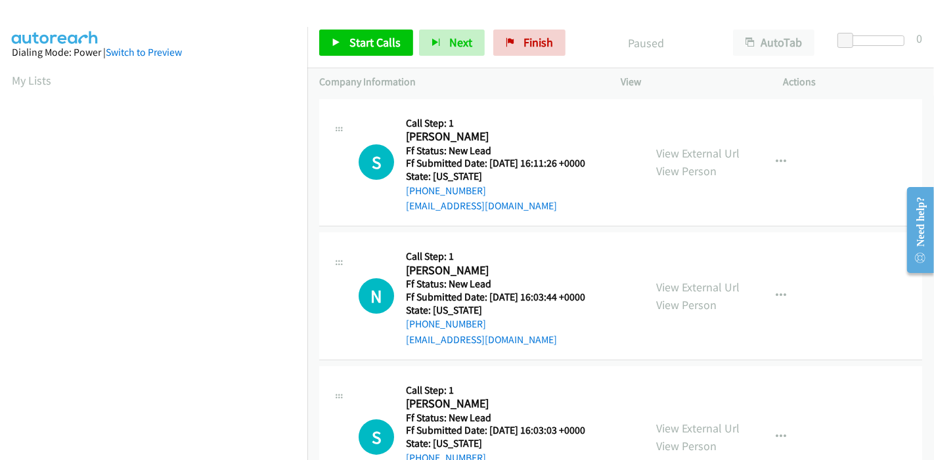
click at [686, 141] on div "View External Url View Person View External Url Email Schedule/Manage Callback …" at bounding box center [731, 163] width 175 height 104
click at [687, 146] on link "View External Url" at bounding box center [697, 153] width 83 height 15
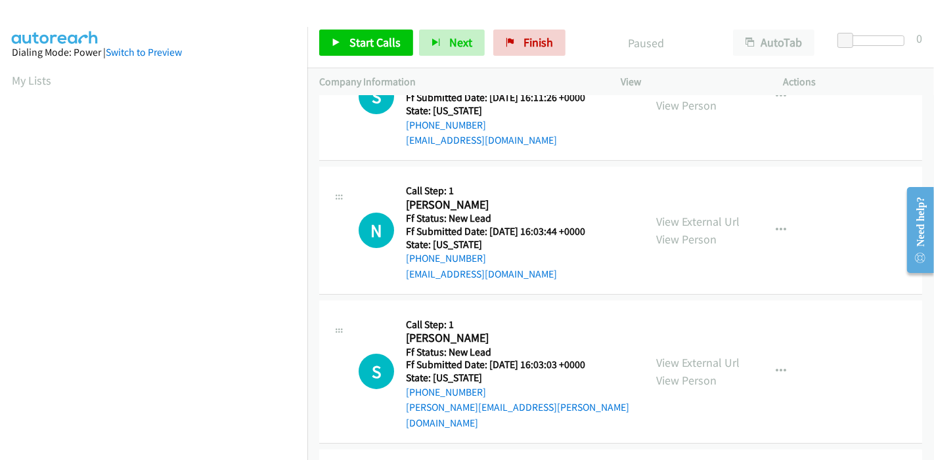
scroll to position [146, 0]
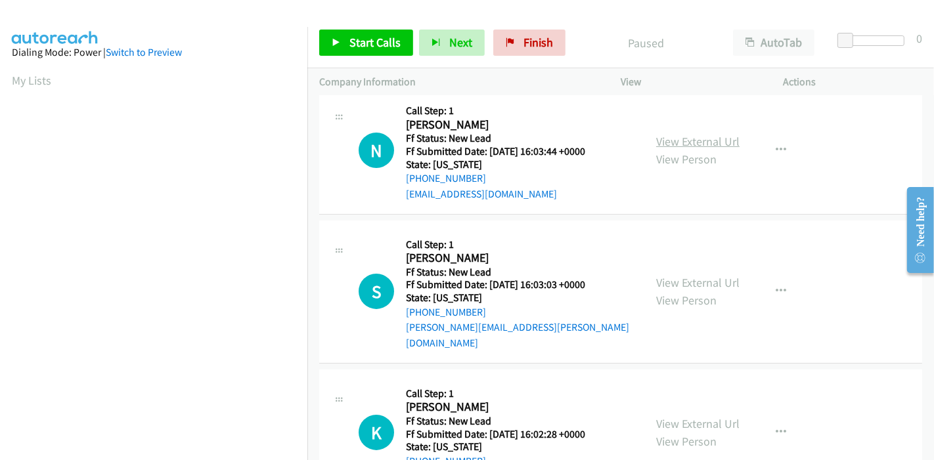
click at [717, 145] on link "View External Url" at bounding box center [697, 141] width 83 height 15
click at [692, 277] on link "View External Url" at bounding box center [697, 282] width 83 height 15
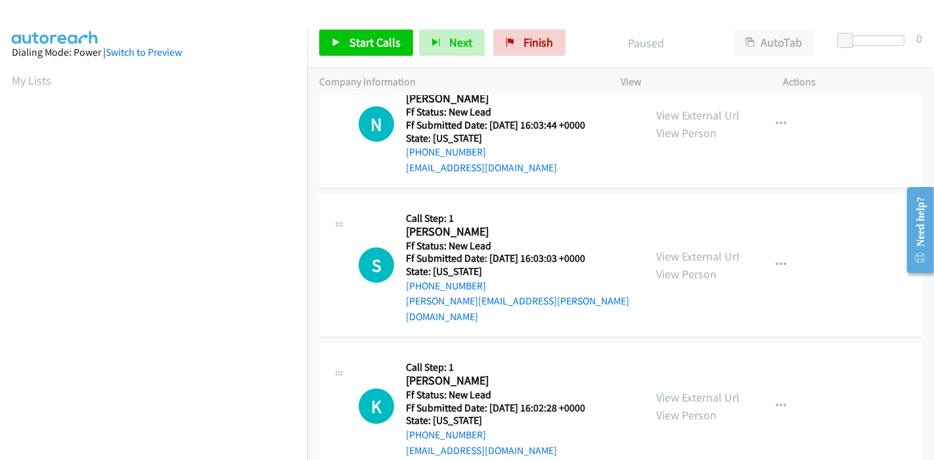
scroll to position [187, 0]
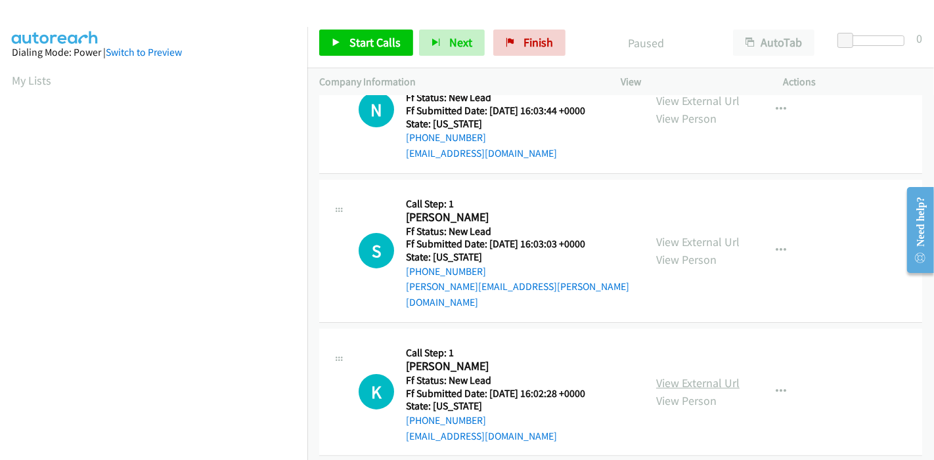
click at [694, 376] on link "View External Url" at bounding box center [697, 383] width 83 height 15
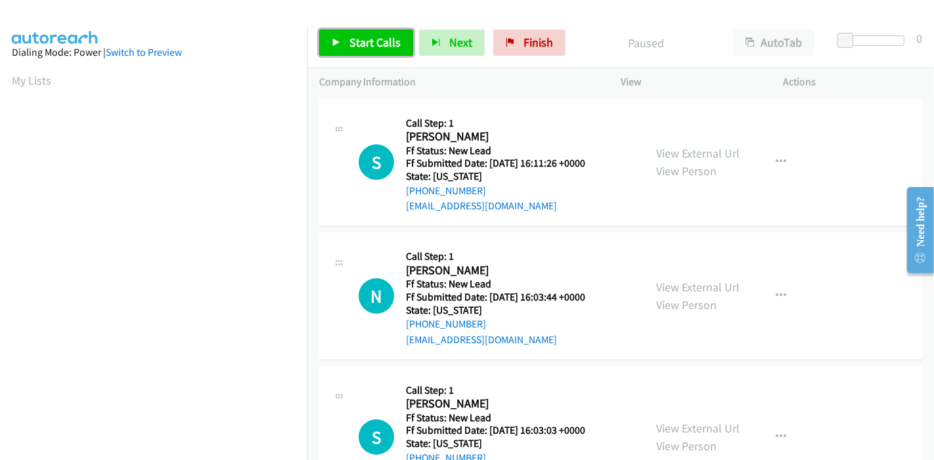
click at [364, 43] on span "Start Calls" at bounding box center [374, 42] width 51 height 15
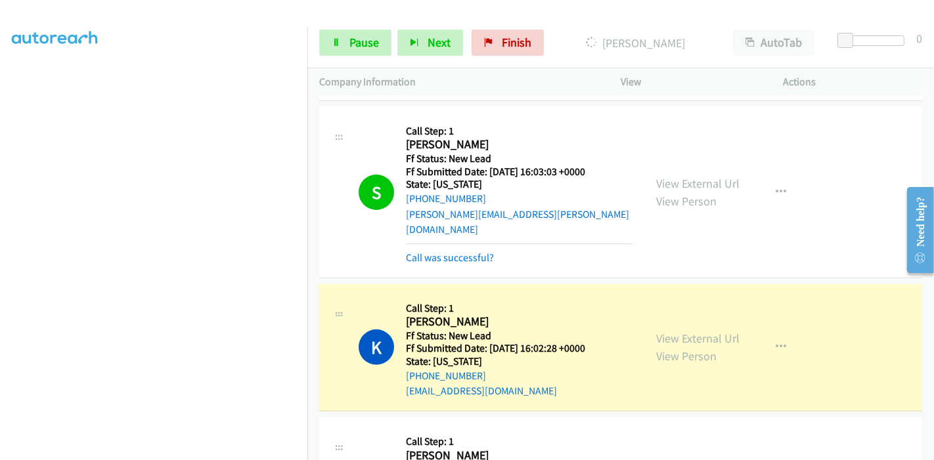
scroll to position [315, 0]
click at [356, 50] on link "Pause" at bounding box center [355, 43] width 72 height 26
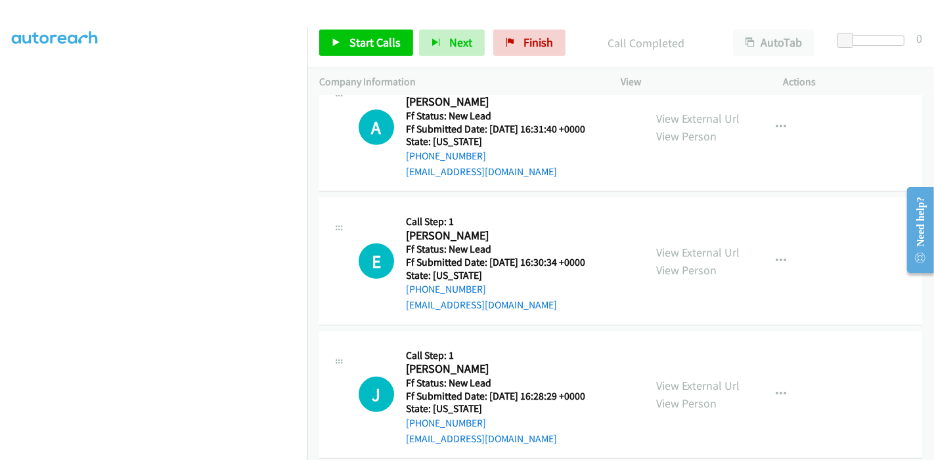
scroll to position [698, 0]
click at [721, 110] on link "View External Url" at bounding box center [697, 117] width 83 height 15
click at [686, 244] on link "View External Url" at bounding box center [697, 251] width 83 height 15
click at [707, 378] on link "View External Url" at bounding box center [697, 385] width 83 height 15
click at [344, 38] on link "Start Calls" at bounding box center [366, 43] width 94 height 26
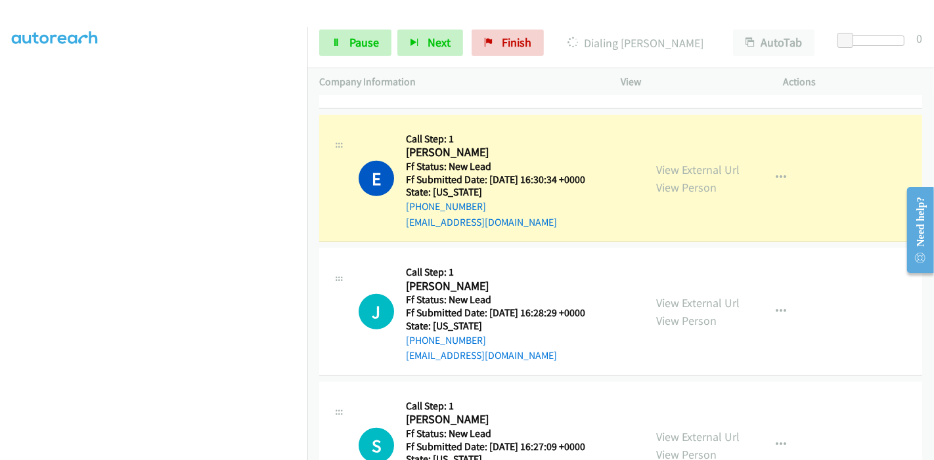
scroll to position [785, 0]
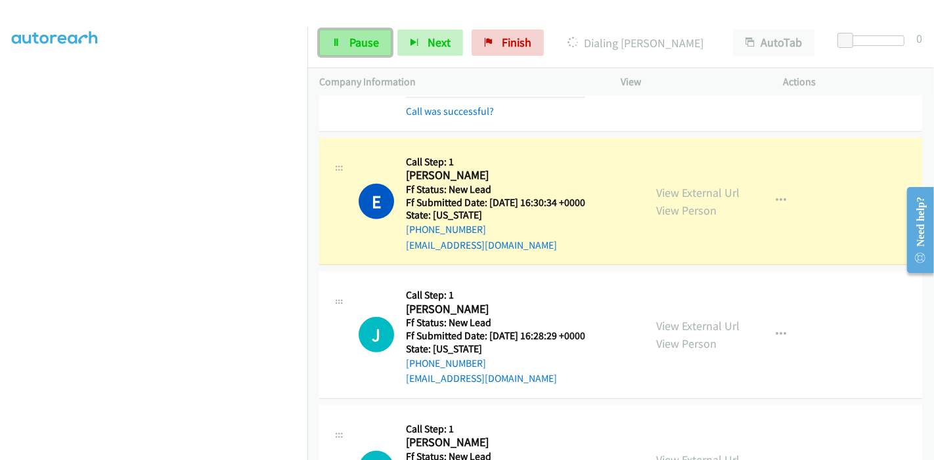
click at [349, 45] on span "Pause" at bounding box center [364, 42] width 30 height 15
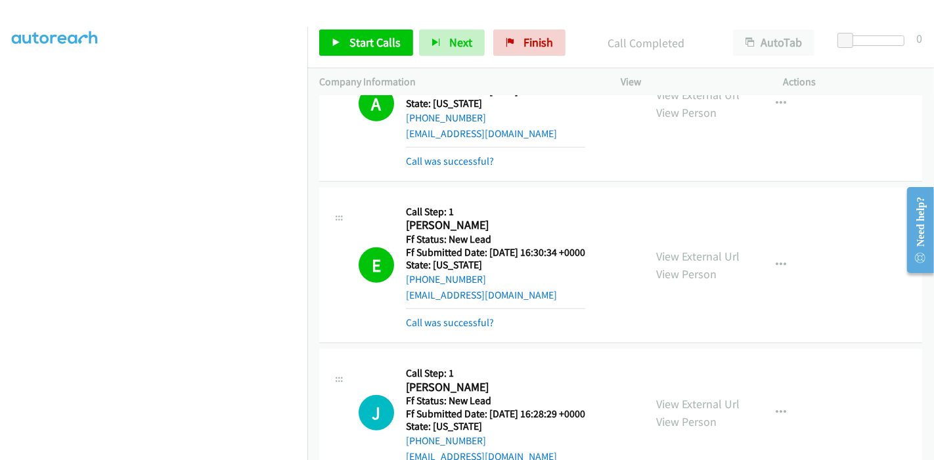
scroll to position [712, 0]
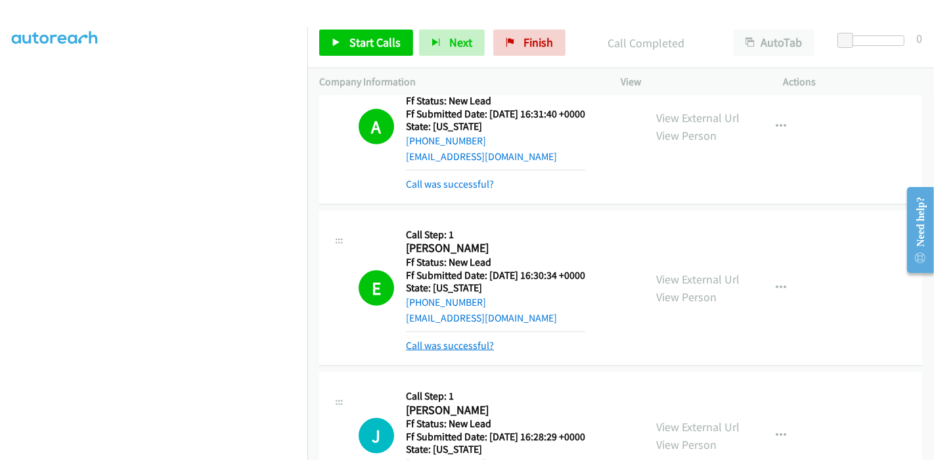
click at [443, 340] on link "Call was successful?" at bounding box center [450, 346] width 88 height 12
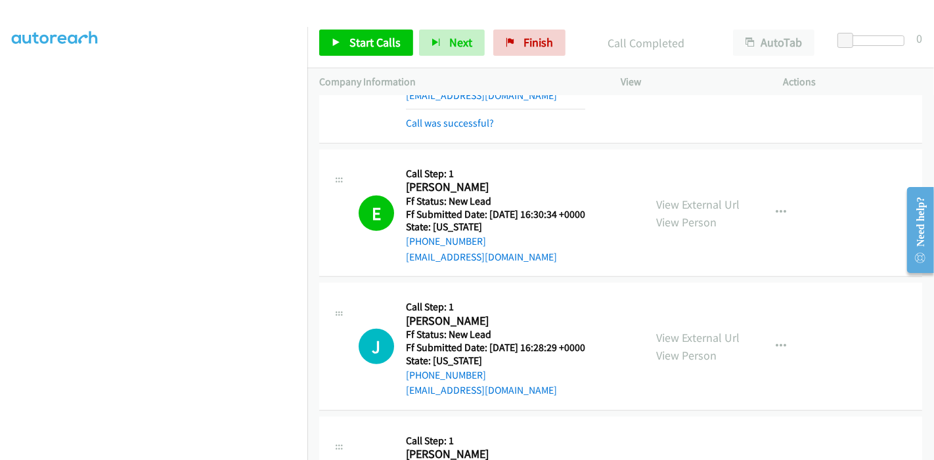
scroll to position [858, 0]
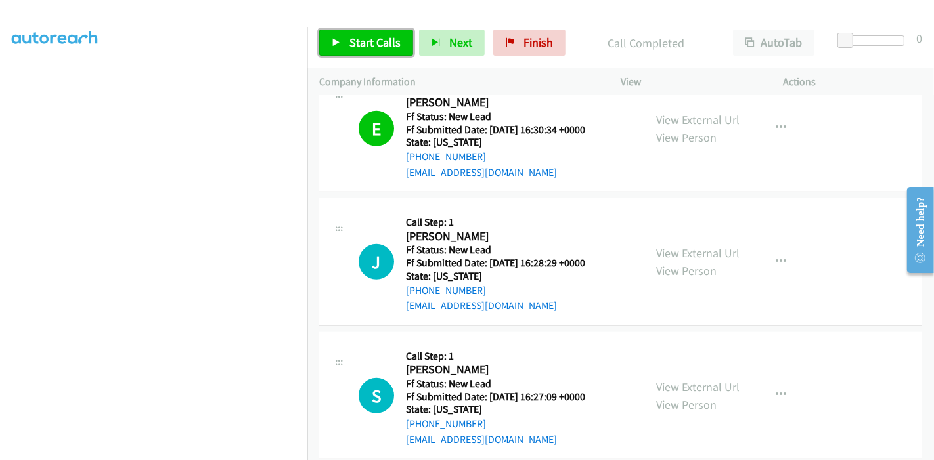
click at [361, 33] on link "Start Calls" at bounding box center [366, 43] width 94 height 26
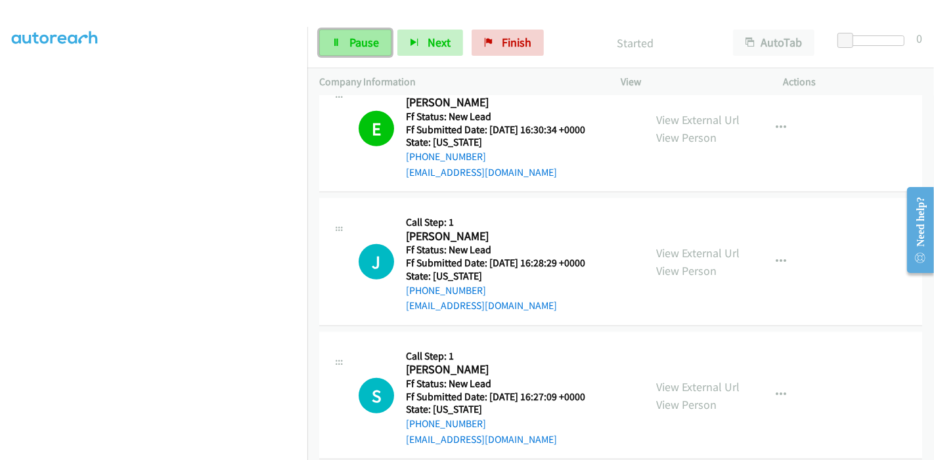
click at [351, 42] on span "Pause" at bounding box center [364, 42] width 30 height 15
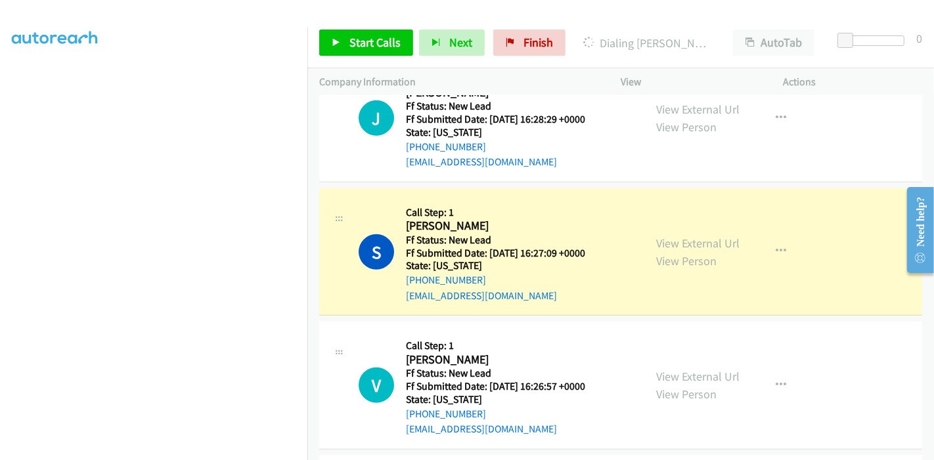
scroll to position [1004, 0]
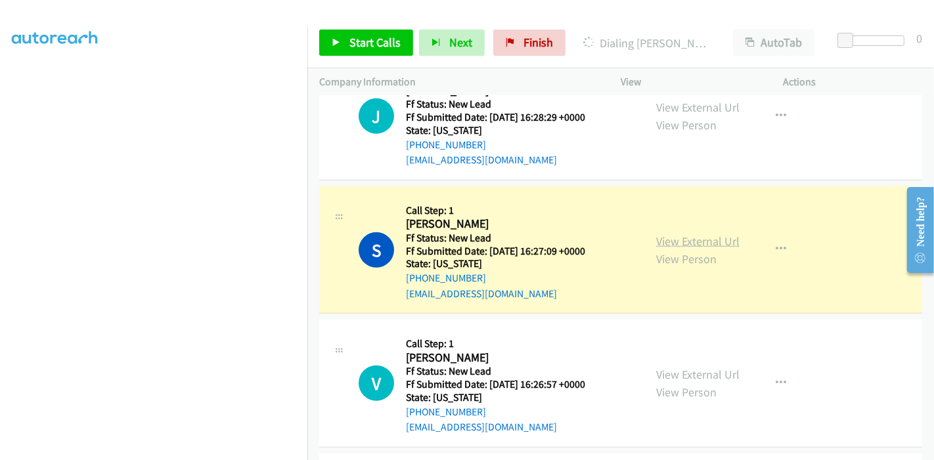
click at [719, 234] on link "View External Url" at bounding box center [697, 241] width 83 height 15
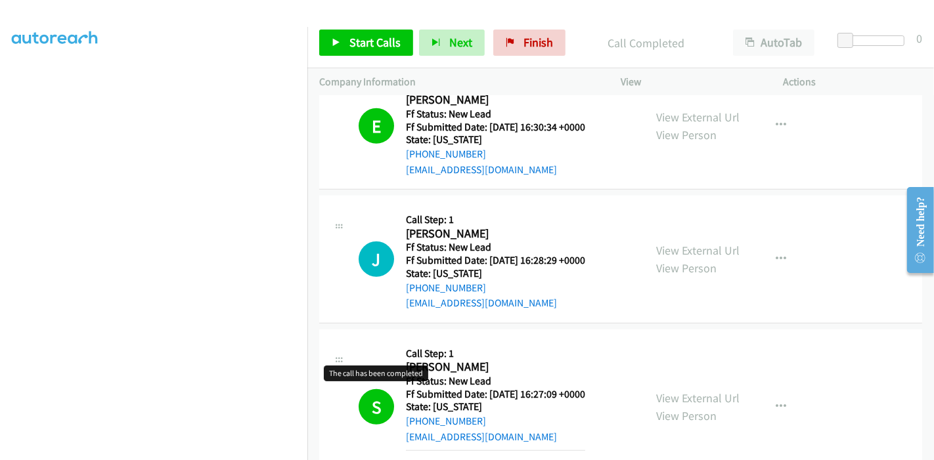
scroll to position [858, 0]
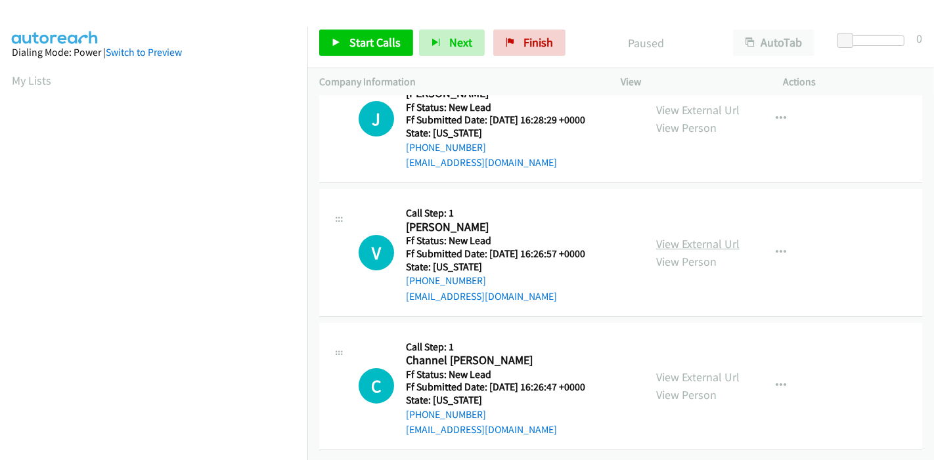
click at [687, 236] on link "View External Url" at bounding box center [697, 243] width 83 height 15
click at [682, 370] on link "View External Url" at bounding box center [697, 377] width 83 height 15
click at [776, 248] on icon "button" at bounding box center [781, 253] width 11 height 11
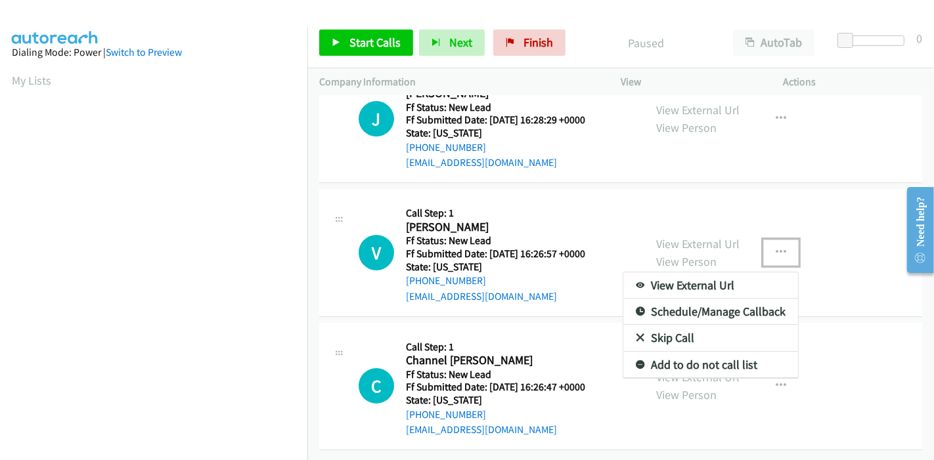
click at [683, 325] on link "Skip Call" at bounding box center [710, 338] width 175 height 26
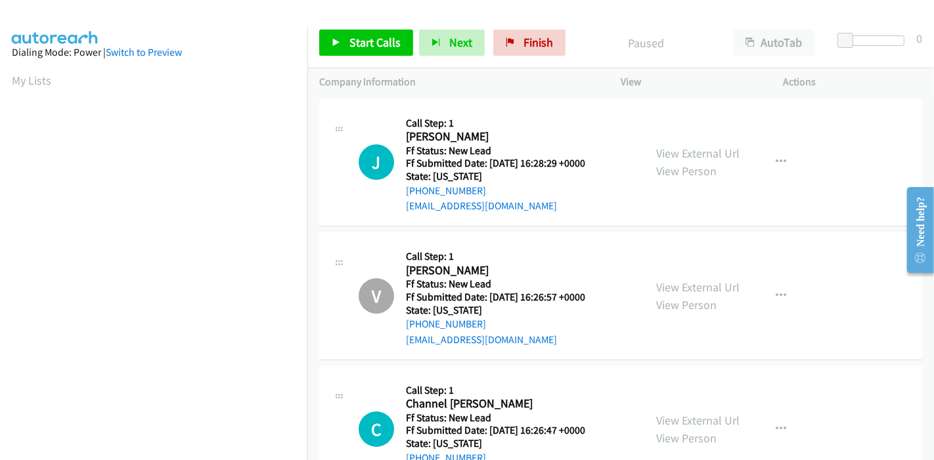
click at [340, 60] on div "Start Calls Pause Next Finish Paused AutoTab AutoTab 0" at bounding box center [620, 43] width 627 height 51
click at [341, 56] on div "Start Calls Pause Next Finish Paused AutoTab AutoTab 0" at bounding box center [620, 43] width 627 height 51
click at [342, 33] on link "Start Calls" at bounding box center [366, 43] width 94 height 26
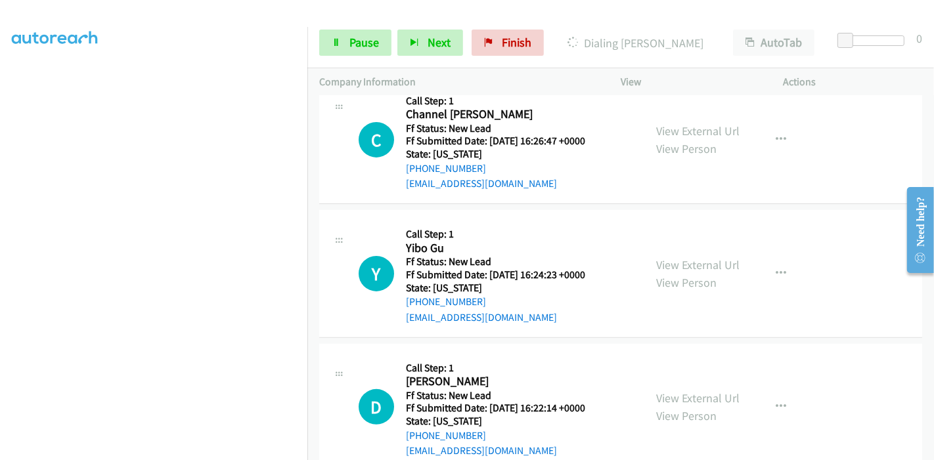
scroll to position [292, 0]
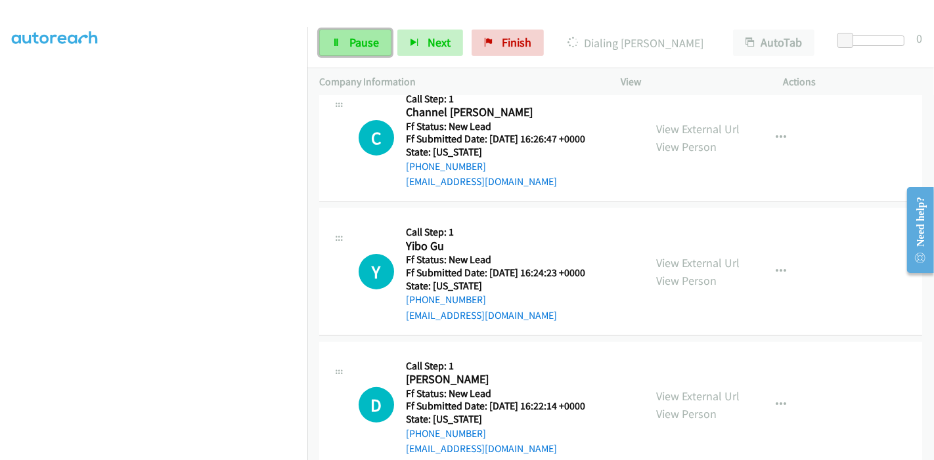
click at [354, 53] on link "Pause" at bounding box center [355, 43] width 72 height 26
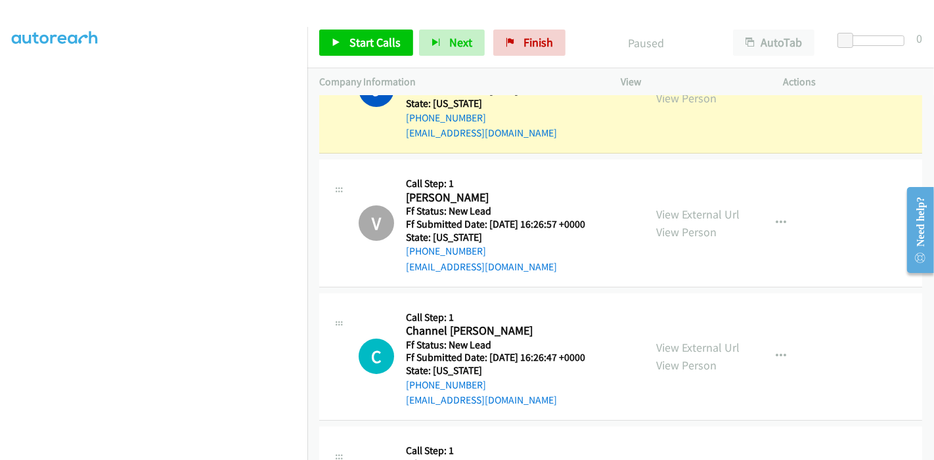
scroll to position [219, 0]
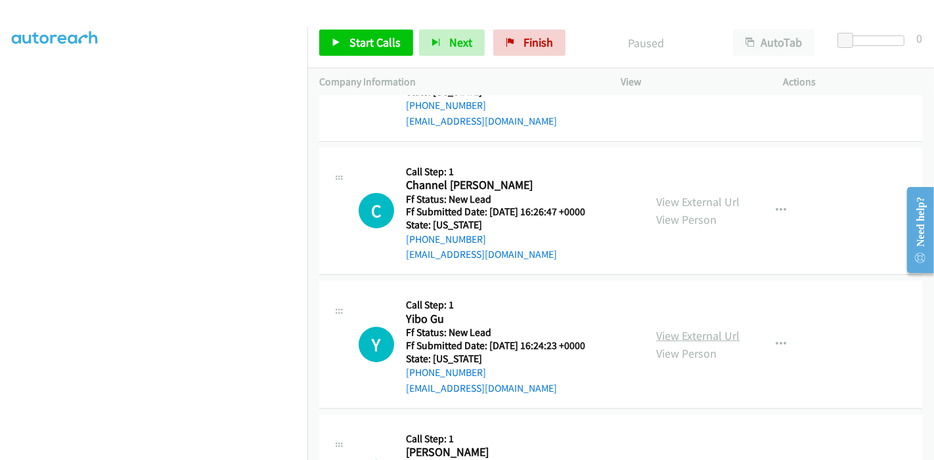
click at [675, 335] on link "View External Url" at bounding box center [697, 335] width 83 height 15
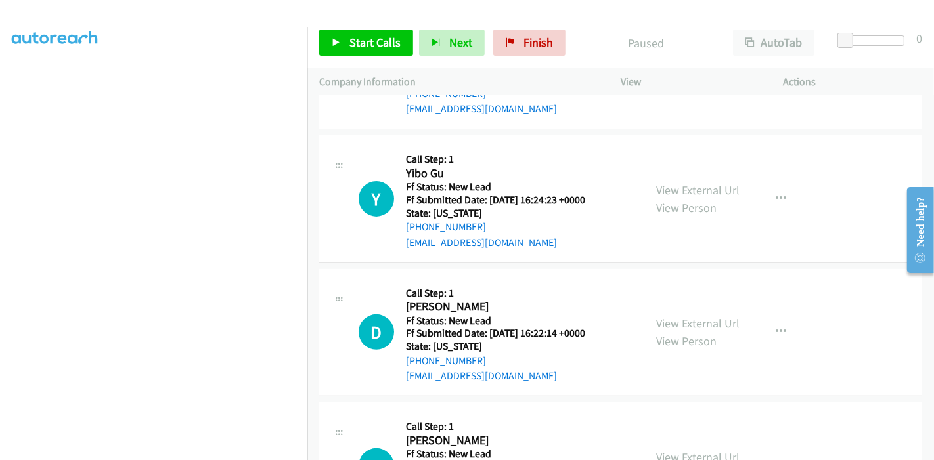
scroll to position [437, 0]
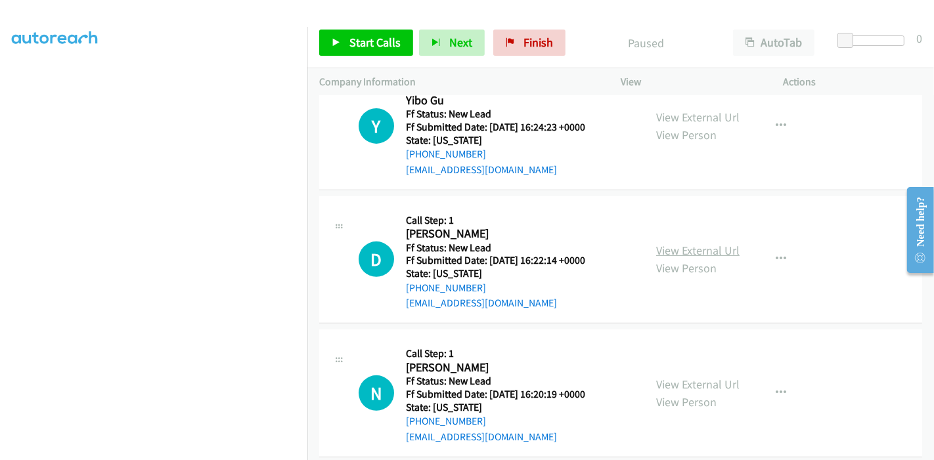
click at [702, 248] on link "View External Url" at bounding box center [697, 250] width 83 height 15
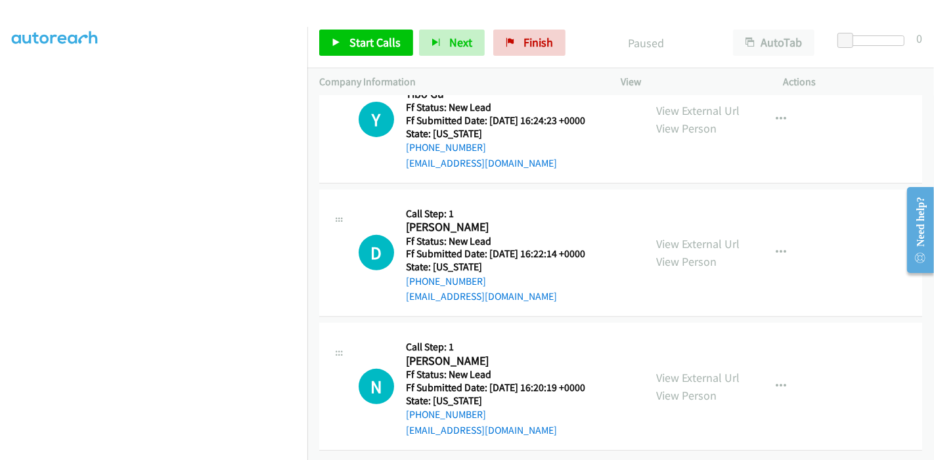
scroll to position [453, 0]
click at [706, 370] on link "View External Url" at bounding box center [697, 377] width 83 height 15
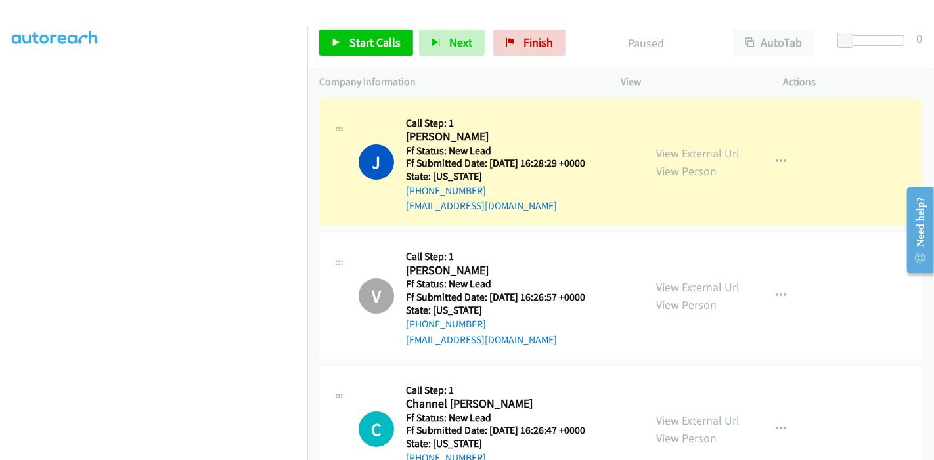
scroll to position [277, 0]
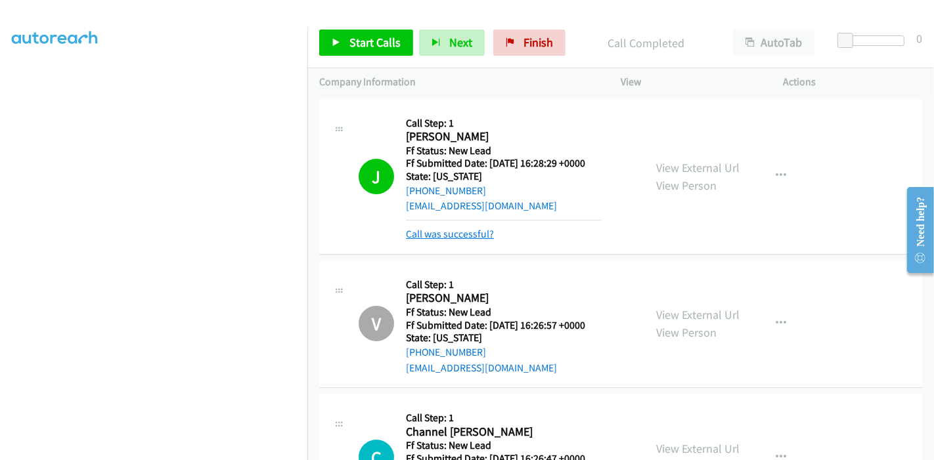
click at [470, 233] on link "Call was successful?" at bounding box center [450, 234] width 88 height 12
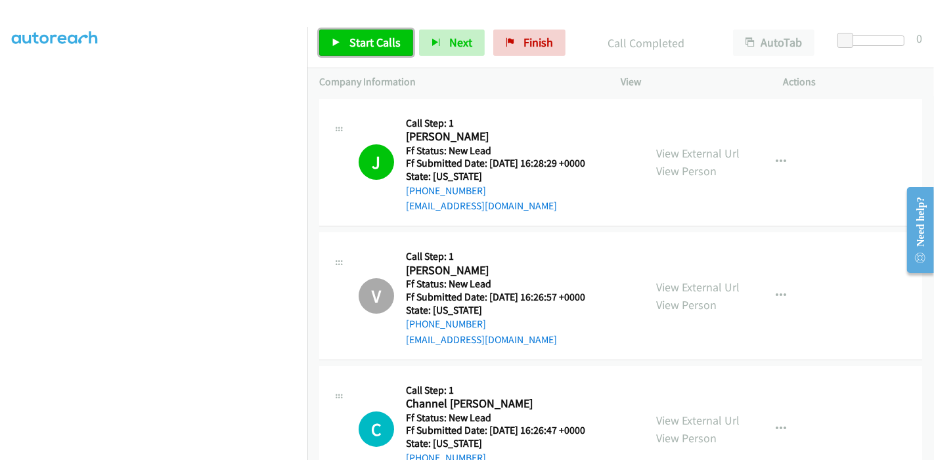
click at [362, 49] on span "Start Calls" at bounding box center [374, 42] width 51 height 15
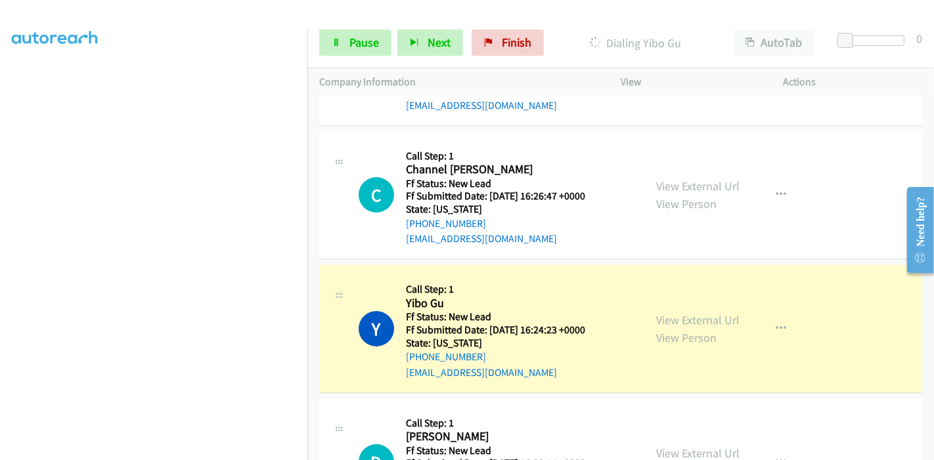
scroll to position [307, 0]
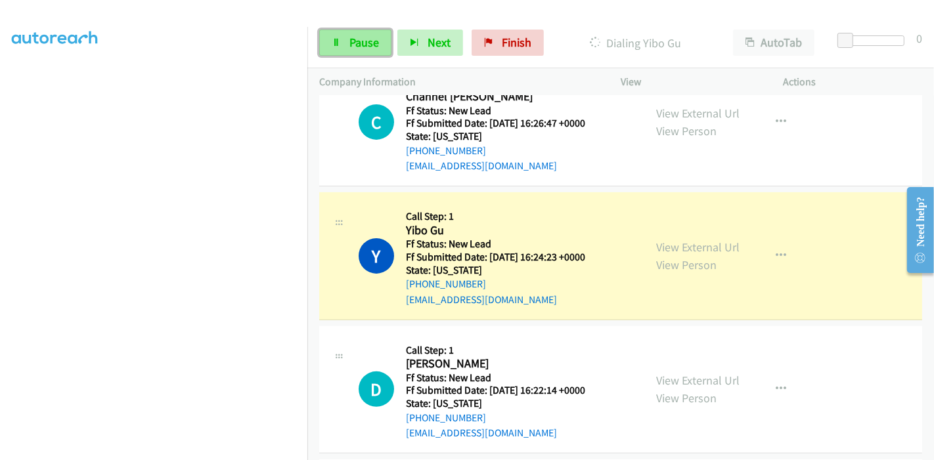
click at [362, 37] on span "Pause" at bounding box center [364, 42] width 30 height 15
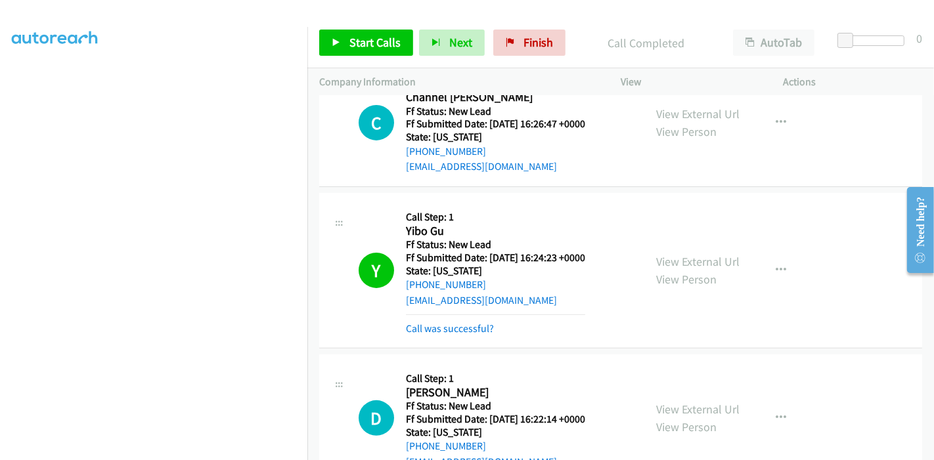
scroll to position [380, 0]
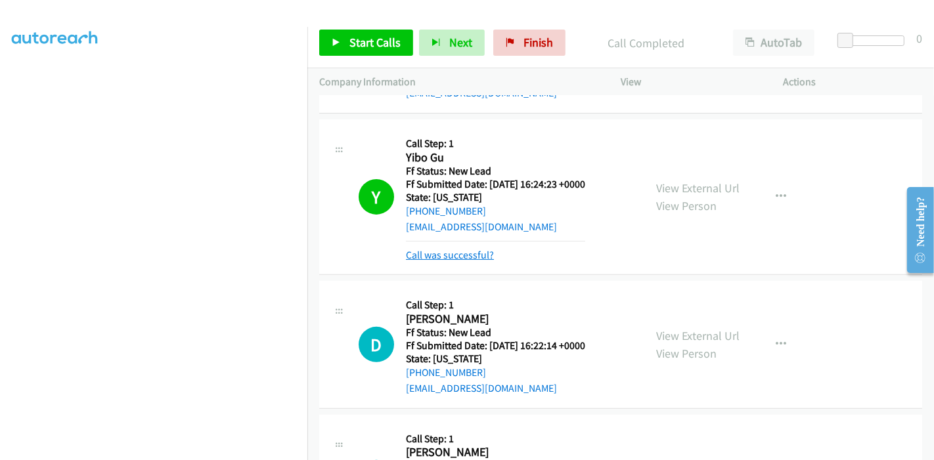
click at [470, 251] on link "Call was successful?" at bounding box center [450, 255] width 88 height 12
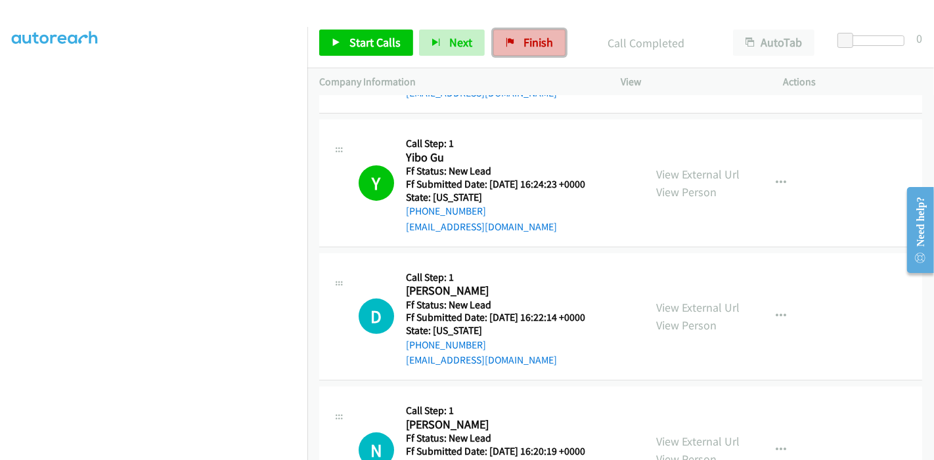
click at [524, 37] on span "Finish" at bounding box center [539, 42] width 30 height 15
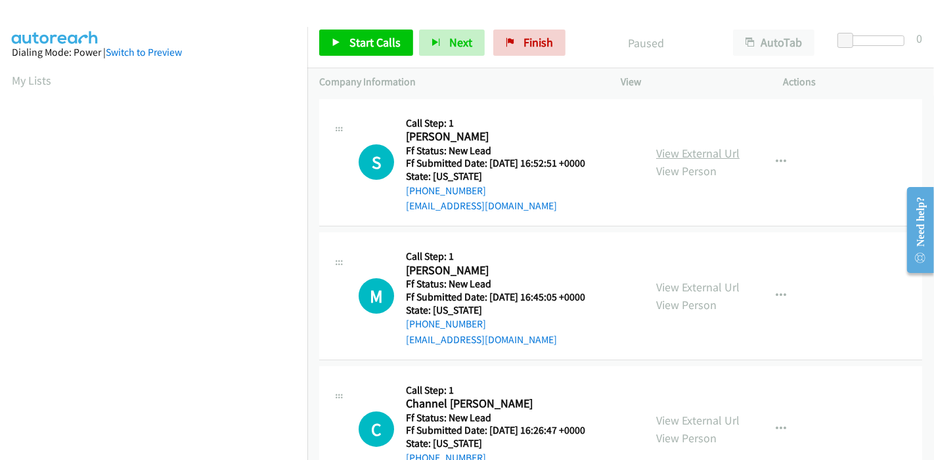
click at [705, 153] on link "View External Url" at bounding box center [697, 153] width 83 height 15
click at [697, 287] on link "View External Url" at bounding box center [697, 287] width 83 height 15
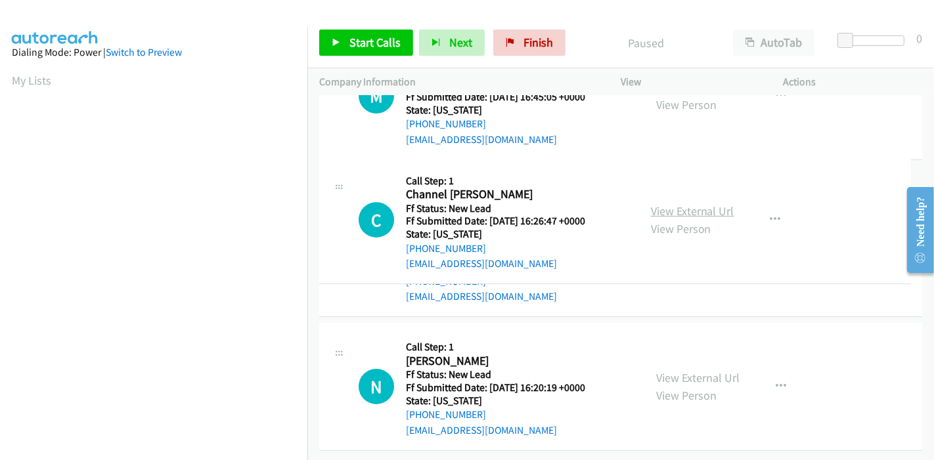
scroll to position [219, 0]
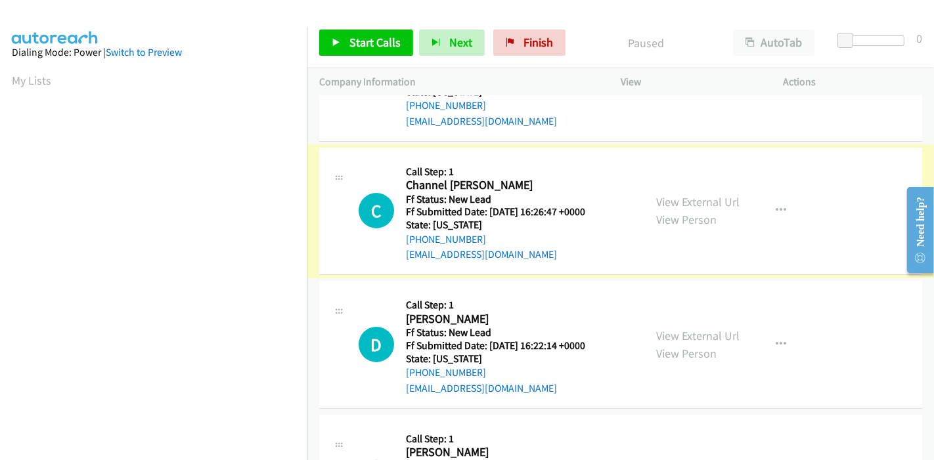
click at [689, 201] on link "View External Url" at bounding box center [697, 201] width 83 height 15
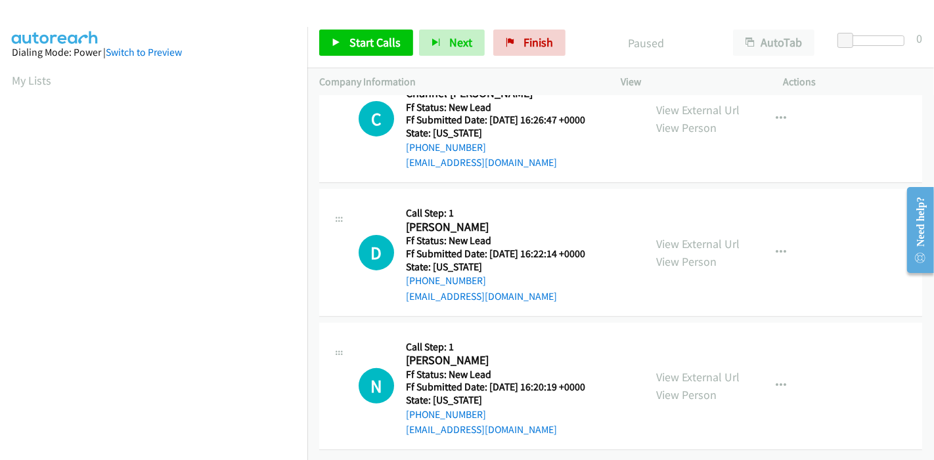
scroll to position [320, 0]
click at [677, 236] on link "View External Url" at bounding box center [697, 243] width 83 height 15
click at [692, 370] on link "View External Url" at bounding box center [697, 377] width 83 height 15
click at [328, 41] on link "Start Calls" at bounding box center [366, 43] width 94 height 26
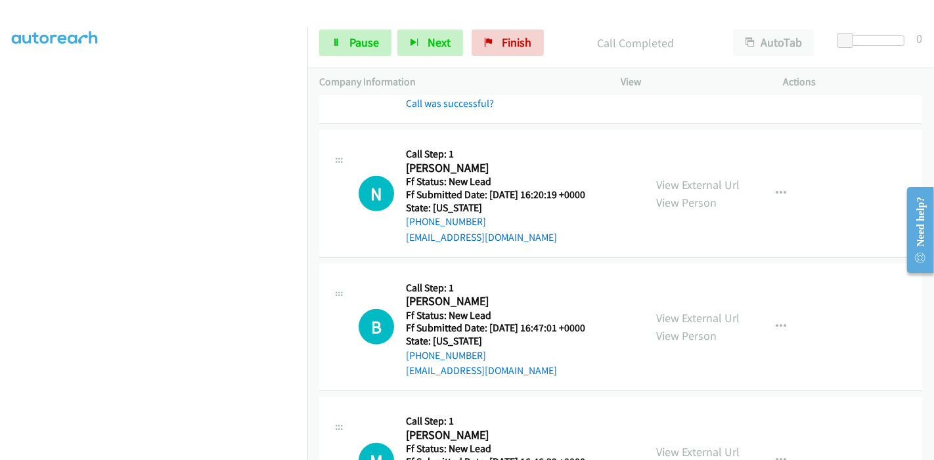
scroll to position [650, 0]
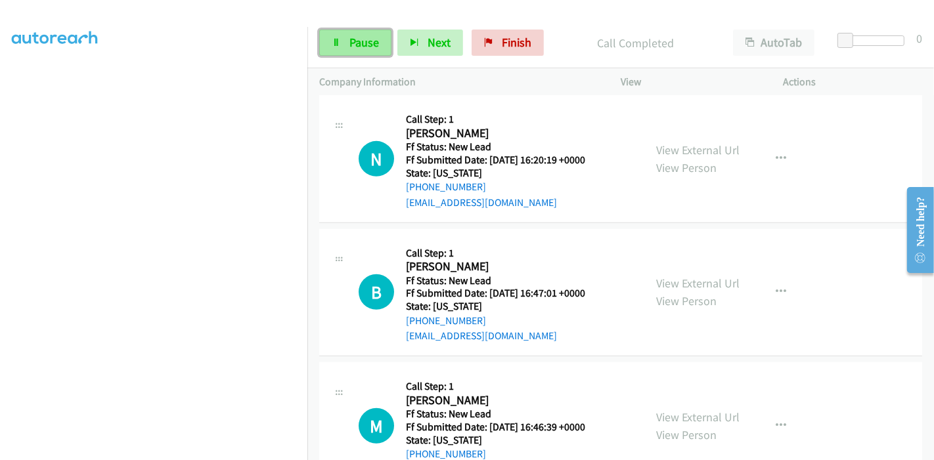
click at [365, 50] on link "Pause" at bounding box center [355, 43] width 72 height 26
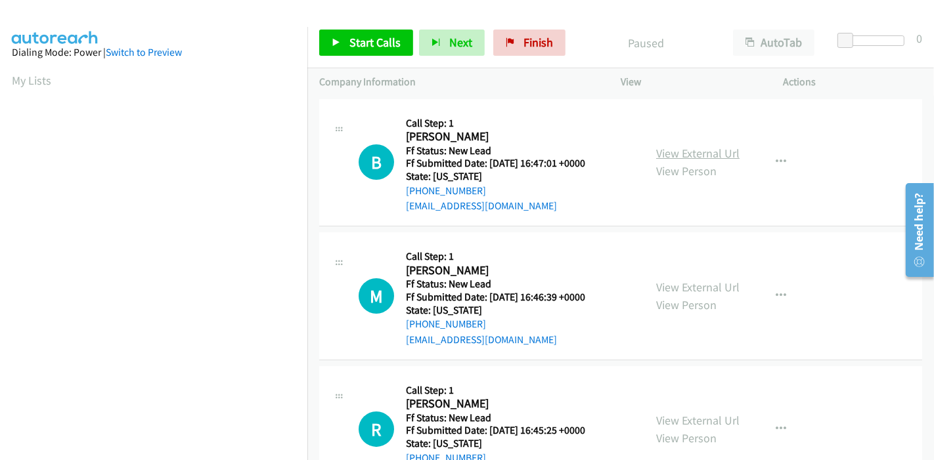
click at [689, 149] on link "View External Url" at bounding box center [697, 153] width 83 height 15
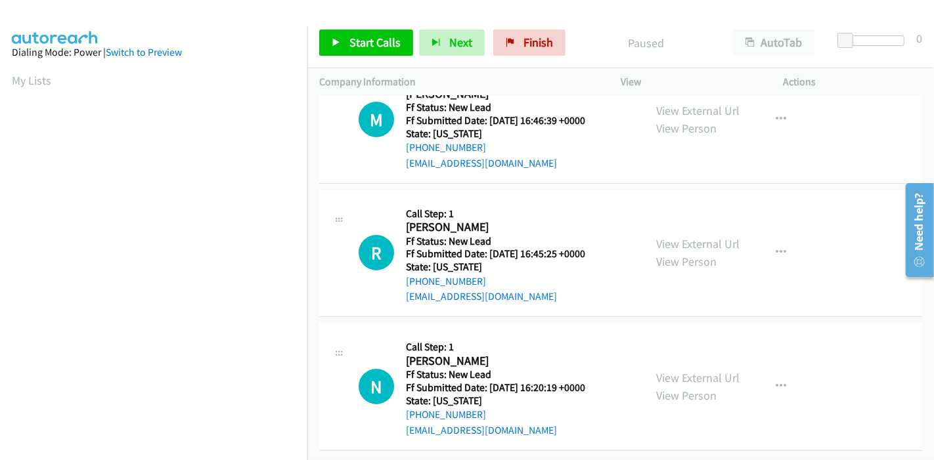
scroll to position [114, 0]
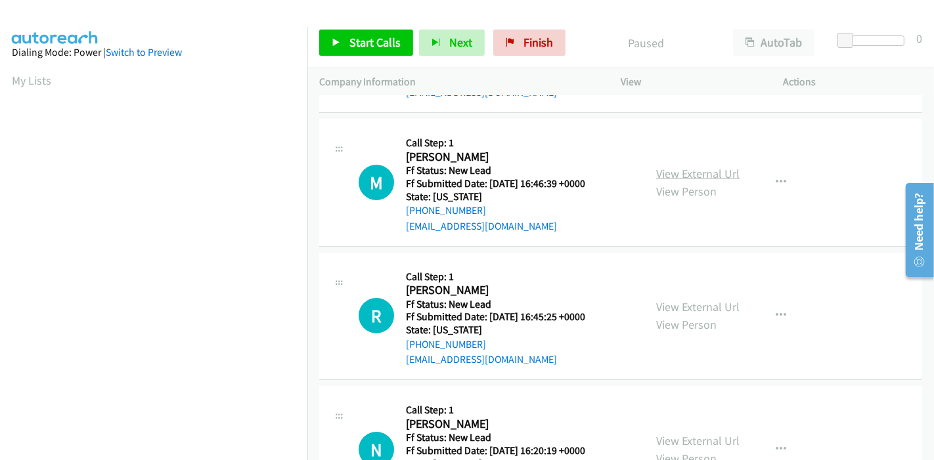
click at [688, 175] on link "View External Url" at bounding box center [697, 173] width 83 height 15
click at [717, 302] on link "View External Url" at bounding box center [697, 307] width 83 height 15
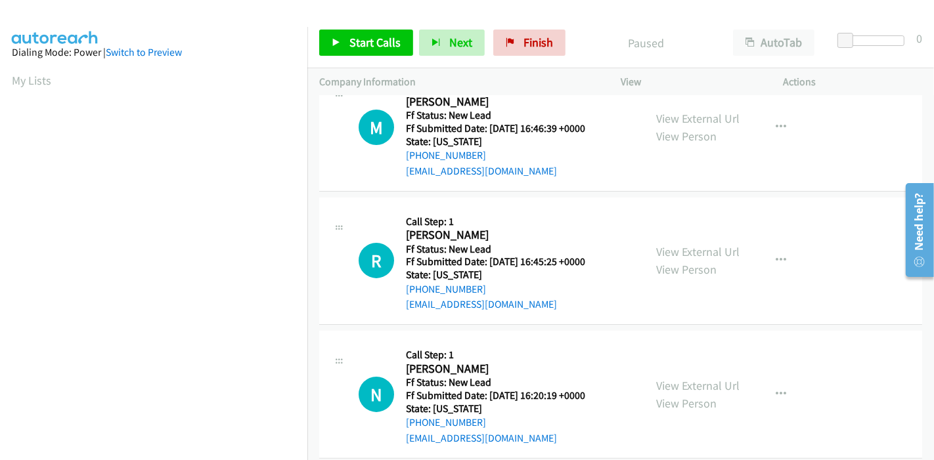
scroll to position [187, 0]
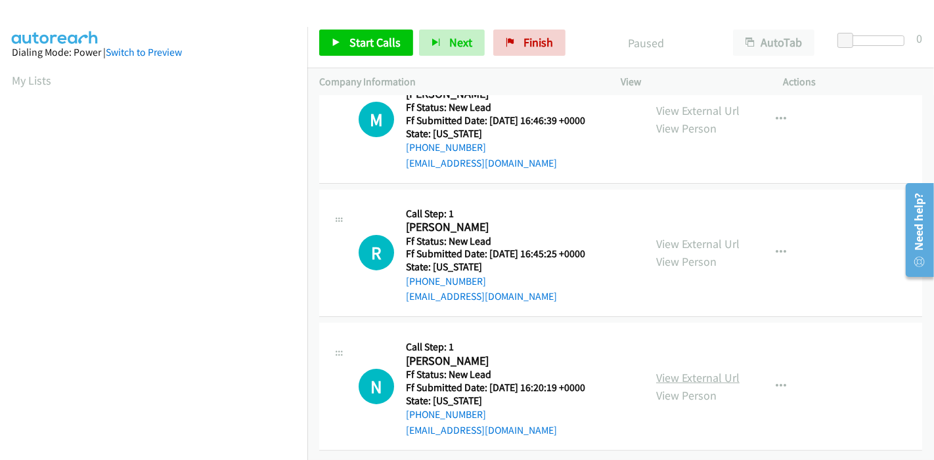
click at [673, 370] on link "View External Url" at bounding box center [697, 377] width 83 height 15
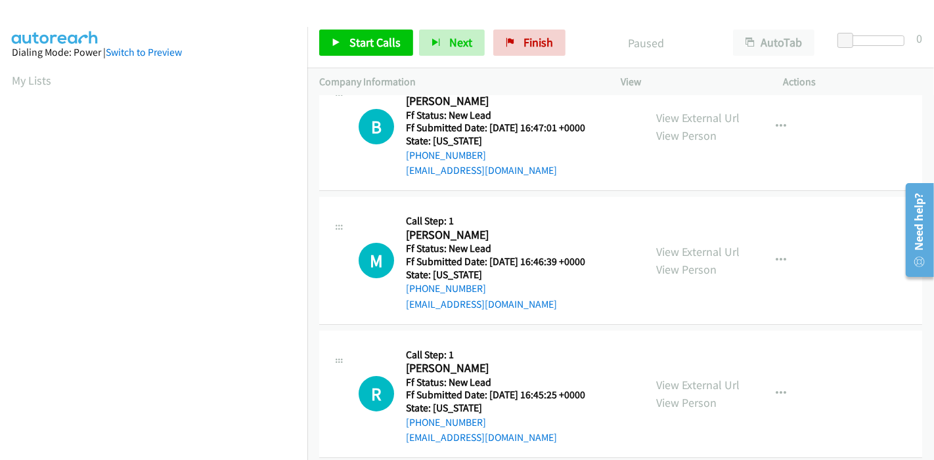
scroll to position [0, 0]
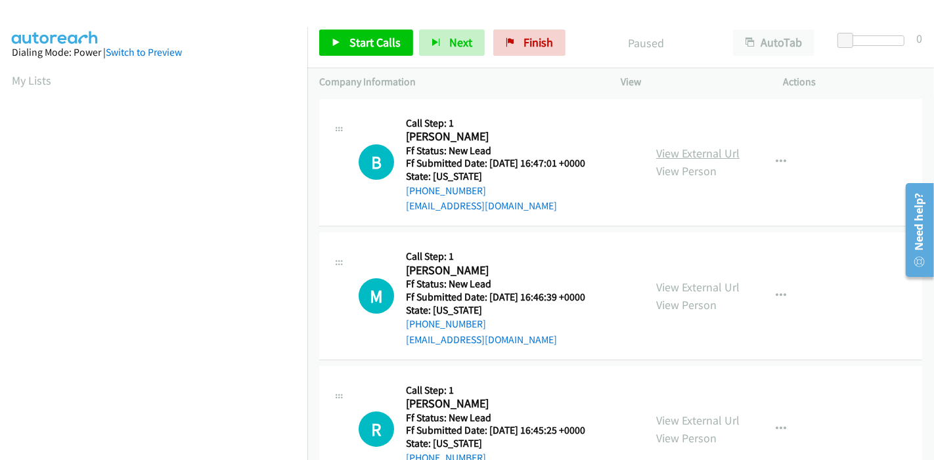
click at [723, 152] on link "View External Url" at bounding box center [697, 153] width 83 height 15
click at [711, 292] on link "View External Url" at bounding box center [697, 287] width 83 height 15
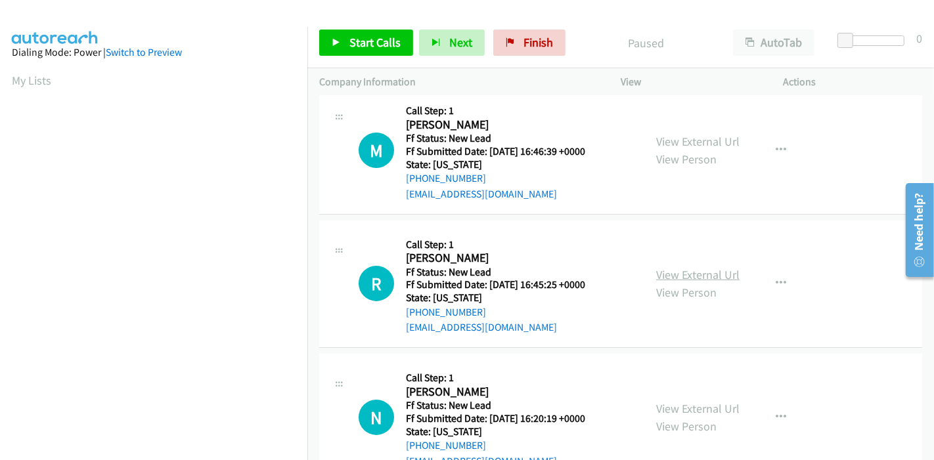
scroll to position [146, 0]
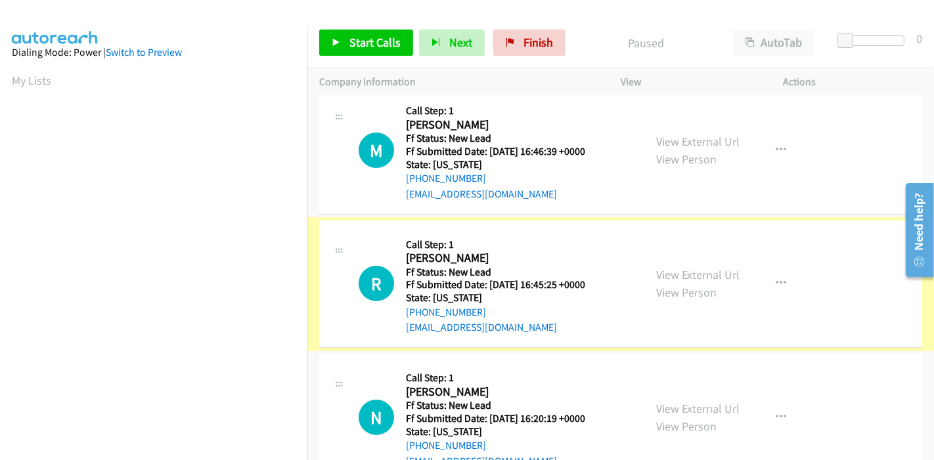
click at [689, 277] on link "View External Url" at bounding box center [697, 274] width 83 height 15
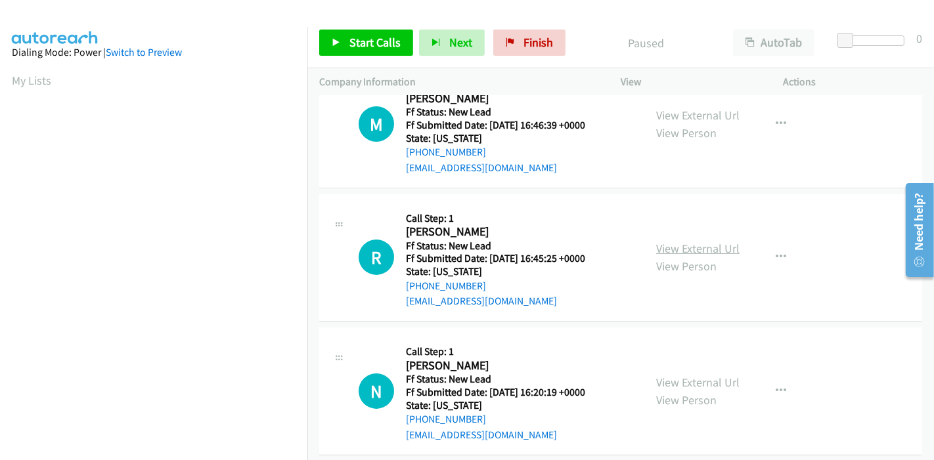
scroll to position [187, 0]
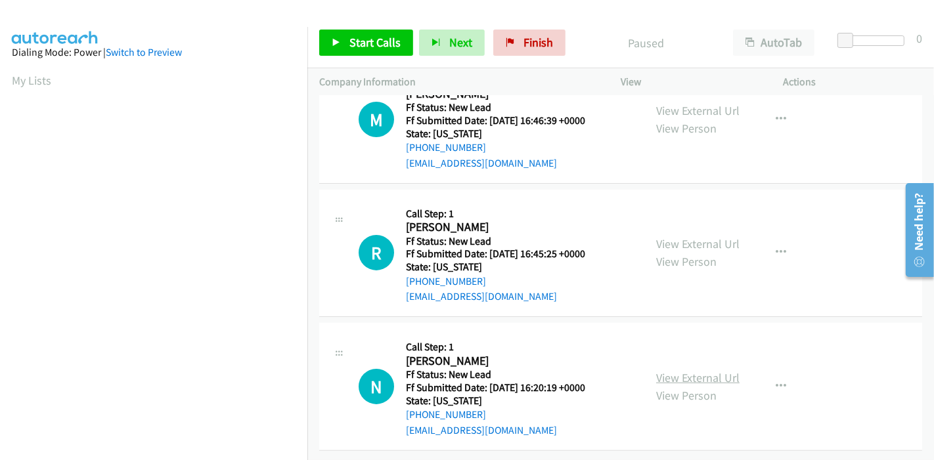
click at [675, 370] on link "View External Url" at bounding box center [697, 377] width 83 height 15
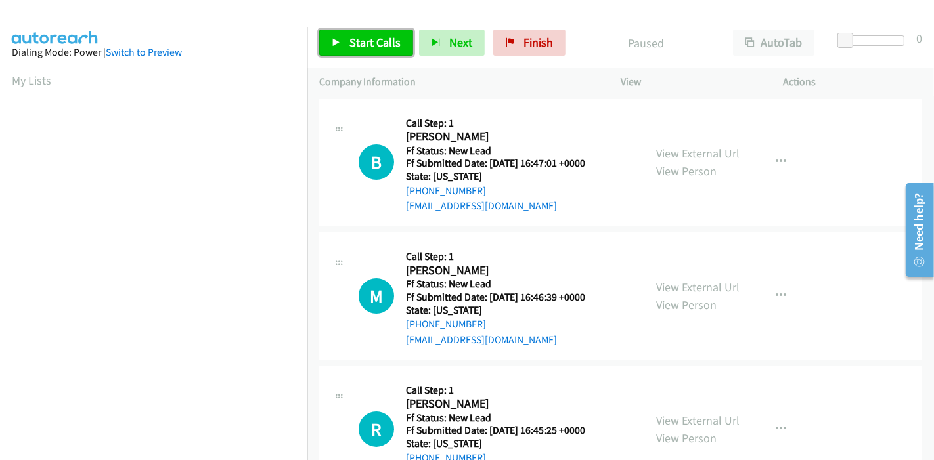
click at [356, 53] on link "Start Calls" at bounding box center [366, 43] width 94 height 26
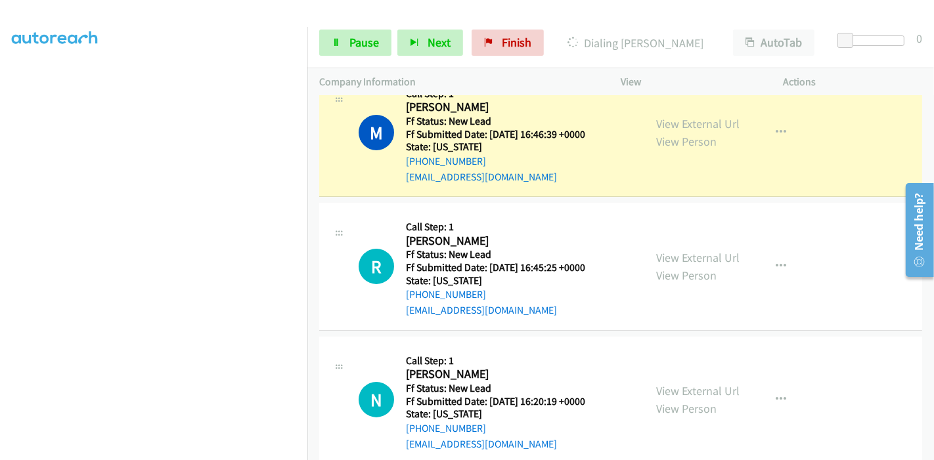
scroll to position [214, 0]
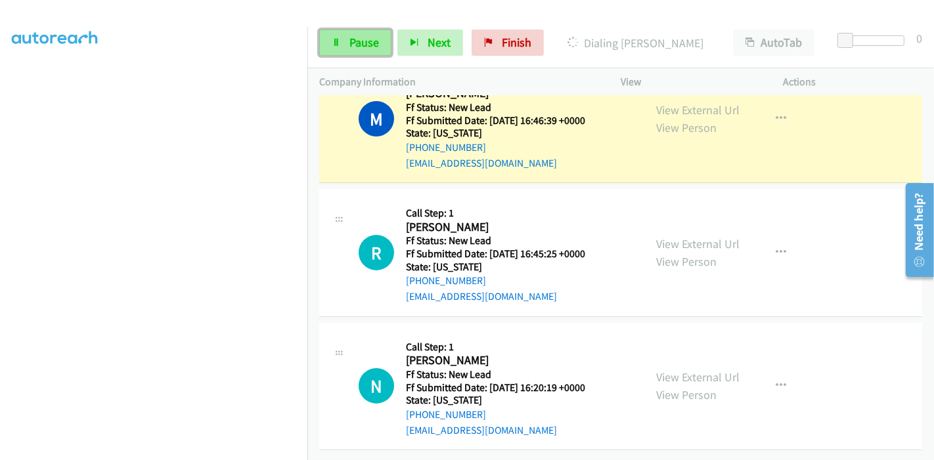
click at [354, 40] on span "Pause" at bounding box center [364, 42] width 30 height 15
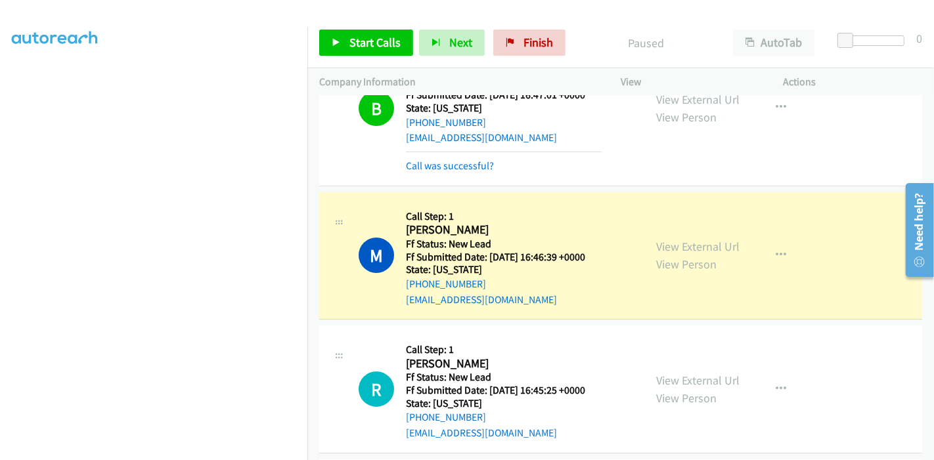
scroll to position [277, 0]
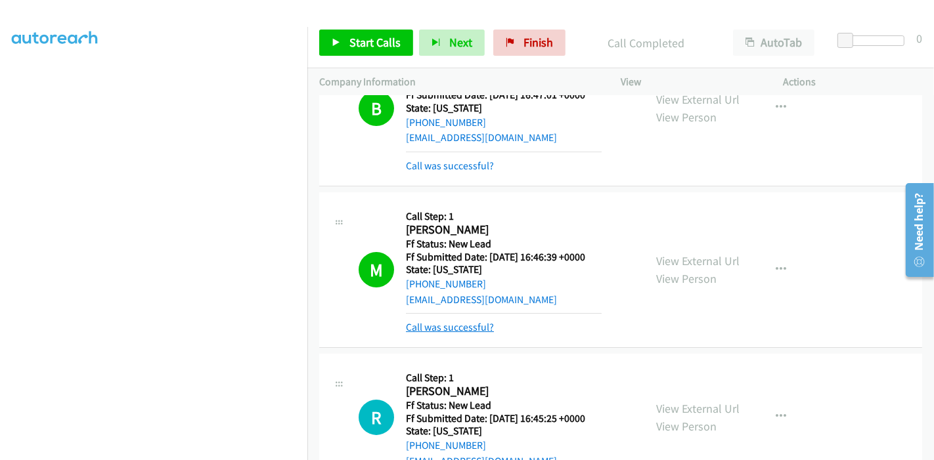
click at [473, 327] on link "Call was successful?" at bounding box center [450, 327] width 88 height 12
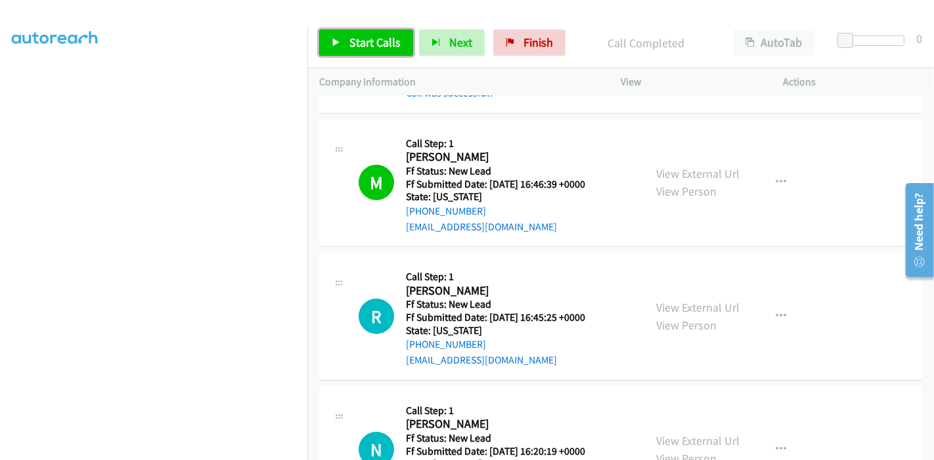
click at [359, 47] on span "Start Calls" at bounding box center [374, 42] width 51 height 15
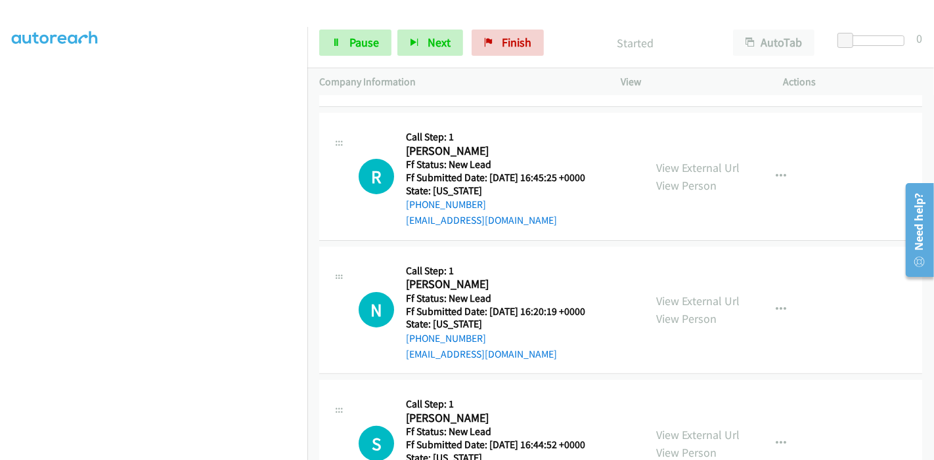
scroll to position [287, 0]
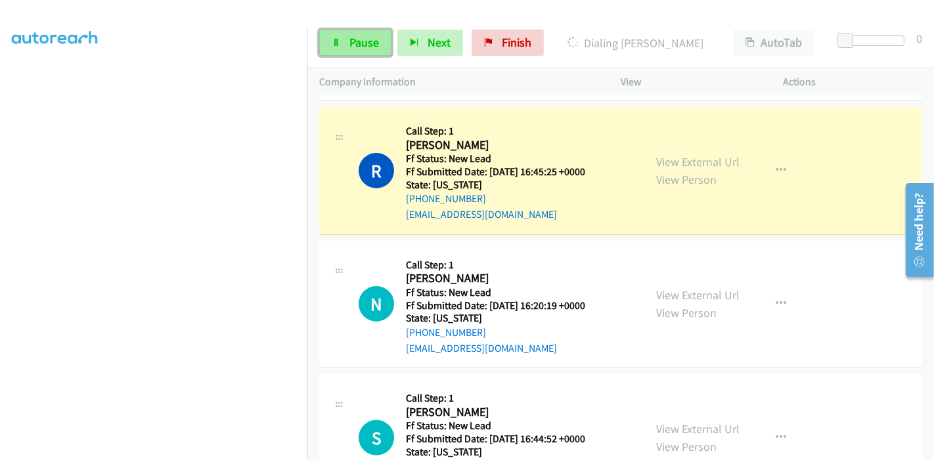
click at [336, 47] on link "Pause" at bounding box center [355, 43] width 72 height 26
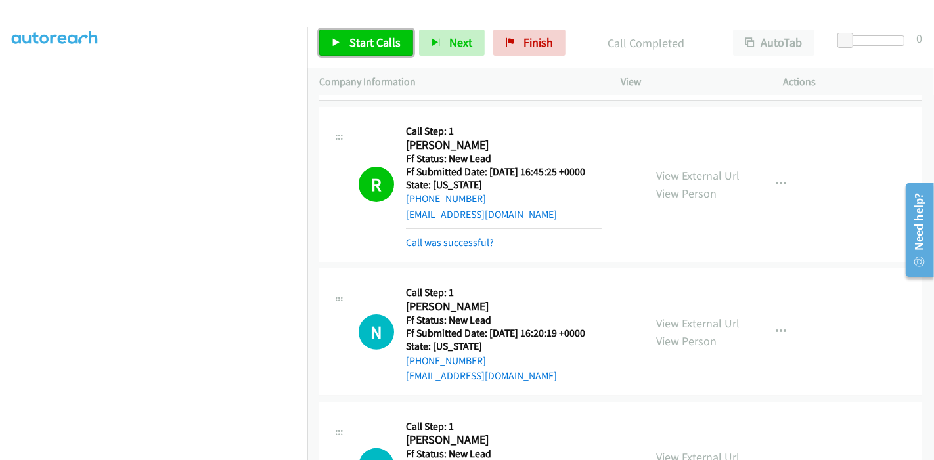
click at [364, 43] on span "Start Calls" at bounding box center [374, 42] width 51 height 15
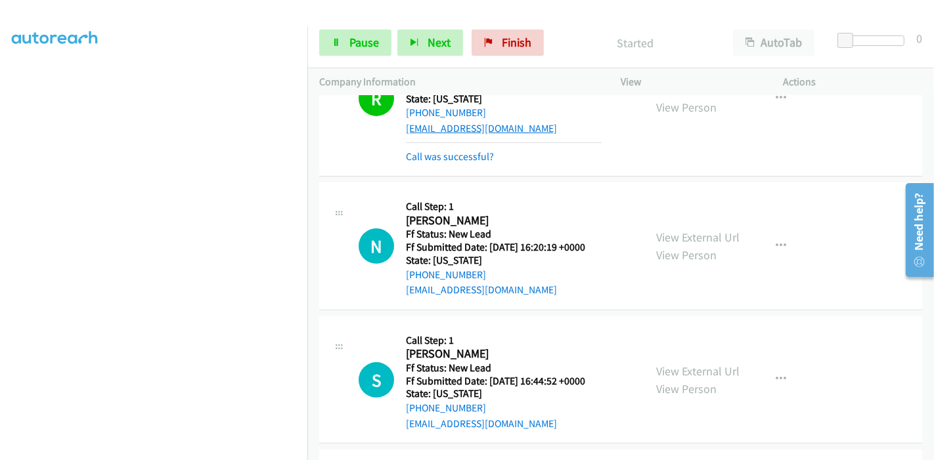
scroll to position [434, 0]
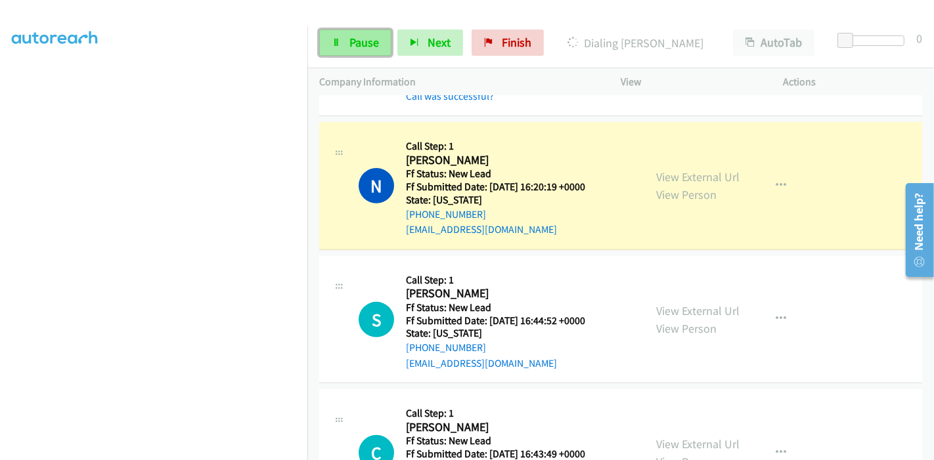
click at [340, 36] on link "Pause" at bounding box center [355, 43] width 72 height 26
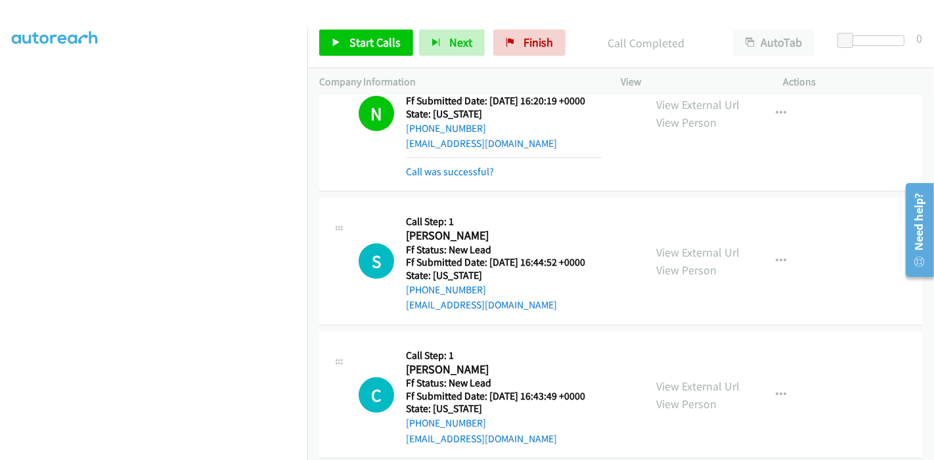
scroll to position [506, 0]
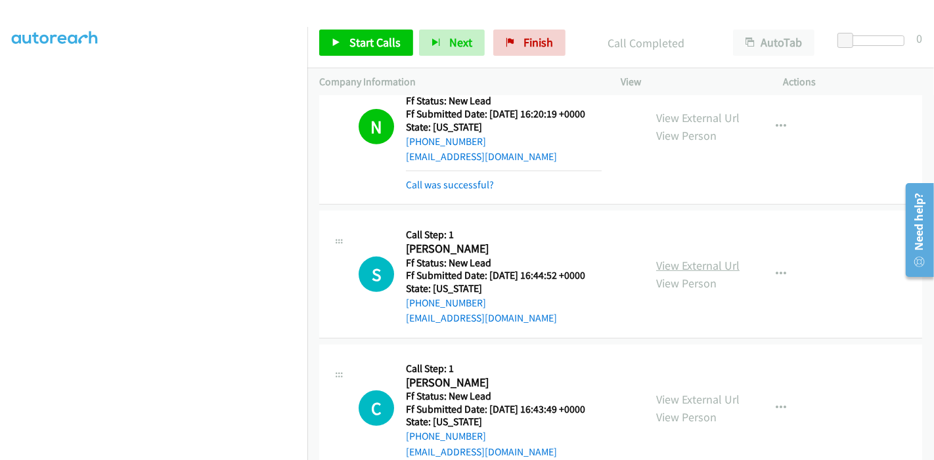
click at [702, 261] on link "View External Url" at bounding box center [697, 265] width 83 height 15
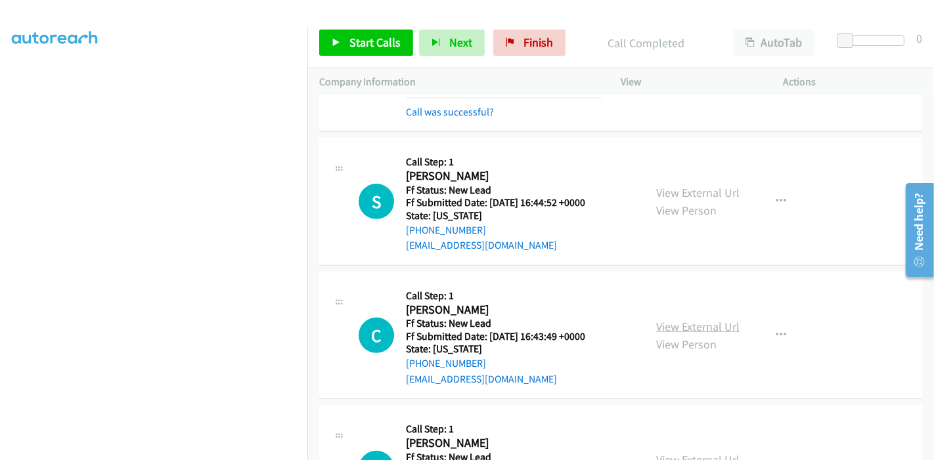
click at [675, 320] on link "View External Url" at bounding box center [697, 326] width 83 height 15
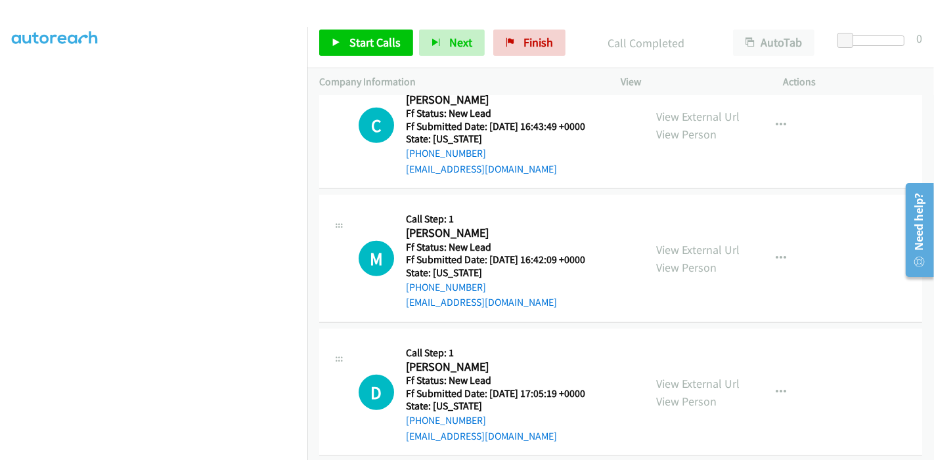
scroll to position [798, 0]
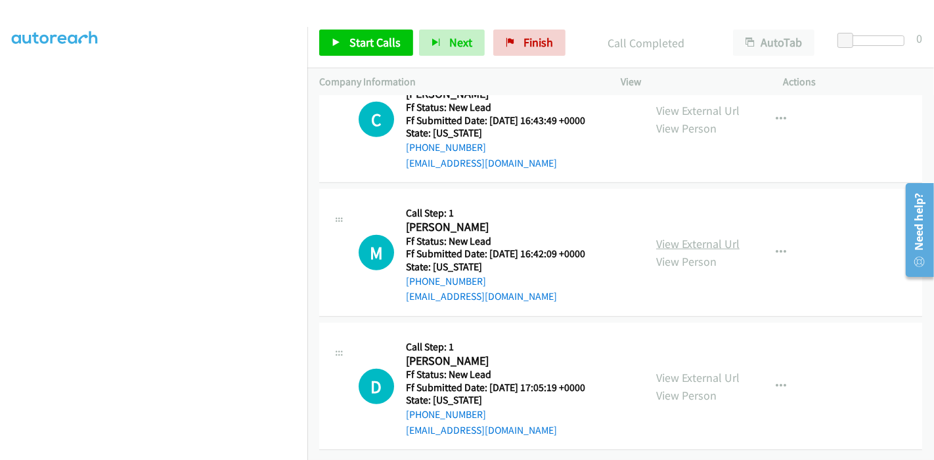
click at [717, 238] on link "View External Url" at bounding box center [697, 243] width 83 height 15
click at [674, 370] on link "View External Url" at bounding box center [697, 377] width 83 height 15
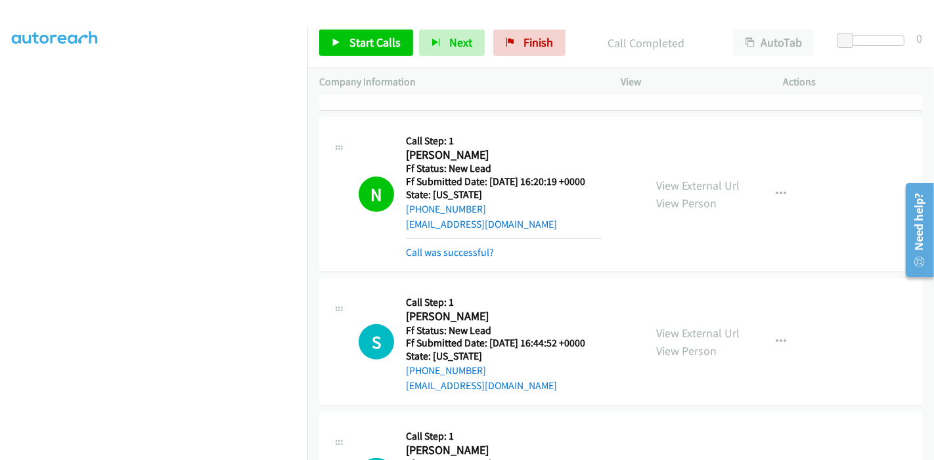
scroll to position [658, 0]
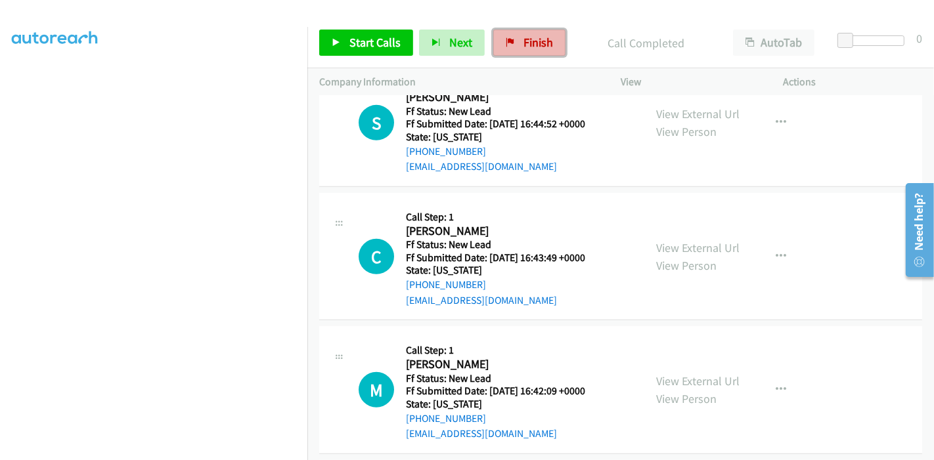
click at [507, 37] on link "Finish" at bounding box center [529, 43] width 72 height 26
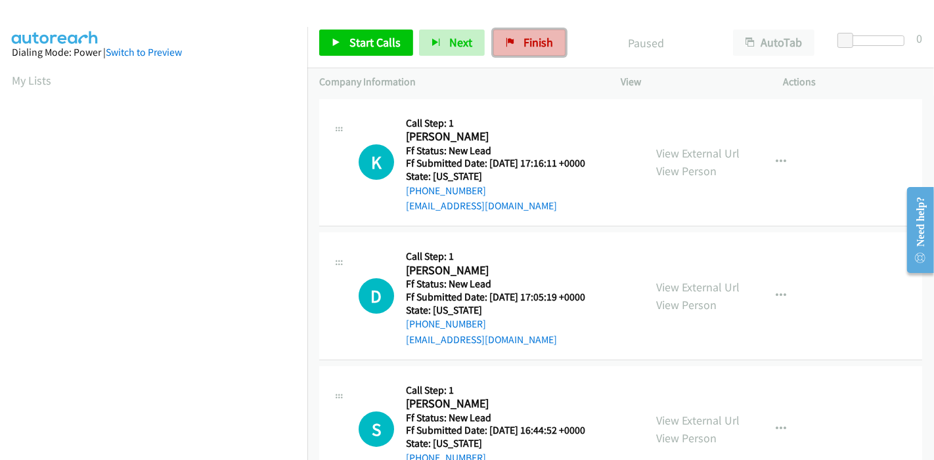
click at [527, 47] on span "Finish" at bounding box center [539, 42] width 30 height 15
